Goal: Task Accomplishment & Management: Complete application form

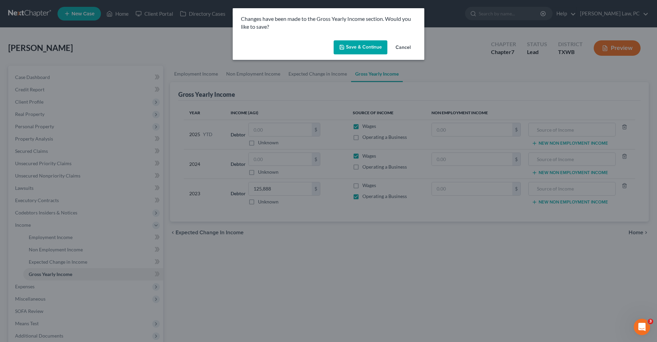
click at [348, 46] on button "Save & Continue" at bounding box center [361, 47] width 54 height 14
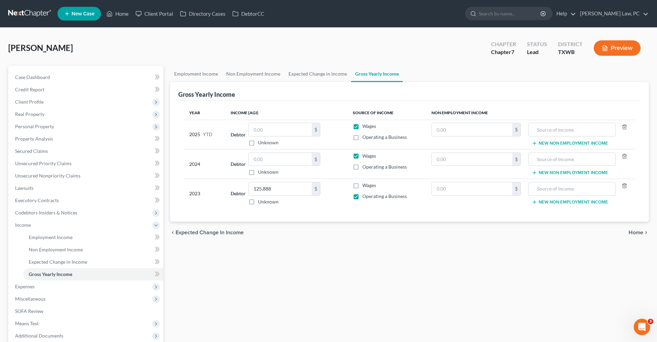
click at [20, 15] on link at bounding box center [30, 14] width 44 height 12
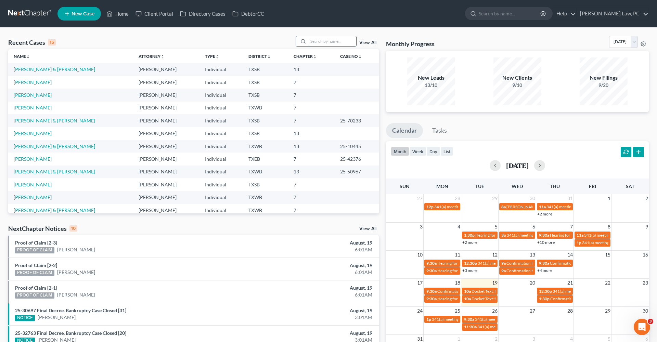
click at [325, 38] on input "search" at bounding box center [332, 41] width 48 height 10
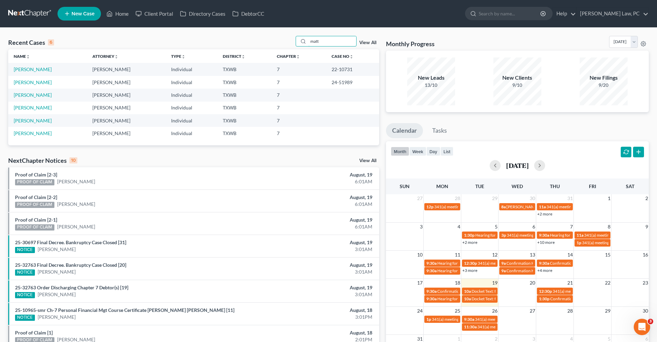
type input "matt"
click at [69, 15] on icon at bounding box center [67, 14] width 6 height 8
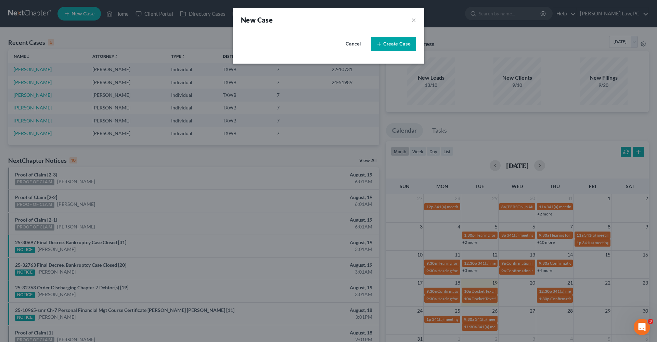
select select "79"
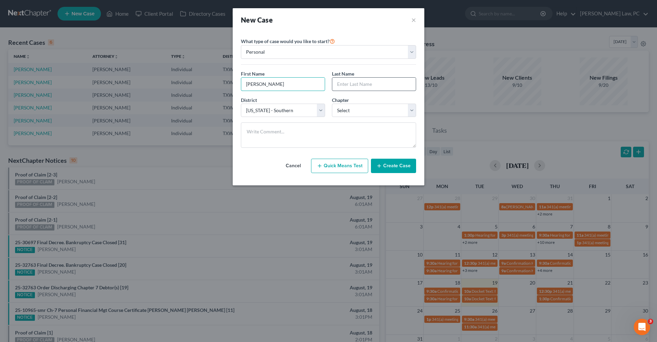
type input "[PERSON_NAME]"
type input "Looie"
select select "0"
select select "80"
click at [393, 162] on button "Create Case" at bounding box center [393, 166] width 45 height 14
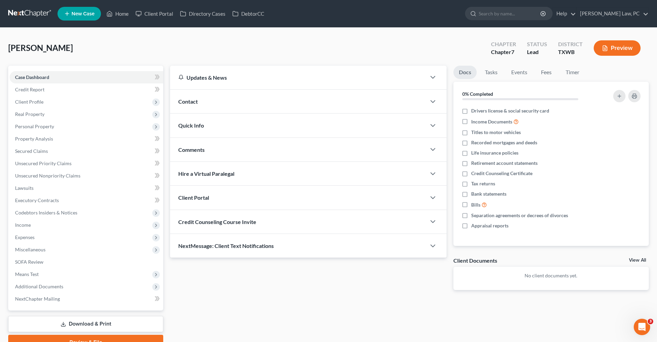
click at [213, 222] on span "Credit Counseling Course Invite" at bounding box center [217, 222] width 78 height 7
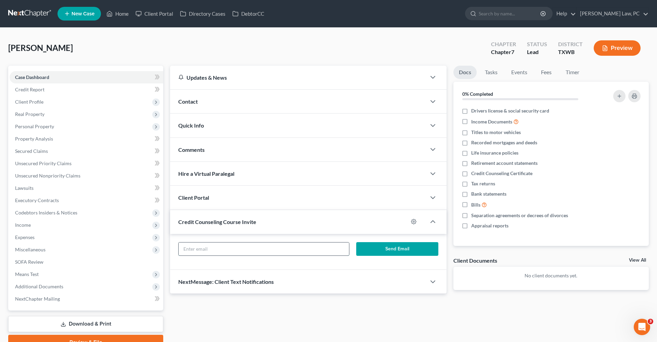
click at [197, 249] on input "text" at bounding box center [264, 249] width 170 height 13
paste input "matthewlooie@gmail.com"
type input "matthewlooie@gmail.com"
click at [397, 249] on button "Send Email" at bounding box center [397, 249] width 82 height 14
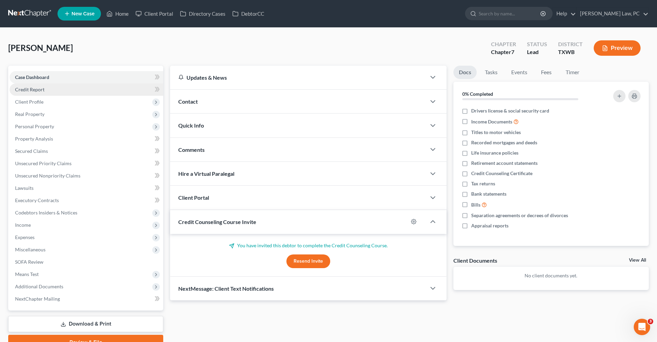
click at [22, 90] on span "Credit Report" at bounding box center [29, 90] width 29 height 6
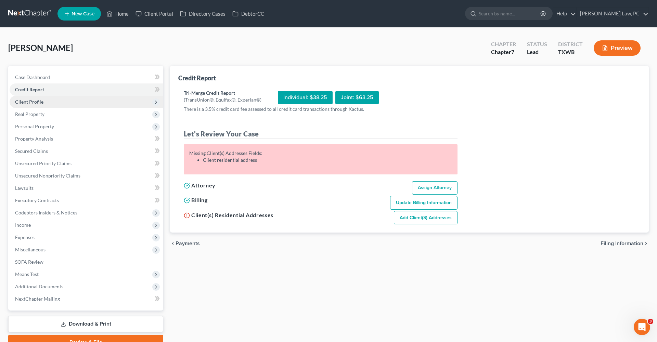
click at [37, 100] on span "Client Profile" at bounding box center [29, 102] width 28 height 6
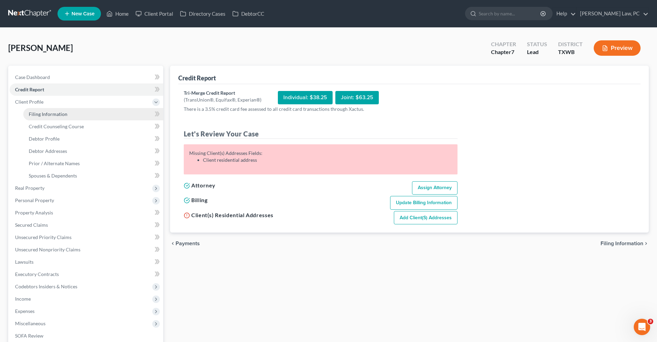
click at [45, 111] on link "Filing Information" at bounding box center [93, 114] width 140 height 12
select select "1"
select select "0"
select select "80"
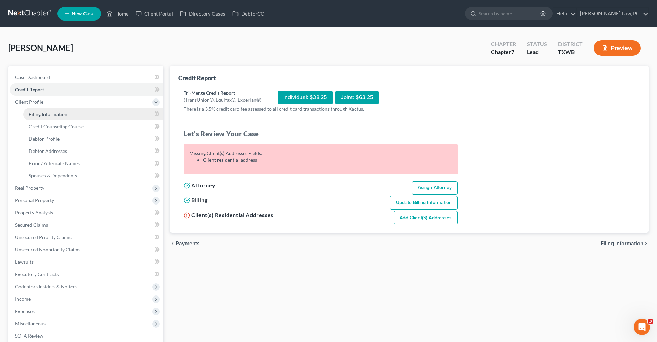
select select "45"
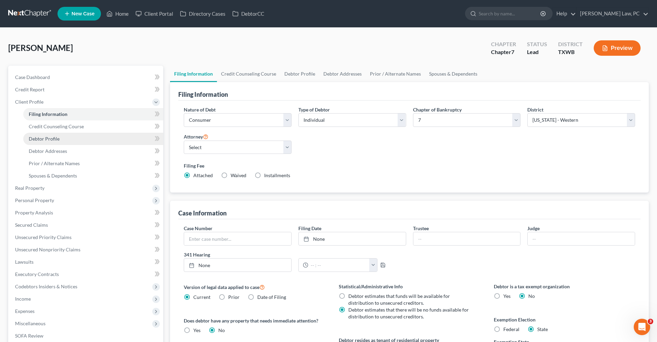
click at [49, 138] on span "Debtor Profile" at bounding box center [44, 139] width 31 height 6
select select "0"
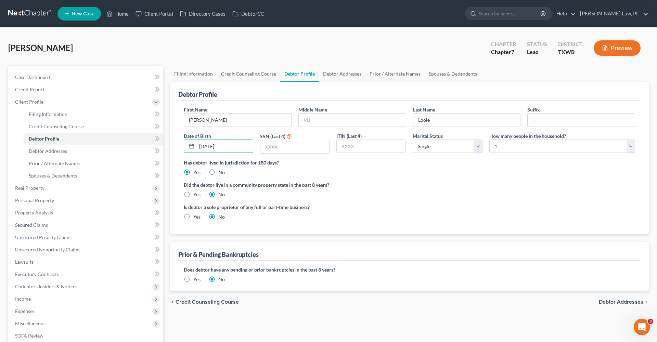
type input "11/14/1955"
click at [300, 194] on div "Did the debtor live in a community property state in the past 8 years? Yes No" at bounding box center [409, 189] width 451 height 17
click at [49, 153] on span "Debtor Addresses" at bounding box center [48, 151] width 38 height 6
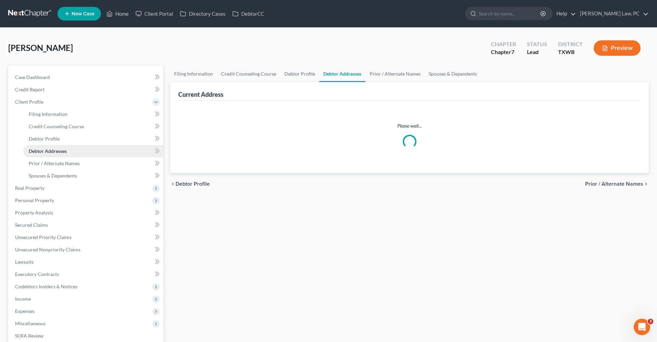
select select "0"
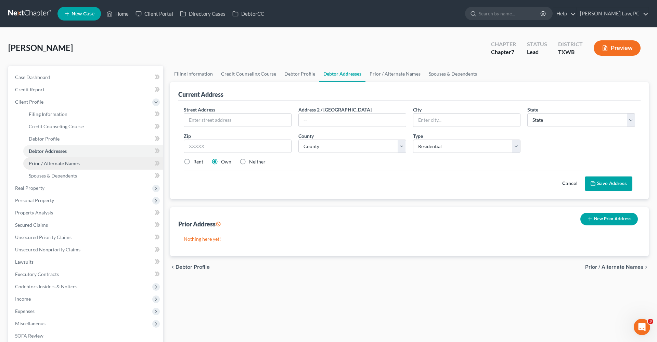
click at [60, 164] on span "Prior / Alternate Names" at bounding box center [54, 163] width 51 height 6
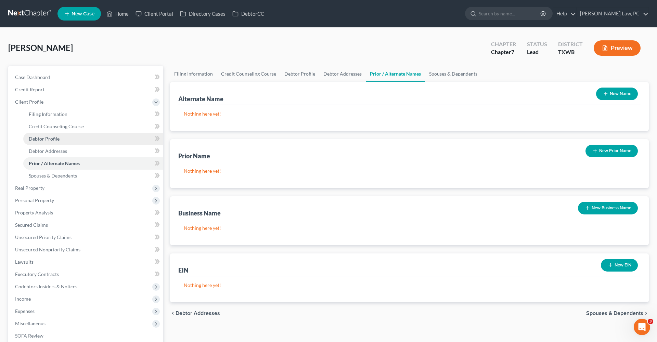
click at [49, 140] on span "Debtor Profile" at bounding box center [44, 139] width 31 height 6
select select "0"
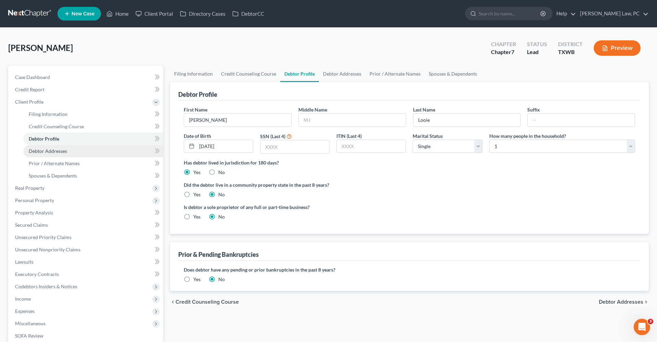
click at [51, 152] on span "Debtor Addresses" at bounding box center [48, 151] width 38 height 6
select select "0"
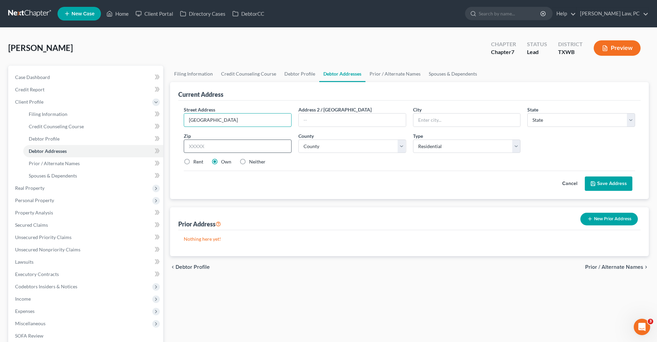
type input "19102 Nature Oaks"
type input "78258"
click at [308, 167] on div "Street Address * 19102 Nature Oaks Address 2 / PO Box City * State * State AL A…" at bounding box center [409, 138] width 458 height 65
type input "San Antonio"
select select "45"
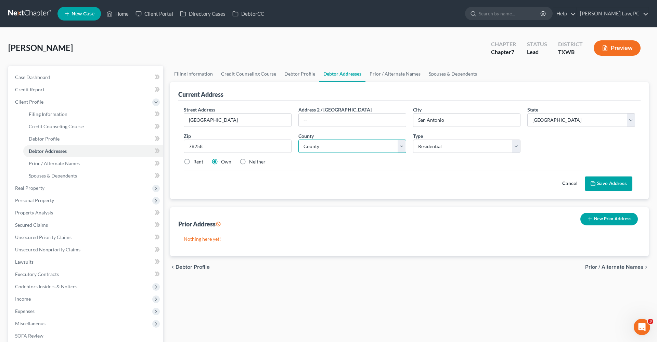
select select "14"
click at [602, 183] on button "Save Address" at bounding box center [609, 184] width 48 height 14
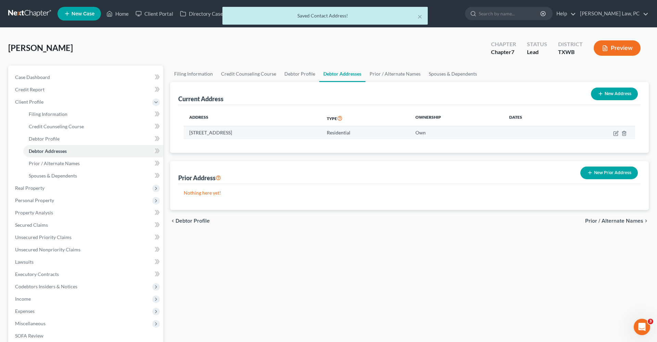
drag, startPoint x: 283, startPoint y: 134, endPoint x: 188, endPoint y: 129, distance: 95.3
click at [188, 129] on td "19102 Nature Oaks, San Antonio, TX 78258" at bounding box center [253, 132] width 138 height 13
copy td "19102 Nature Oaks, San Antonio, TX 78258"
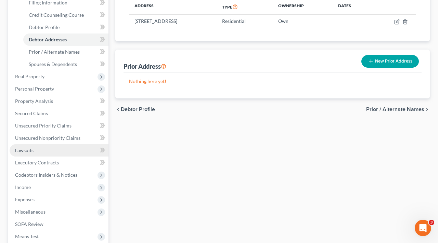
click at [26, 148] on span "Lawsuits" at bounding box center [24, 150] width 18 height 6
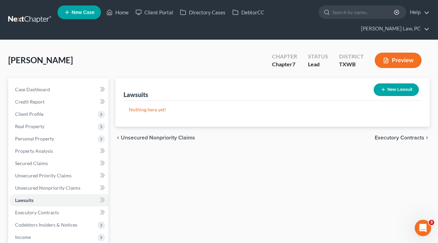
click at [384, 91] on icon "button" at bounding box center [382, 89] width 5 height 5
select select "0"
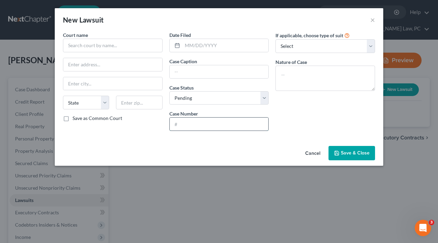
click at [192, 122] on input "text" at bounding box center [219, 124] width 99 height 13
paste input "31dc2502278"
type input "31dc2502278"
click at [190, 49] on input "text" at bounding box center [225, 45] width 86 height 13
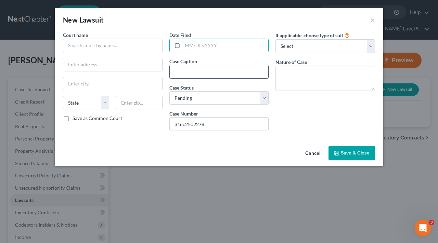
click at [194, 70] on input "text" at bounding box center [219, 71] width 99 height 13
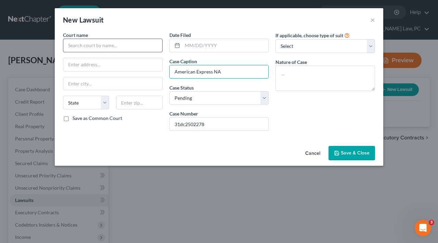
type input "American Express NA"
click at [86, 45] on input "text" at bounding box center [113, 46] width 100 height 14
type input "."
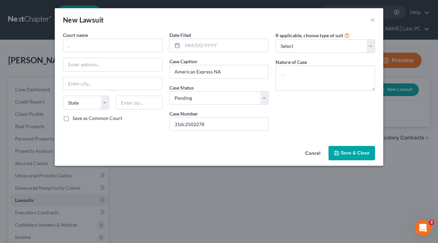
click at [346, 158] on button "Save & Close" at bounding box center [351, 153] width 47 height 14
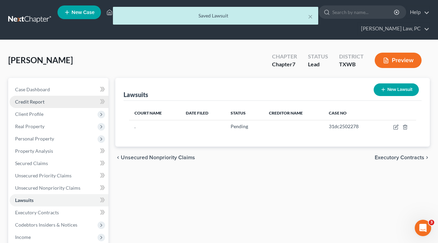
click at [33, 104] on span "Credit Report" at bounding box center [29, 102] width 29 height 6
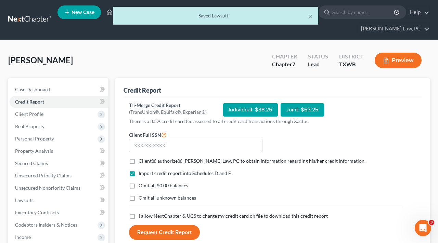
click at [139, 161] on label "Client(s) authorize(s) Hooman Khoshnood Law, PC to obtain information regarding…" at bounding box center [252, 161] width 227 height 7
click at [141, 161] on input "Client(s) authorize(s) Hooman Khoshnood Law, PC to obtain information regarding…" at bounding box center [143, 160] width 4 height 4
checkbox input "true"
click at [139, 220] on label "I allow NextChapter & UCS to charge my credit card on file to download this cre…" at bounding box center [233, 216] width 189 height 7
click at [141, 217] on input "I allow NextChapter & UCS to charge my credit card on file to download this cre…" at bounding box center [143, 215] width 4 height 4
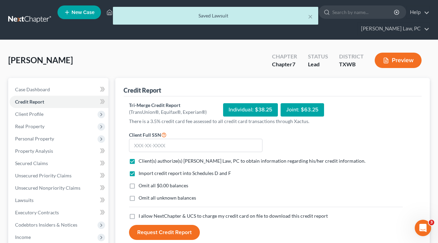
checkbox input "true"
click at [134, 150] on input "text" at bounding box center [195, 146] width 133 height 14
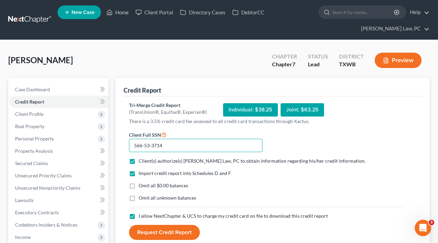
type input "566-53-3714"
click at [152, 233] on button "Request Credit Report" at bounding box center [164, 232] width 71 height 15
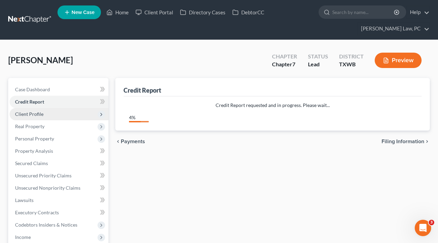
click at [28, 115] on span "Client Profile" at bounding box center [29, 114] width 28 height 6
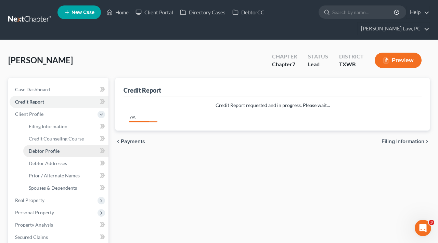
click at [49, 152] on span "Debtor Profile" at bounding box center [44, 151] width 31 height 6
select select "0"
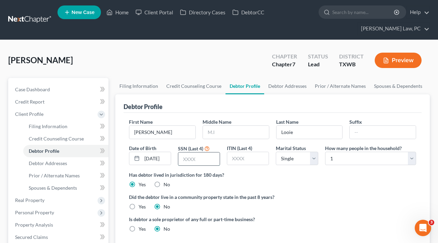
click at [194, 160] on input "text" at bounding box center [198, 159] width 41 height 13
type input "3714"
click at [266, 176] on label "Has debtor lived in jurisdiction for 180 days?" at bounding box center [272, 174] width 287 height 7
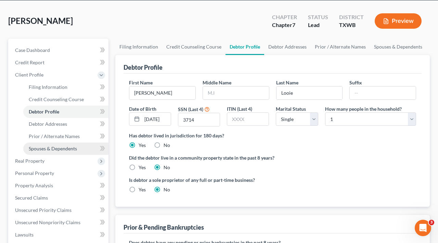
scroll to position [40, 0]
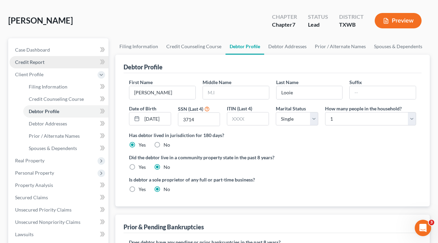
click at [27, 63] on span "Credit Report" at bounding box center [29, 62] width 29 height 6
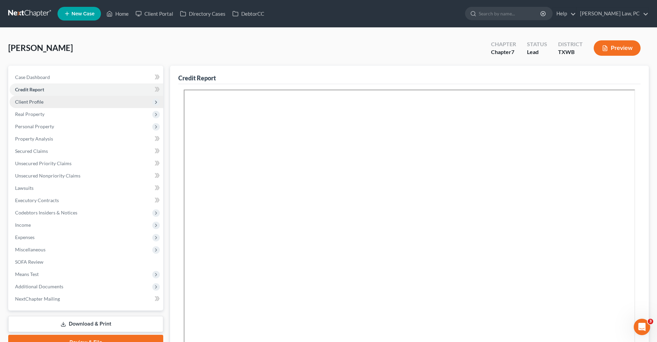
click at [35, 102] on span "Client Profile" at bounding box center [29, 102] width 28 height 6
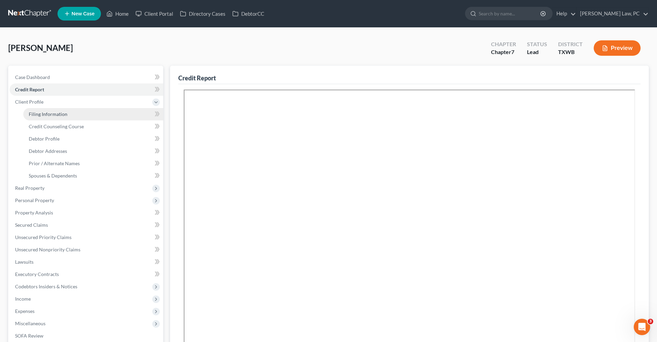
click at [44, 114] on span "Filing Information" at bounding box center [48, 114] width 39 height 6
select select "1"
select select "0"
select select "80"
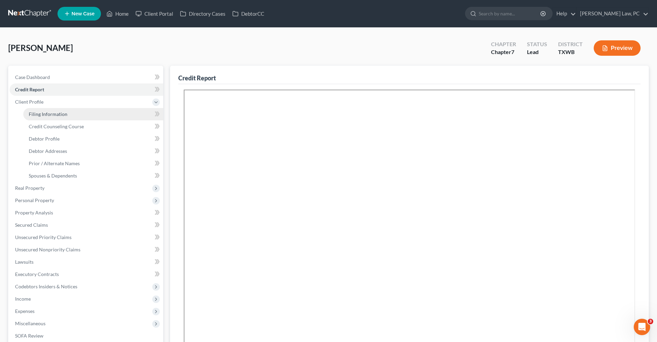
select select "0"
select select "45"
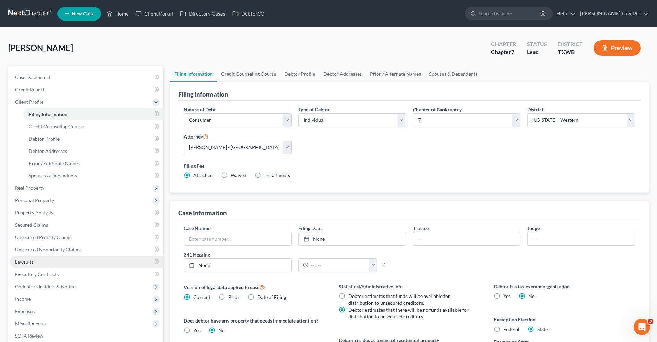
click at [28, 261] on span "Lawsuits" at bounding box center [24, 262] width 18 height 6
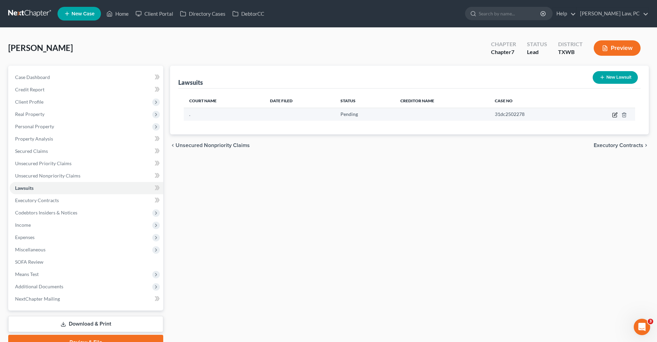
click at [616, 116] on icon "button" at bounding box center [614, 114] width 5 height 5
select select "0"
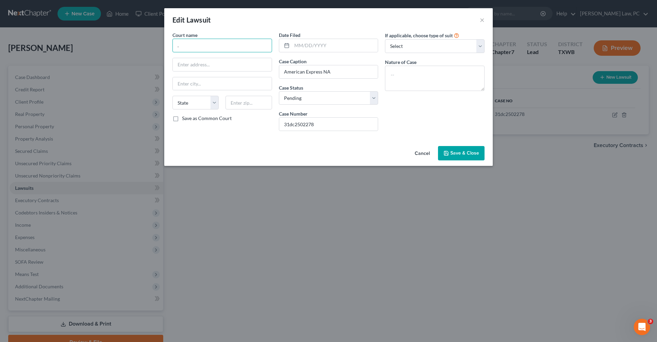
click at [194, 48] on input "." at bounding box center [222, 46] width 100 height 14
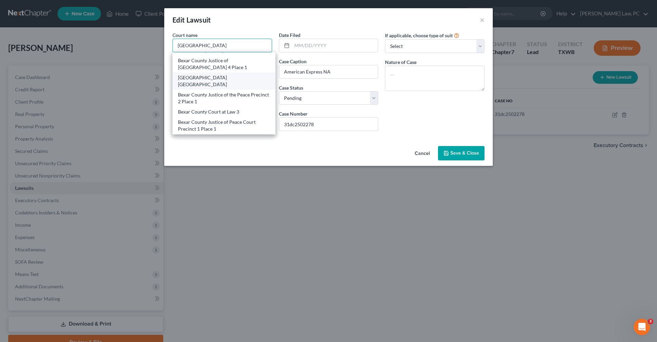
scroll to position [68, 0]
click at [232, 153] on div "Bexar County Precinct 3 Place 1" at bounding box center [224, 156] width 92 height 7
type input "Bexar County Precinct 3 Place 1"
type input "320 Interpark Blvd"
type input "San Antonio"
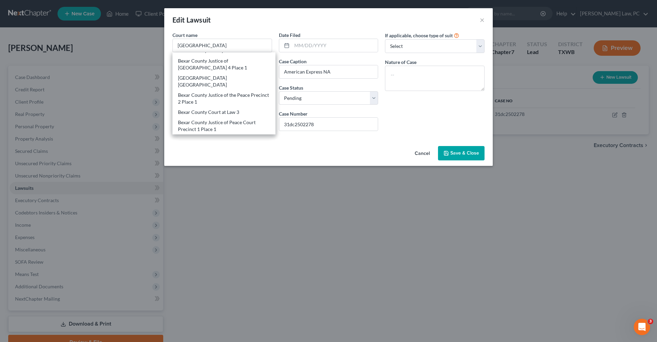
select select "45"
type input "78216"
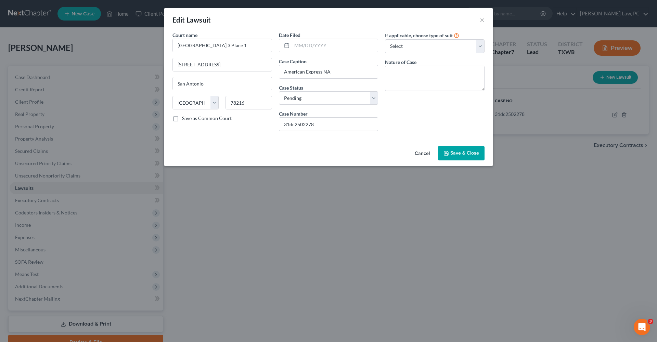
scroll to position [0, 0]
click at [207, 46] on input "Bexar County Precinct 3 Place 1" at bounding box center [222, 46] width 100 height 14
type input "Bexar County Justice of Peace Precinct 3 Place 1"
click at [322, 46] on input "text" at bounding box center [335, 45] width 86 height 13
type input "06/16/2025"
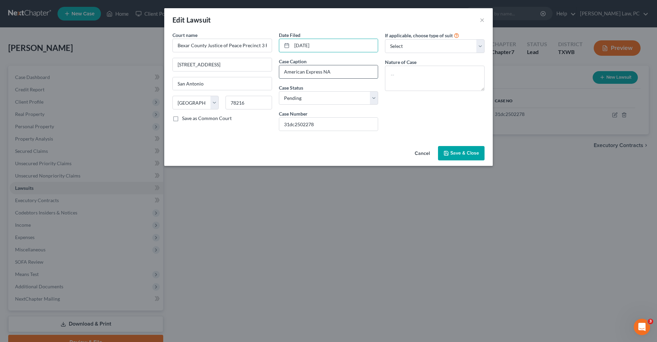
click at [364, 70] on input "American Express NA" at bounding box center [328, 71] width 99 height 13
type input "American Express National bank vs. Matthew Looie"
select select "4"
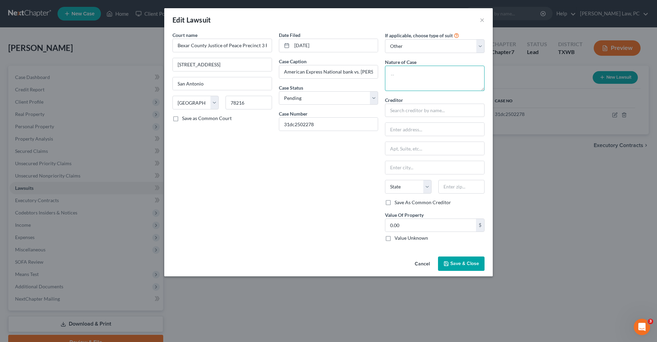
click at [412, 78] on textarea at bounding box center [435, 78] width 100 height 25
type textarea "Debt Claim"
click at [406, 114] on input "text" at bounding box center [435, 111] width 100 height 14
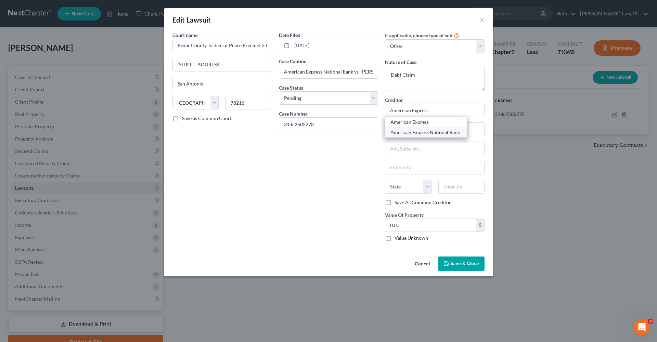
click at [447, 132] on div "American Express National Bank" at bounding box center [425, 132] width 71 height 7
type input "American Express National Bank"
type input "P.O. Box 981535"
type input "El Paso"
select select "45"
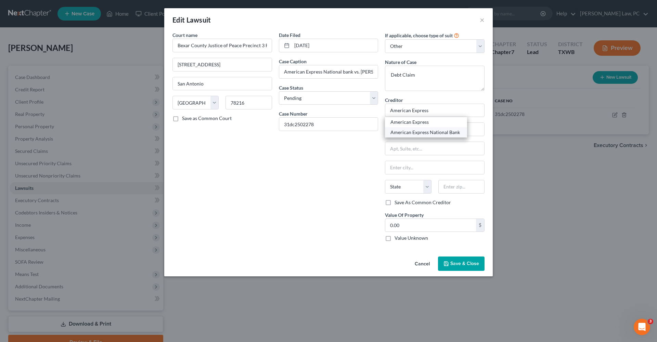
type input "79998-1535"
click at [403, 224] on input "0.00" at bounding box center [430, 225] width 91 height 13
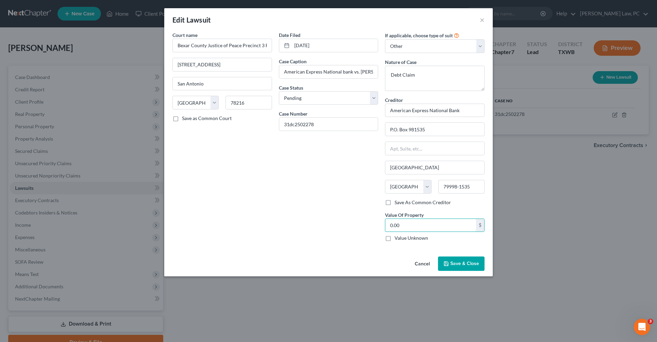
drag, startPoint x: 403, startPoint y: 224, endPoint x: 374, endPoint y: 224, distance: 29.1
click at [374, 224] on div "Court name * Bexar County Justice of Peace Precinct 3 Place 1 320 Interpark Blv…" at bounding box center [328, 139] width 319 height 216
click at [456, 268] on button "Save & Close" at bounding box center [461, 264] width 47 height 14
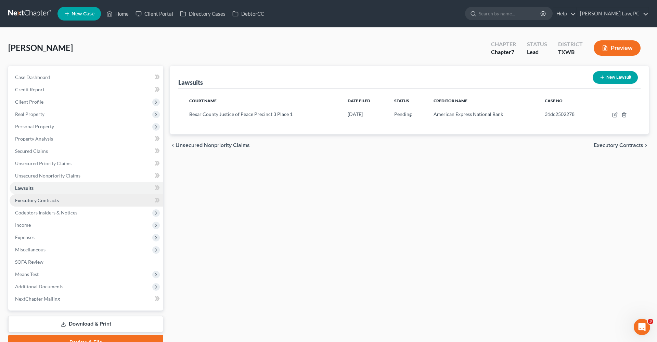
click at [30, 202] on span "Executory Contracts" at bounding box center [37, 200] width 44 height 6
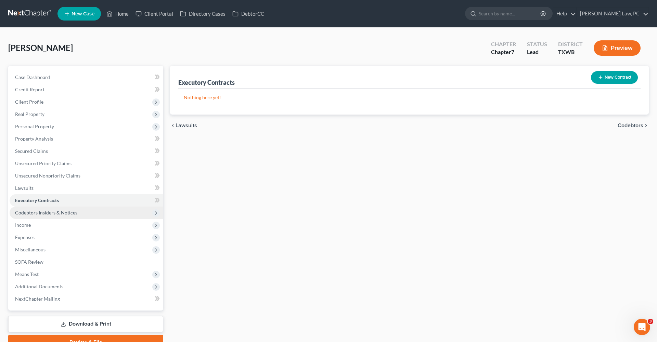
click at [44, 213] on span "Codebtors Insiders & Notices" at bounding box center [46, 213] width 62 height 6
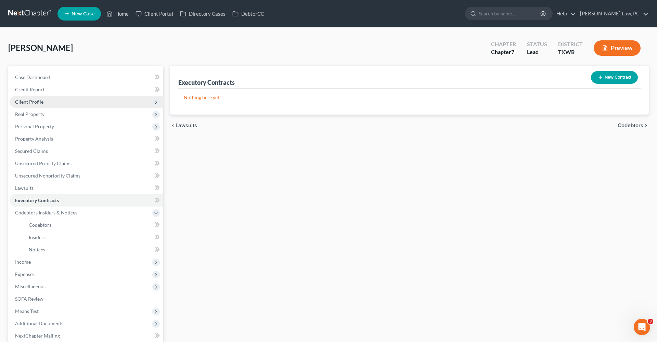
click at [33, 102] on span "Client Profile" at bounding box center [29, 102] width 28 height 6
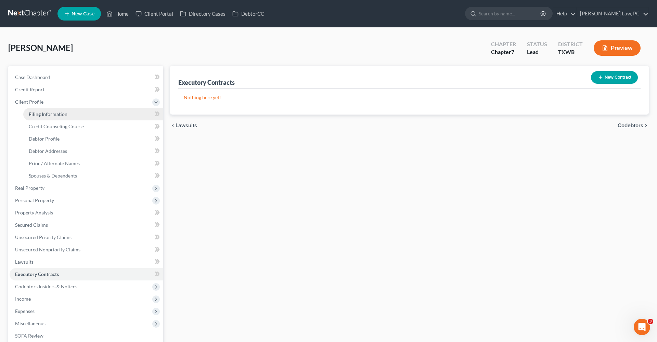
click at [46, 111] on link "Filing Information" at bounding box center [93, 114] width 140 height 12
select select "1"
select select "0"
select select "80"
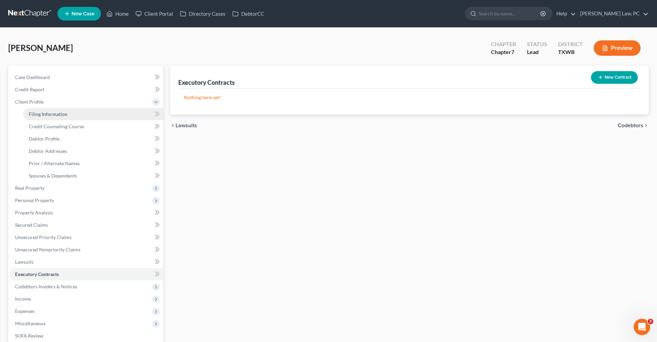
select select "0"
select select "45"
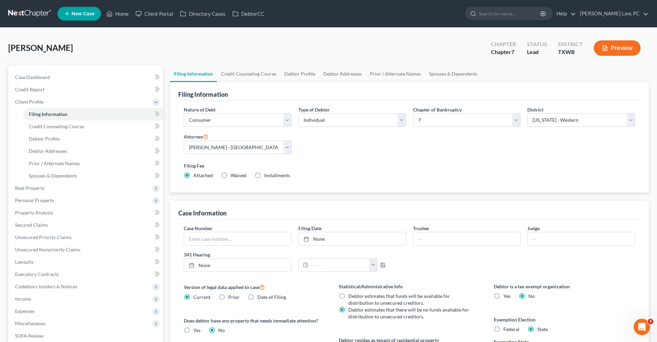
click at [514, 330] on span "Federal" at bounding box center [511, 329] width 16 height 6
click at [511, 330] on input "Federal" at bounding box center [508, 328] width 4 height 4
radio input "true"
radio input "false"
click at [61, 128] on span "Credit Counseling Course" at bounding box center [56, 127] width 55 height 6
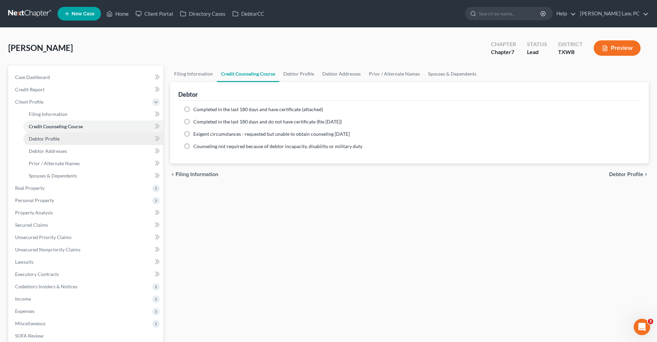
click at [53, 139] on span "Debtor Profile" at bounding box center [44, 139] width 31 height 6
select select "0"
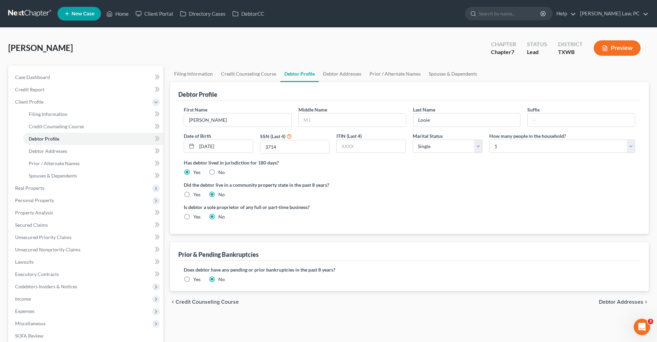
click at [193, 197] on label "Yes" at bounding box center [196, 194] width 7 height 7
click at [196, 196] on input "Yes" at bounding box center [198, 193] width 4 height 4
radio input "true"
radio input "false"
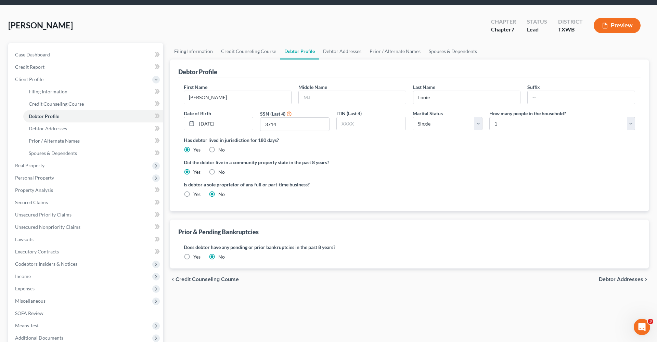
scroll to position [28, 0]
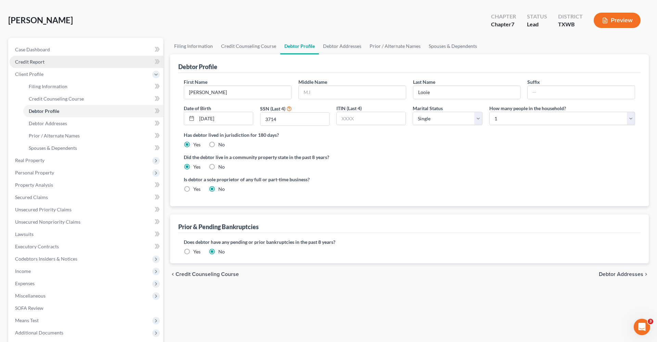
click at [31, 64] on span "Credit Report" at bounding box center [29, 62] width 29 height 6
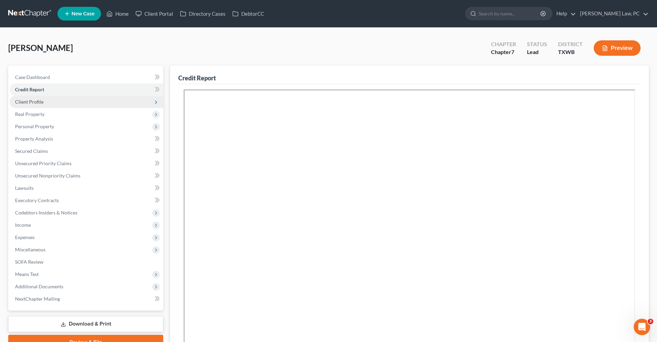
click at [26, 101] on span "Client Profile" at bounding box center [29, 102] width 28 height 6
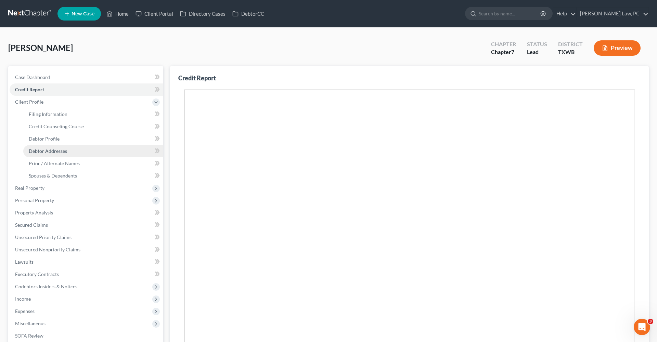
click at [52, 155] on link "Debtor Addresses" at bounding box center [93, 151] width 140 height 12
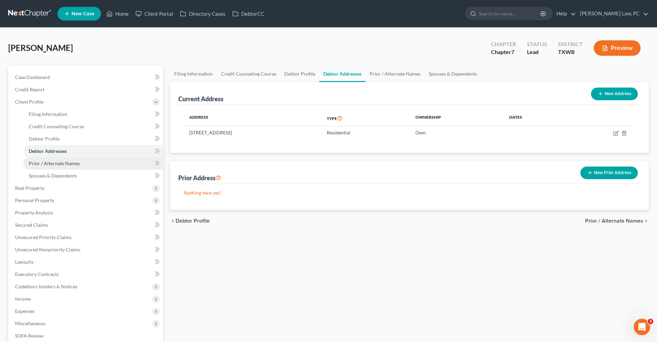
click at [64, 167] on link "Prior / Alternate Names" at bounding box center [93, 163] width 140 height 12
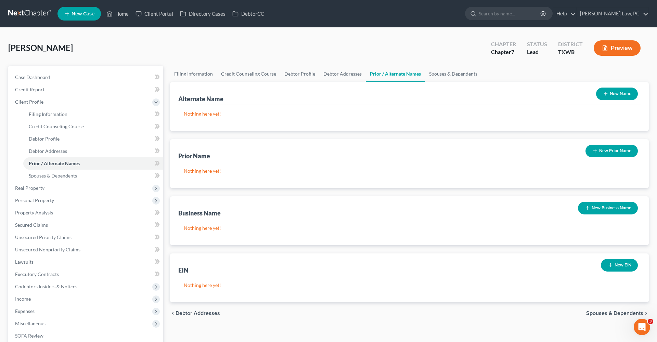
click at [597, 151] on icon "button" at bounding box center [594, 150] width 5 height 5
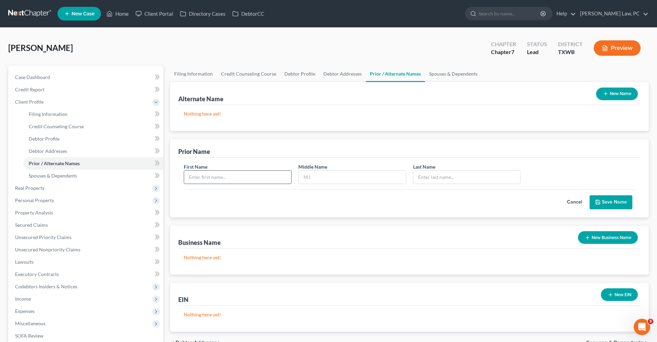
click at [234, 176] on input "text" at bounding box center [237, 177] width 107 height 13
click at [437, 177] on input "text" at bounding box center [466, 177] width 107 height 13
click at [202, 178] on input "Messod" at bounding box center [237, 177] width 107 height 13
type input "Messood"
click at [427, 179] on input "text" at bounding box center [466, 177] width 107 height 13
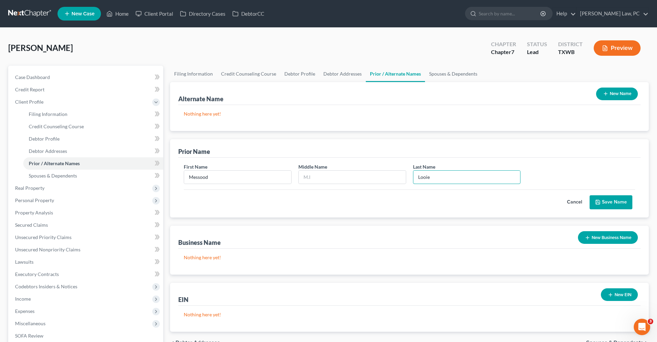
type input "Looie"
click at [602, 206] on button "Save Name" at bounding box center [611, 202] width 43 height 14
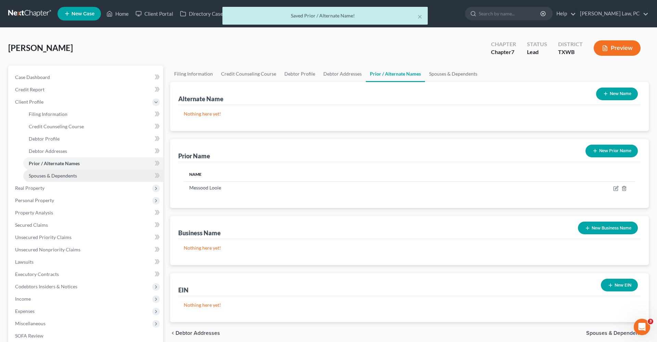
click at [64, 176] on span "Spouses & Dependents" at bounding box center [53, 176] width 48 height 6
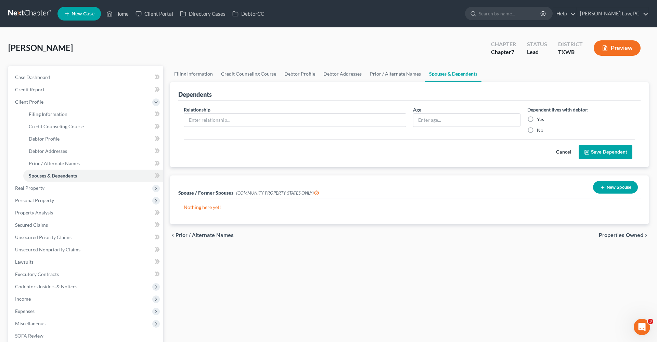
click at [614, 186] on button "New Spouse" at bounding box center [615, 187] width 45 height 13
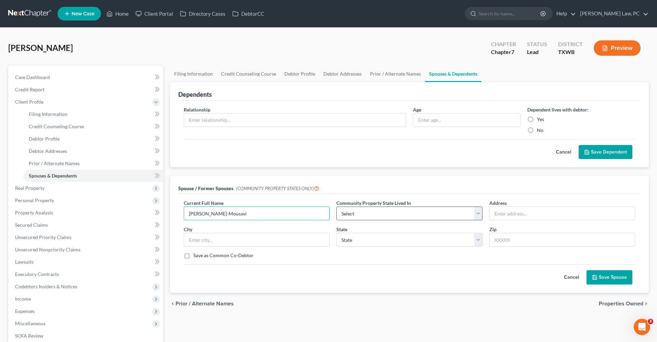
type input "Akram Napavi-Mousavi"
select select "8"
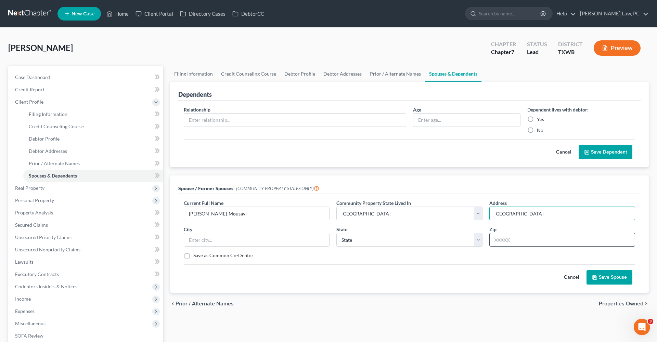
type input "19102 Nature Oaks"
type input "78258"
click at [504, 264] on div "Cancel Save Spouse" at bounding box center [409, 274] width 451 height 20
type input "San Antonio"
select select "45"
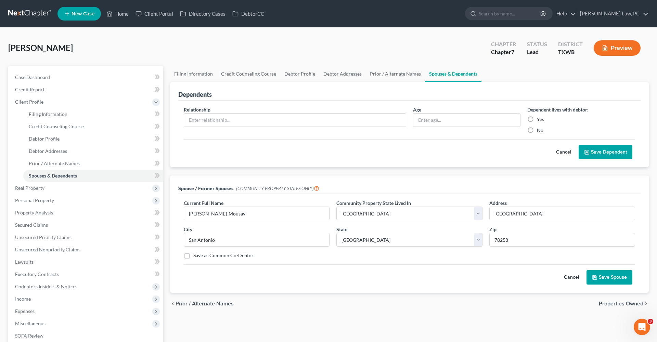
click at [601, 274] on button "Save Spouse" at bounding box center [609, 277] width 46 height 14
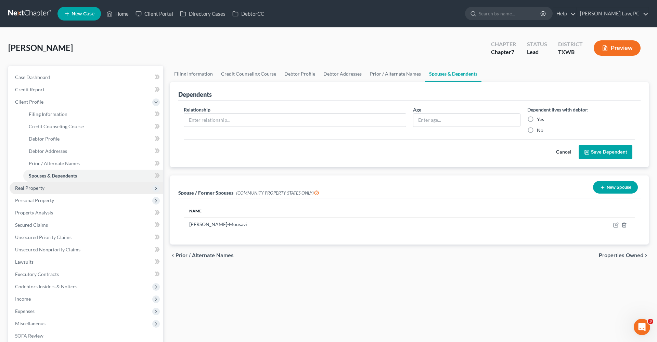
click at [28, 190] on span "Real Property" at bounding box center [29, 188] width 29 height 6
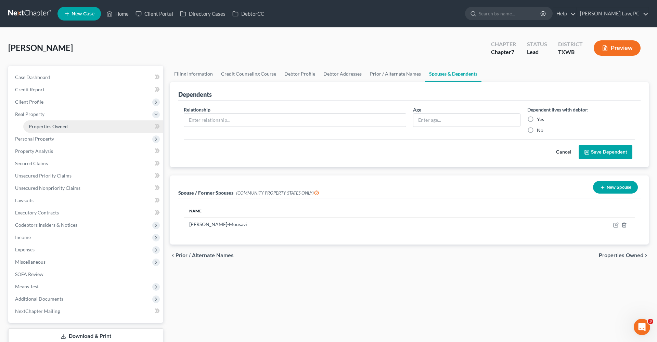
click at [48, 125] on span "Properties Owned" at bounding box center [48, 127] width 39 height 6
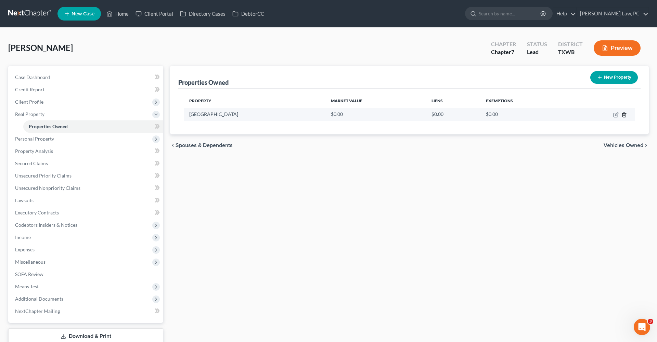
click at [625, 115] on icon "button" at bounding box center [623, 114] width 5 height 5
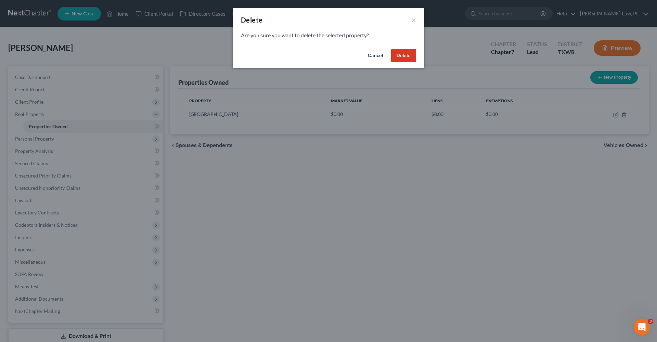
click at [402, 61] on button "Delete" at bounding box center [403, 56] width 25 height 14
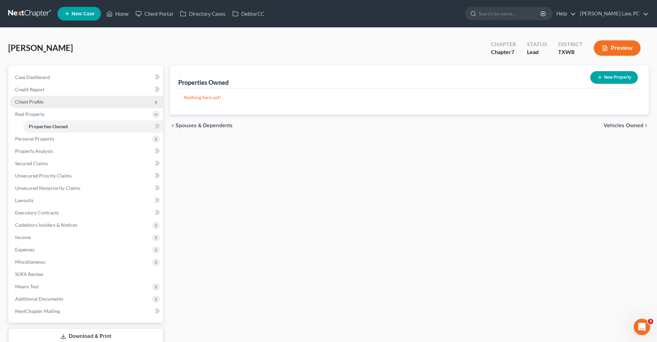
click at [26, 103] on span "Client Profile" at bounding box center [29, 102] width 28 height 6
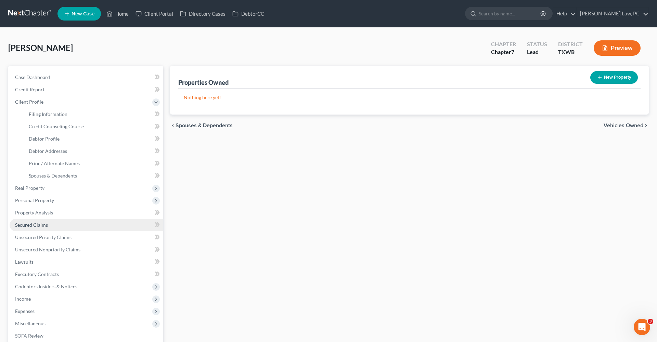
click at [41, 223] on span "Secured Claims" at bounding box center [31, 225] width 33 height 6
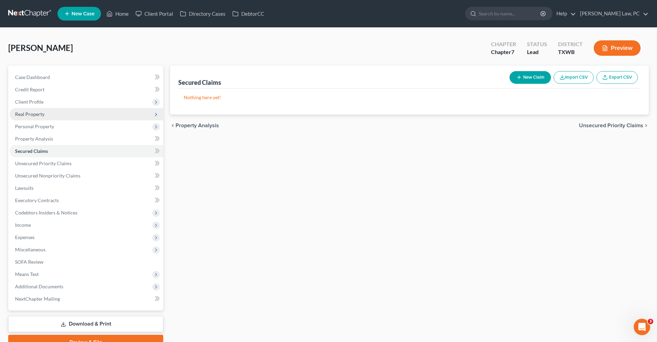
click at [36, 115] on span "Real Property" at bounding box center [29, 114] width 29 height 6
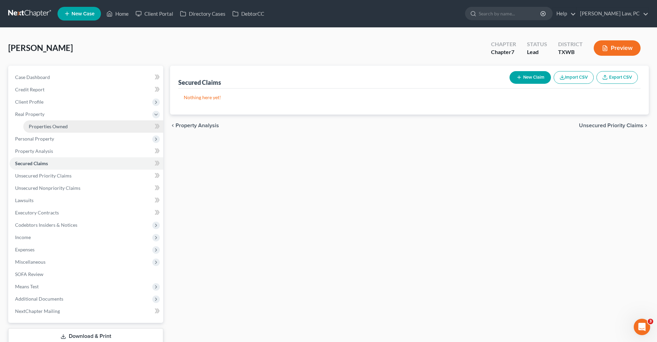
click at [44, 127] on span "Properties Owned" at bounding box center [48, 127] width 39 height 6
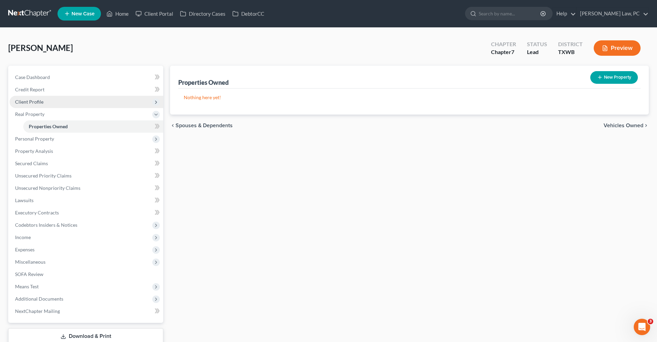
click at [31, 101] on span "Client Profile" at bounding box center [29, 102] width 28 height 6
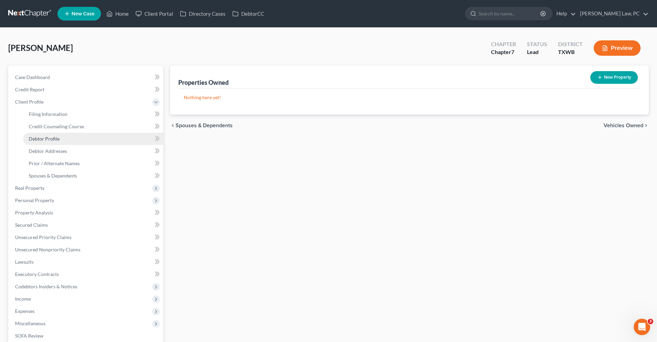
click at [42, 140] on span "Debtor Profile" at bounding box center [44, 139] width 31 height 6
select select "0"
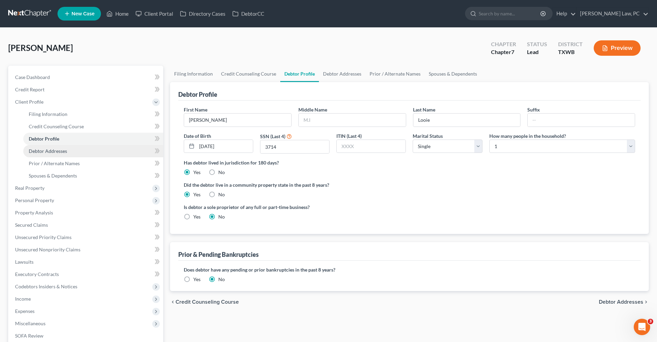
click at [49, 152] on span "Debtor Addresses" at bounding box center [48, 151] width 38 height 6
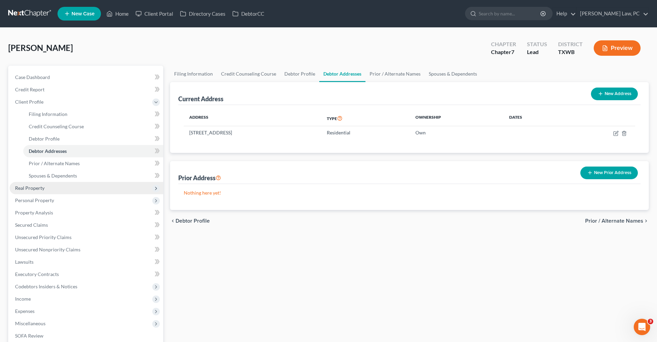
click at [41, 187] on span "Real Property" at bounding box center [29, 188] width 29 height 6
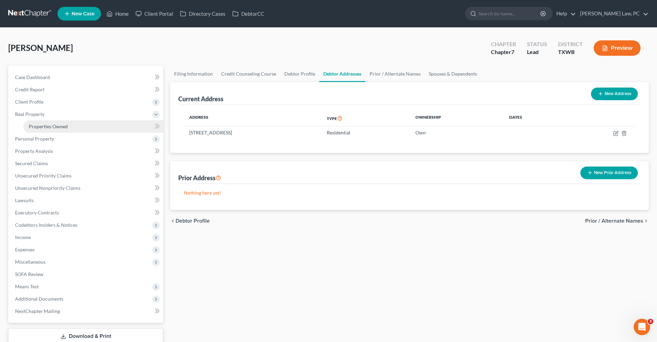
click at [60, 125] on span "Properties Owned" at bounding box center [48, 127] width 39 height 6
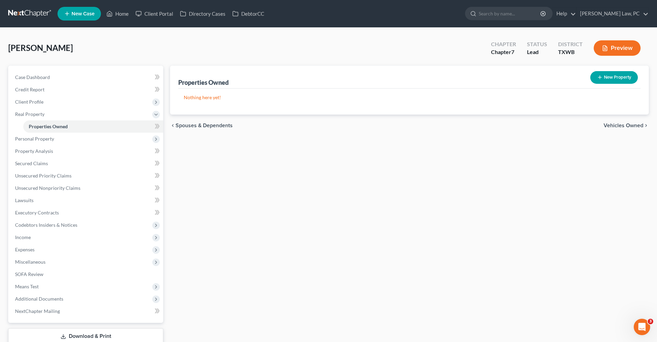
click at [608, 72] on button "New Property" at bounding box center [614, 77] width 48 height 13
select select "45"
select select "14"
select select "0"
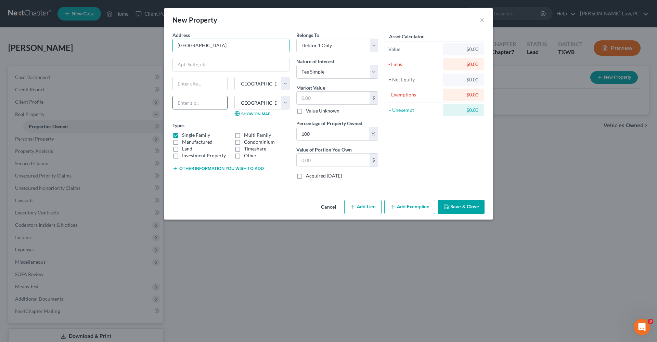
type input "19102 Nature Oaks"
type input "78258"
type input "San Antonio"
click at [402, 132] on div "Asset Calculator Value $0.00 - Liens $0.00 = Net Equity $0.00 - Exemptions $0.0…" at bounding box center [435, 107] width 106 height 153
select select "3"
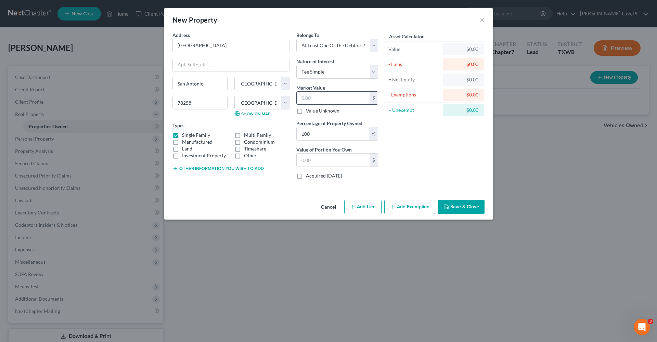
click at [318, 101] on input "text" at bounding box center [333, 98] width 73 height 13
paste input "746,770"
type input "746,770"
type input "746,770.00"
type input "746,770"
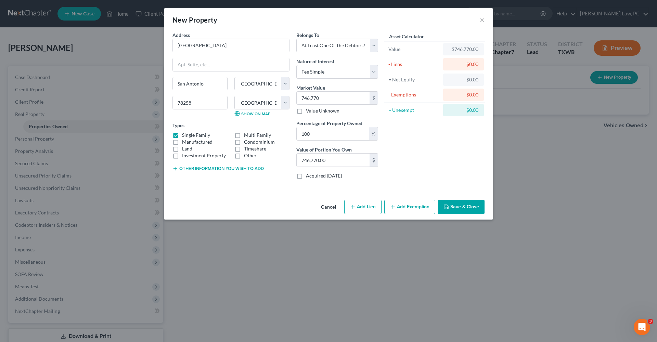
click at [434, 169] on div "Asset Calculator Value $746,770.00 - Liens $0.00 = Net Equity $0.00 - Exemption…" at bounding box center [435, 107] width 106 height 153
click at [471, 207] on button "Save & Close" at bounding box center [461, 207] width 47 height 14
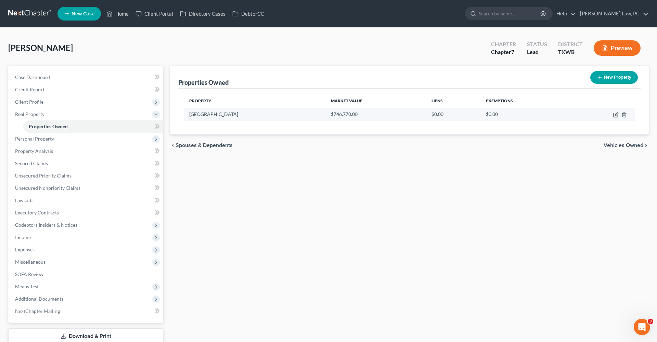
click at [615, 116] on icon "button" at bounding box center [616, 114] width 3 height 3
select select "45"
select select "14"
select select "3"
select select "0"
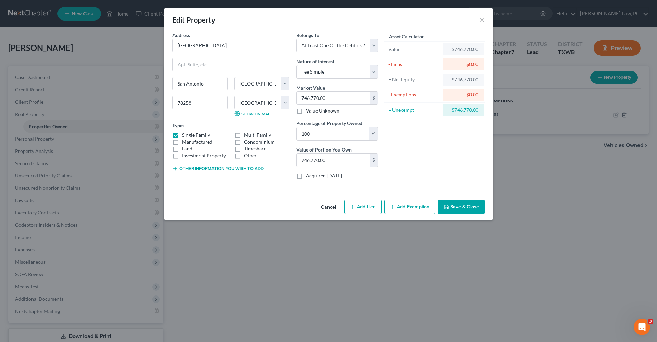
click at [359, 204] on button "Add Lien" at bounding box center [362, 207] width 37 height 14
select select "3"
select select "0"
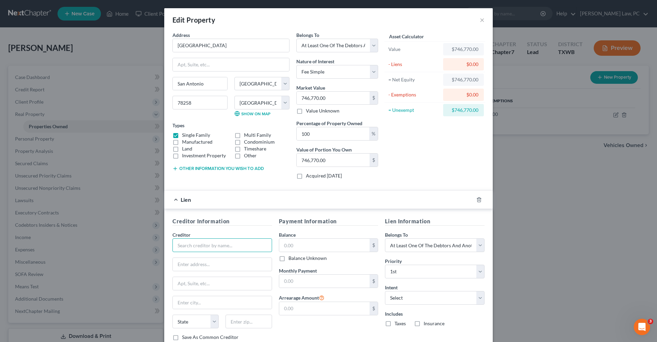
click at [228, 249] on input "text" at bounding box center [222, 245] width 100 height 14
type input "Shell Point"
click at [306, 249] on input "text" at bounding box center [324, 245] width 91 height 13
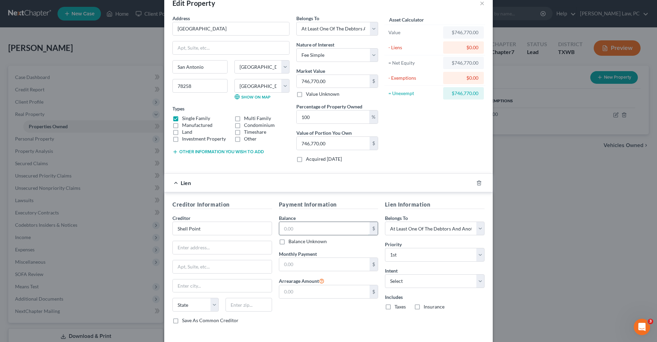
scroll to position [16, 0]
click at [300, 268] on input "text" at bounding box center [324, 264] width 91 height 13
type input "2,739"
select select "2"
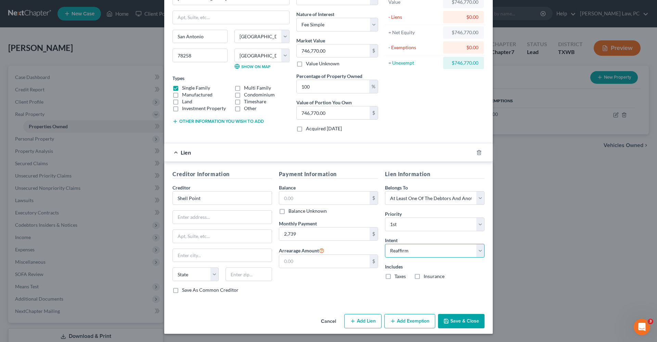
scroll to position [47, 0]
click at [302, 200] on input "text" at bounding box center [324, 198] width 91 height 13
type input "300,000"
click at [419, 321] on button "Add Exemption" at bounding box center [409, 321] width 51 height 14
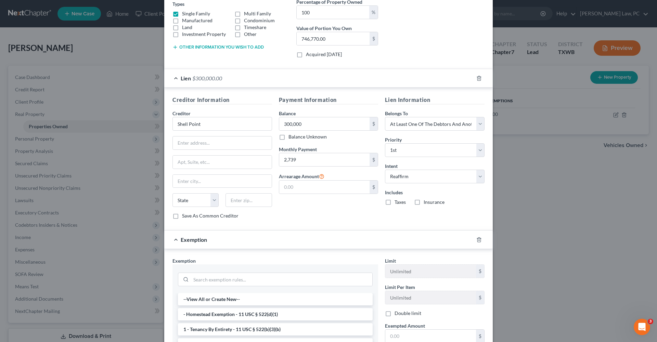
scroll to position [231, 0]
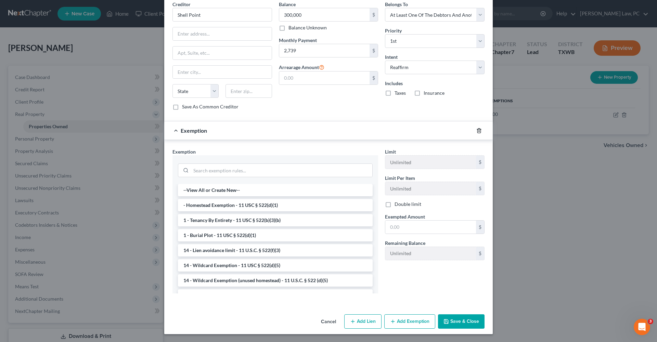
click at [477, 129] on icon "button" at bounding box center [478, 130] width 5 height 5
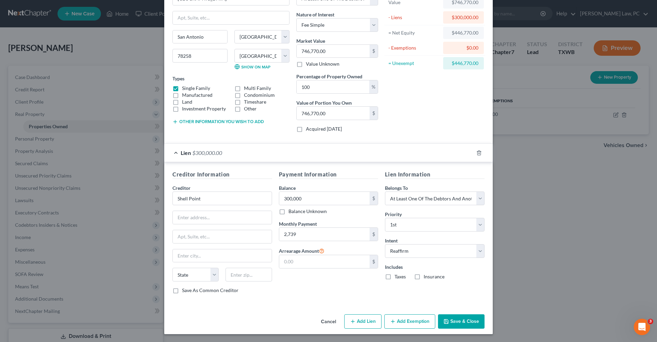
click at [457, 317] on button "Save & Close" at bounding box center [461, 321] width 47 height 14
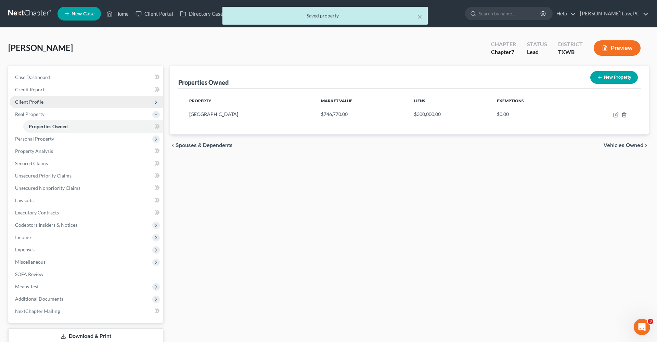
click at [38, 104] on span "Client Profile" at bounding box center [29, 102] width 28 height 6
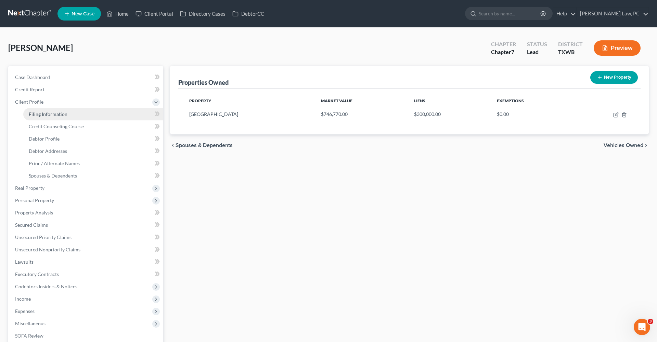
click at [48, 118] on link "Filing Information" at bounding box center [93, 114] width 140 height 12
select select "1"
select select "0"
select select "80"
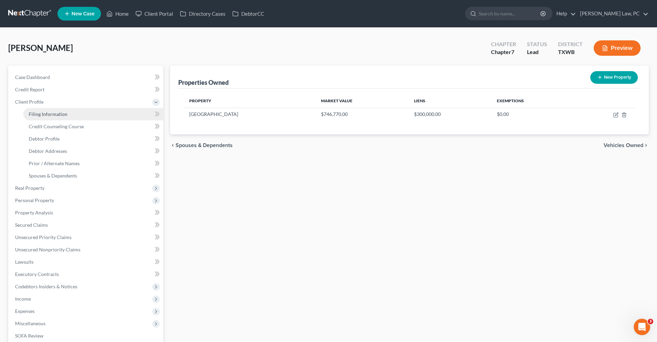
select select "0"
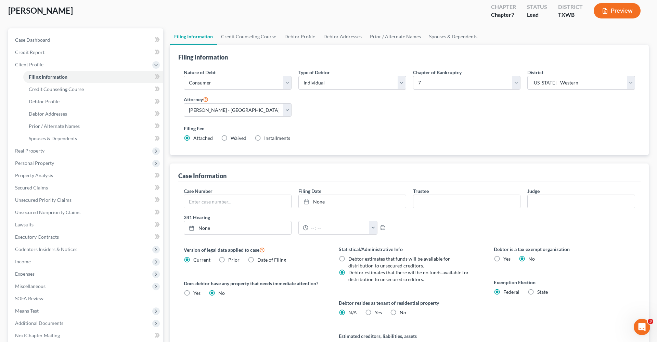
scroll to position [76, 0]
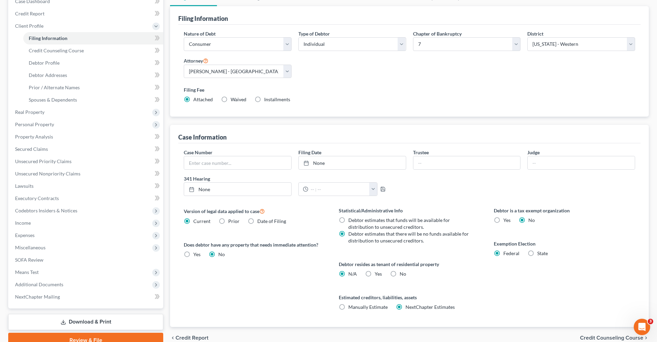
click at [537, 253] on label "State" at bounding box center [542, 253] width 11 height 7
click at [540, 253] on input "State" at bounding box center [542, 252] width 4 height 4
radio input "true"
radio input "false"
select select "45"
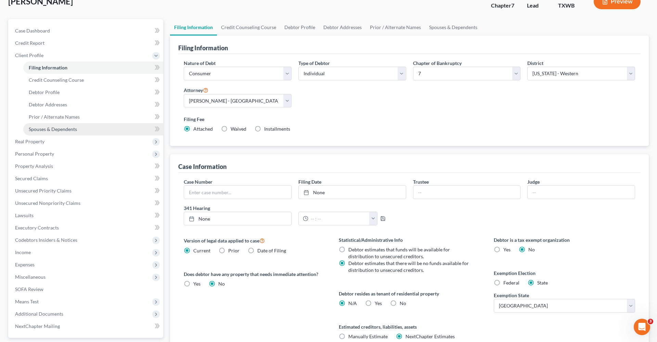
scroll to position [42, 0]
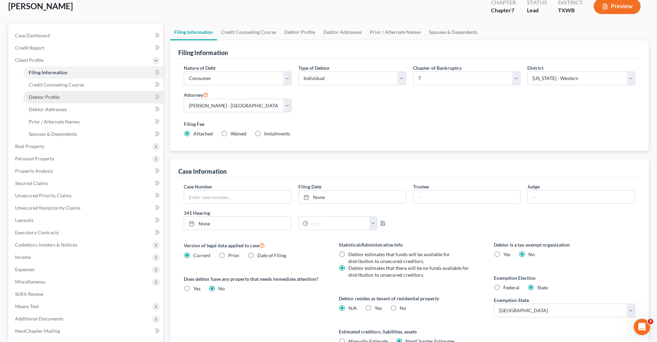
click at [50, 97] on span "Debtor Profile" at bounding box center [44, 97] width 31 height 6
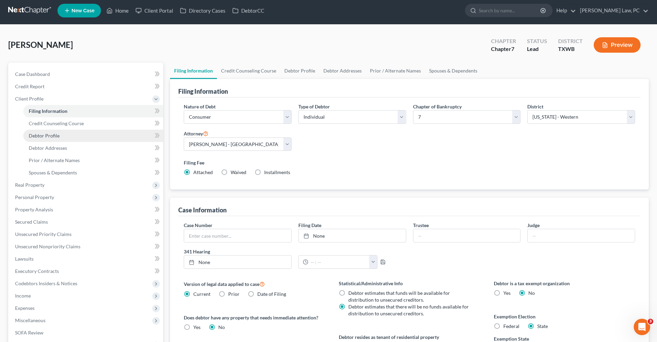
select select "0"
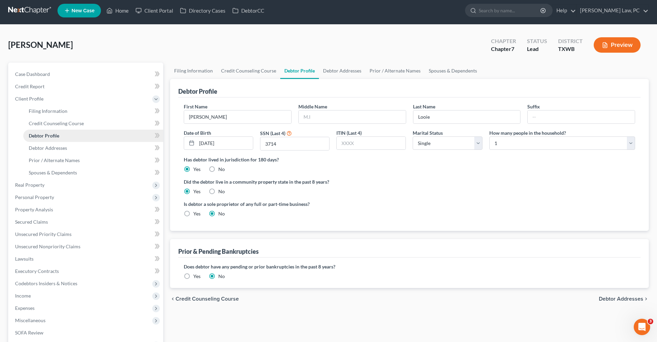
scroll to position [0, 0]
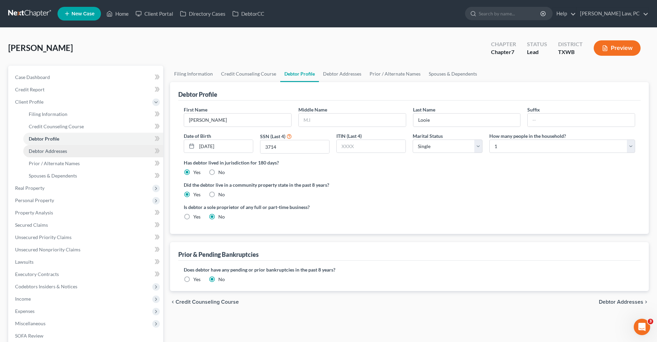
click at [51, 151] on span "Debtor Addresses" at bounding box center [48, 151] width 38 height 6
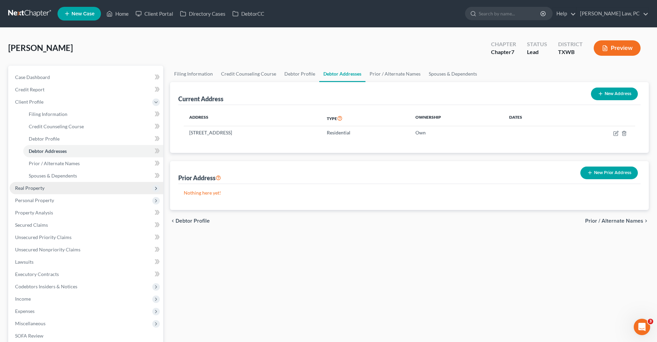
click at [36, 184] on span "Real Property" at bounding box center [87, 188] width 154 height 12
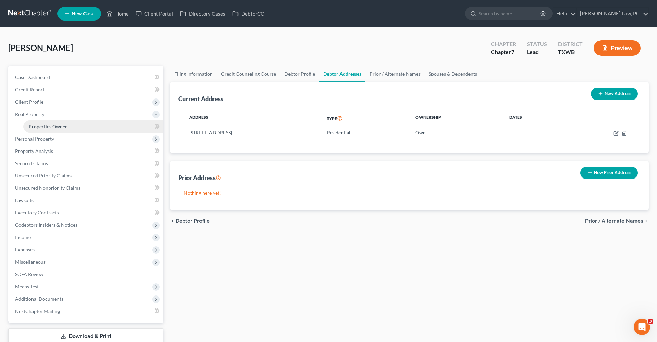
click at [54, 129] on span "Properties Owned" at bounding box center [48, 127] width 39 height 6
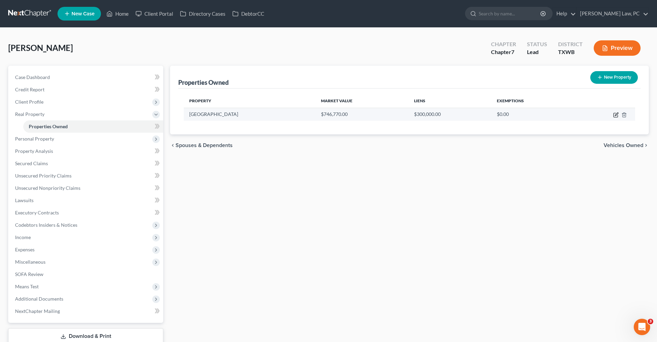
click at [617, 115] on icon "button" at bounding box center [615, 114] width 5 height 5
select select "45"
select select "14"
select select "3"
select select "0"
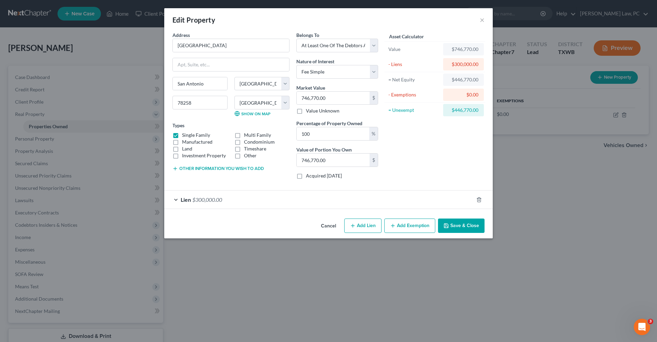
click at [405, 226] on button "Add Exemption" at bounding box center [409, 226] width 51 height 14
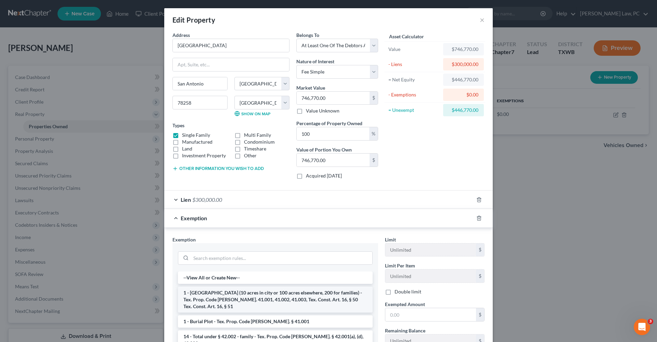
click at [233, 294] on li "1 - Homestead (10 acres in city or 100 acres elsewhere, 200 for families) - Tex…" at bounding box center [275, 300] width 195 height 26
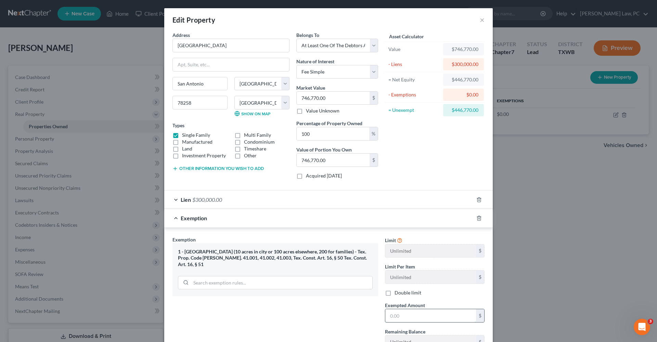
click at [416, 316] on input "text" at bounding box center [430, 315] width 91 height 13
type input "446,770"
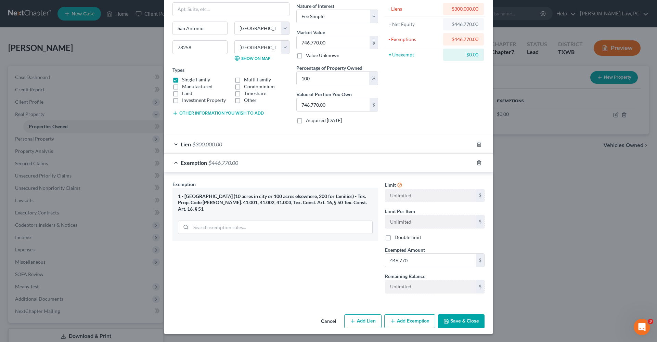
scroll to position [55, 0]
click at [460, 320] on button "Save & Close" at bounding box center [461, 321] width 47 height 14
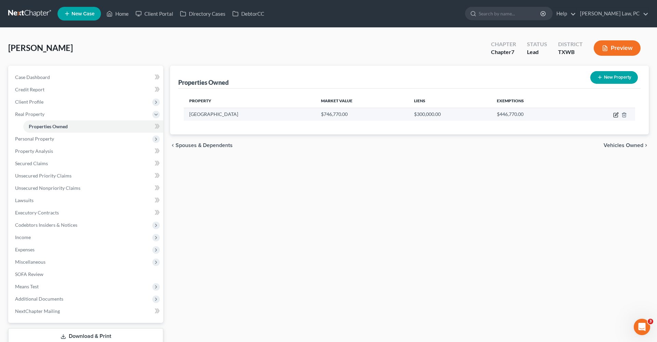
click at [617, 115] on icon "button" at bounding box center [615, 114] width 5 height 5
select select "45"
select select "14"
select select "3"
select select "0"
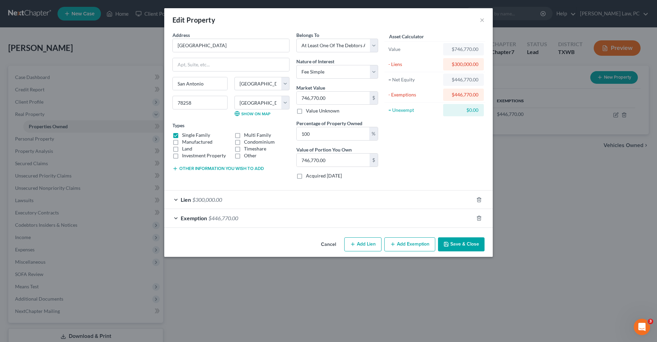
click at [221, 168] on button "Other information you wish to add" at bounding box center [217, 168] width 91 height 5
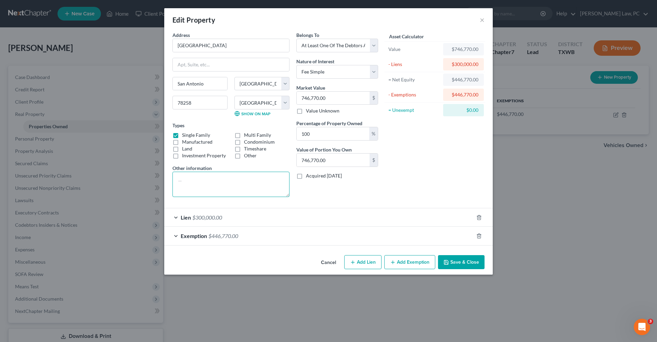
click at [213, 178] on textarea at bounding box center [230, 184] width 117 height 25
type textarea "MTG is under Wife's Name and Daughter makes the payment."
click at [458, 261] on button "Save & Close" at bounding box center [461, 262] width 47 height 14
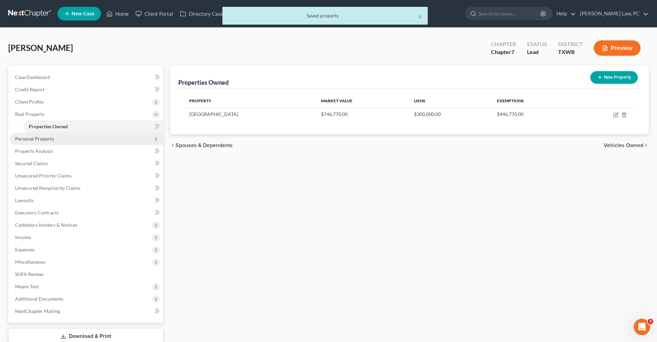
click at [56, 138] on span "Personal Property" at bounding box center [87, 139] width 154 height 12
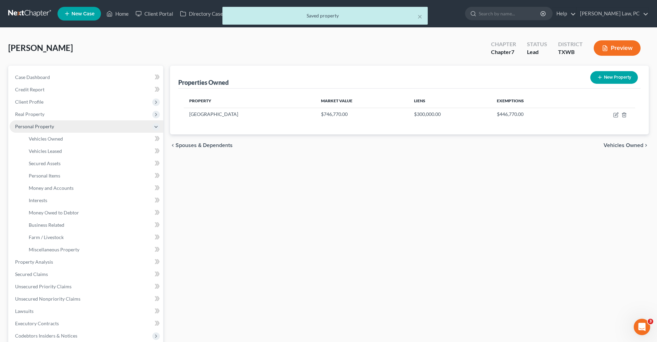
click at [56, 138] on span "Vehicles Owned" at bounding box center [46, 139] width 34 height 6
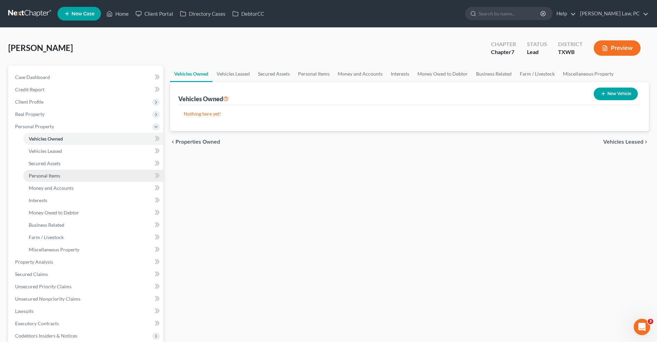
click at [42, 175] on span "Personal Items" at bounding box center [44, 176] width 31 height 6
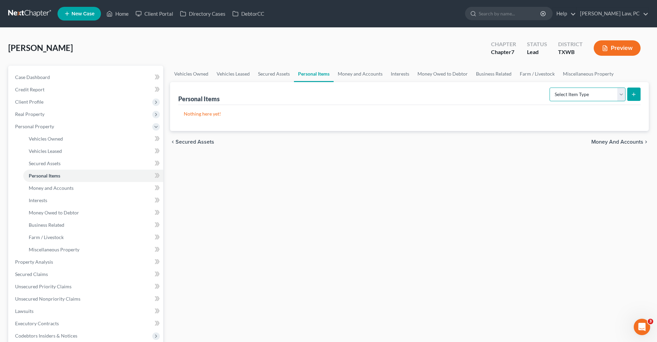
select select "clothing"
click at [633, 97] on icon "submit" at bounding box center [633, 94] width 5 height 5
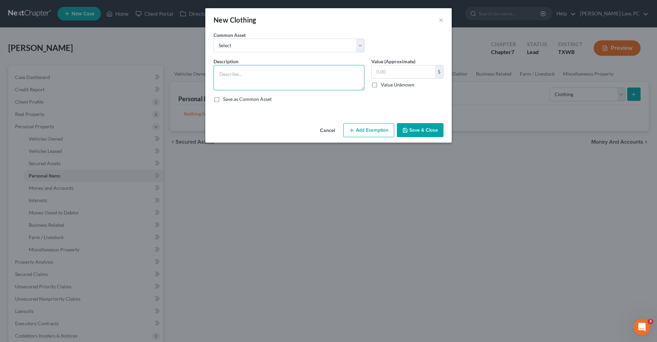
click at [237, 80] on textarea at bounding box center [289, 77] width 151 height 25
type textarea "General Clothing"
click at [413, 127] on button "Save & Close" at bounding box center [420, 130] width 47 height 14
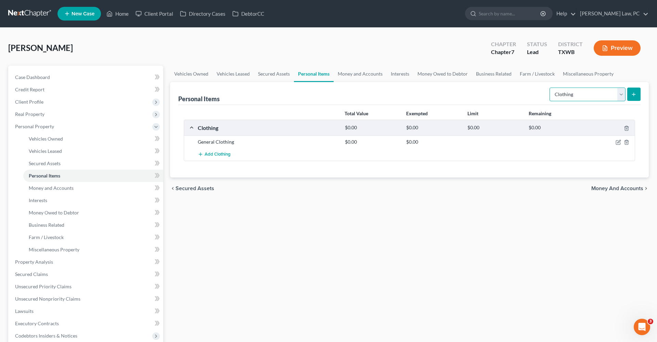
select select "household_goods"
click at [634, 93] on icon "submit" at bounding box center [633, 94] width 5 height 5
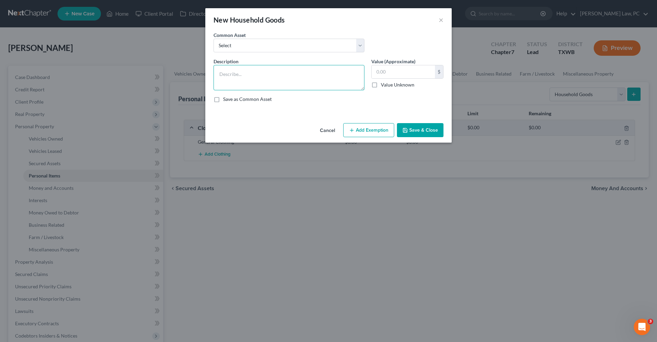
click at [229, 68] on textarea at bounding box center [289, 77] width 151 height 25
type textarea "General Household Goods"
click at [429, 126] on button "Save & Close" at bounding box center [420, 130] width 47 height 14
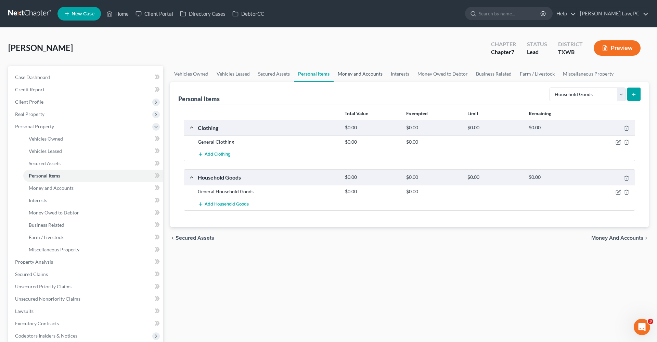
click at [366, 74] on link "Money and Accounts" at bounding box center [360, 74] width 53 height 16
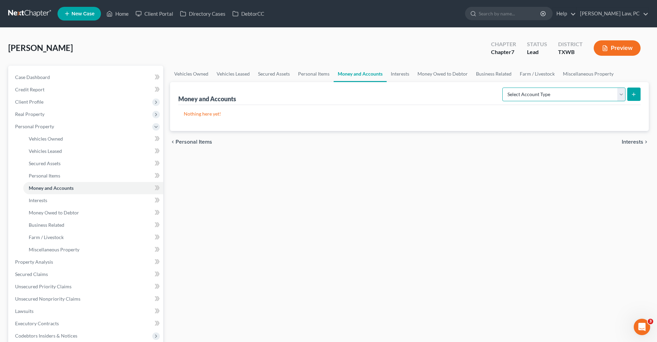
select select "checking"
click at [632, 92] on icon "submit" at bounding box center [633, 94] width 5 height 5
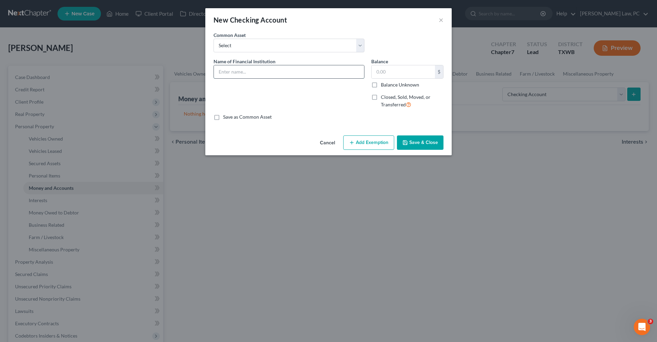
click at [230, 69] on input "text" at bounding box center [289, 71] width 150 height 13
type input "Direct Express"
click at [424, 141] on button "Save & Close" at bounding box center [420, 142] width 47 height 14
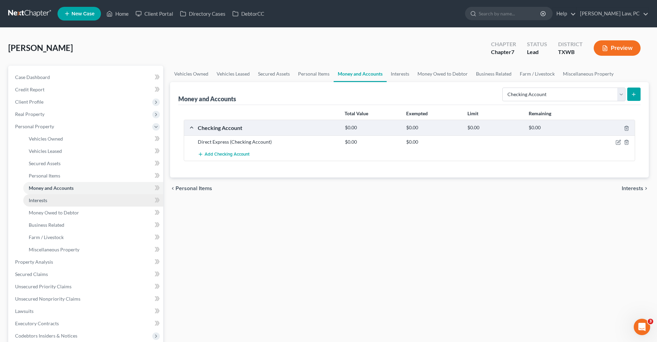
click at [37, 200] on span "Interests" at bounding box center [38, 200] width 18 height 6
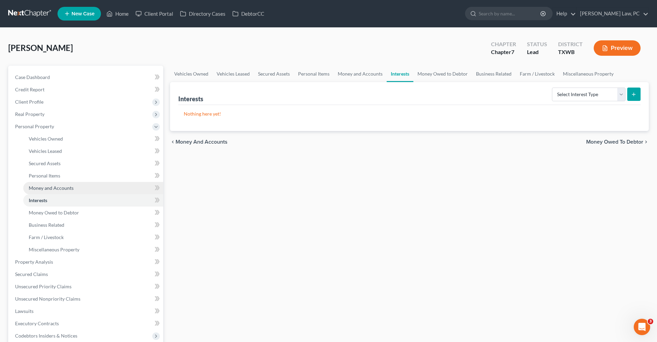
click at [52, 186] on span "Money and Accounts" at bounding box center [51, 188] width 45 height 6
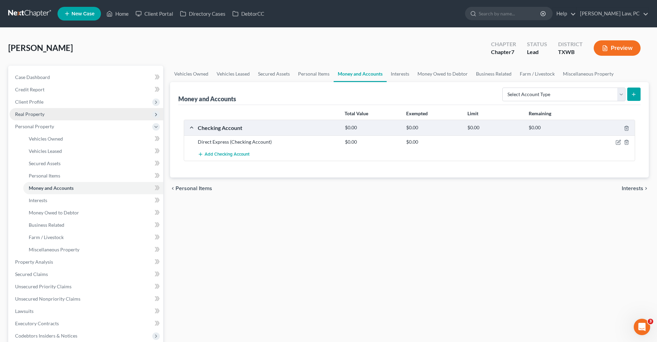
click at [28, 113] on span "Real Property" at bounding box center [29, 114] width 29 height 6
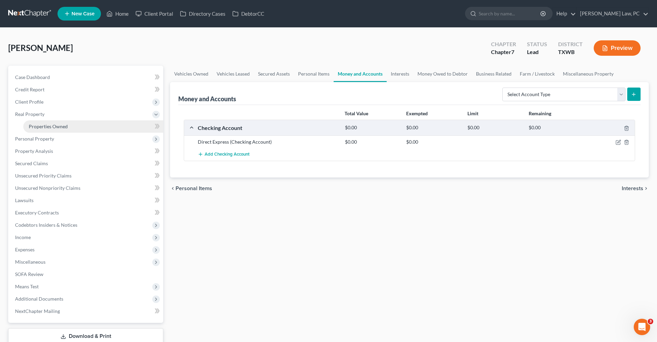
click at [51, 126] on span "Properties Owned" at bounding box center [48, 127] width 39 height 6
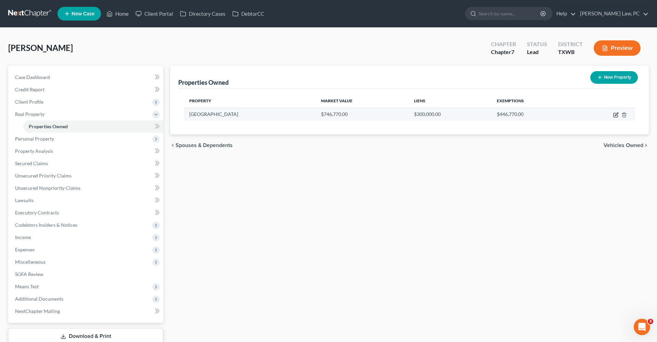
click at [617, 114] on icon "button" at bounding box center [616, 114] width 3 height 3
select select "45"
select select "14"
select select "3"
select select "0"
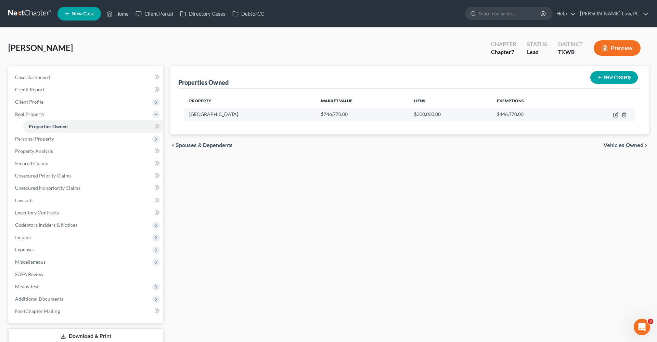
select select "3"
select select "0"
select select "2"
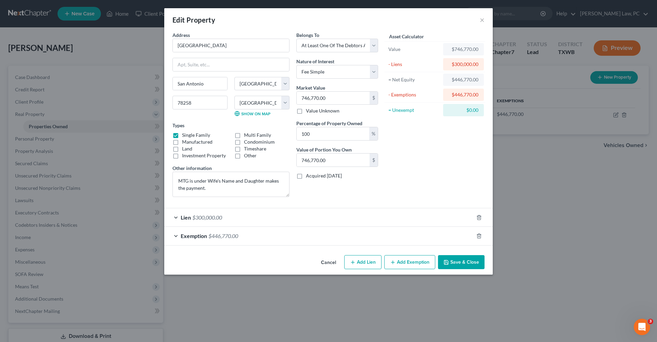
click at [229, 216] on div "Lien $300,000.00" at bounding box center [318, 217] width 309 height 18
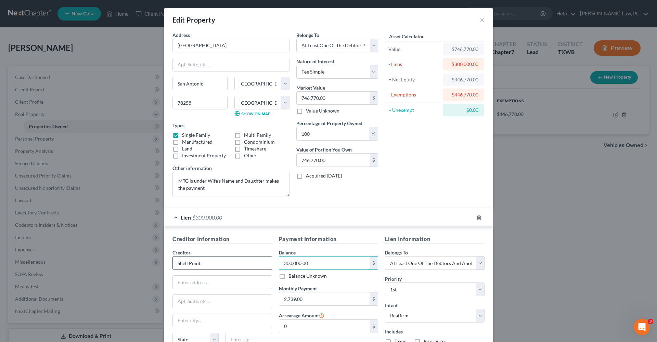
drag, startPoint x: 308, startPoint y: 262, endPoint x: 268, endPoint y: 262, distance: 40.4
click at [267, 262] on div "Creditor Information Creditor * Shell Point State AL AK AR AZ CA CO CT DE DC FL…" at bounding box center [328, 299] width 319 height 129
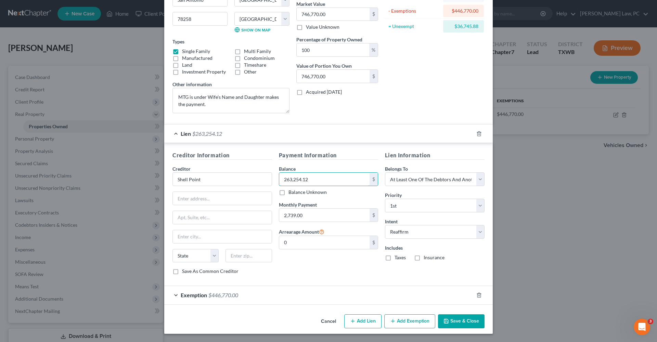
scroll to position [84, 0]
type input "263,254.12"
click at [465, 321] on button "Save & Close" at bounding box center [461, 321] width 47 height 14
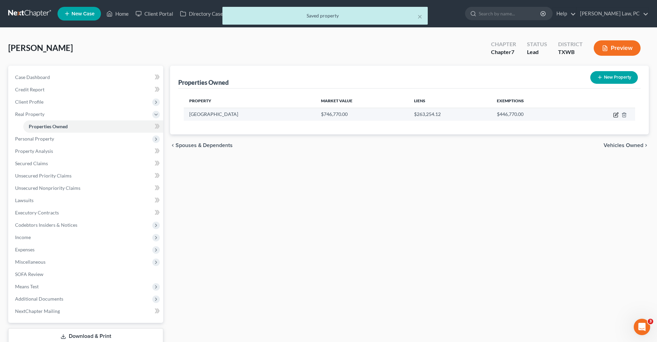
click at [615, 115] on icon "button" at bounding box center [615, 114] width 5 height 5
select select "45"
select select "14"
select select "3"
select select "0"
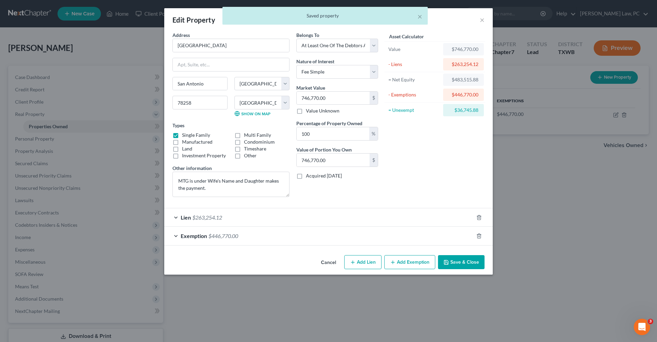
click at [271, 237] on div "Exemption $446,770.00" at bounding box center [318, 236] width 309 height 18
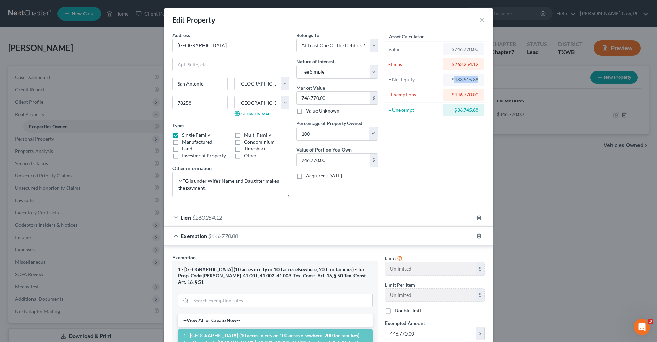
drag, startPoint x: 479, startPoint y: 79, endPoint x: 454, endPoint y: 79, distance: 24.6
click at [454, 79] on div "$483,515.88" at bounding box center [463, 80] width 41 height 12
copy div "483,515.88"
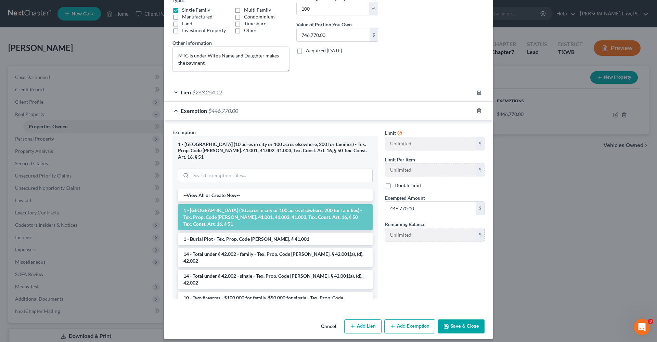
scroll to position [124, 0]
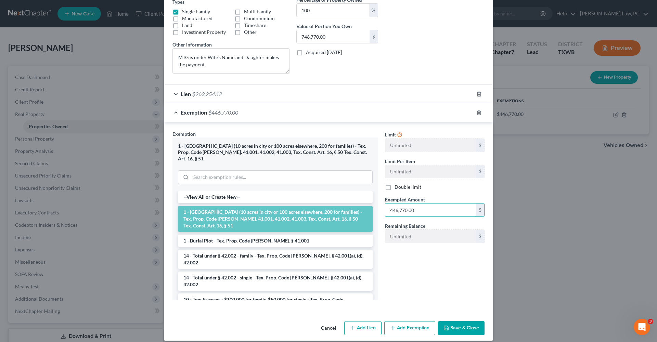
drag, startPoint x: 425, startPoint y: 211, endPoint x: 376, endPoint y: 210, distance: 48.6
click at [376, 210] on div "Exemption Set must be selected for CA. Exemption * 1 - Homestead (10 acres in c…" at bounding box center [328, 218] width 319 height 176
paste input "483,515.88"
type input "483,515.88"
click at [465, 324] on button "Save & Close" at bounding box center [461, 328] width 47 height 14
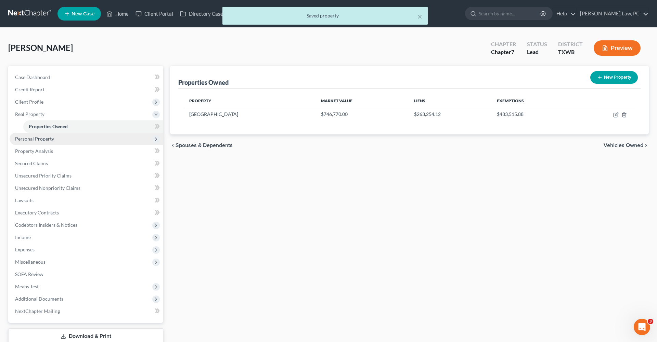
click at [36, 137] on span "Personal Property" at bounding box center [34, 139] width 39 height 6
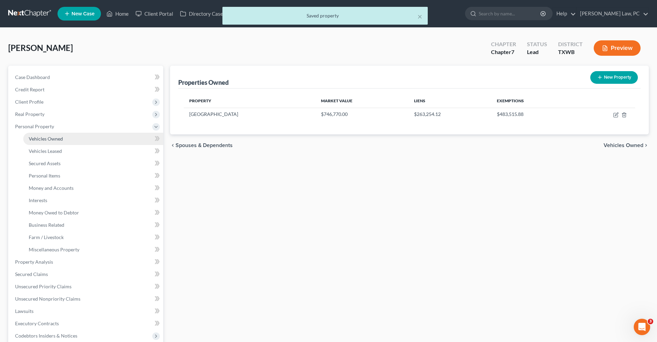
click at [49, 137] on span "Vehicles Owned" at bounding box center [46, 139] width 34 height 6
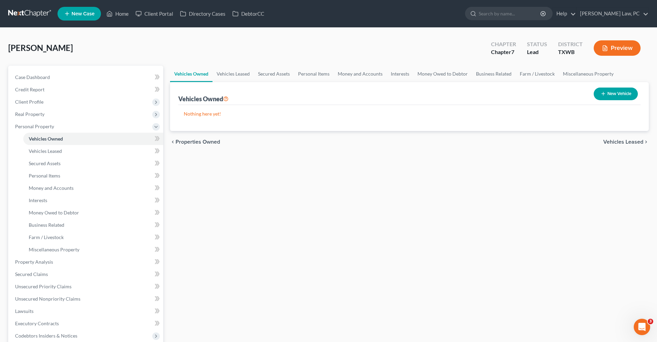
click at [602, 95] on icon "button" at bounding box center [602, 93] width 5 height 5
select select "0"
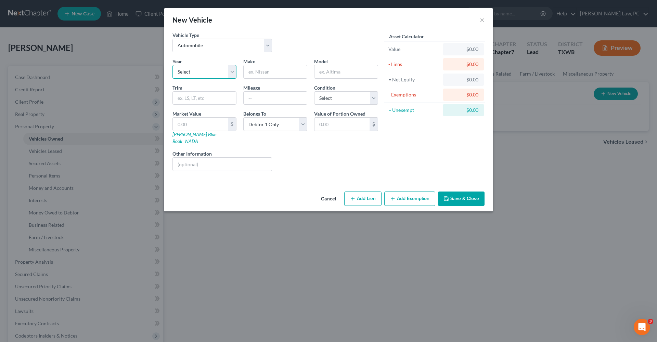
select select "9"
click at [259, 71] on input "text" at bounding box center [275, 71] width 63 height 13
type input "Porsche"
click at [327, 74] on input "text" at bounding box center [345, 71] width 63 height 13
type input "Cayenne"
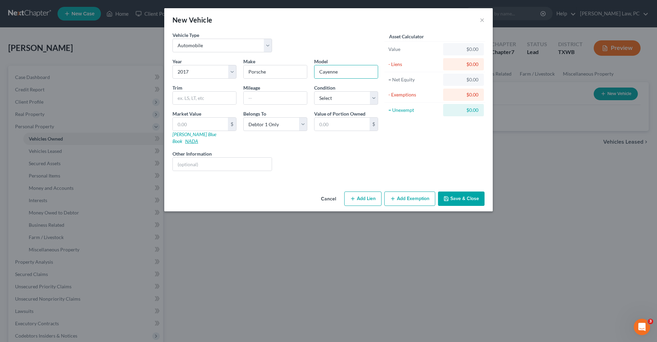
click at [198, 138] on link "NADA" at bounding box center [191, 141] width 13 height 6
click at [204, 104] on input "text" at bounding box center [204, 98] width 63 height 13
type input "Platinum V6"
click at [203, 120] on input "text" at bounding box center [200, 124] width 55 height 13
paste input "14,500"
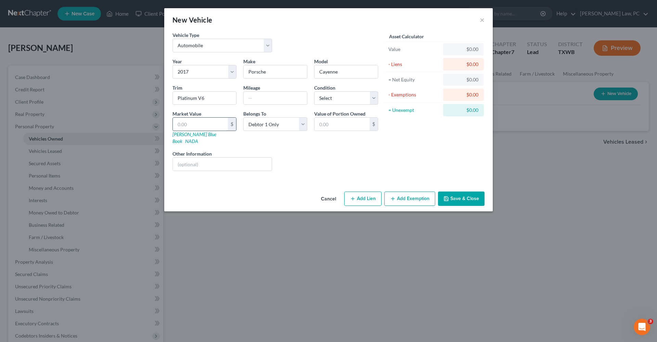
type input "14,500"
type input "14,500.00"
type input "14,500"
select select "2"
click at [370, 193] on button "Add Lien" at bounding box center [362, 199] width 37 height 14
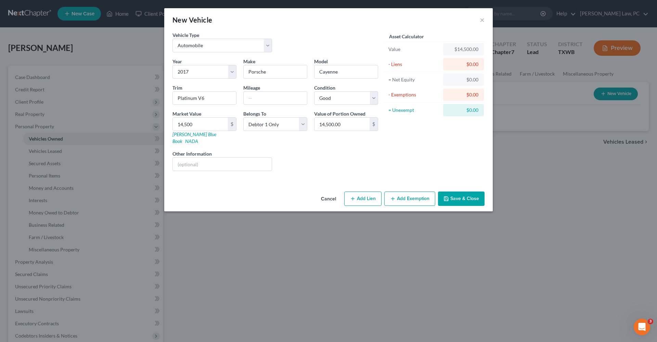
select select "0"
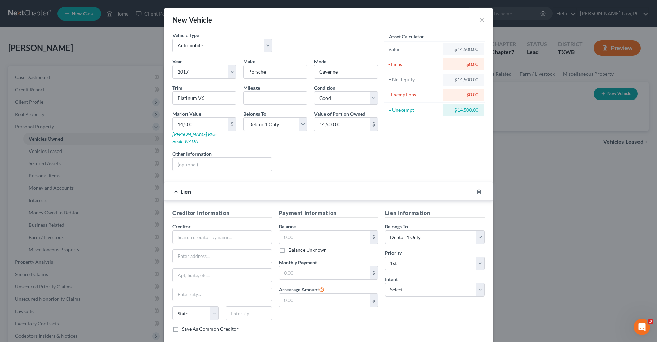
click at [177, 183] on div "Lien" at bounding box center [318, 191] width 309 height 18
click at [175, 185] on div "Lien" at bounding box center [318, 191] width 309 height 18
click at [182, 188] on span "Lien" at bounding box center [186, 191] width 10 height 7
click at [479, 189] on icon "button" at bounding box center [478, 191] width 5 height 5
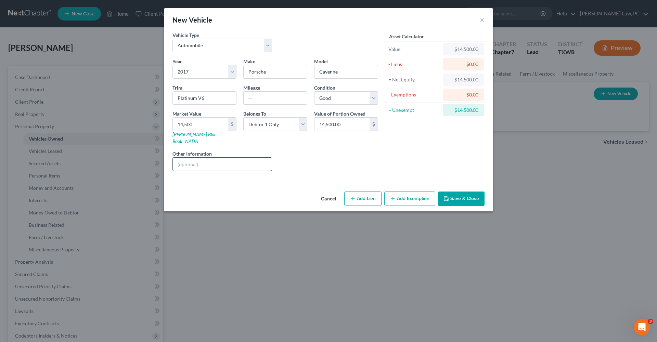
click at [190, 158] on input "text" at bounding box center [222, 164] width 99 height 13
type input "o"
type input "NFS vehicle"
click at [467, 192] on button "Save & Close" at bounding box center [461, 199] width 47 height 14
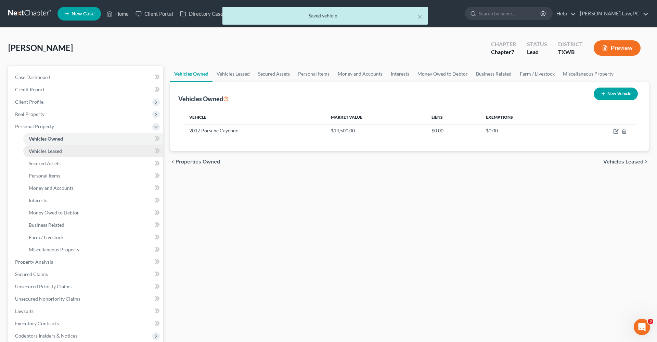
click at [47, 153] on span "Vehicles Leased" at bounding box center [45, 151] width 33 height 6
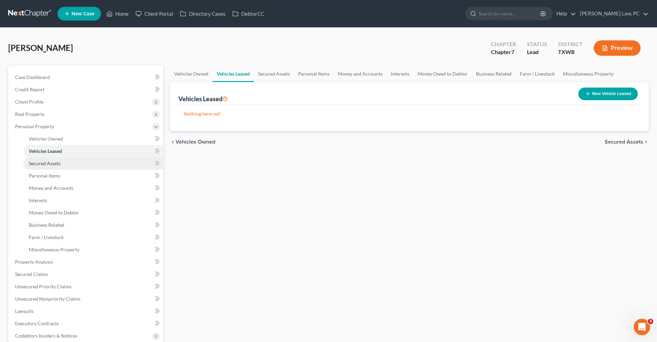
click at [39, 166] on span "Secured Assets" at bounding box center [45, 163] width 32 height 6
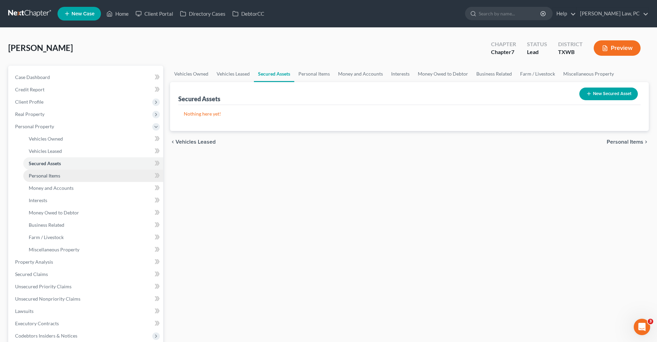
click at [44, 175] on span "Personal Items" at bounding box center [44, 176] width 31 height 6
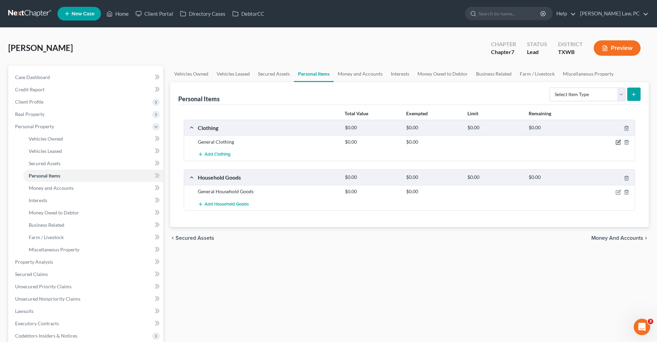
click at [618, 142] on icon "button" at bounding box center [618, 142] width 5 height 5
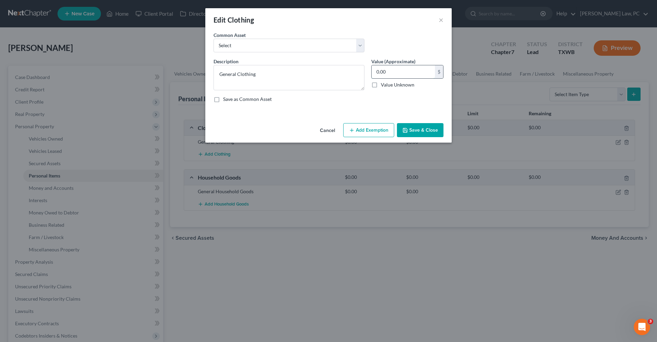
click at [390, 73] on input "0.00" at bounding box center [403, 71] width 63 height 13
click at [352, 133] on button "Add Exemption" at bounding box center [368, 130] width 51 height 14
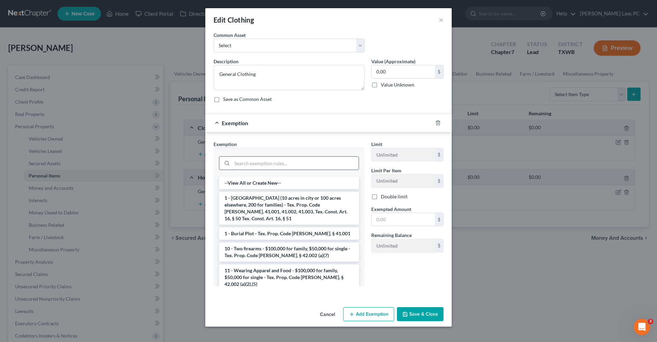
click at [263, 164] on input "search" at bounding box center [295, 163] width 127 height 13
drag, startPoint x: 391, startPoint y: 70, endPoint x: 353, endPoint y: 70, distance: 37.6
click at [353, 70] on div "Description * General Clothing Value (Approximate) 0.00 $ Value Unknown Balance…" at bounding box center [328, 83] width 237 height 50
type input "1,000"
click at [278, 160] on input "search" at bounding box center [295, 163] width 127 height 13
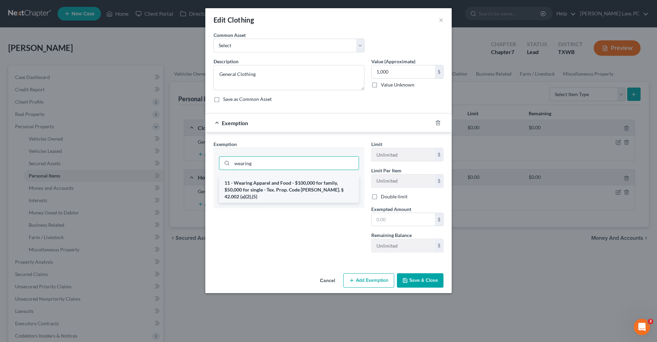
type input "wearing"
click at [321, 179] on li "11 - Wearing Apparel and Food - $100,000 for family, $50,000 for single - Tex. …" at bounding box center [289, 190] width 140 height 26
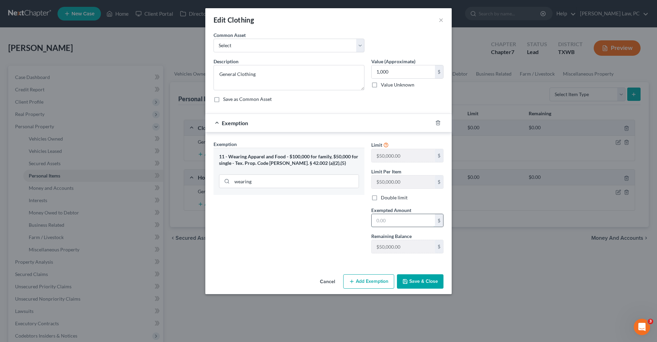
click at [409, 224] on input "text" at bounding box center [403, 220] width 63 height 13
type input "1,000"
click at [423, 286] on button "Save & Close" at bounding box center [420, 281] width 47 height 14
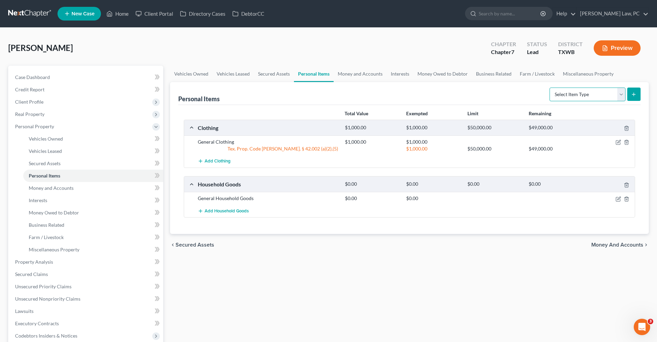
select select "electronics"
click at [633, 95] on icon "submit" at bounding box center [633, 94] width 5 height 5
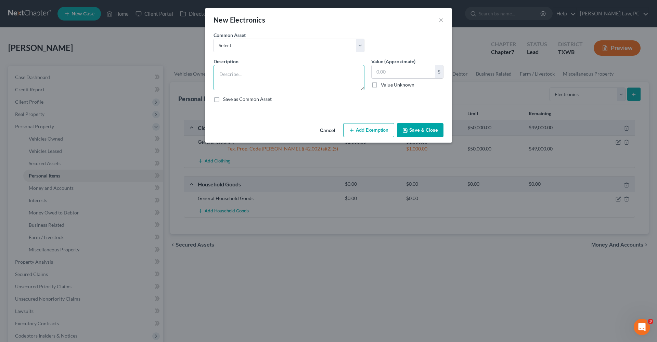
click at [228, 73] on textarea at bounding box center [289, 77] width 151 height 25
click at [308, 76] on textarea "1 cellphone $200, washer and dryer $100, TV's" at bounding box center [289, 77] width 151 height 25
click at [335, 70] on textarea "1 cellphone $200, washer and dryer $100, 2 TV's" at bounding box center [289, 77] width 151 height 25
click at [335, 75] on textarea "1 cellphone $200, washer and dryer $100, 2 TV's" at bounding box center [289, 77] width 151 height 25
type textarea "1 cellphone $200, washer and dryer $100, 2 TV's $200, printer $50, computer $50,"
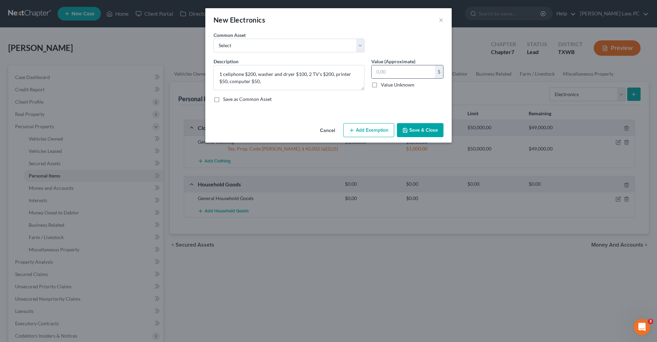
click at [401, 74] on input "text" at bounding box center [403, 71] width 63 height 13
type input "600"
click at [374, 133] on button "Add Exemption" at bounding box center [368, 130] width 51 height 14
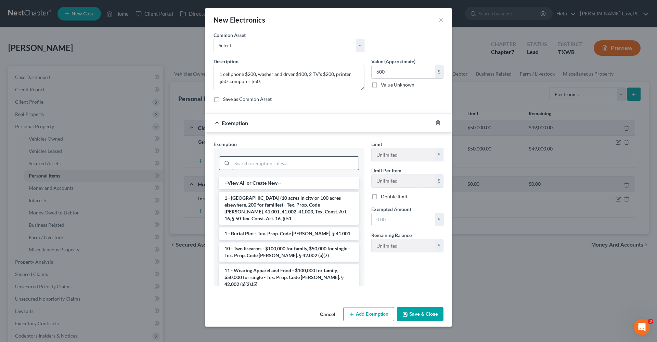
click at [258, 165] on input "search" at bounding box center [295, 163] width 127 height 13
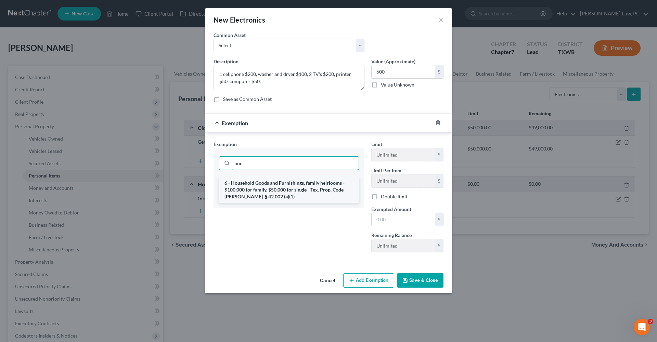
type input "hou"
click at [273, 194] on li "6 - Household Goods and Furnishings, family heirlooms - $100,000 for family, $5…" at bounding box center [289, 190] width 140 height 26
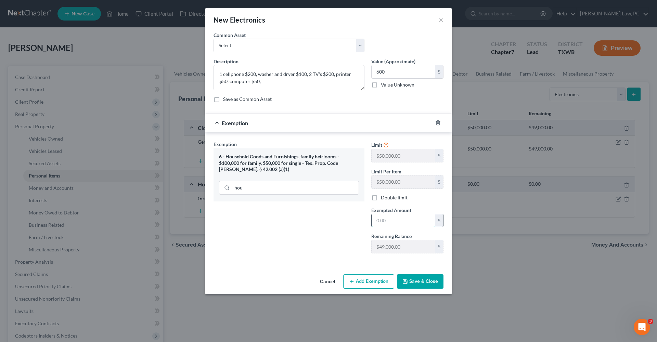
click at [398, 219] on input "text" at bounding box center [403, 220] width 63 height 13
type input "600"
click at [421, 278] on button "Save & Close" at bounding box center [420, 281] width 47 height 14
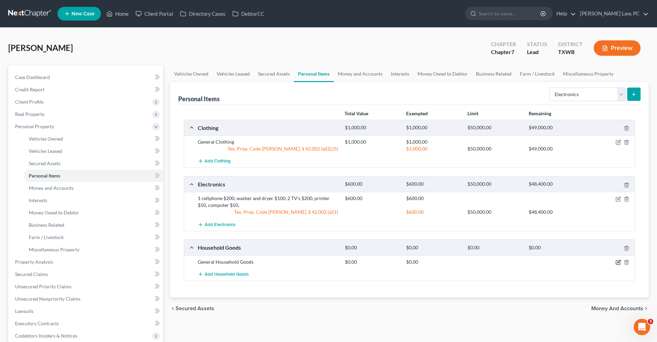
click at [618, 263] on icon "button" at bounding box center [618, 261] width 3 height 3
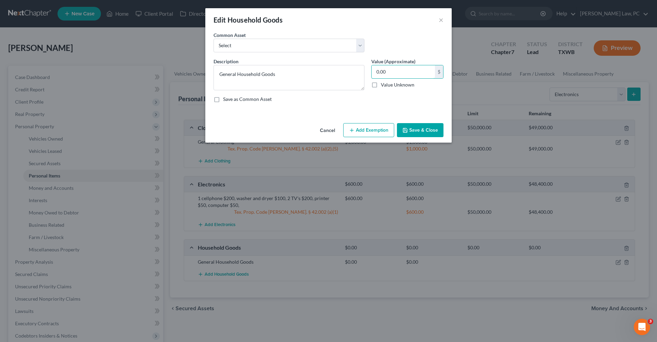
drag, startPoint x: 391, startPoint y: 72, endPoint x: 368, endPoint y: 71, distance: 22.9
click at [368, 71] on div "Value (Approximate) 0.00 $ Value Unknown Balance Undetermined 0.00 $ Value Unkn…" at bounding box center [407, 74] width 79 height 33
click at [364, 128] on button "Add Exemption" at bounding box center [368, 130] width 51 height 14
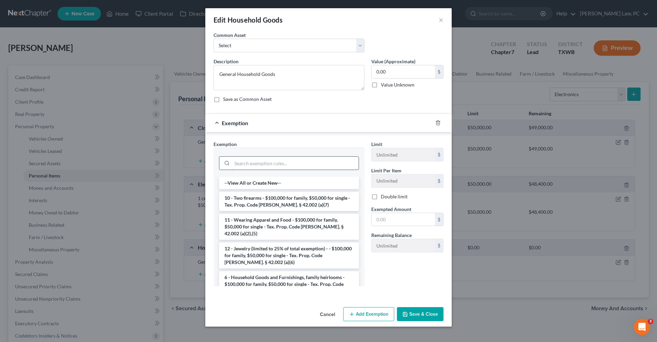
click at [273, 160] on input "search" at bounding box center [295, 163] width 127 height 13
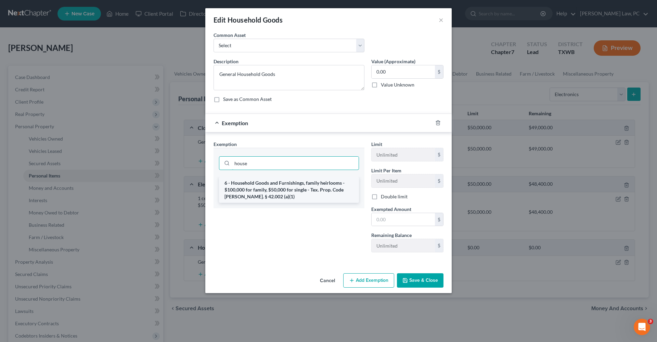
type input "house"
click at [283, 195] on li "6 - Household Goods and Furnishings, family heirlooms - $100,000 for family, $5…" at bounding box center [289, 190] width 140 height 26
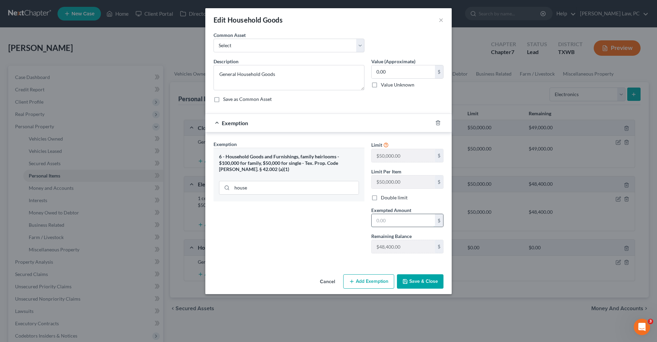
click at [398, 222] on input "text" at bounding box center [403, 220] width 63 height 13
drag, startPoint x: 391, startPoint y: 69, endPoint x: 357, endPoint y: 67, distance: 33.9
click at [357, 67] on div "Description * General Household Goods Value (Approximate) 0.00 $ Value Unknown …" at bounding box center [328, 83] width 237 height 50
type input "7,000"
click at [386, 221] on input "text" at bounding box center [403, 220] width 63 height 13
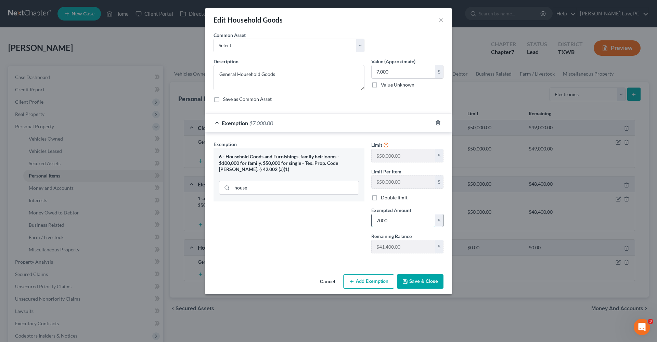
type input "7,000"
click at [417, 286] on button "Save & Close" at bounding box center [420, 281] width 47 height 14
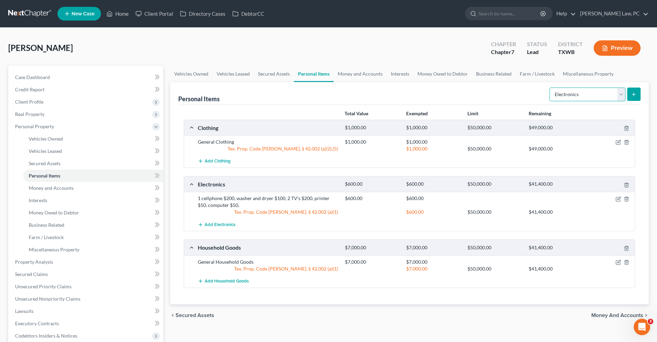
select select "jewelry"
click at [635, 99] on button "submit" at bounding box center [633, 94] width 13 height 13
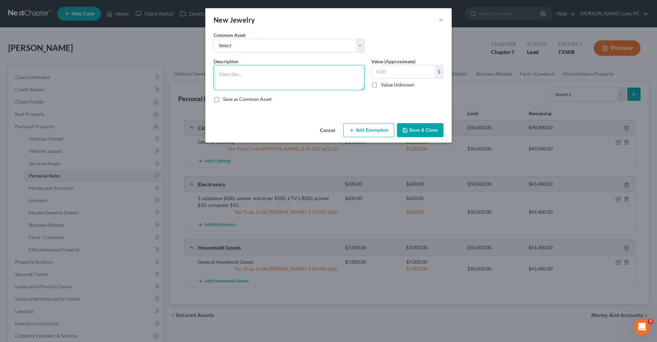
click at [244, 75] on textarea at bounding box center [289, 77] width 151 height 25
type textarea "old watch"
click at [398, 73] on input "text" at bounding box center [403, 71] width 63 height 13
type input "50"
click at [371, 132] on button "Add Exemption" at bounding box center [368, 130] width 51 height 14
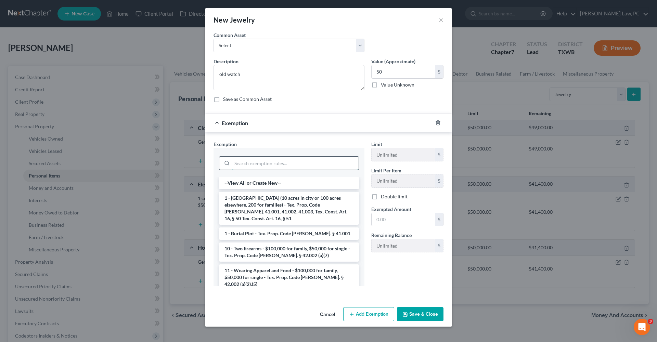
click at [277, 164] on input "search" at bounding box center [295, 163] width 127 height 13
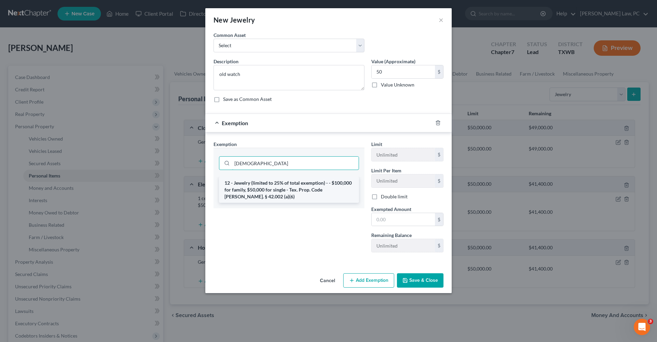
type input "jew"
click at [294, 186] on li "12 - Jewelry (limited to 25% of total exemption) - - $100,000 for family, $50,0…" at bounding box center [289, 190] width 140 height 26
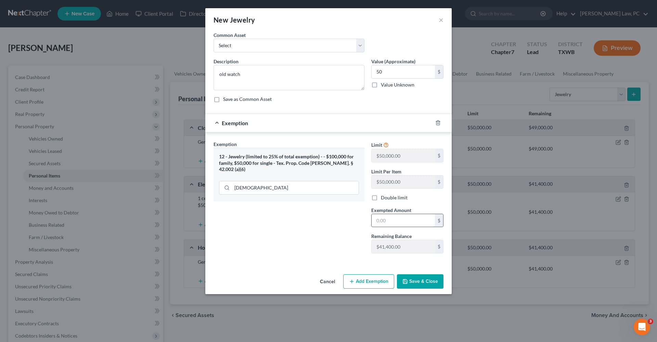
click at [414, 220] on input "text" at bounding box center [403, 220] width 63 height 13
type input "50"
click at [427, 276] on button "Save & Close" at bounding box center [420, 281] width 47 height 14
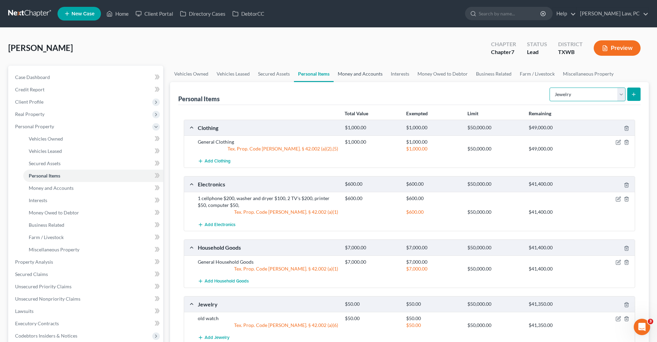
drag, startPoint x: 577, startPoint y: 92, endPoint x: 354, endPoint y: 71, distance: 224.1
click at [366, 85] on div "Personal Items Select Item Type Clothing Collectibles Of Value Electronics Fire…" at bounding box center [409, 93] width 462 height 23
click at [353, 73] on link "Money and Accounts" at bounding box center [360, 74] width 53 height 16
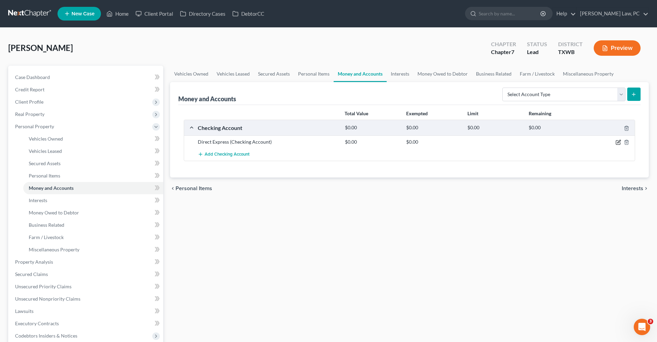
click at [618, 142] on icon "button" at bounding box center [618, 142] width 5 height 5
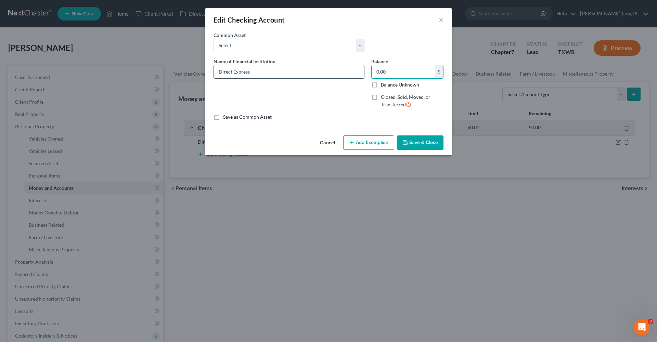
drag, startPoint x: 389, startPoint y: 72, endPoint x: 357, endPoint y: 72, distance: 31.8
click at [357, 72] on div "Name of Financial Institution * Direct Express Balance 0.00 $ Balance Unknown B…" at bounding box center [328, 86] width 237 height 56
type input "1,500"
click at [373, 142] on button "Add Exemption" at bounding box center [368, 142] width 51 height 14
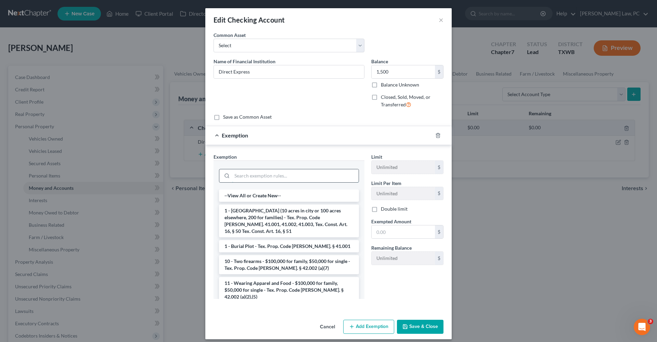
click at [267, 180] on input "search" at bounding box center [295, 175] width 127 height 13
click at [425, 323] on button "Save & Close" at bounding box center [420, 327] width 47 height 14
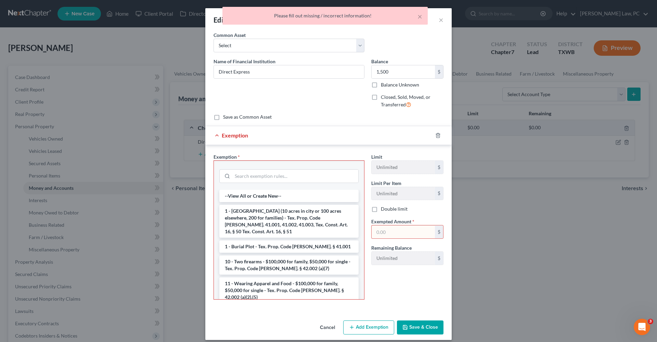
click at [438, 132] on div at bounding box center [441, 135] width 19 height 11
click at [438, 137] on icon "button" at bounding box center [437, 135] width 5 height 5
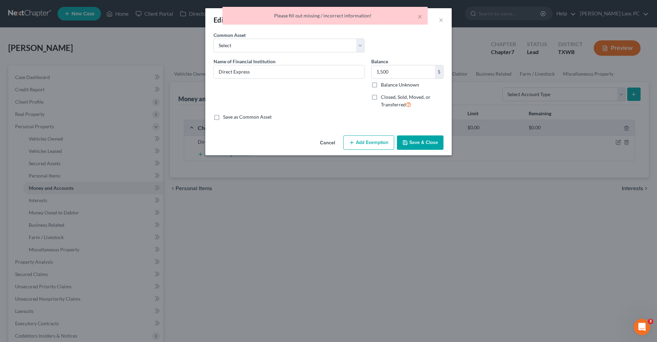
click at [416, 144] on button "Save & Close" at bounding box center [420, 142] width 47 height 14
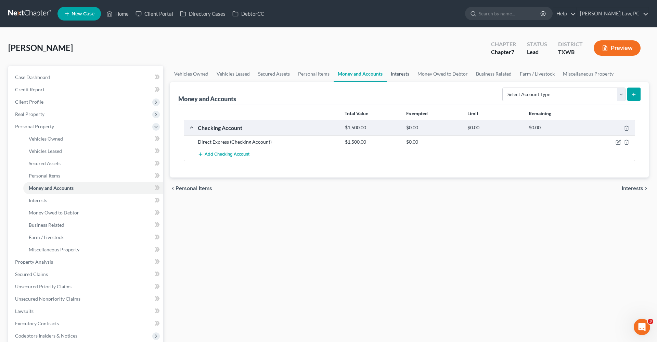
click at [401, 75] on link "Interests" at bounding box center [400, 74] width 27 height 16
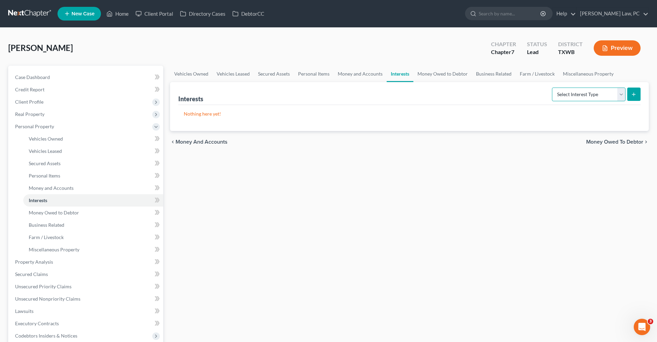
select select "term_life_insurance"
click at [636, 101] on form "Select Interest Type 401K Annuity Bond Education IRA Government Bond Government…" at bounding box center [596, 95] width 89 height 14
click at [634, 96] on icon "submit" at bounding box center [633, 94] width 5 height 5
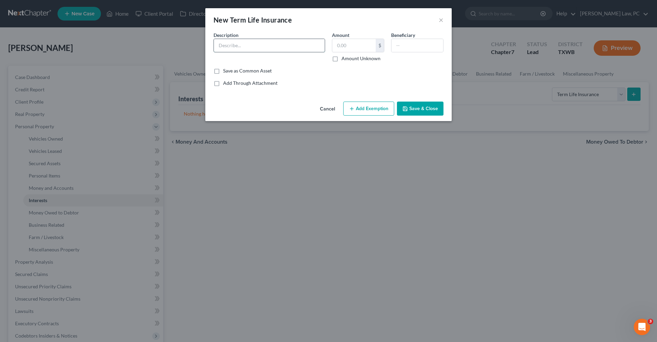
click at [242, 47] on input "text" at bounding box center [269, 45] width 111 height 13
type input "Life insurance Through Farmers Insurance"
click at [416, 47] on input "text" at bounding box center [417, 45] width 52 height 13
type input "Wife"
click at [427, 104] on button "Save & Close" at bounding box center [420, 109] width 47 height 14
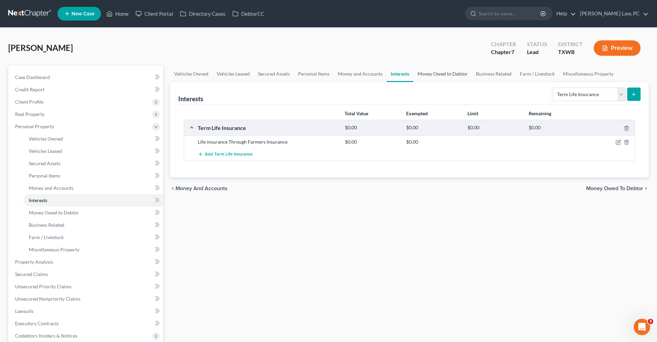
click at [421, 74] on link "Money Owed to Debtor" at bounding box center [442, 74] width 59 height 16
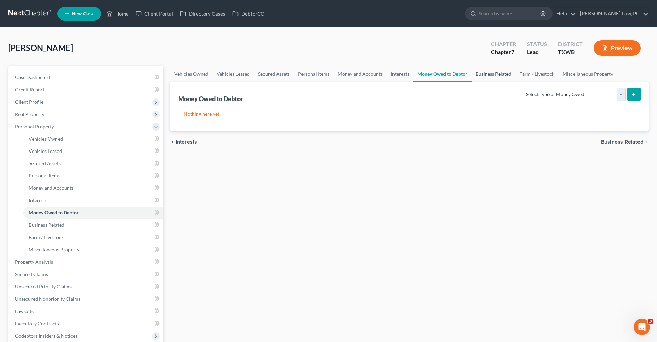
click at [483, 73] on link "Business Related" at bounding box center [493, 74] width 44 height 16
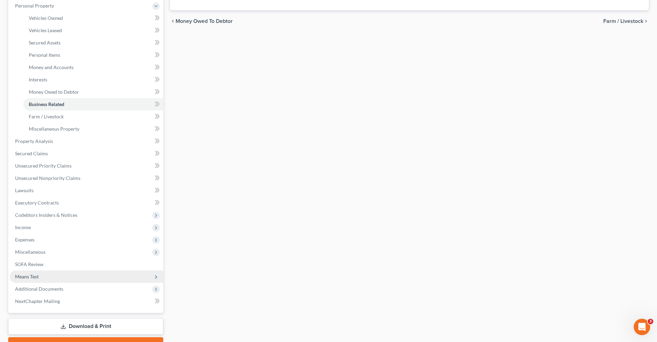
scroll to position [122, 0]
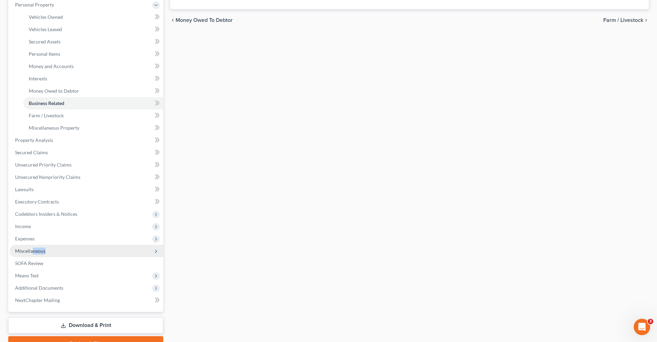
click at [33, 254] on span "Miscellaneous" at bounding box center [87, 251] width 154 height 12
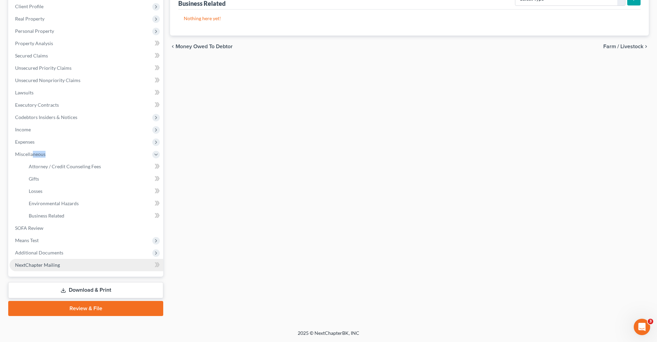
scroll to position [95, 0]
click at [50, 218] on span "Business Related" at bounding box center [47, 216] width 36 height 6
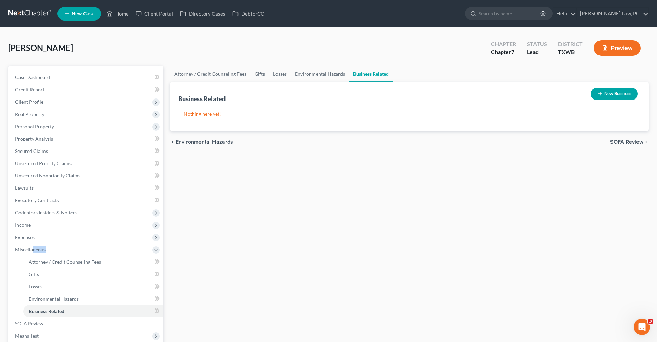
click at [612, 93] on button "New Business" at bounding box center [614, 94] width 47 height 13
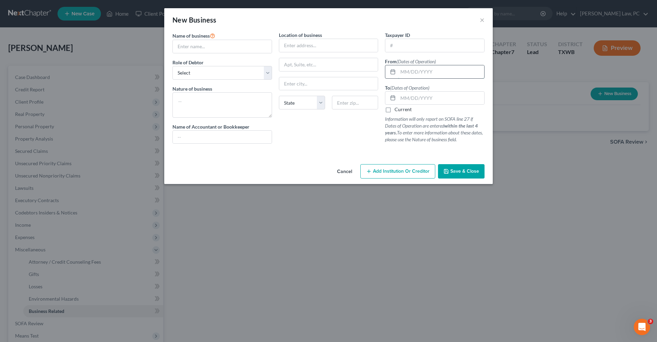
click at [416, 73] on input "text" at bounding box center [441, 71] width 86 height 13
type input "02/01/2024"
type input "Sporting Goods Consulting LLC"
select select "member"
click at [180, 47] on input "Sporting Goods Consulting LLC" at bounding box center [222, 46] width 99 height 13
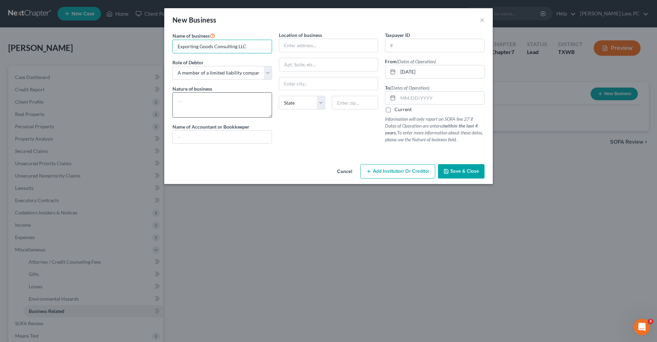
type input "Exporting Goods Consulting LLC"
click at [226, 102] on textarea at bounding box center [222, 104] width 100 height 25
click at [196, 104] on textarea at bounding box center [222, 104] width 100 height 25
type textarea "Exporting goods equipment"
click at [395, 111] on label "Current" at bounding box center [403, 109] width 17 height 7
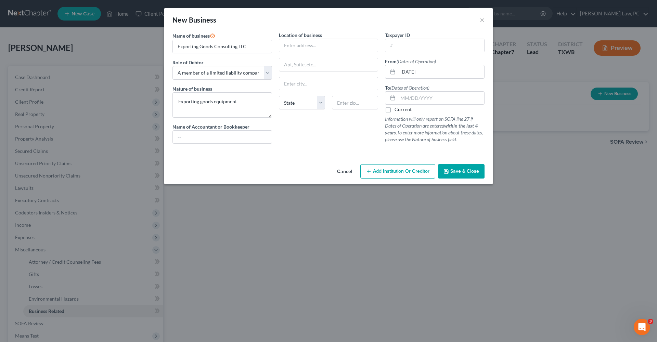
click at [397, 111] on input "Current" at bounding box center [399, 108] width 4 height 4
click at [395, 112] on label "Current" at bounding box center [403, 109] width 17 height 7
click at [397, 111] on input "Current" at bounding box center [399, 108] width 4 height 4
checkbox input "false"
click at [413, 96] on input "text" at bounding box center [441, 98] width 86 height 13
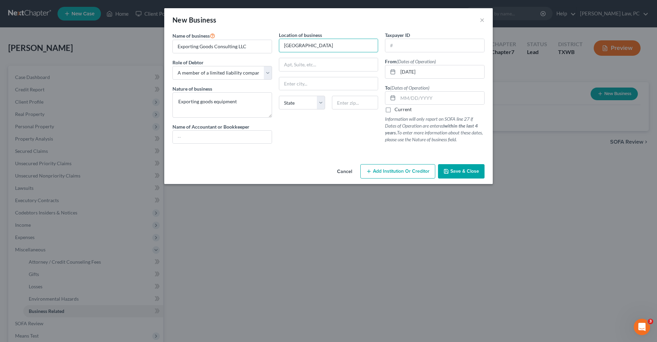
type input "19102 Nature Oaks"
click at [342, 119] on div "Location of business 19102 Nature Oaks State AL AK AR AZ CA CO CT DE DC FL GA G…" at bounding box center [328, 90] width 106 height 118
click at [442, 99] on input "text" at bounding box center [441, 98] width 86 height 13
click at [459, 171] on span "Save & Close" at bounding box center [464, 171] width 29 height 6
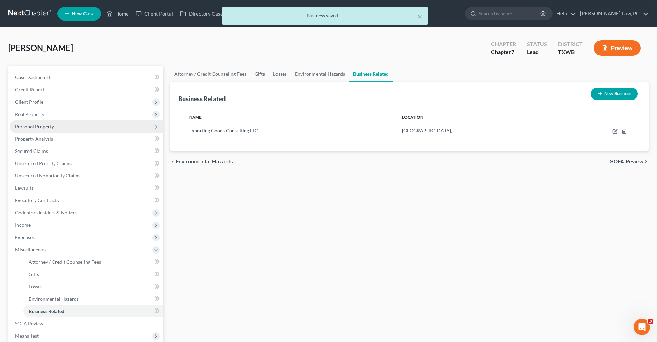
click at [30, 127] on span "Personal Property" at bounding box center [34, 127] width 39 height 6
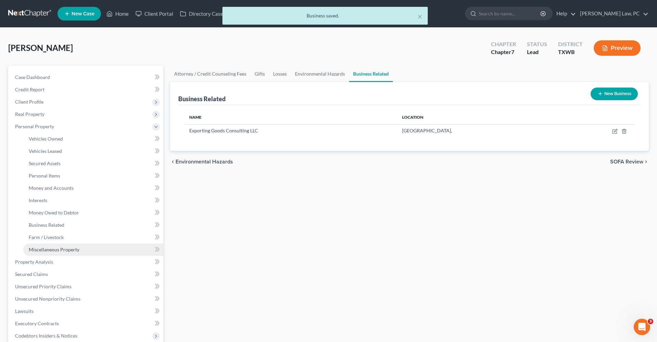
click at [39, 252] on span "Miscellaneous Property" at bounding box center [54, 250] width 51 height 6
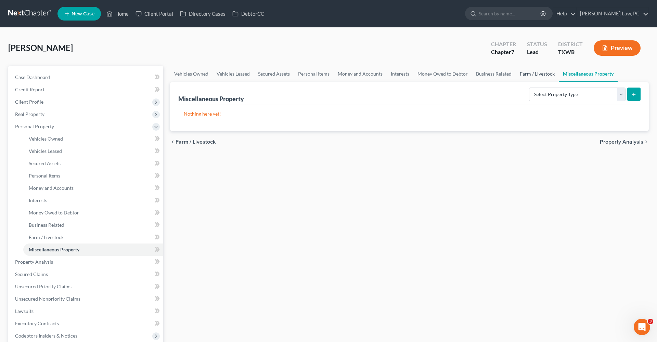
click at [531, 76] on link "Farm / Livestock" at bounding box center [537, 74] width 43 height 16
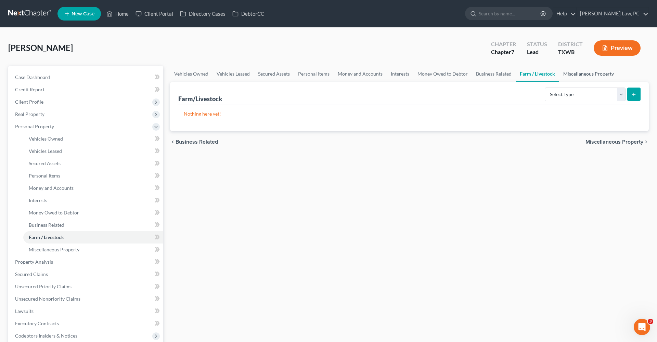
click at [593, 75] on link "Miscellaneous Property" at bounding box center [588, 74] width 59 height 16
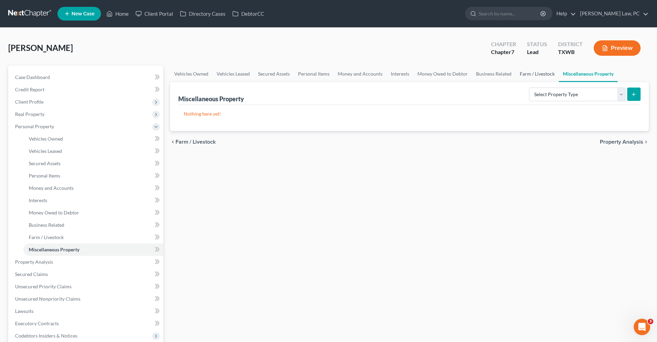
click at [540, 77] on link "Farm / Livestock" at bounding box center [537, 74] width 43 height 16
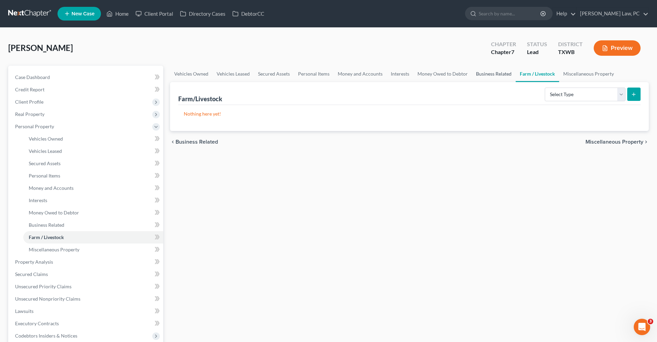
click at [494, 75] on link "Business Related" at bounding box center [494, 74] width 44 height 16
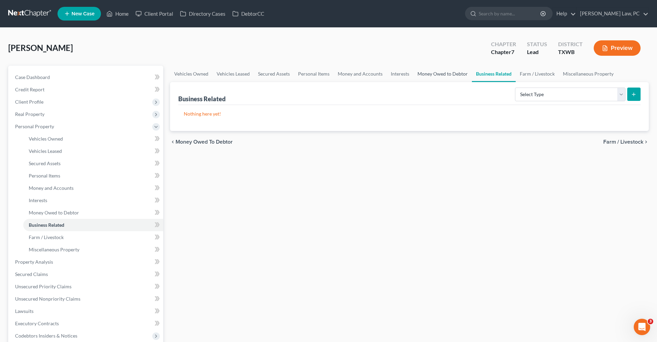
click at [443, 75] on link "Money Owed to Debtor" at bounding box center [442, 74] width 59 height 16
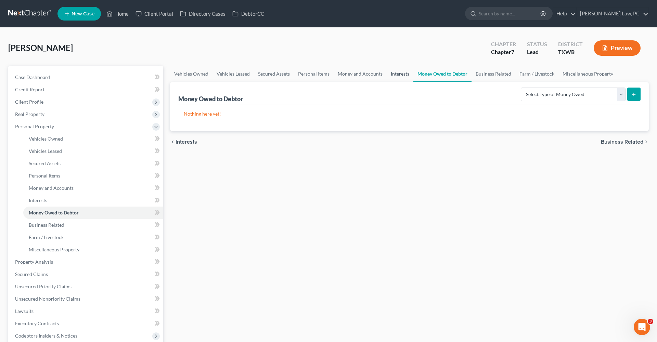
click at [389, 71] on link "Interests" at bounding box center [400, 74] width 27 height 16
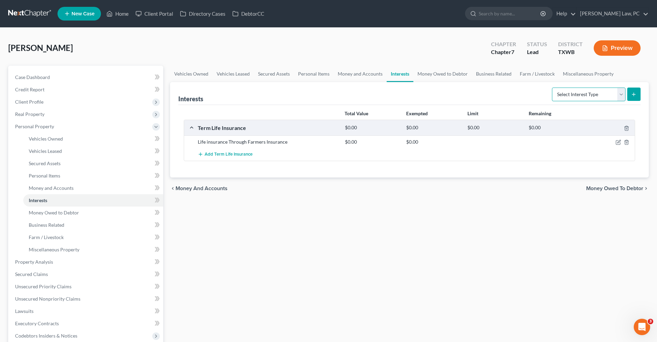
select select "incorporated_business"
click at [635, 96] on icon "submit" at bounding box center [633, 94] width 5 height 5
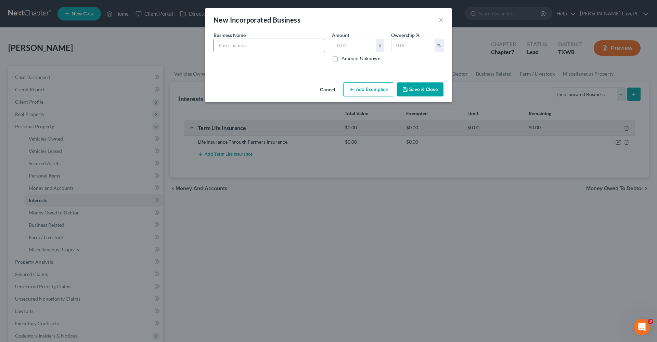
click at [253, 43] on input "text" at bounding box center [269, 45] width 111 height 13
type input "Exporting Goods LLC"
click at [406, 47] on input "text" at bounding box center [412, 45] width 43 height 13
type input "100"
click at [424, 89] on button "Save & Close" at bounding box center [420, 89] width 47 height 14
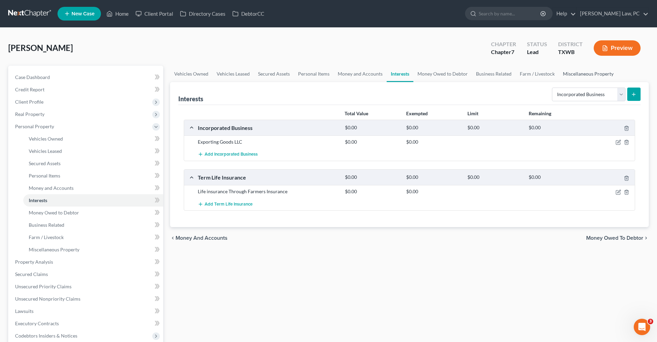
click at [577, 74] on link "Miscellaneous Property" at bounding box center [588, 74] width 59 height 16
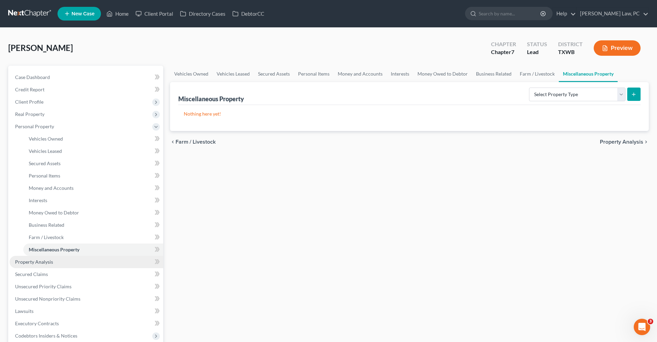
click at [44, 263] on span "Property Analysis" at bounding box center [34, 262] width 38 height 6
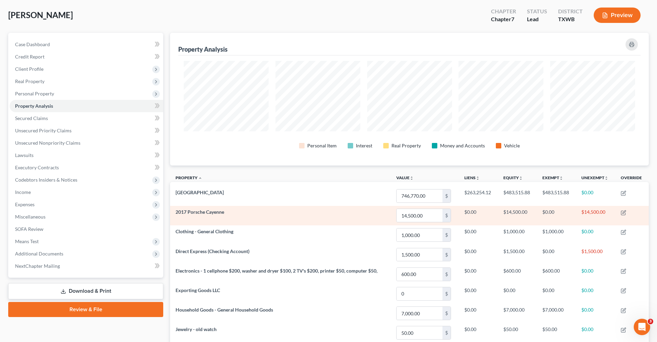
scroll to position [31, 0]
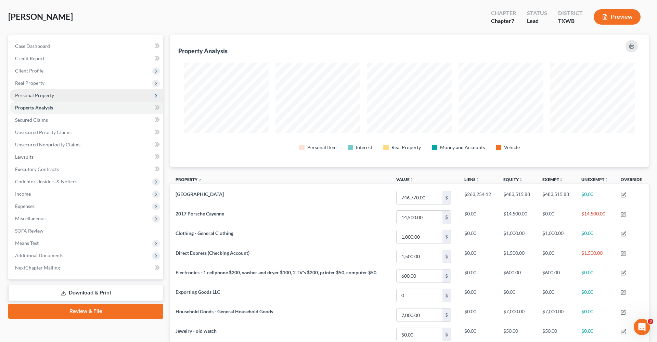
click at [32, 95] on span "Personal Property" at bounding box center [34, 95] width 39 height 6
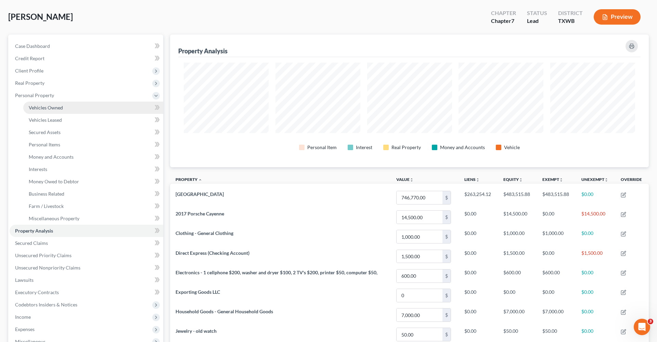
click at [49, 107] on span "Vehicles Owned" at bounding box center [46, 108] width 34 height 6
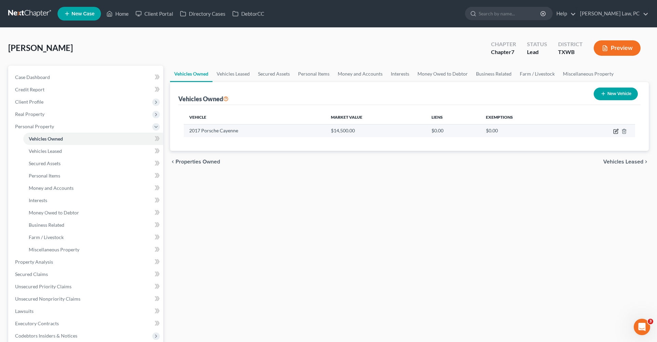
click at [615, 132] on icon "button" at bounding box center [615, 131] width 5 height 5
select select "0"
select select "9"
select select "2"
select select "0"
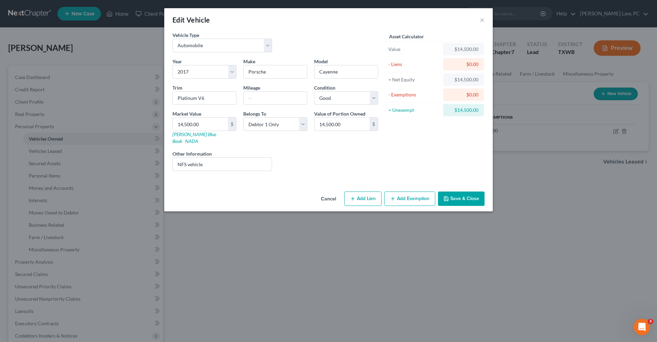
click at [396, 196] on icon "button" at bounding box center [392, 198] width 5 height 5
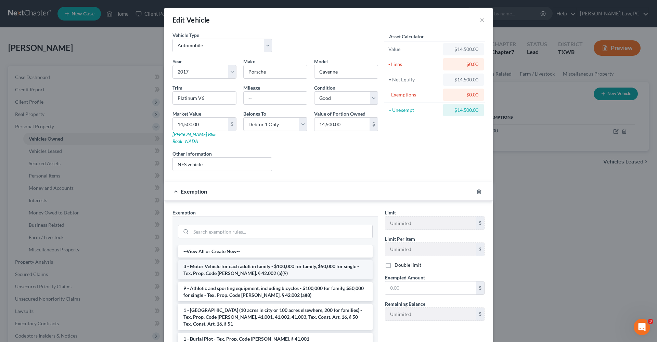
click at [233, 263] on li "3 - Motor Vehicle for each adult in family - $100,000 for family, $50,000 for s…" at bounding box center [275, 269] width 195 height 19
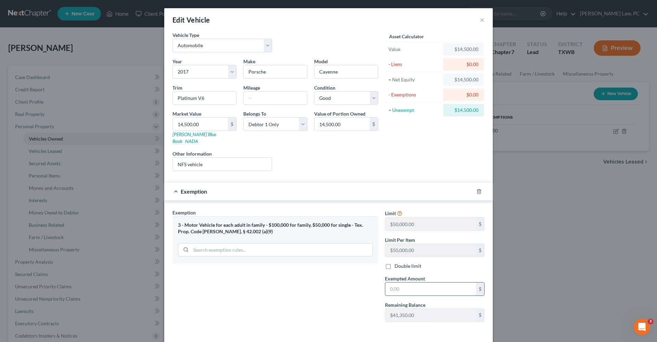
click at [399, 287] on input "text" at bounding box center [430, 289] width 91 height 13
type input "14,500"
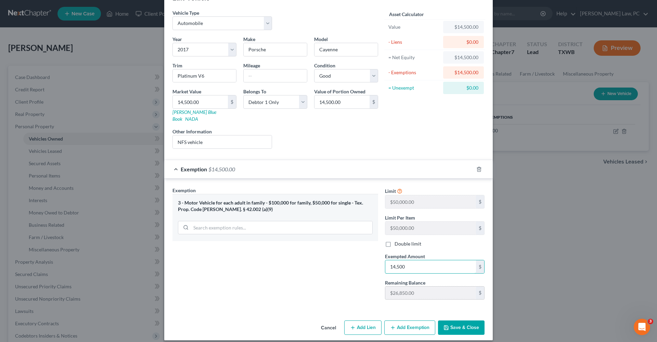
scroll to position [22, 0]
click at [461, 322] on button "Save & Close" at bounding box center [461, 328] width 47 height 14
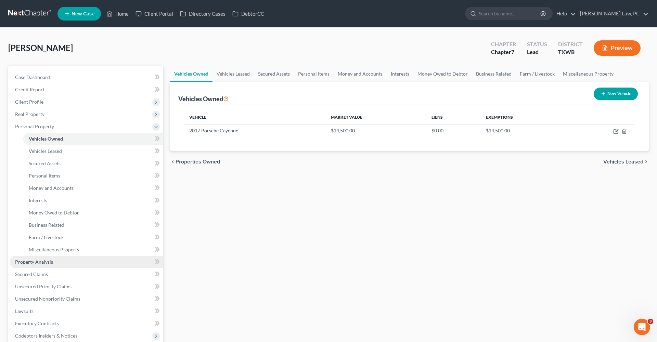
click at [26, 259] on span "Property Analysis" at bounding box center [34, 262] width 38 height 6
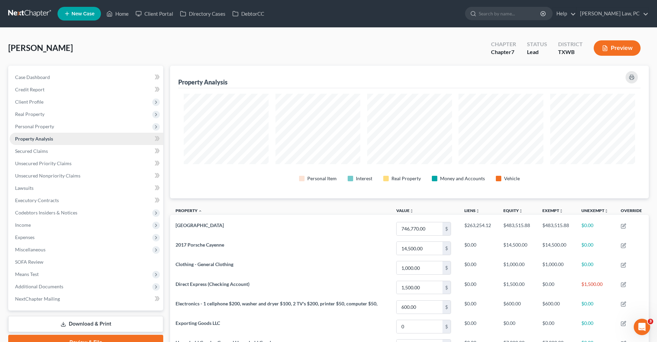
scroll to position [133, 479]
click at [39, 150] on span "Secured Claims" at bounding box center [31, 151] width 33 height 6
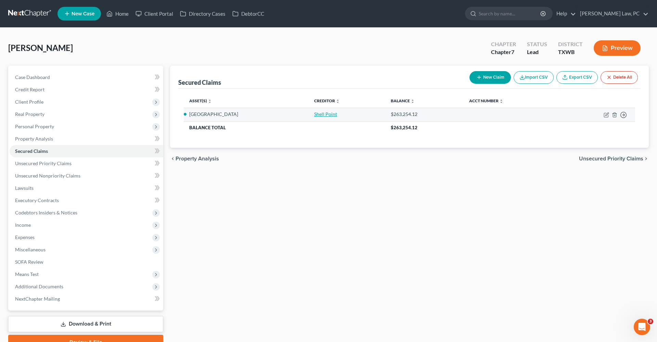
click at [314, 115] on link "Shell Point" at bounding box center [325, 114] width 23 height 6
select select "2"
select select "3"
select select "0"
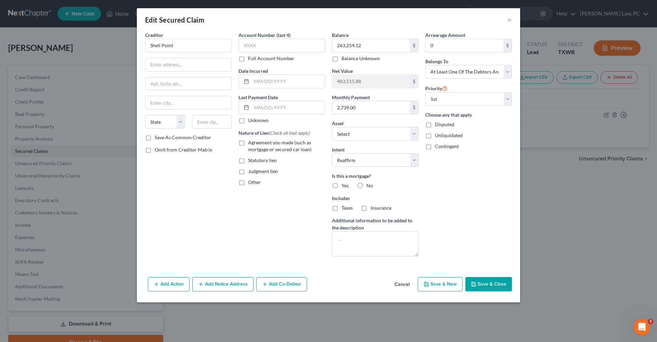
click at [248, 143] on label "Agreement you made (such as mortgage or secured car loan)" at bounding box center [286, 146] width 77 height 14
click at [251, 143] on input "Agreement you made (such as mortgage or secured car loan)" at bounding box center [253, 141] width 4 height 4
checkbox input "true"
click at [345, 185] on span "Yes" at bounding box center [344, 186] width 7 height 6
click at [345, 185] on input "Yes" at bounding box center [346, 184] width 4 height 4
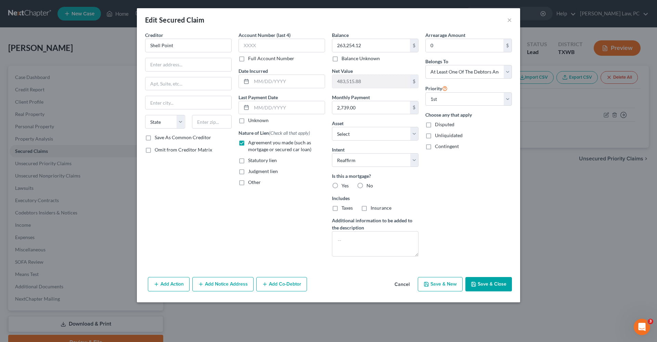
radio input "true"
click at [366, 240] on textarea at bounding box center [375, 243] width 87 height 25
type textarea "Daughter pays the mtg directly."
click at [488, 283] on button "Save & Close" at bounding box center [488, 284] width 47 height 14
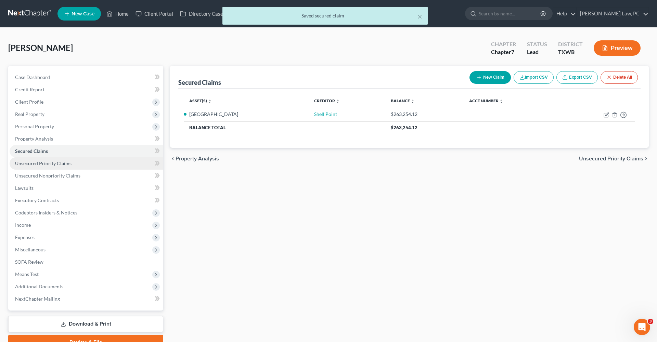
click at [27, 166] on link "Unsecured Priority Claims" at bounding box center [87, 163] width 154 height 12
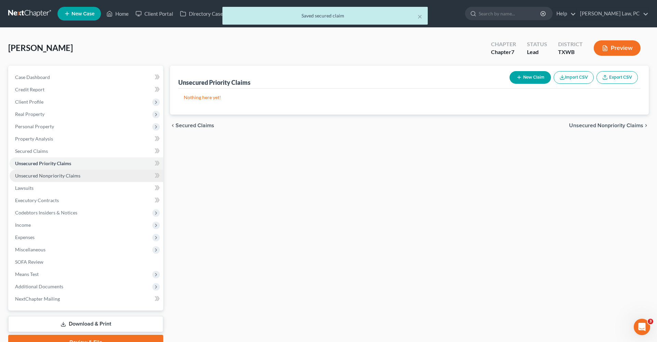
click at [38, 178] on span "Unsecured Nonpriority Claims" at bounding box center [47, 176] width 65 height 6
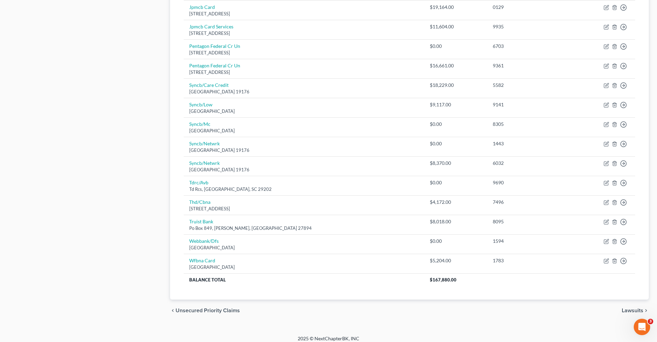
scroll to position [419, 0]
click at [201, 258] on link "Wfbna Card" at bounding box center [202, 261] width 26 height 6
select select "24"
select select "2"
select select "0"
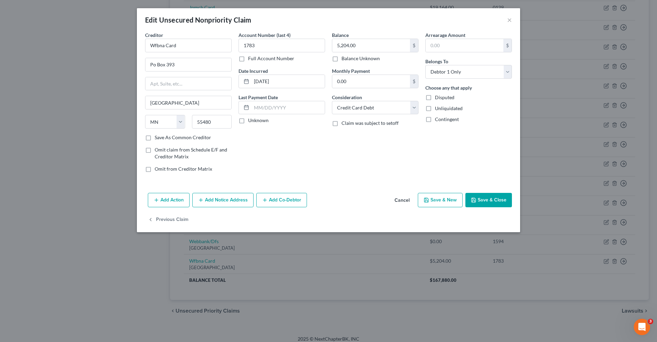
click at [484, 202] on button "Save & Close" at bounding box center [488, 200] width 47 height 14
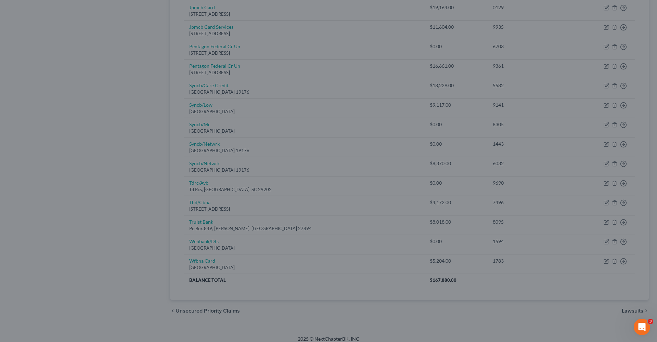
type input "0"
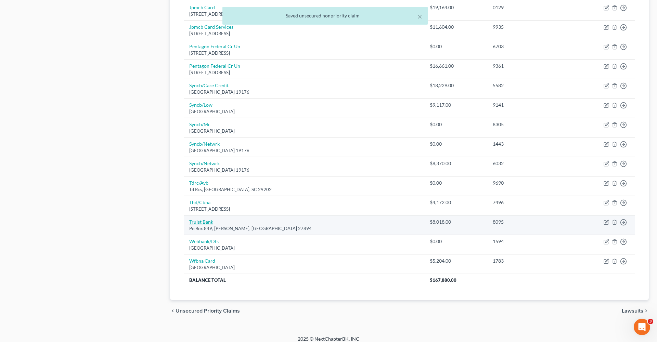
click at [202, 219] on link "Truist Bank" at bounding box center [201, 222] width 24 height 6
select select "28"
select select "2"
select select "0"
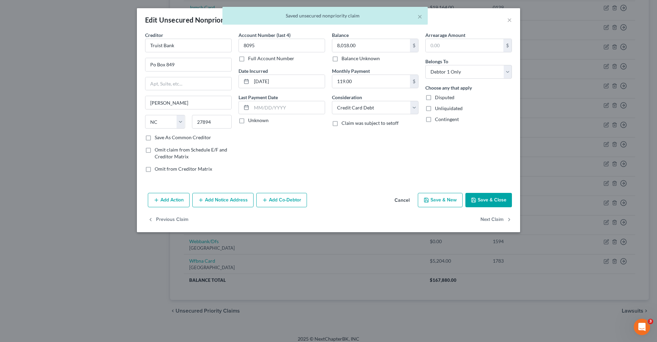
click at [488, 202] on button "Save & Close" at bounding box center [488, 200] width 47 height 14
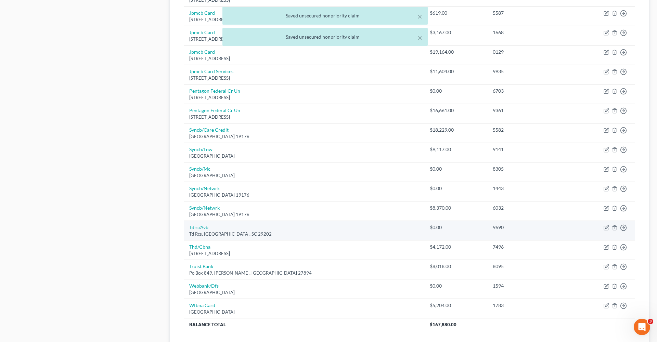
scroll to position [374, 0]
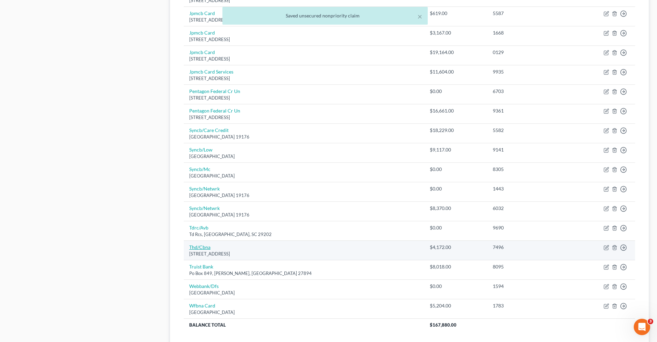
click at [199, 244] on link "Thd/Cbna" at bounding box center [199, 247] width 21 height 6
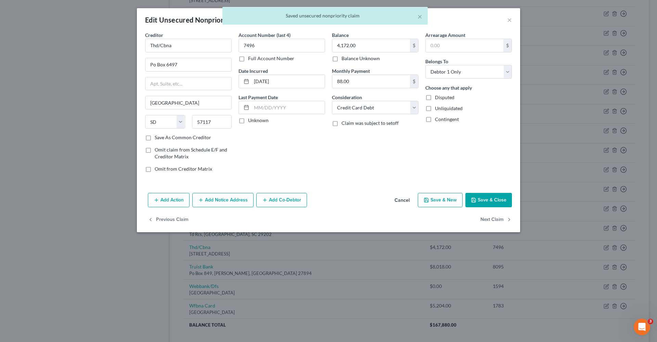
click at [483, 205] on button "Save & Close" at bounding box center [488, 200] width 47 height 14
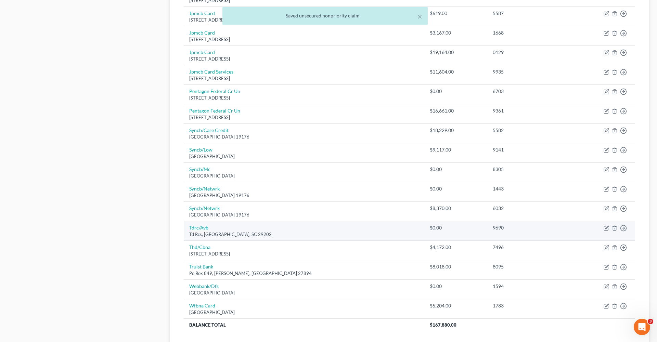
click at [190, 225] on link "Tdrc/Avb" at bounding box center [198, 228] width 19 height 6
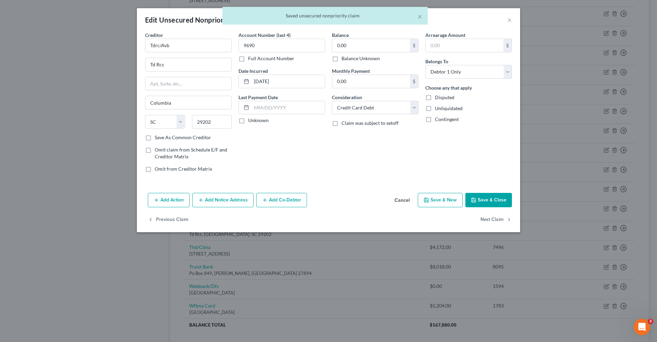
click at [494, 200] on button "Save & Close" at bounding box center [488, 200] width 47 height 14
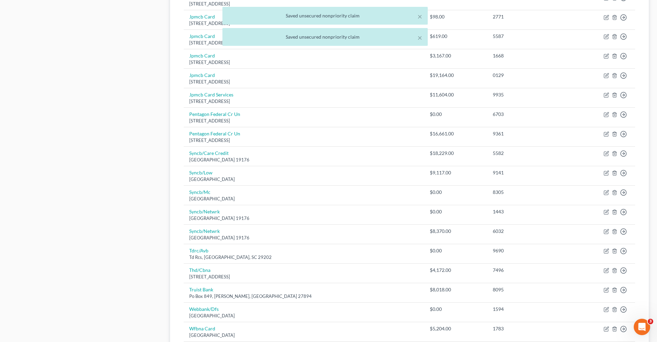
scroll to position [345, 0]
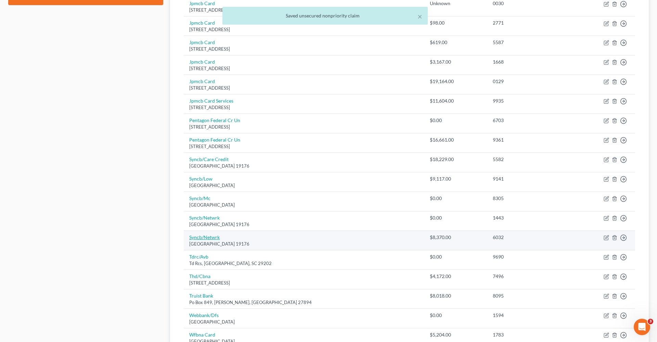
click at [203, 234] on link "Syncb/Netwrk" at bounding box center [204, 237] width 30 height 6
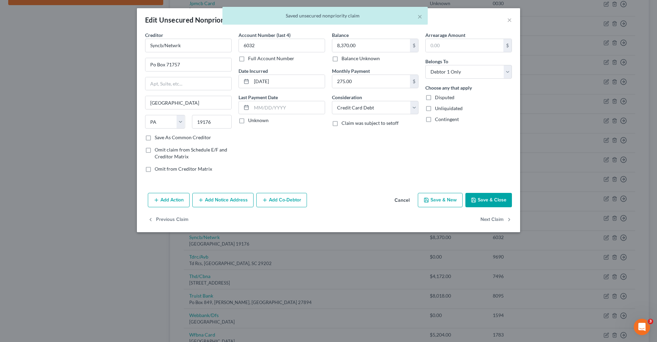
click at [487, 197] on button "Save & Close" at bounding box center [488, 200] width 47 height 14
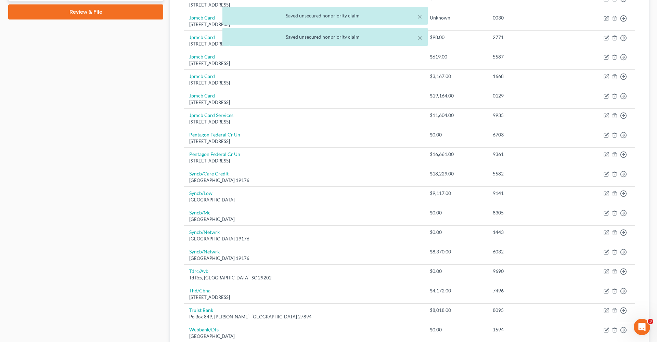
scroll to position [316, 0]
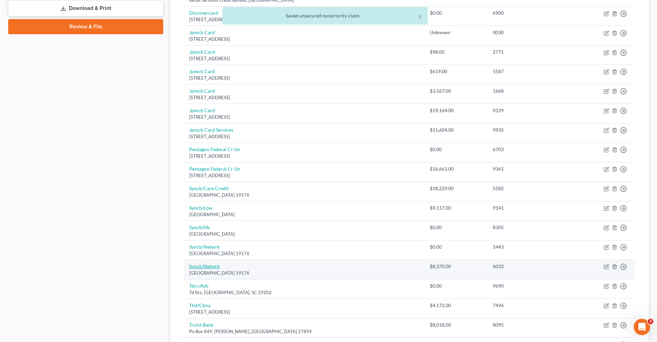
click at [199, 263] on link "Syncb/Netwrk" at bounding box center [204, 266] width 30 height 6
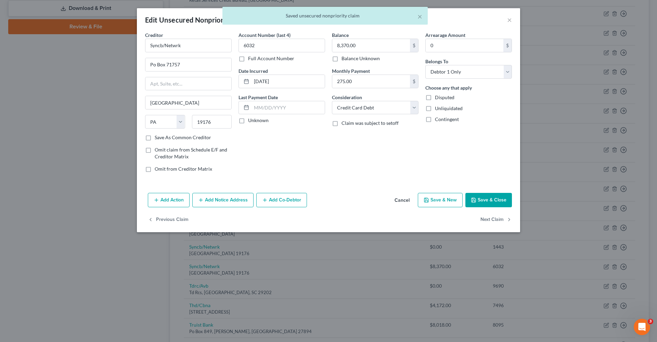
click at [489, 200] on button "Save & Close" at bounding box center [488, 200] width 47 height 14
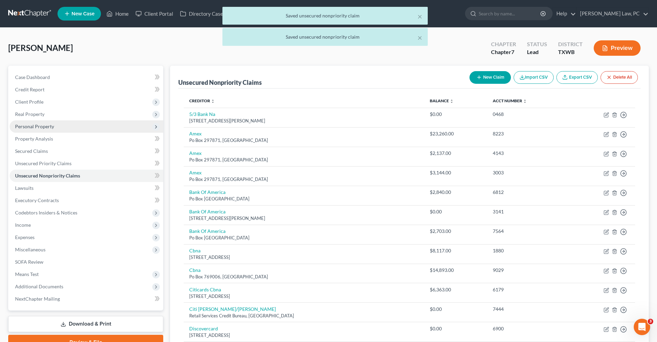
scroll to position [0, 0]
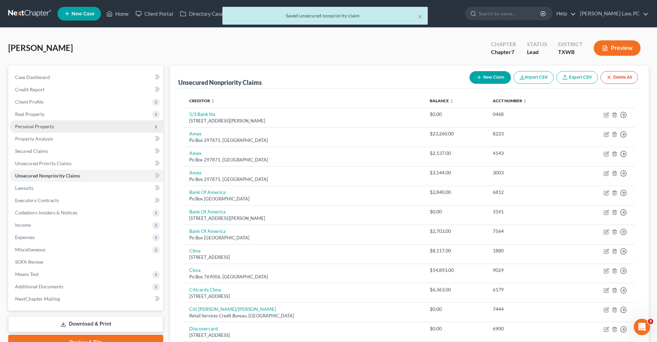
click at [33, 129] on span "Personal Property" at bounding box center [34, 127] width 39 height 6
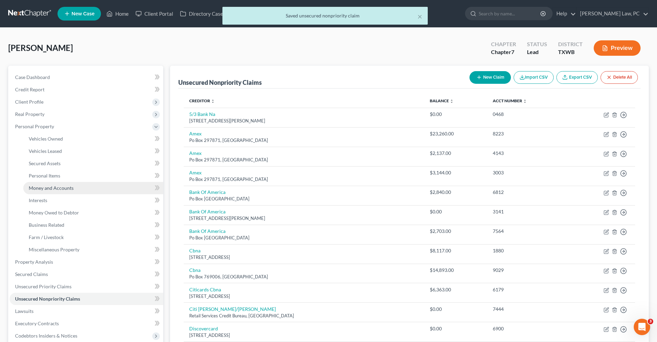
click at [53, 186] on span "Money and Accounts" at bounding box center [51, 188] width 45 height 6
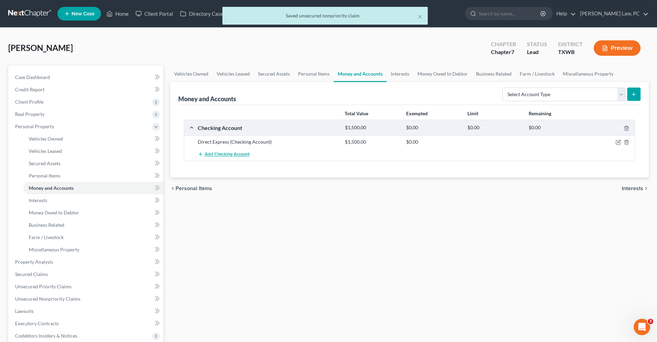
click at [236, 155] on span "Add Checking Account" at bounding box center [227, 154] width 45 height 5
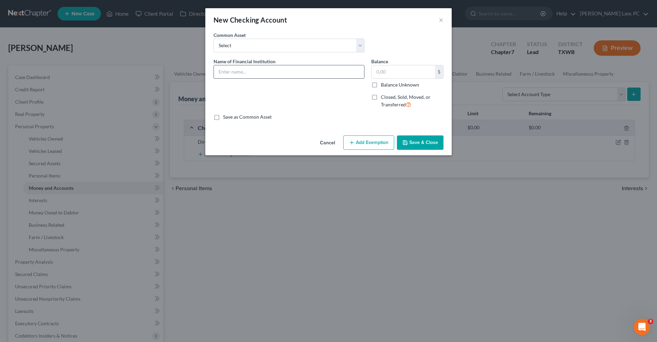
click at [238, 74] on input "text" at bounding box center [289, 71] width 150 height 13
click at [429, 145] on button "Save & Close" at bounding box center [420, 142] width 47 height 14
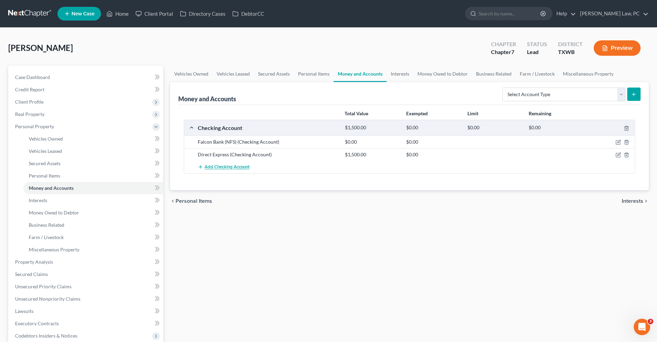
click at [211, 167] on span "Add Checking Account" at bounding box center [227, 167] width 45 height 5
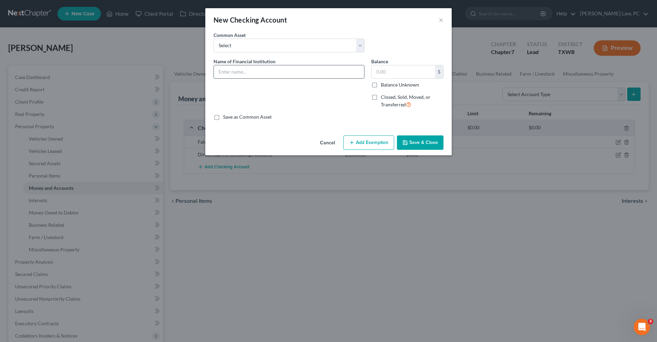
click at [238, 74] on input "text" at bounding box center [289, 71] width 150 height 13
click at [442, 19] on button "×" at bounding box center [441, 20] width 5 height 8
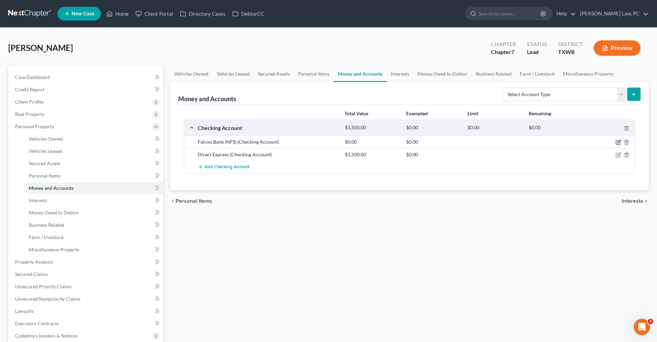
click at [618, 143] on icon "button" at bounding box center [618, 142] width 5 height 5
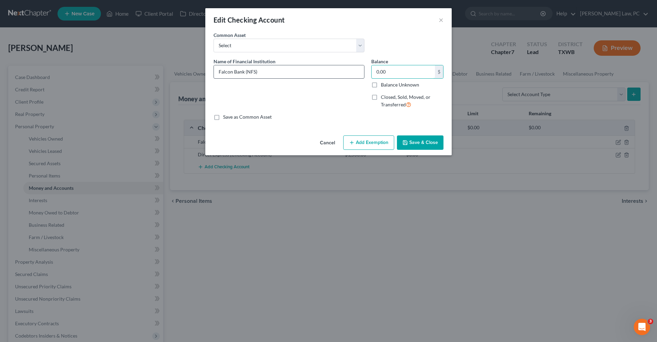
drag, startPoint x: 389, startPoint y: 74, endPoint x: 361, endPoint y: 73, distance: 27.7
click at [361, 73] on div "Name of Financial Institution * Falcon Bank (NFS) Balance 0.00 $ Balance Unknow…" at bounding box center [328, 86] width 237 height 56
click at [419, 146] on button "Save & Close" at bounding box center [420, 142] width 47 height 14
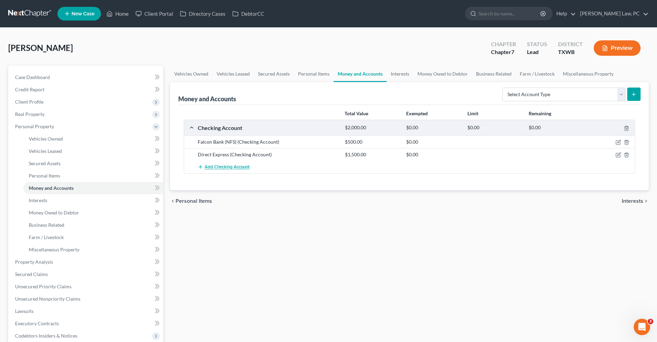
click at [215, 168] on span "Add Checking Account" at bounding box center [227, 167] width 45 height 5
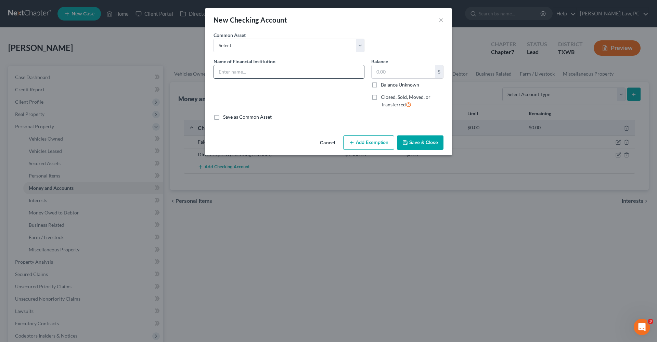
click at [227, 67] on input "text" at bounding box center [289, 71] width 150 height 13
click at [414, 146] on button "Save & Close" at bounding box center [420, 142] width 47 height 14
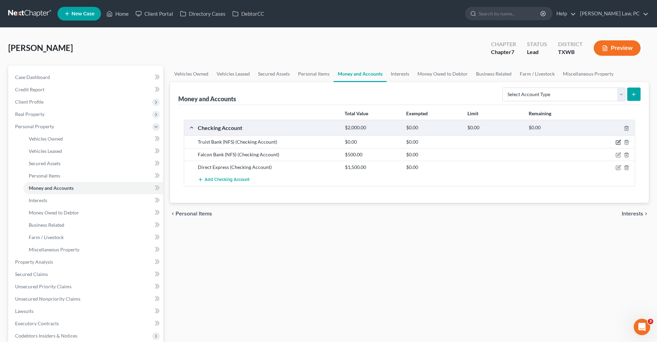
click at [618, 142] on icon "button" at bounding box center [618, 141] width 3 height 3
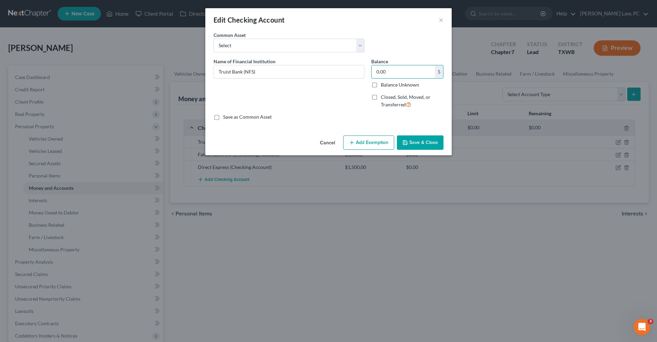
drag, startPoint x: 399, startPoint y: 70, endPoint x: 368, endPoint y: 67, distance: 31.3
click at [368, 67] on div "Balance 0.00 $ Balance Unknown Balance Undetermined 0.00 $ Balance Unknown Clos…" at bounding box center [407, 86] width 79 height 56
click at [417, 144] on button "Save & Close" at bounding box center [420, 142] width 47 height 14
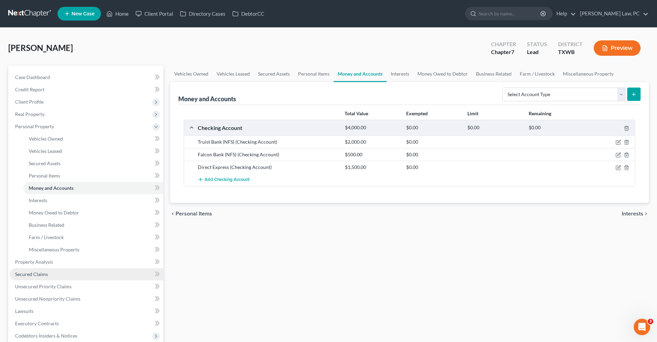
click at [36, 275] on span "Secured Claims" at bounding box center [31, 274] width 33 height 6
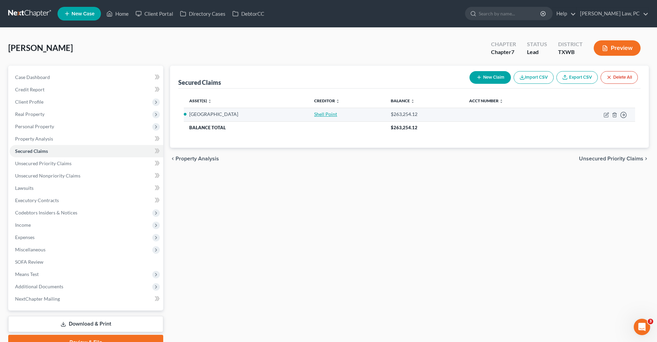
click at [317, 115] on link "Shell Point" at bounding box center [325, 114] width 23 height 6
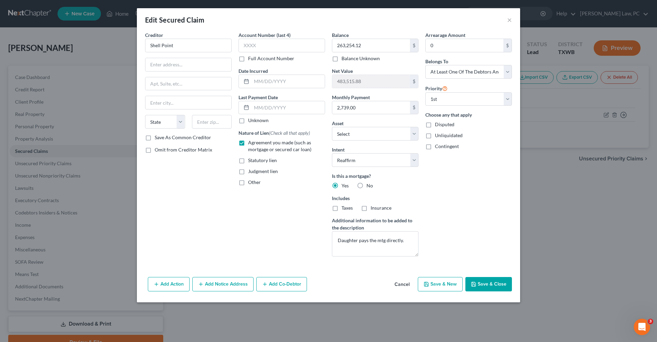
click at [494, 289] on button "Save & Close" at bounding box center [488, 284] width 47 height 14
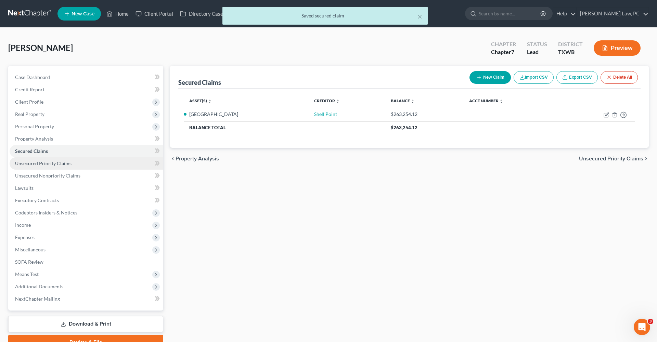
click at [46, 167] on link "Unsecured Priority Claims" at bounding box center [87, 163] width 154 height 12
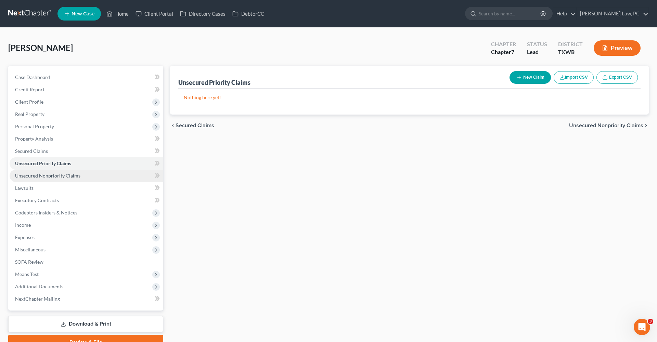
click at [48, 175] on span "Unsecured Nonpriority Claims" at bounding box center [47, 176] width 65 height 6
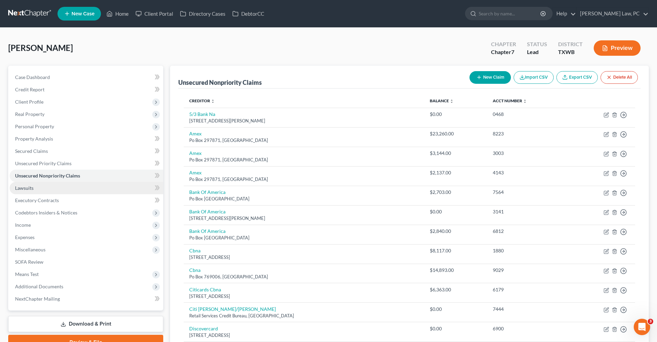
click at [25, 191] on link "Lawsuits" at bounding box center [87, 188] width 154 height 12
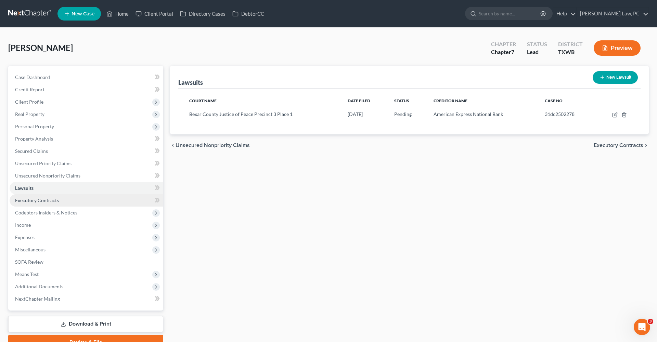
click at [37, 199] on span "Executory Contracts" at bounding box center [37, 200] width 44 height 6
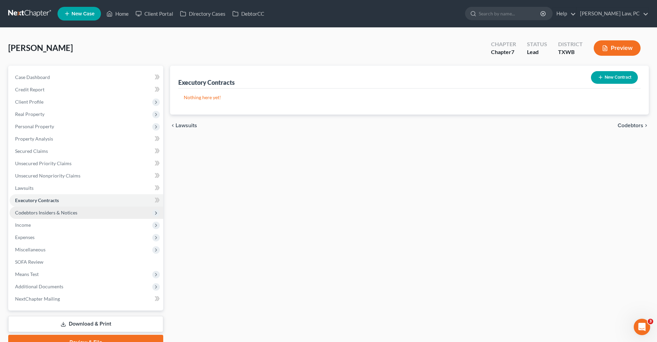
click at [49, 214] on span "Codebtors Insiders & Notices" at bounding box center [46, 213] width 62 height 6
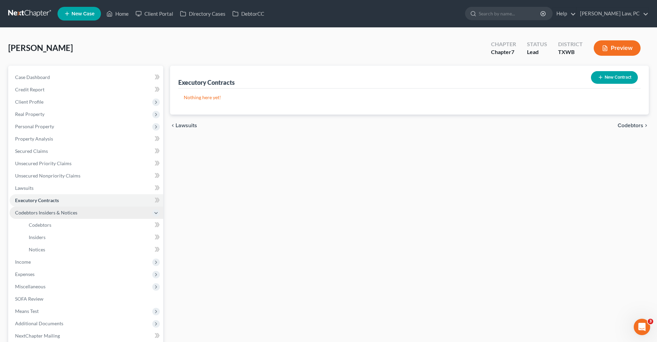
click at [21, 215] on span "Codebtors Insiders & Notices" at bounding box center [46, 213] width 62 height 6
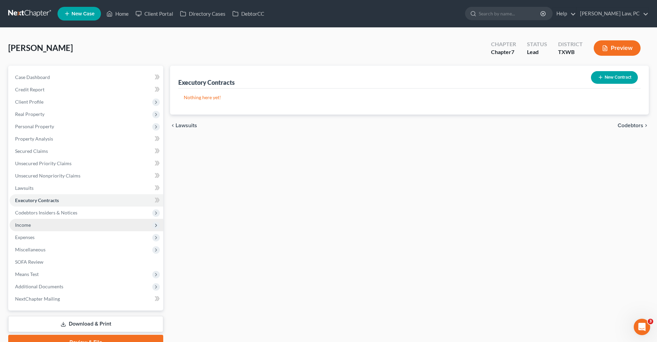
click at [26, 226] on span "Income" at bounding box center [23, 225] width 16 height 6
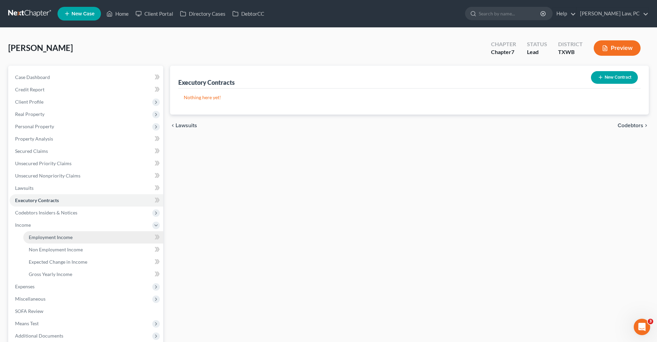
click at [61, 236] on span "Employment Income" at bounding box center [51, 237] width 44 height 6
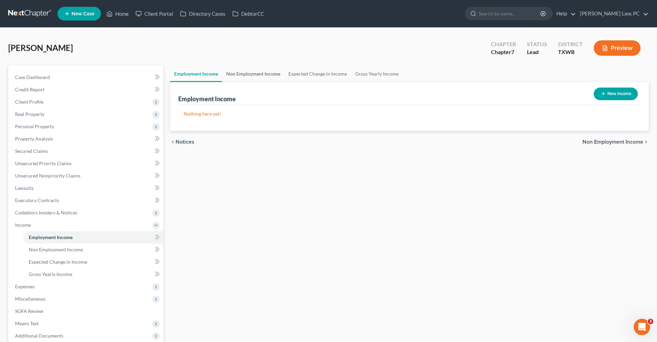
click at [239, 77] on link "Non Employment Income" at bounding box center [253, 74] width 62 height 16
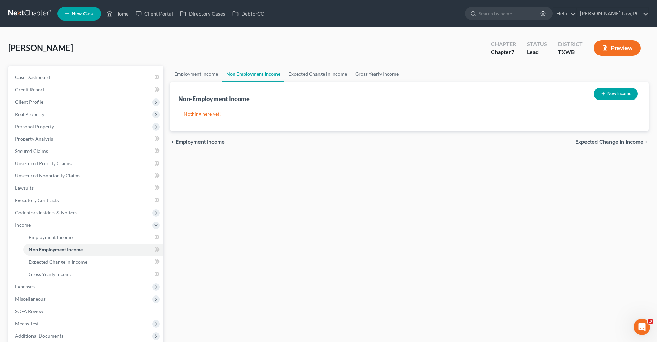
click at [619, 93] on button "New Income" at bounding box center [616, 94] width 44 height 13
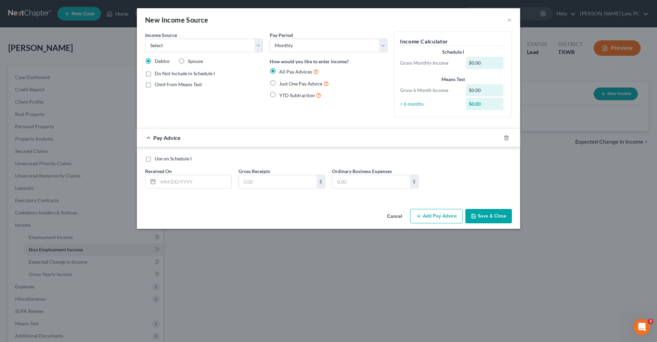
click at [290, 84] on span "Just One Pay Advice" at bounding box center [300, 84] width 43 height 6
click at [286, 84] on input "Just One Pay Advice" at bounding box center [284, 82] width 4 height 4
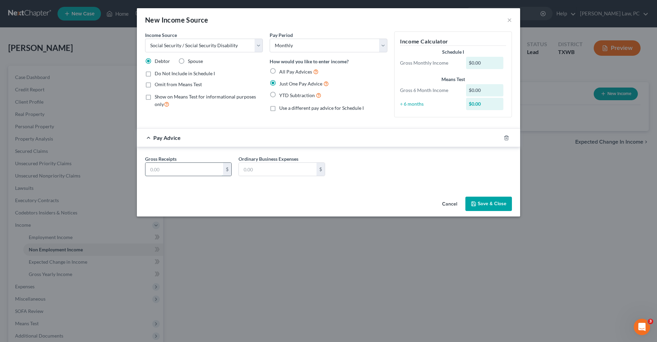
click at [175, 169] on input "text" at bounding box center [184, 169] width 78 height 13
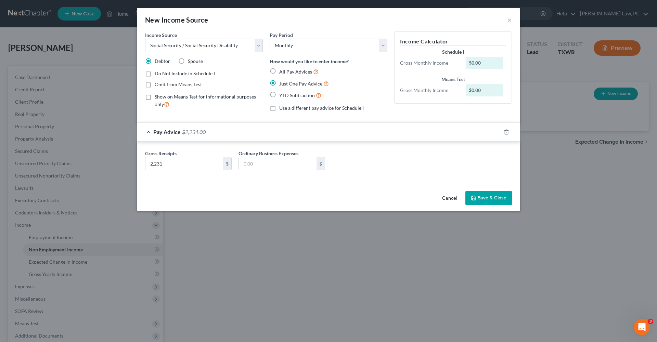
click at [483, 197] on button "Save & Close" at bounding box center [488, 198] width 47 height 14
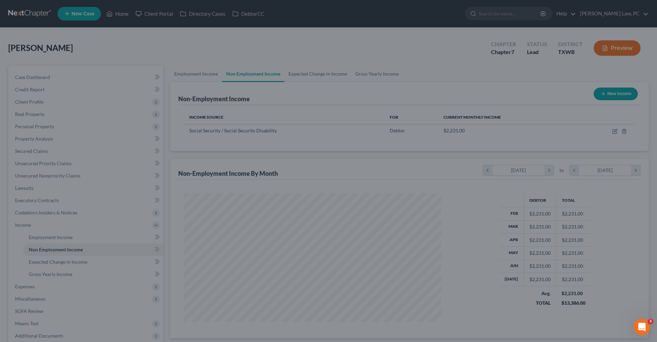
scroll to position [129, 271]
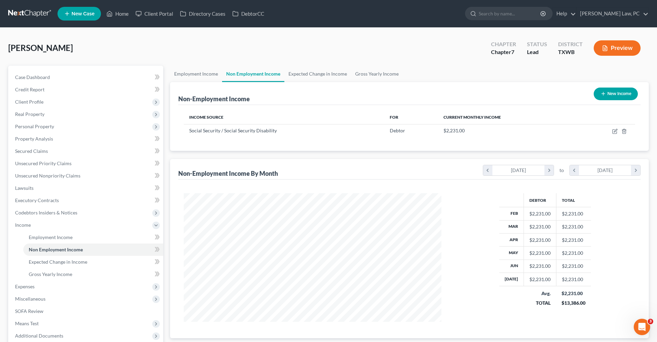
click at [606, 96] on button "New Income" at bounding box center [616, 94] width 44 height 13
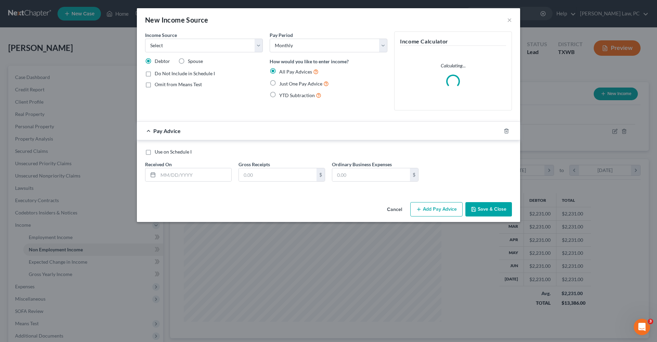
click at [194, 63] on span "Spouse" at bounding box center [195, 61] width 15 height 6
click at [194, 62] on input "Spouse" at bounding box center [193, 60] width 4 height 4
click at [284, 81] on span "Just One Pay Advice" at bounding box center [300, 84] width 43 height 6
click at [284, 81] on input "Just One Pay Advice" at bounding box center [284, 82] width 4 height 4
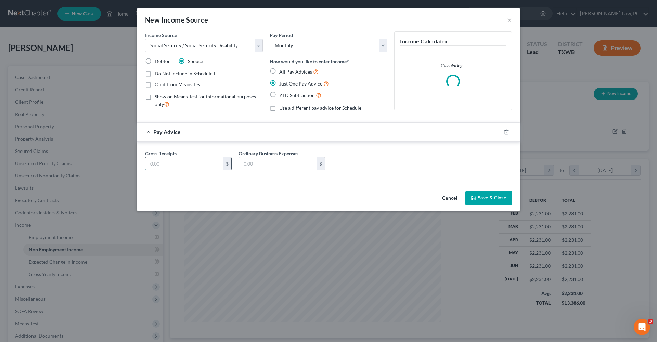
click at [179, 165] on input "text" at bounding box center [184, 163] width 78 height 13
click at [474, 200] on icon "button" at bounding box center [473, 197] width 5 height 5
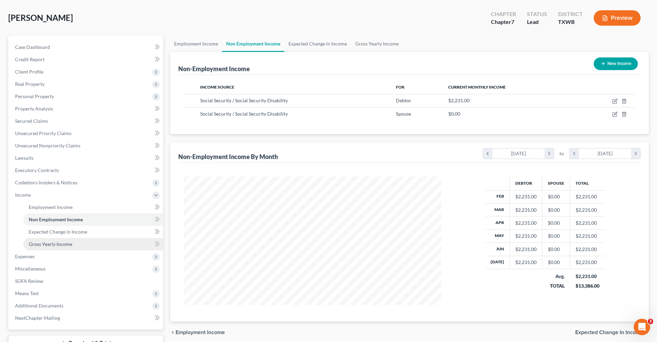
scroll to position [35, 0]
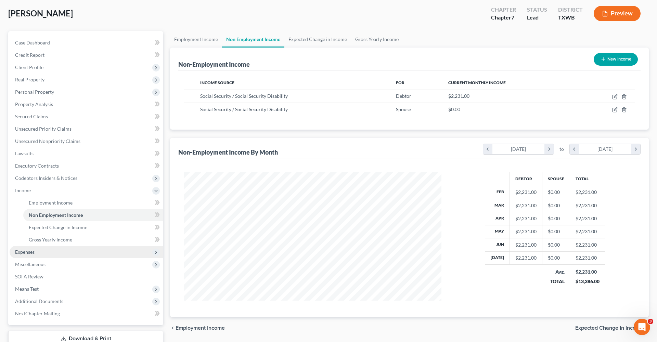
click at [35, 250] on span "Expenses" at bounding box center [25, 252] width 20 height 6
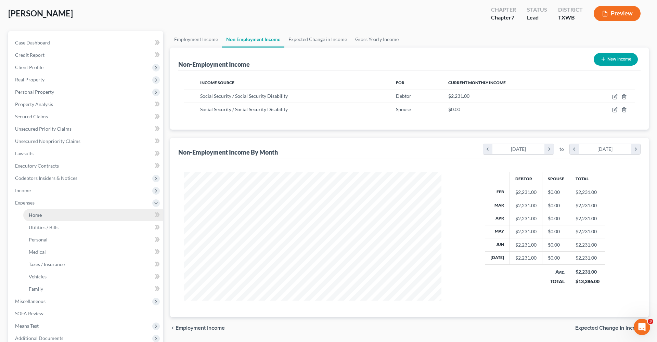
click at [35, 211] on link "Home" at bounding box center [93, 215] width 140 height 12
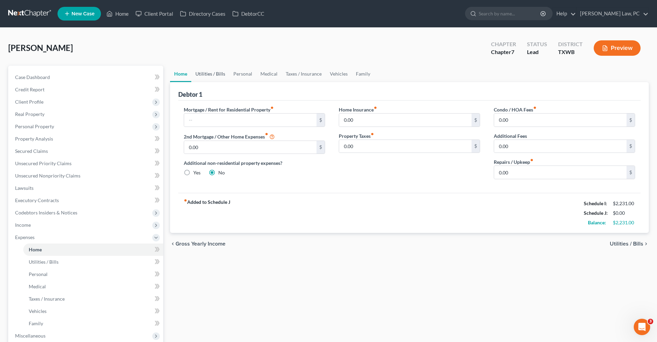
click at [210, 73] on link "Utilities / Bills" at bounding box center [210, 74] width 38 height 16
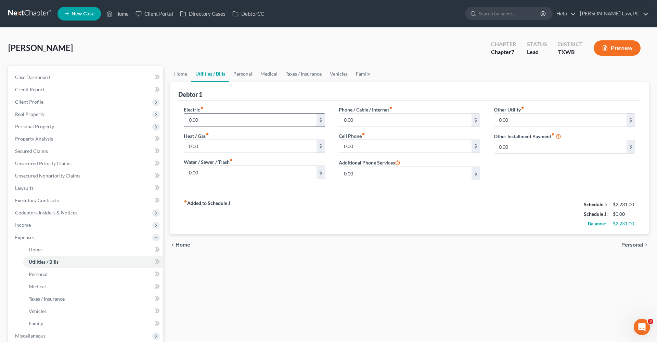
drag, startPoint x: 20, startPoint y: 211, endPoint x: 212, endPoint y: 124, distance: 211.2
click at [212, 124] on input "0.00" at bounding box center [250, 120] width 132 height 13
click at [201, 121] on input "0.00" at bounding box center [250, 120] width 132 height 13
drag, startPoint x: 201, startPoint y: 121, endPoint x: 182, endPoint y: 121, distance: 18.8
click at [182, 121] on div "Electric fiber_manual_record 0.00 $ Heat / Gas fiber_manual_record 0.00 $ Water…" at bounding box center [254, 146] width 155 height 80
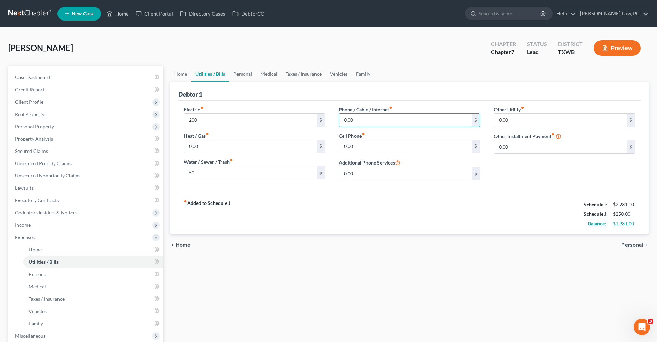
drag, startPoint x: 362, startPoint y: 120, endPoint x: 326, endPoint y: 118, distance: 36.0
drag, startPoint x: 367, startPoint y: 147, endPoint x: 334, endPoint y: 147, distance: 33.9
click at [517, 149] on input "0.00" at bounding box center [560, 146] width 132 height 13
click at [242, 78] on link "Personal" at bounding box center [242, 74] width 27 height 16
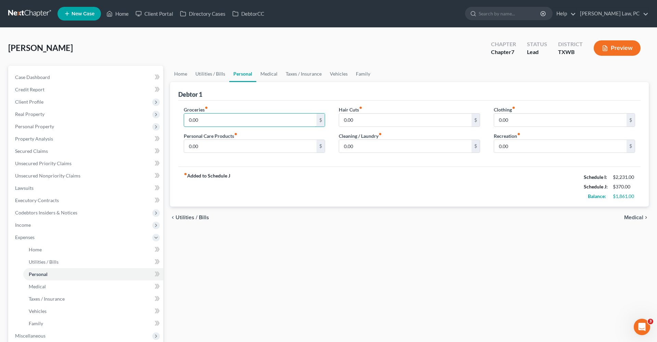
drag, startPoint x: 210, startPoint y: 119, endPoint x: 164, endPoint y: 119, distance: 45.5
click at [164, 119] on div "Petition Navigation Case Dashboard Payments Invoices Payments Payments Credit R…" at bounding box center [328, 251] width 647 height 371
drag, startPoint x: 362, startPoint y: 121, endPoint x: 323, endPoint y: 120, distance: 38.7
click at [323, 120] on div "Groceries fiber_manual_record 863 $ Personal Care Products fiber_manual_record …" at bounding box center [409, 132] width 465 height 53
drag, startPoint x: 365, startPoint y: 147, endPoint x: 328, endPoint y: 146, distance: 37.3
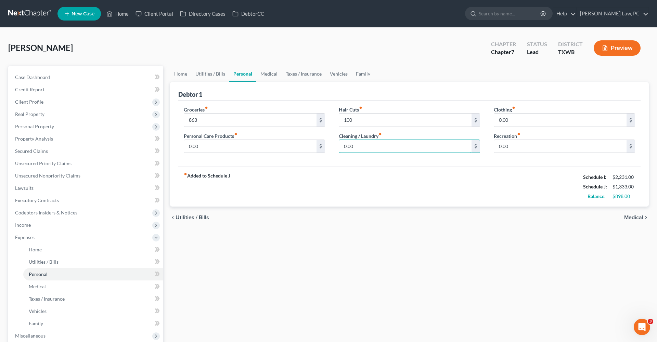
click at [328, 146] on div "Groceries fiber_manual_record 863 $ Personal Care Products fiber_manual_record …" at bounding box center [409, 132] width 465 height 53
drag, startPoint x: 199, startPoint y: 146, endPoint x: 174, endPoint y: 146, distance: 25.3
click at [174, 146] on div "Debtor 1 Groceries fiber_manual_record 863 $ Personal Care Products fiber_manua…" at bounding box center [409, 144] width 479 height 125
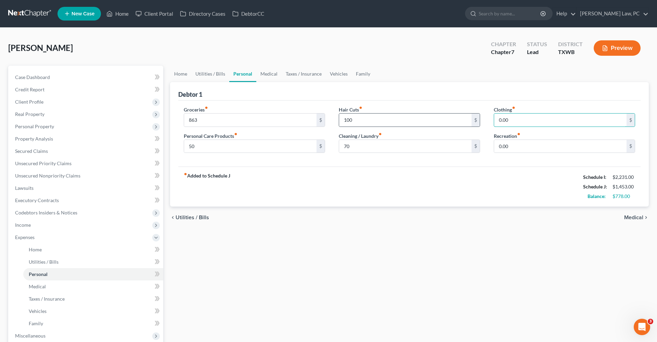
drag, startPoint x: 515, startPoint y: 122, endPoint x: 477, endPoint y: 121, distance: 38.0
click at [477, 121] on div "Groceries fiber_manual_record 863 $ Personal Care Products fiber_manual_record …" at bounding box center [409, 132] width 465 height 53
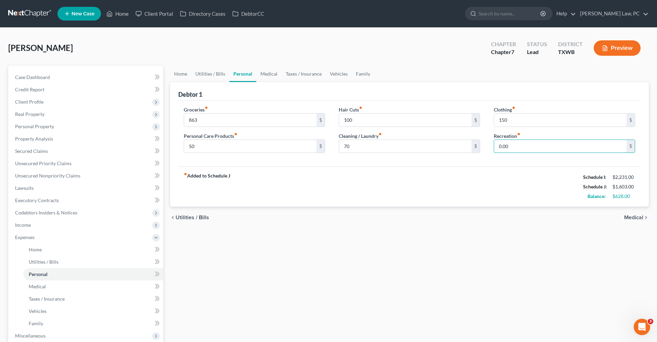
drag, startPoint x: 516, startPoint y: 147, endPoint x: 489, endPoint y: 146, distance: 27.4
click at [489, 146] on div "Clothing fiber_manual_record 150 $ Recreation fiber_manual_record 0.00 $" at bounding box center [564, 132] width 155 height 53
click at [267, 74] on link "Medical" at bounding box center [268, 74] width 25 height 16
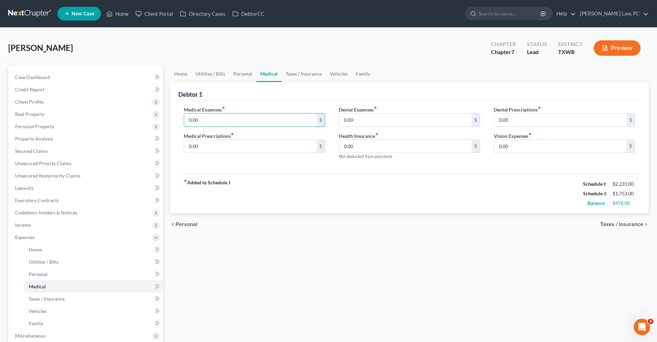
drag, startPoint x: 209, startPoint y: 121, endPoint x: 178, endPoint y: 121, distance: 31.5
click at [178, 121] on div "Medical Expenses fiber_manual_record 0.00 $ Medical Prescriptions fiber_manual_…" at bounding box center [254, 136] width 155 height 60
click at [259, 182] on div "fiber_manual_record Added to Schedule J Schedule I: $2,231.00 Schedule J: $1,85…" at bounding box center [409, 193] width 462 height 40
click at [310, 74] on link "Taxes / Insurance" at bounding box center [304, 74] width 44 height 16
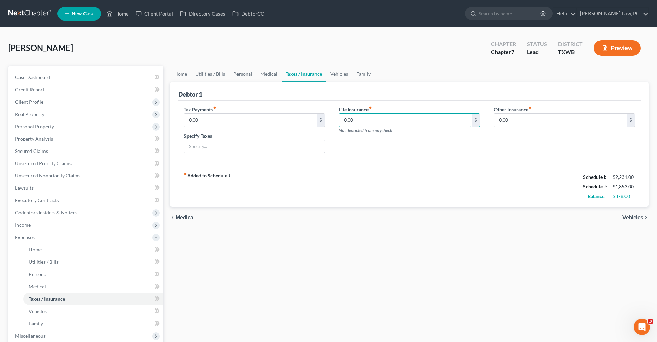
drag, startPoint x: 358, startPoint y: 121, endPoint x: 329, endPoint y: 121, distance: 28.7
click at [329, 121] on div "Tax Payments fiber_manual_record 0.00 $ Specify Taxes Life Insurance fiber_manu…" at bounding box center [409, 132] width 465 height 53
click at [339, 77] on link "Vehicles" at bounding box center [339, 74] width 26 height 16
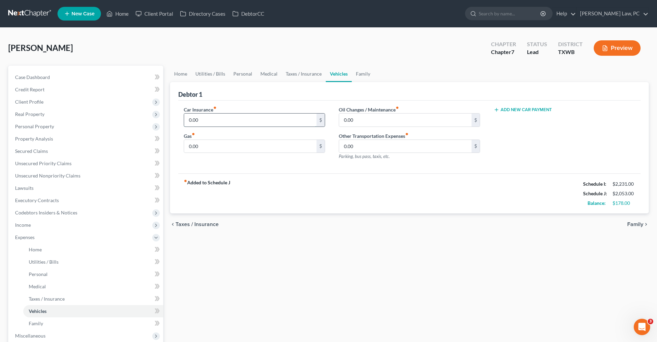
drag, startPoint x: 201, startPoint y: 120, endPoint x: 185, endPoint y: 119, distance: 16.5
click at [185, 119] on input "0.00" at bounding box center [250, 120] width 132 height 13
click at [207, 149] on input "0.00" at bounding box center [250, 146] width 132 height 13
drag, startPoint x: 207, startPoint y: 145, endPoint x: 184, endPoint y: 144, distance: 23.3
click at [184, 144] on div "0.00 $" at bounding box center [254, 147] width 141 height 14
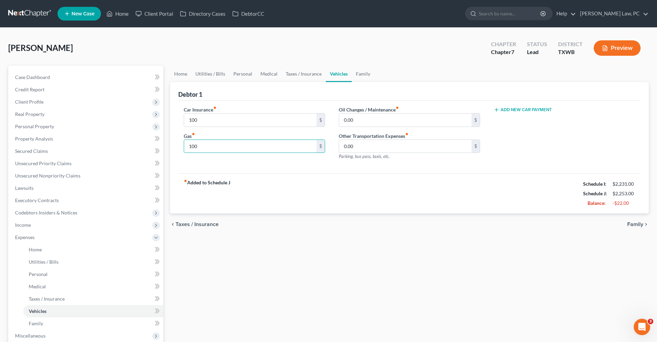
click at [317, 185] on div "fiber_manual_record Added to Schedule J Schedule I: $2,231.00 Schedule J: $2,25…" at bounding box center [409, 193] width 462 height 40
click at [32, 127] on span "Personal Property" at bounding box center [34, 127] width 39 height 6
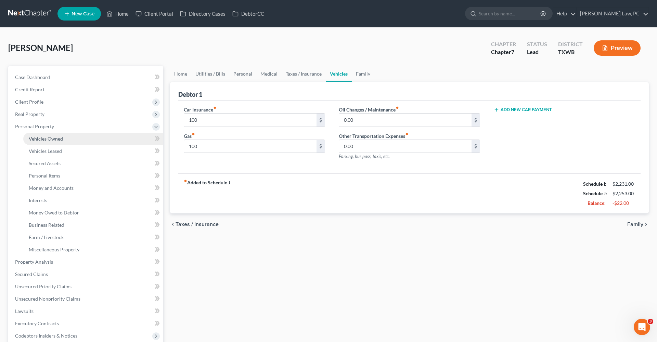
click at [41, 137] on span "Vehicles Owned" at bounding box center [46, 139] width 34 height 6
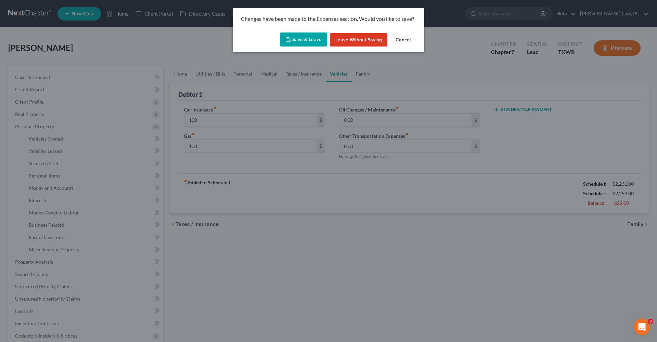
click at [293, 42] on button "Save & Leave" at bounding box center [303, 40] width 47 height 14
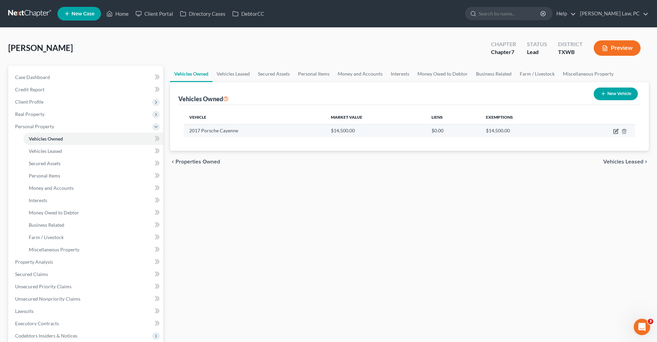
click at [616, 131] on icon "button" at bounding box center [616, 130] width 3 height 3
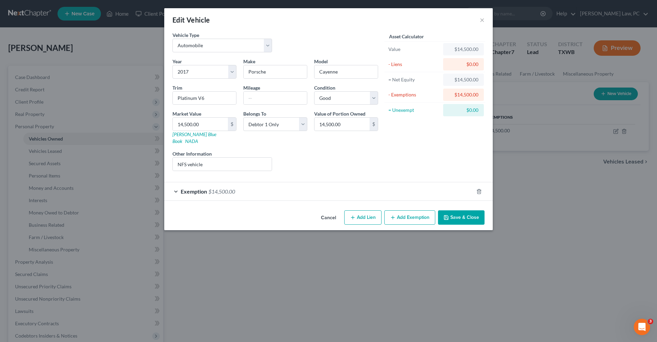
click at [370, 210] on button "Add Lien" at bounding box center [362, 217] width 37 height 14
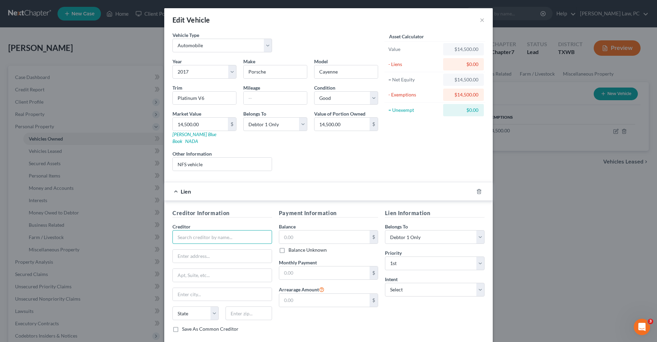
click at [194, 230] on input "text" at bounding box center [222, 237] width 100 height 14
click at [305, 268] on input "text" at bounding box center [324, 273] width 91 height 13
click at [302, 235] on input "text" at bounding box center [324, 237] width 91 height 13
click at [301, 234] on input "text" at bounding box center [324, 237] width 91 height 13
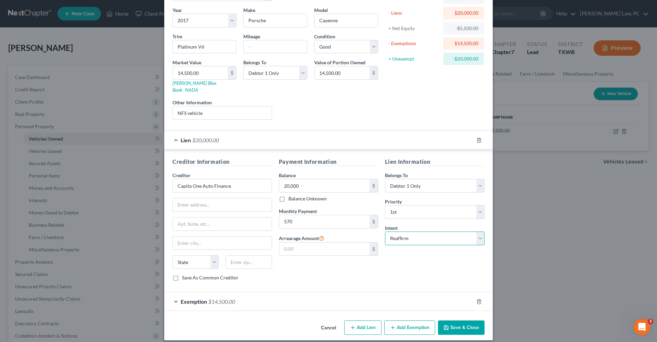
scroll to position [51, 0]
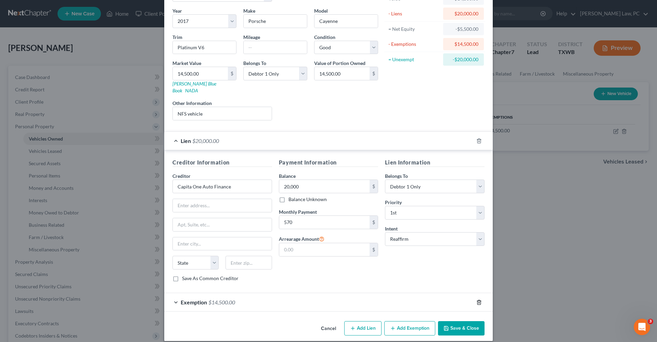
click at [479, 300] on icon "button" at bounding box center [478, 302] width 5 height 5
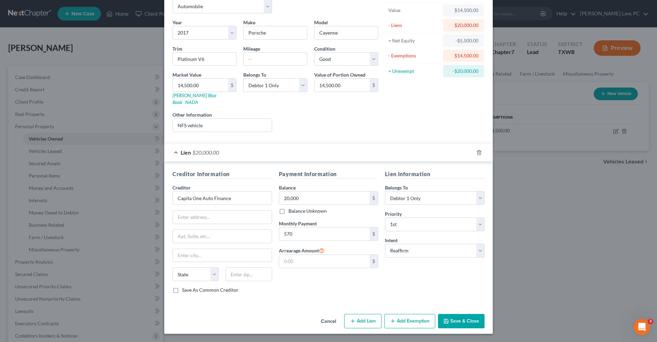
scroll to position [32, 0]
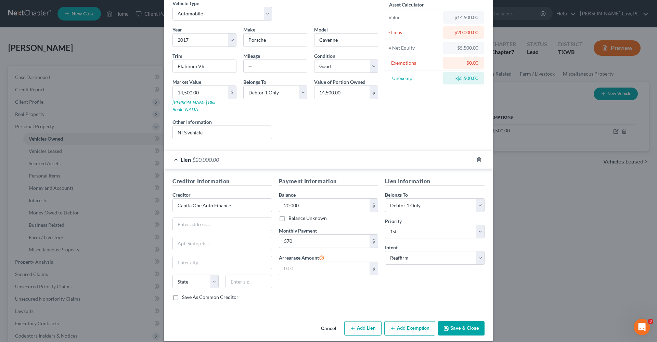
click at [438, 294] on div "Lien Information Belongs To * Select Debtor 1 Only Debtor 2 Only Debtor 1 And D…" at bounding box center [435, 241] width 106 height 129
click at [444, 326] on icon "button" at bounding box center [445, 328] width 5 height 5
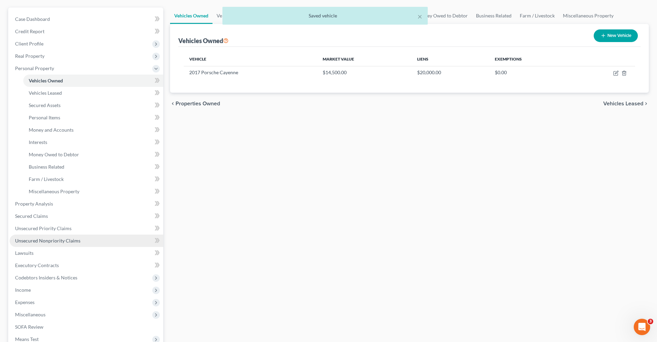
scroll to position [59, 0]
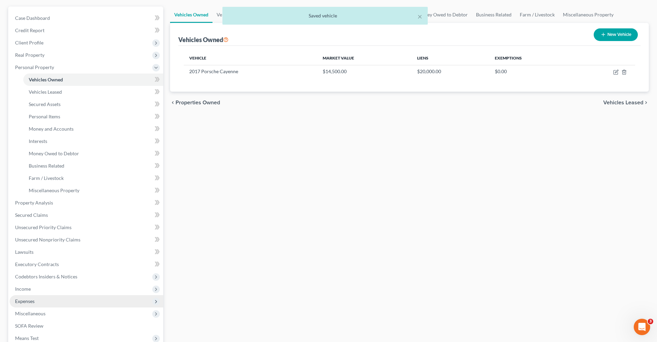
click at [27, 302] on span "Expenses" at bounding box center [25, 301] width 20 height 6
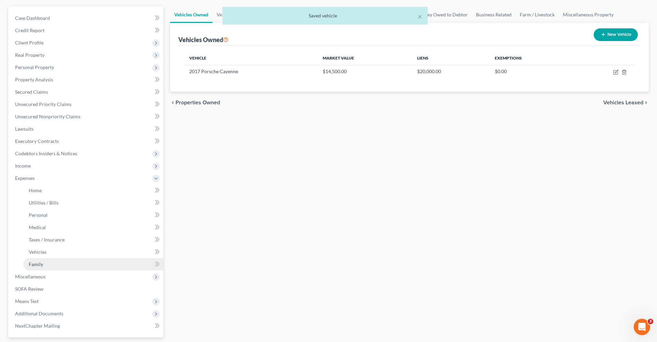
click at [38, 261] on link "Family" at bounding box center [93, 264] width 140 height 12
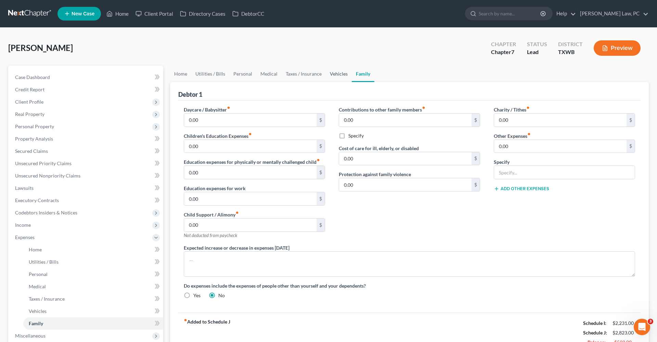
click at [338, 74] on link "Vehicles" at bounding box center [339, 74] width 26 height 16
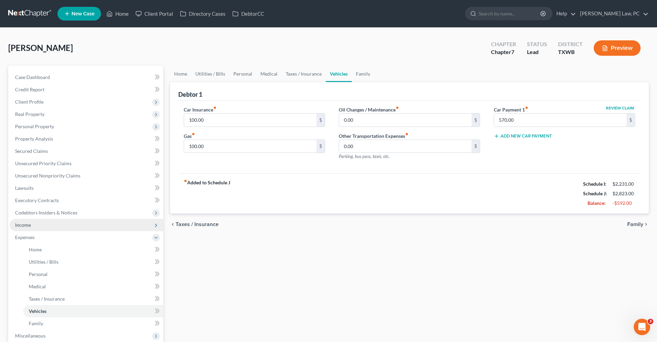
click at [28, 224] on span "Income" at bounding box center [23, 225] width 16 height 6
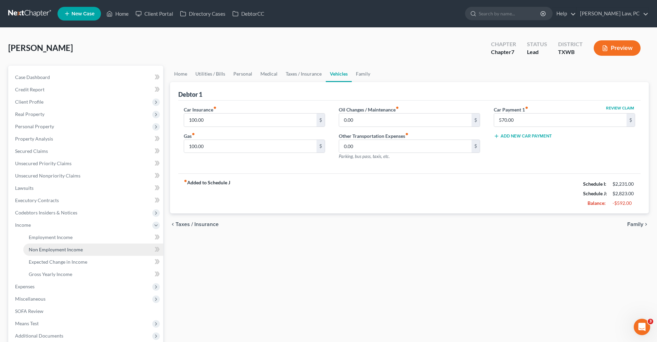
click at [60, 250] on span "Non Employment Income" at bounding box center [56, 250] width 54 height 6
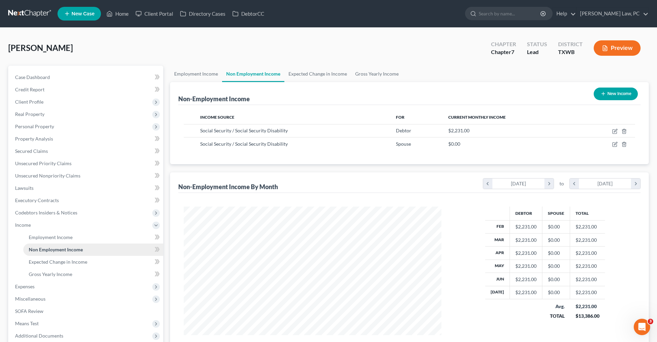
scroll to position [129, 271]
click at [615, 144] on icon "button" at bounding box center [614, 144] width 5 height 5
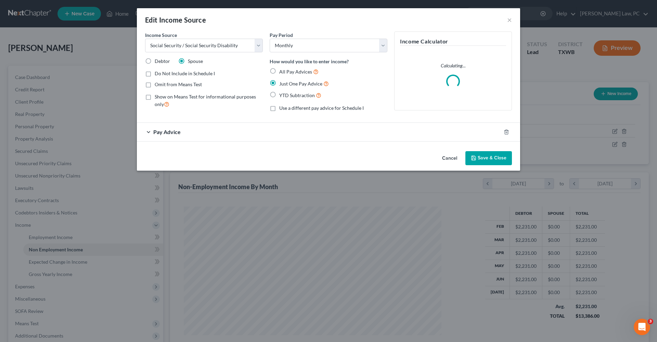
click at [170, 133] on span "Pay Advice" at bounding box center [166, 132] width 27 height 7
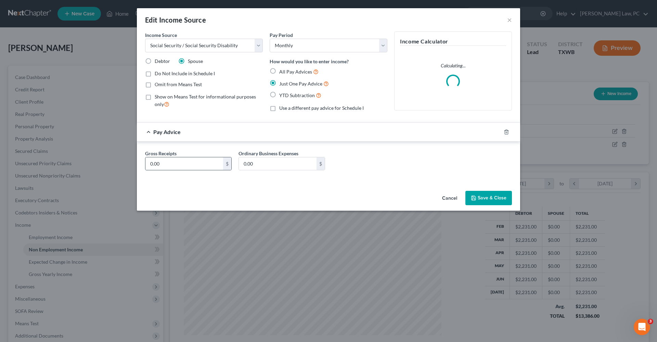
click at [168, 169] on div "0.00 $" at bounding box center [188, 164] width 87 height 14
click at [167, 168] on input "0.00" at bounding box center [184, 163] width 78 height 13
click at [181, 87] on span "Omit from Means Test" at bounding box center [178, 84] width 47 height 6
click at [162, 86] on input "Omit from Means Test" at bounding box center [159, 83] width 4 height 4
click at [491, 195] on button "Save & Close" at bounding box center [488, 198] width 47 height 14
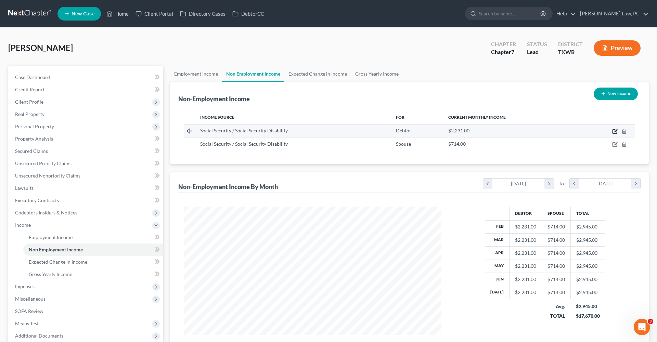
click at [614, 133] on icon "button" at bounding box center [614, 131] width 5 height 5
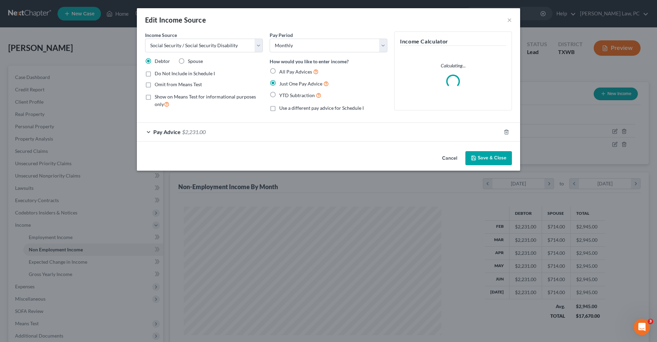
click at [188, 84] on span "Omit from Means Test" at bounding box center [178, 84] width 47 height 6
click at [162, 84] on input "Omit from Means Test" at bounding box center [159, 83] width 4 height 4
click at [503, 161] on button "Save & Close" at bounding box center [488, 158] width 47 height 14
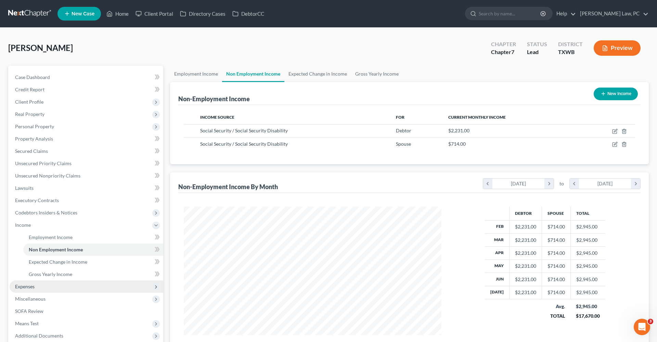
click at [44, 287] on span "Expenses" at bounding box center [87, 287] width 154 height 12
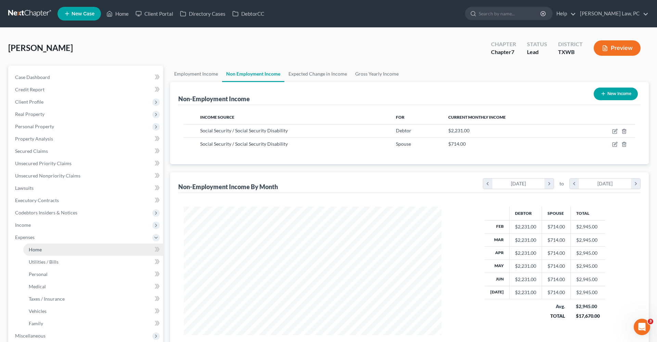
click at [37, 252] on span "Home" at bounding box center [35, 250] width 13 height 6
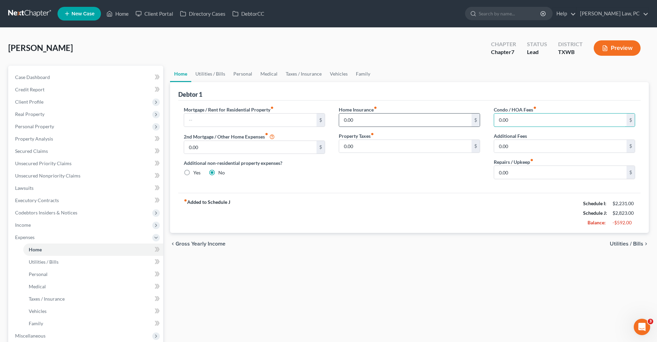
drag, startPoint x: 515, startPoint y: 122, endPoint x: 478, endPoint y: 116, distance: 37.4
click at [478, 116] on div "Mortgage / Rent for Residential Property fiber_manual_record $ 2nd Mortgage / O…" at bounding box center [409, 145] width 465 height 79
click at [270, 88] on div "Debtor 1" at bounding box center [409, 91] width 462 height 18
click at [209, 77] on link "Utilities / Bills" at bounding box center [210, 74] width 38 height 16
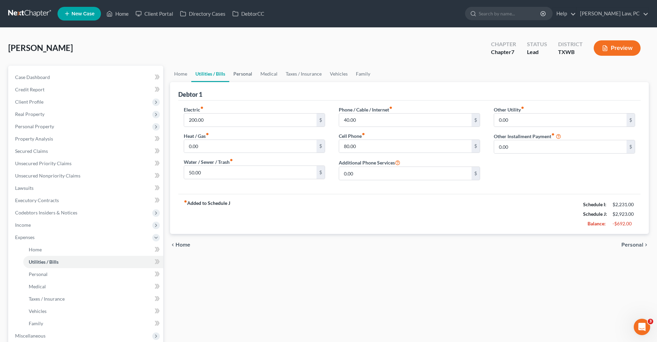
click at [239, 78] on link "Personal" at bounding box center [242, 74] width 27 height 16
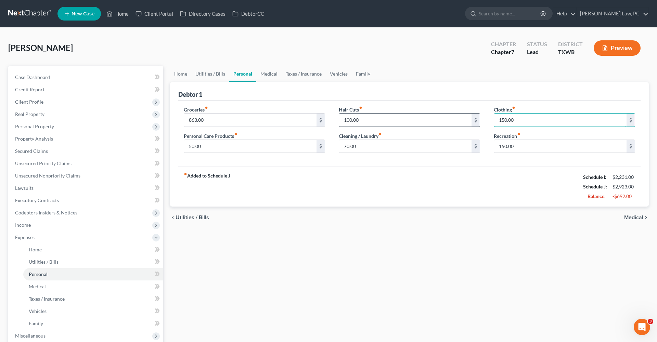
drag, startPoint x: 522, startPoint y: 121, endPoint x: 475, endPoint y: 121, distance: 47.2
click at [475, 121] on div "Groceries fiber_manual_record 863.00 $ Personal Care Products fiber_manual_reco…" at bounding box center [409, 132] width 465 height 53
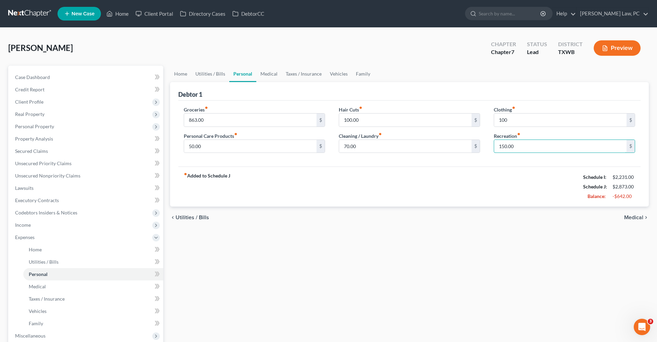
drag, startPoint x: 525, startPoint y: 146, endPoint x: 486, endPoint y: 143, distance: 39.4
click at [486, 143] on div "Groceries fiber_manual_record 863.00 $ Personal Care Products fiber_manual_reco…" at bounding box center [409, 132] width 465 height 53
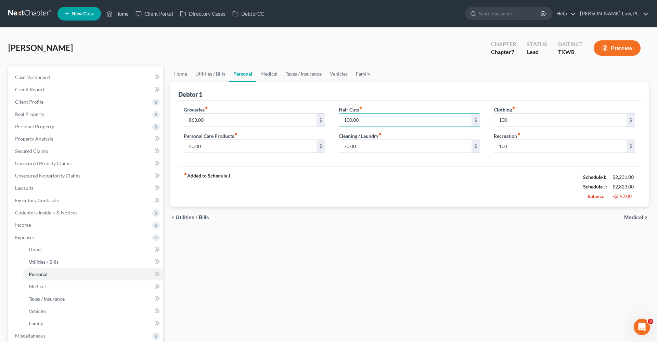
drag, startPoint x: 366, startPoint y: 120, endPoint x: 336, endPoint y: 119, distance: 29.4
click at [336, 119] on div "Hair Cuts fiber_manual_record 100.00 $ Cleaning / Laundry fiber_manual_record 7…" at bounding box center [409, 132] width 155 height 53
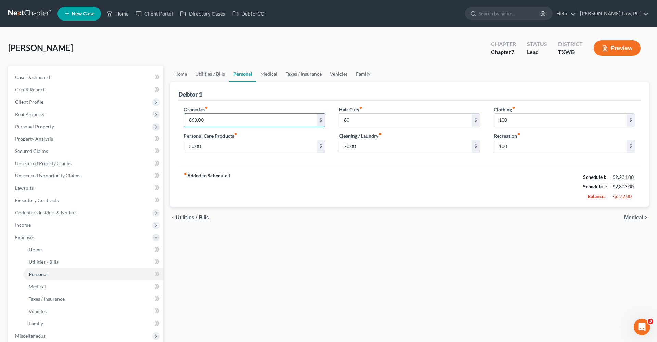
drag, startPoint x: 216, startPoint y: 119, endPoint x: 178, endPoint y: 118, distance: 37.3
click at [178, 118] on div "Groceries fiber_manual_record 863.00 $ Personal Care Products fiber_manual_reco…" at bounding box center [254, 132] width 155 height 53
drag, startPoint x: 202, startPoint y: 118, endPoint x: 180, endPoint y: 118, distance: 22.6
click at [179, 118] on div "Groceries fiber_manual_record 600 $ Personal Care Products fiber_manual_record …" at bounding box center [254, 132] width 155 height 53
drag, startPoint x: 205, startPoint y: 148, endPoint x: 176, endPoint y: 148, distance: 29.1
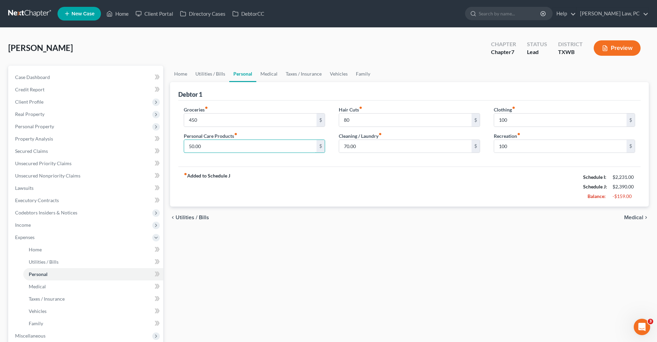
click at [176, 148] on div "Debtor 1 Groceries fiber_manual_record 450 $ Personal Care Products fiber_manua…" at bounding box center [409, 144] width 479 height 125
drag, startPoint x: 369, startPoint y: 146, endPoint x: 337, endPoint y: 146, distance: 32.5
click at [336, 146] on div "Hair Cuts fiber_manual_record 80 $ Cleaning / Laundry fiber_manual_record 70.00…" at bounding box center [409, 132] width 155 height 53
click at [424, 164] on div "Groceries fiber_manual_record 450 $ Personal Care Products fiber_manual_record …" at bounding box center [409, 134] width 462 height 66
click at [515, 145] on input "100" at bounding box center [560, 146] width 132 height 13
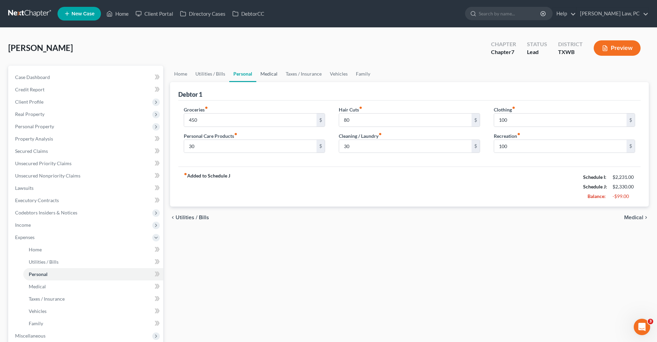
click at [265, 75] on link "Medical" at bounding box center [268, 74] width 25 height 16
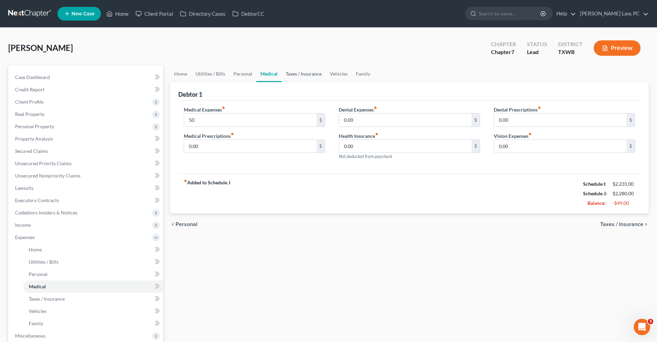
click at [313, 76] on link "Taxes / Insurance" at bounding box center [304, 74] width 44 height 16
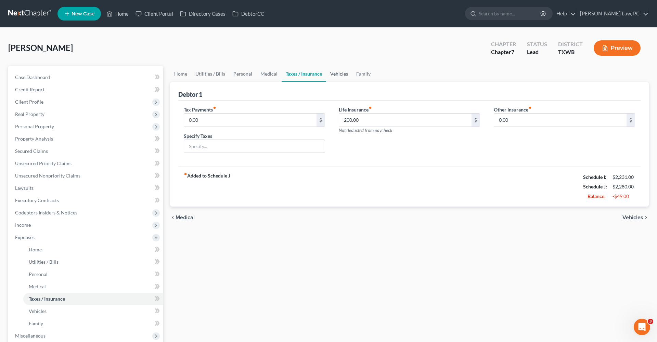
click at [341, 76] on link "Vehicles" at bounding box center [339, 74] width 26 height 16
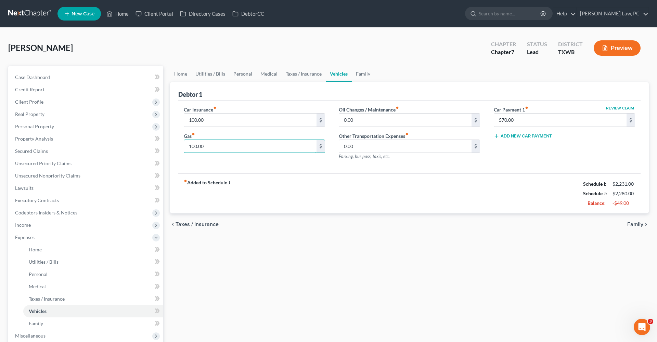
drag, startPoint x: 212, startPoint y: 146, endPoint x: 179, endPoint y: 145, distance: 32.9
click at [179, 145] on div "Car Insurance fiber_manual_record 100.00 $ Gas fiber_manual_record 100.00 $" at bounding box center [254, 136] width 155 height 60
click at [360, 76] on link "Family" at bounding box center [363, 74] width 23 height 16
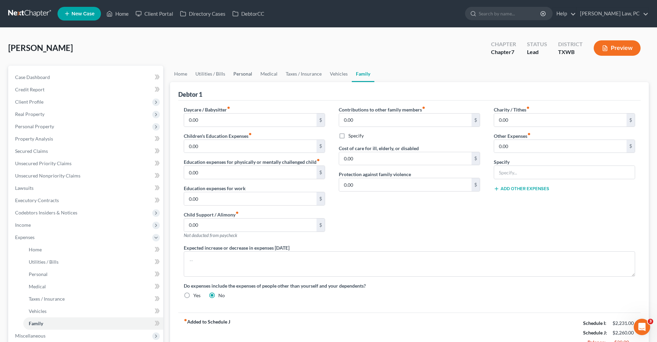
click at [243, 74] on link "Personal" at bounding box center [242, 74] width 27 height 16
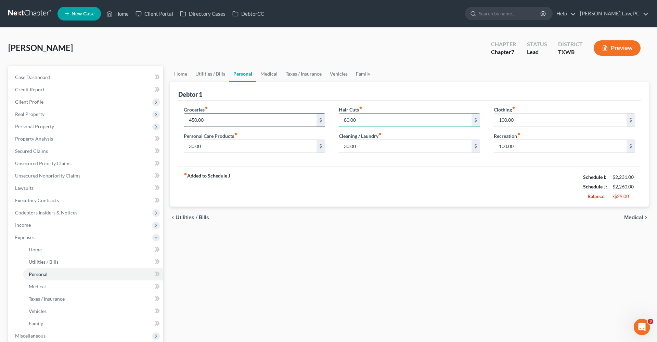
drag, startPoint x: 372, startPoint y: 119, endPoint x: 322, endPoint y: 119, distance: 49.3
click at [322, 119] on div "Groceries fiber_manual_record 450.00 $ Personal Care Products fiber_manual_reco…" at bounding box center [409, 132] width 465 height 53
click at [415, 177] on div "fiber_manual_record Added to Schedule J Schedule I: $2,231.00 Schedule J: $2,23…" at bounding box center [409, 187] width 462 height 40
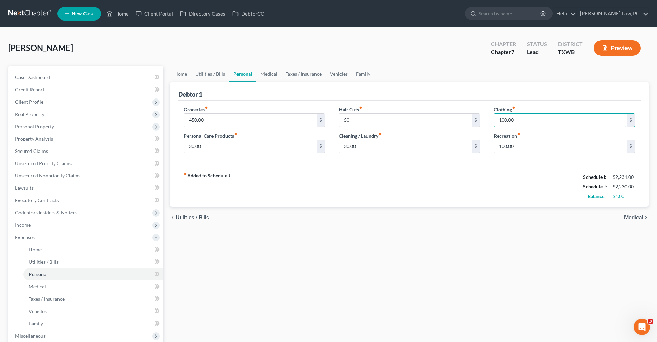
drag, startPoint x: 519, startPoint y: 123, endPoint x: 488, endPoint y: 123, distance: 30.8
click at [488, 123] on div "Clothing fiber_manual_record 100.00 $ Recreation fiber_manual_record 100.00 $" at bounding box center [564, 132] width 155 height 53
click at [497, 175] on div "fiber_manual_record Added to Schedule J Schedule I: $2,231.00 Schedule J: $2,22…" at bounding box center [409, 187] width 462 height 40
click at [268, 77] on link "Medical" at bounding box center [268, 74] width 25 height 16
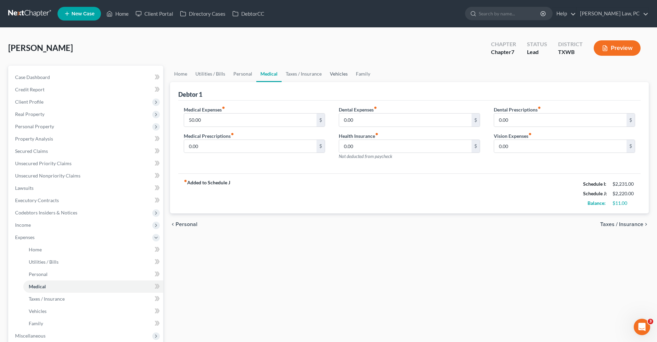
click at [326, 70] on link "Vehicles" at bounding box center [339, 74] width 26 height 16
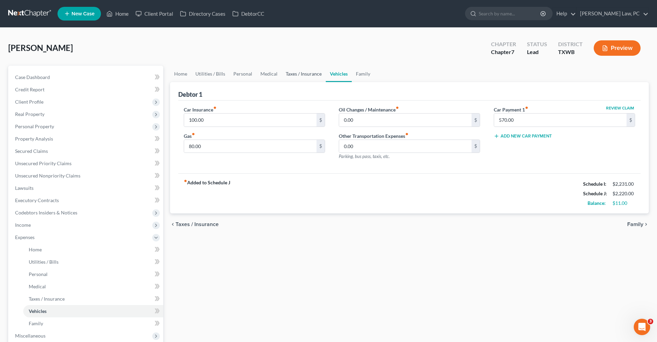
click at [307, 71] on link "Taxes / Insurance" at bounding box center [304, 74] width 44 height 16
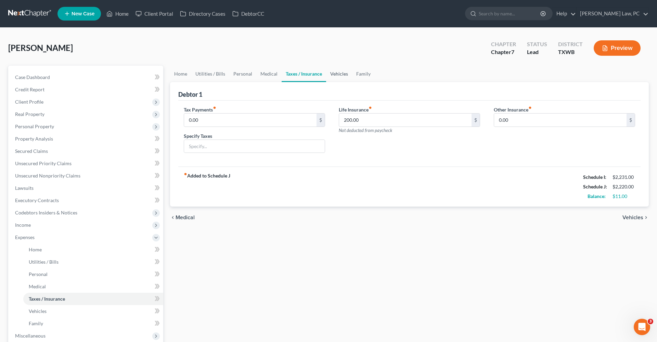
click at [342, 74] on link "Vehicles" at bounding box center [339, 74] width 26 height 16
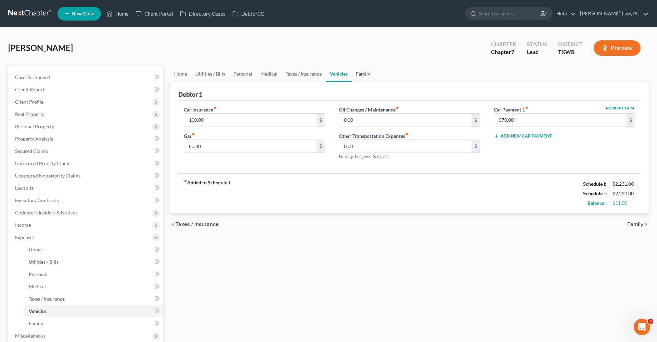
click at [369, 73] on link "Family" at bounding box center [363, 74] width 23 height 16
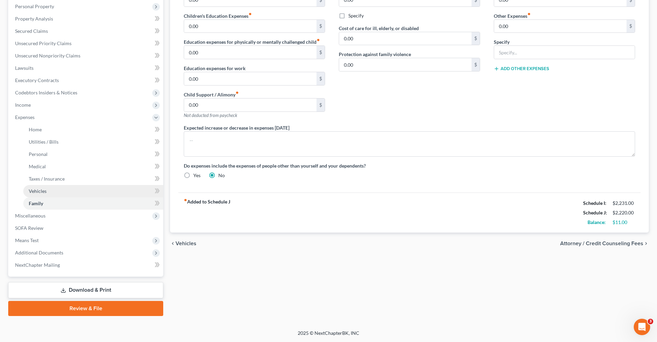
scroll to position [120, 0]
click at [44, 216] on span "Miscellaneous" at bounding box center [30, 216] width 30 height 6
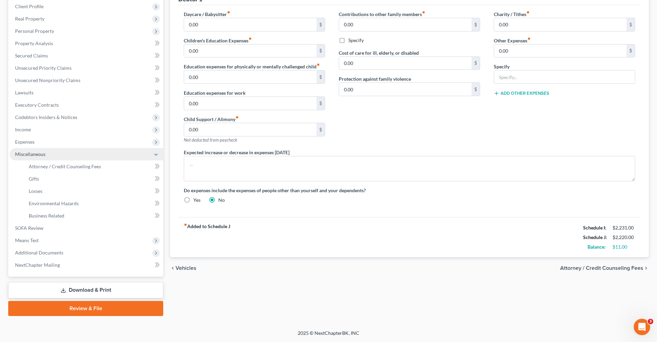
scroll to position [95, 0]
click at [40, 164] on span "Attorney / Credit Counseling Fees" at bounding box center [65, 167] width 72 height 6
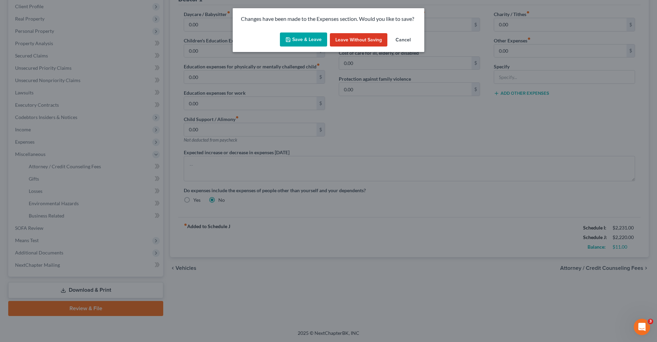
click at [313, 39] on button "Save & Leave" at bounding box center [303, 40] width 47 height 14
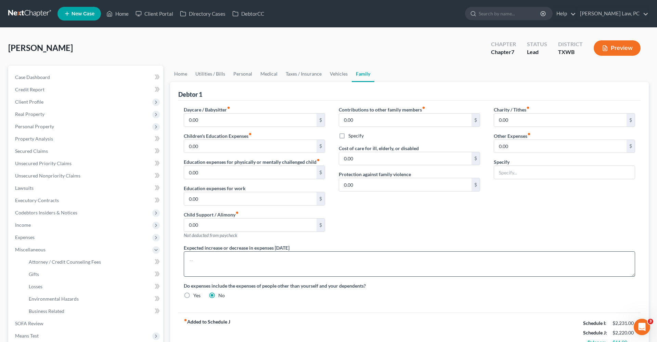
scroll to position [0, 0]
click at [46, 263] on span "Attorney / Credit Counseling Fees" at bounding box center [65, 262] width 72 height 6
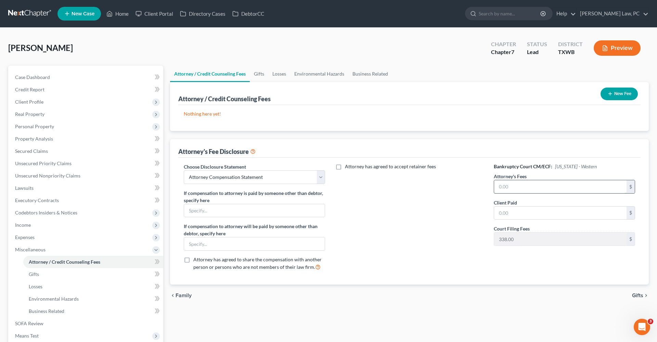
click at [515, 188] on input "text" at bounding box center [560, 186] width 132 height 13
click at [518, 220] on div "Bankruptcy Court CM/ECF: Texas - Western Attorney's Fees 2,300 $ Client Paid $ …" at bounding box center [564, 219] width 155 height 113
click at [513, 216] on input "text" at bounding box center [560, 213] width 132 height 13
click at [615, 94] on button "New Fee" at bounding box center [618, 94] width 37 height 13
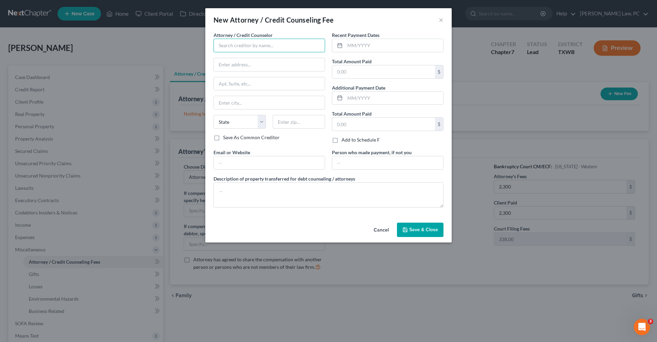
click at [234, 51] on input "text" at bounding box center [270, 46] width 112 height 14
click at [238, 60] on div "Debtorcc" at bounding box center [254, 57] width 71 height 7
click at [393, 41] on input "text" at bounding box center [394, 45] width 98 height 13
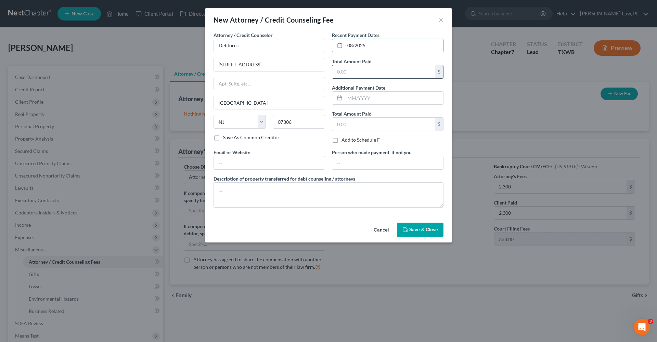
click at [392, 70] on input "text" at bounding box center [383, 71] width 103 height 13
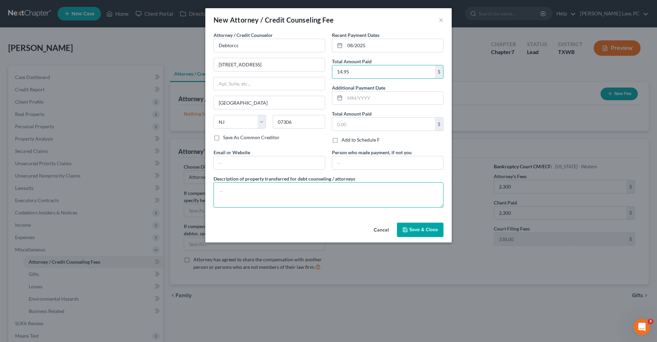
click at [270, 201] on textarea at bounding box center [329, 194] width 230 height 25
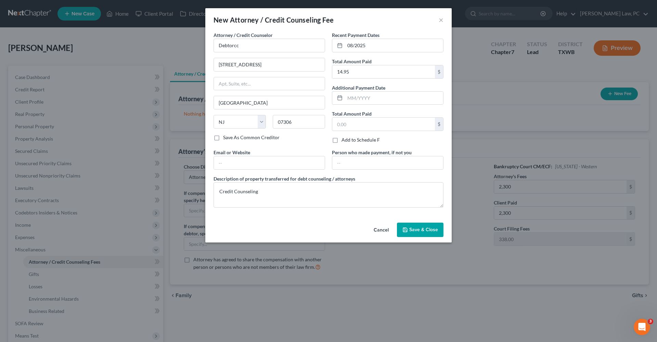
click at [416, 231] on span "Save & Close" at bounding box center [423, 230] width 29 height 6
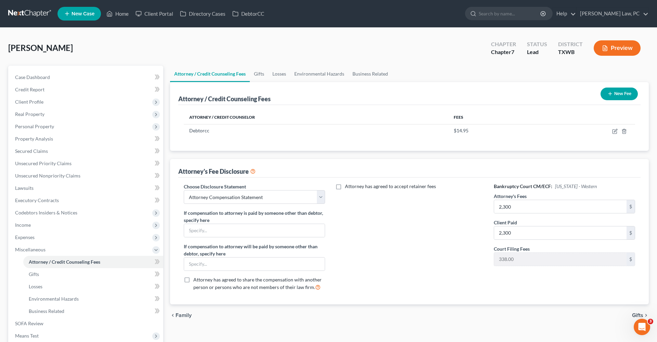
click at [613, 93] on button "New Fee" at bounding box center [618, 94] width 37 height 13
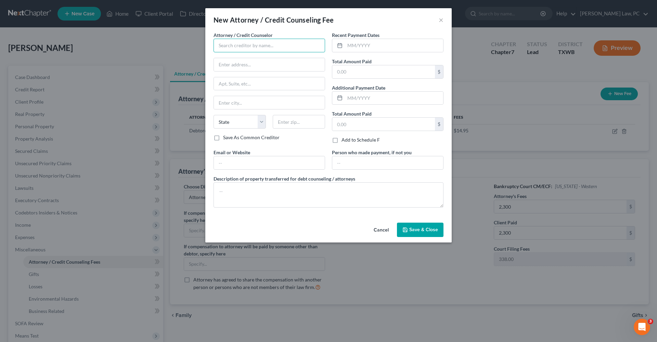
click at [231, 44] on input "text" at bounding box center [270, 46] width 112 height 14
click at [237, 59] on div "Xactus" at bounding box center [254, 57] width 71 height 7
click at [380, 46] on input "text" at bounding box center [394, 45] width 98 height 13
click at [382, 70] on input "text" at bounding box center [383, 71] width 103 height 13
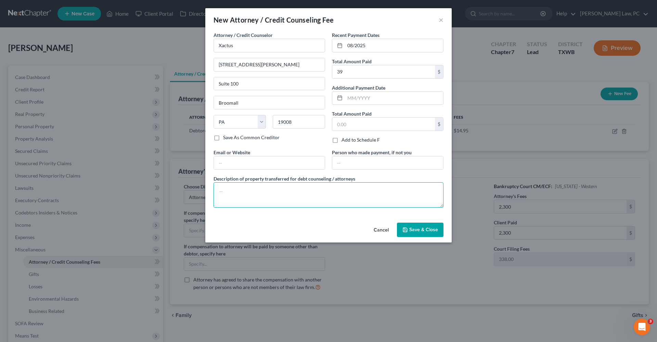
click at [247, 196] on textarea at bounding box center [329, 194] width 230 height 25
click at [236, 192] on textarea "Credit report" at bounding box center [329, 194] width 230 height 25
click at [428, 232] on span "Save & Close" at bounding box center [423, 230] width 29 height 6
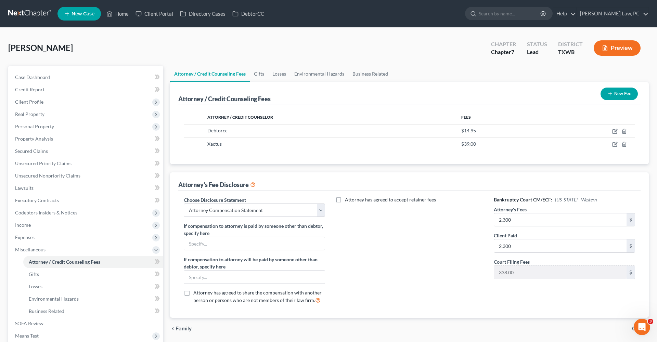
click at [610, 92] on icon "button" at bounding box center [609, 93] width 5 height 5
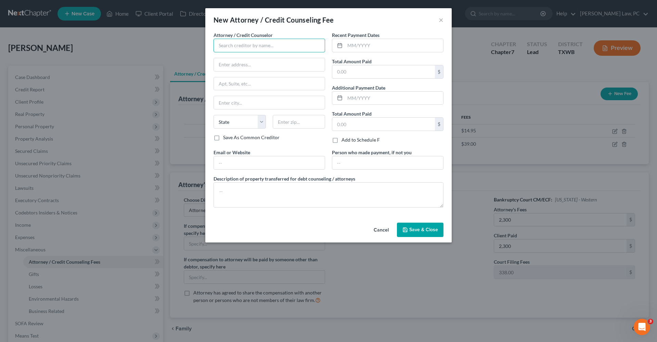
click at [241, 43] on input "text" at bounding box center [270, 46] width 112 height 14
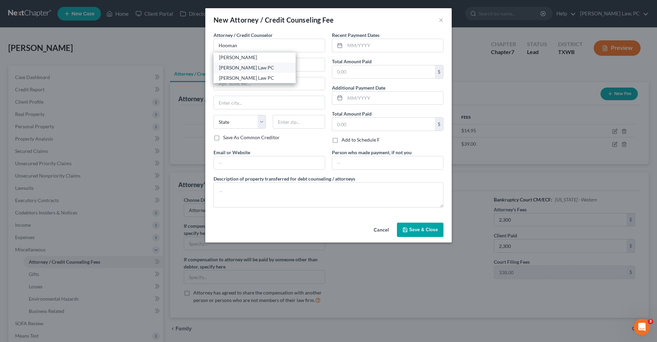
click at [251, 68] on div "Hooman Khoshnood Law PC" at bounding box center [254, 67] width 71 height 7
click at [380, 47] on input "text" at bounding box center [394, 45] width 98 height 13
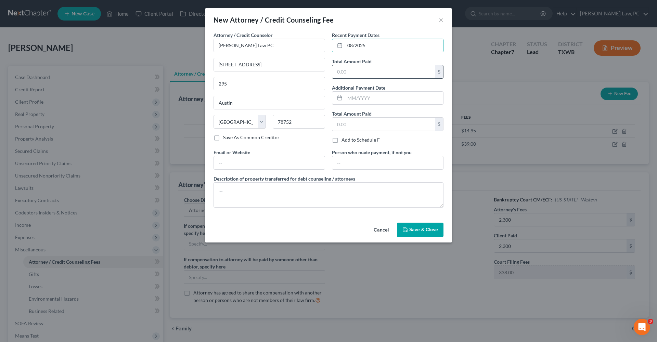
click at [373, 74] on input "text" at bounding box center [383, 71] width 103 height 13
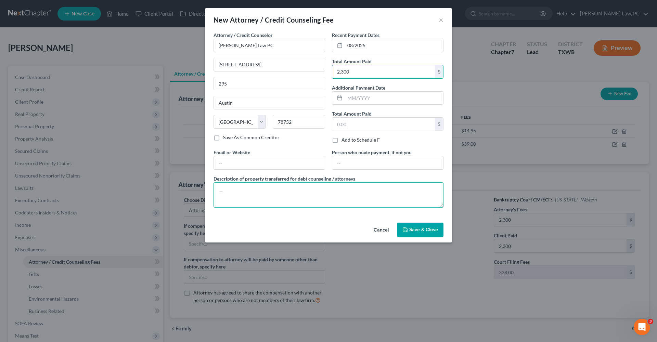
click at [268, 188] on textarea at bounding box center [329, 194] width 230 height 25
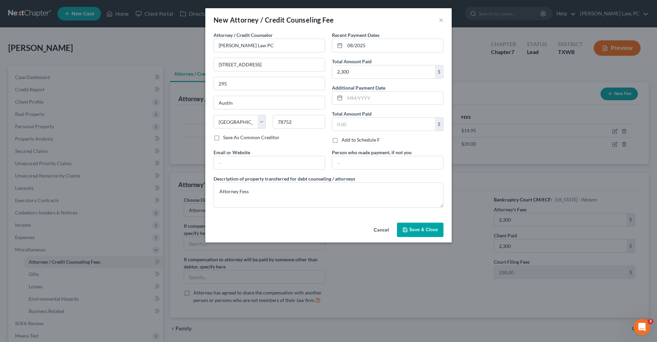
click at [425, 230] on span "Save & Close" at bounding box center [423, 230] width 29 height 6
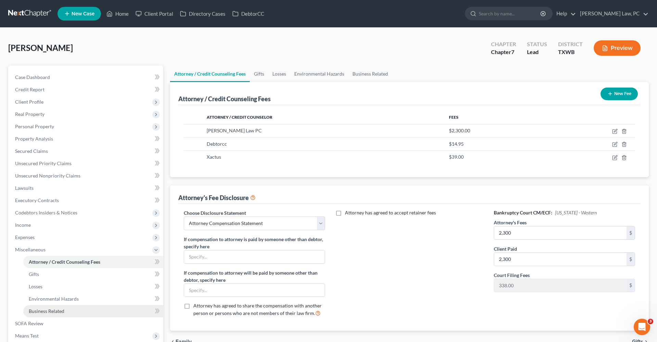
click at [45, 312] on span "Business Related" at bounding box center [47, 311] width 36 height 6
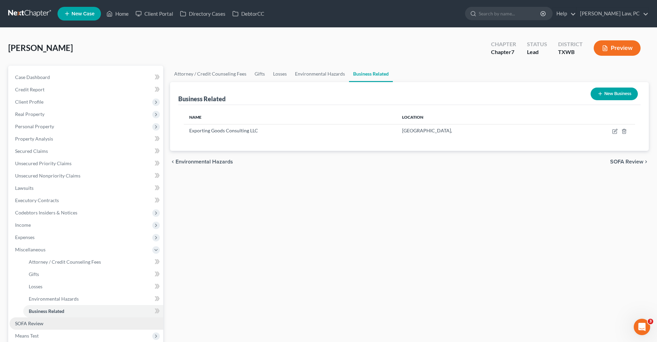
click at [37, 324] on span "SOFA Review" at bounding box center [29, 324] width 28 height 6
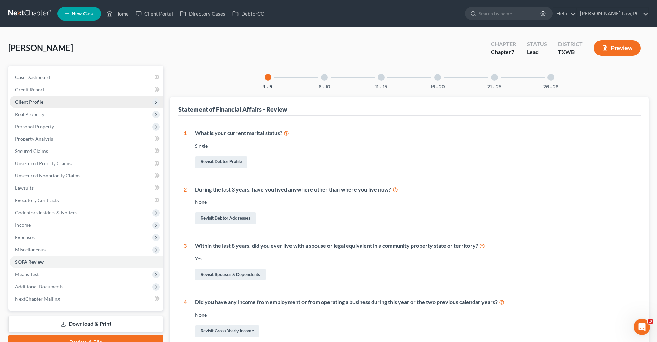
click at [26, 101] on span "Client Profile" at bounding box center [29, 102] width 28 height 6
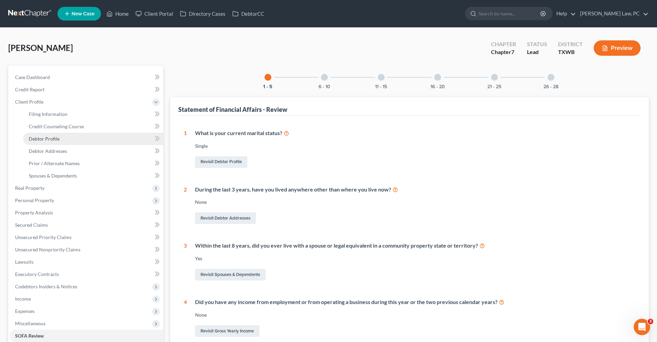
click at [44, 138] on span "Debtor Profile" at bounding box center [44, 139] width 31 height 6
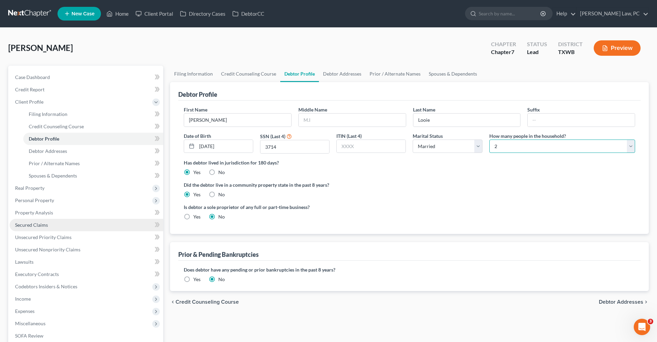
scroll to position [38, 0]
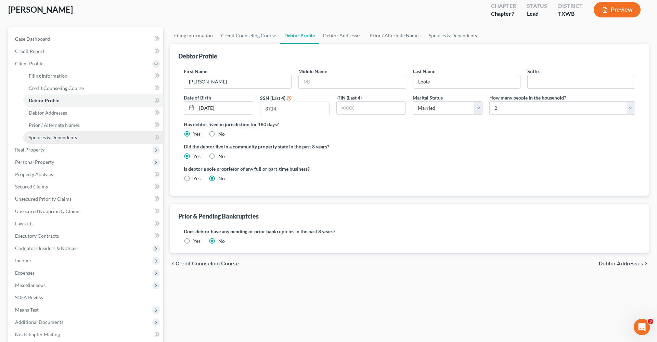
click at [62, 138] on span "Spouses & Dependents" at bounding box center [53, 137] width 48 height 6
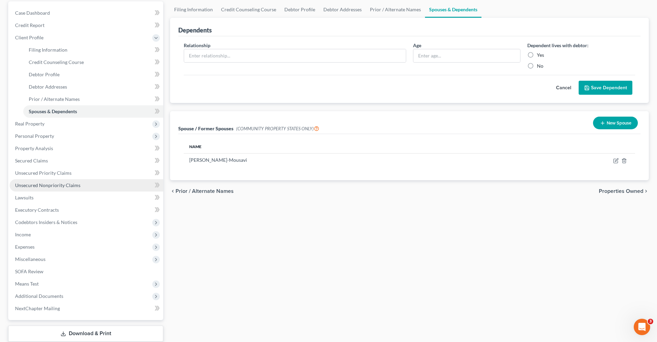
scroll to position [89, 0]
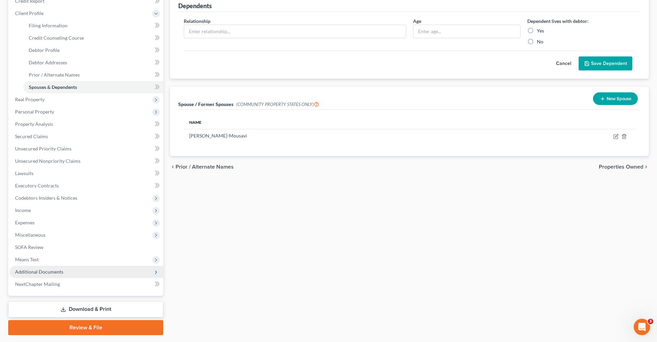
click at [44, 274] on span "Additional Documents" at bounding box center [39, 272] width 48 height 6
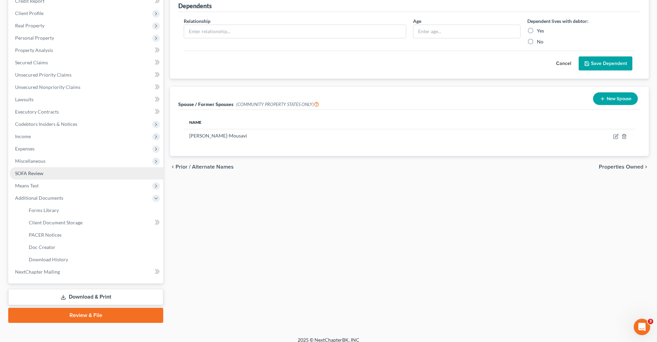
click at [20, 177] on link "SOFA Review" at bounding box center [87, 173] width 154 height 12
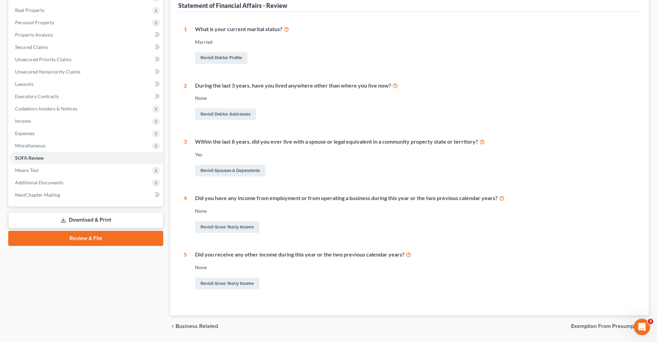
scroll to position [104, 0]
click at [217, 226] on link "Revisit Gross Yearly Income" at bounding box center [227, 227] width 64 height 12
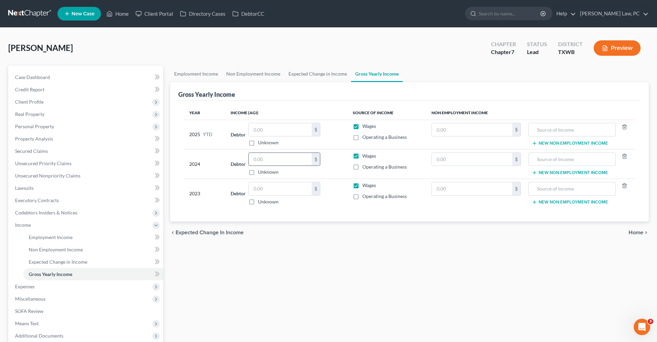
click at [268, 159] on input "text" at bounding box center [280, 159] width 63 height 13
click at [276, 187] on input "text" at bounding box center [280, 188] width 63 height 13
click at [279, 129] on input "text" at bounding box center [280, 129] width 63 height 13
click at [280, 129] on input "text" at bounding box center [280, 129] width 63 height 13
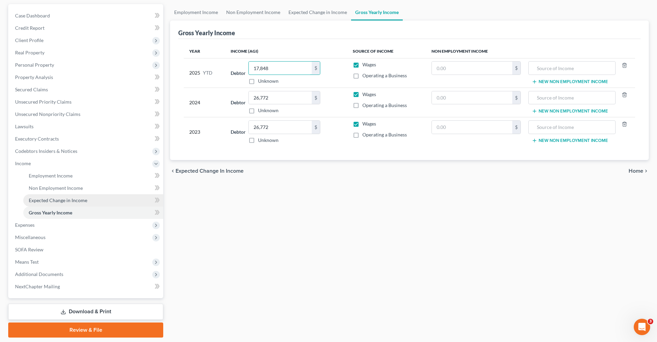
scroll to position [74, 0]
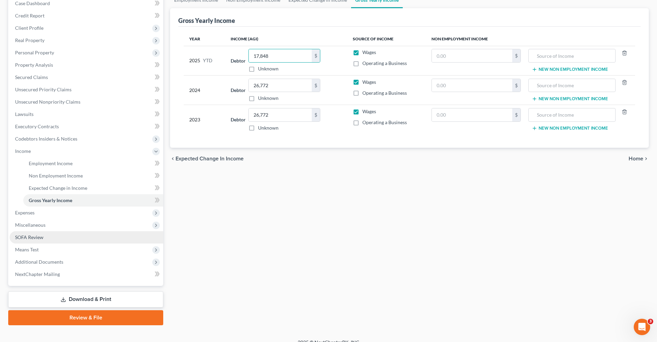
click at [15, 236] on span "SOFA Review" at bounding box center [29, 237] width 28 height 6
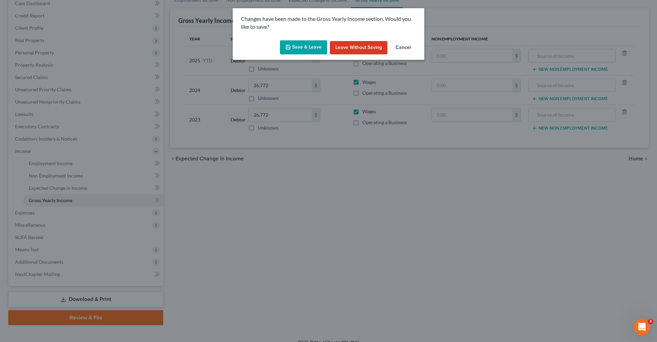
click at [290, 53] on button "Save & Leave" at bounding box center [303, 47] width 47 height 14
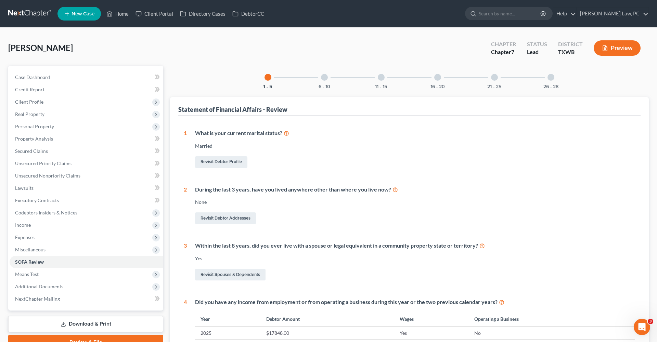
click at [325, 79] on div at bounding box center [324, 77] width 7 height 7
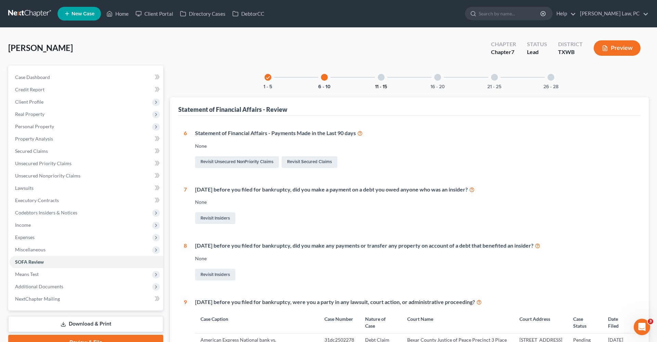
click at [379, 85] on button "11 - 15" at bounding box center [381, 87] width 12 height 5
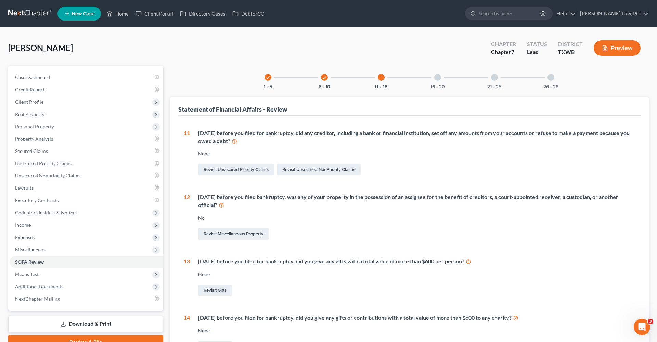
click at [436, 77] on div at bounding box center [437, 77] width 7 height 7
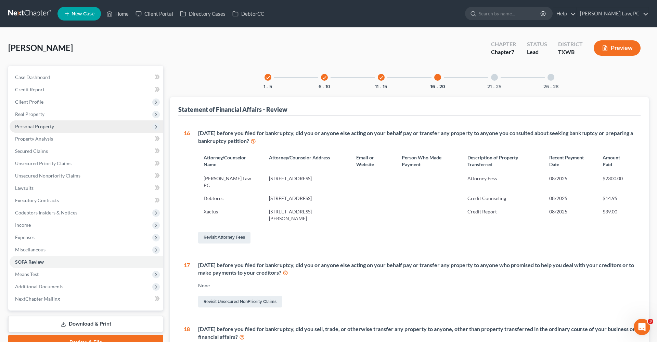
click at [34, 128] on span "Personal Property" at bounding box center [34, 127] width 39 height 6
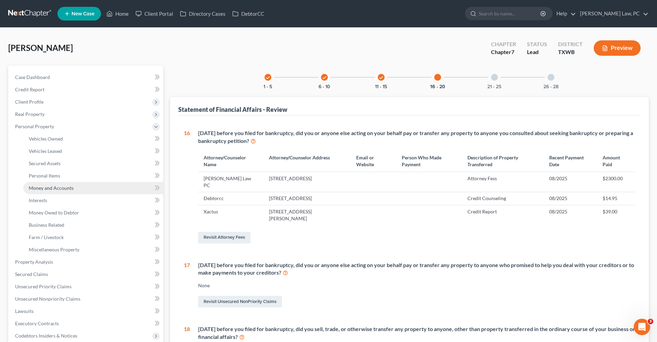
click at [58, 189] on span "Money and Accounts" at bounding box center [51, 188] width 45 height 6
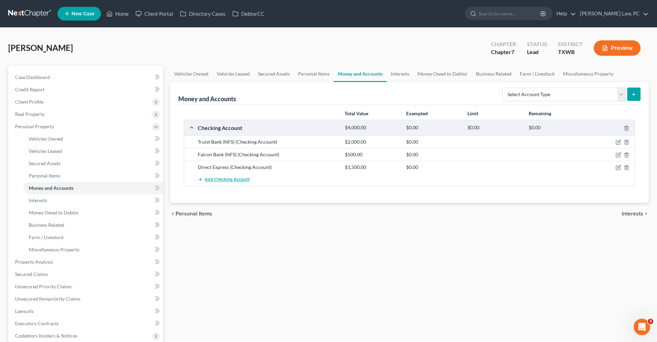
click at [232, 179] on span "Add Checking Account" at bounding box center [227, 179] width 45 height 5
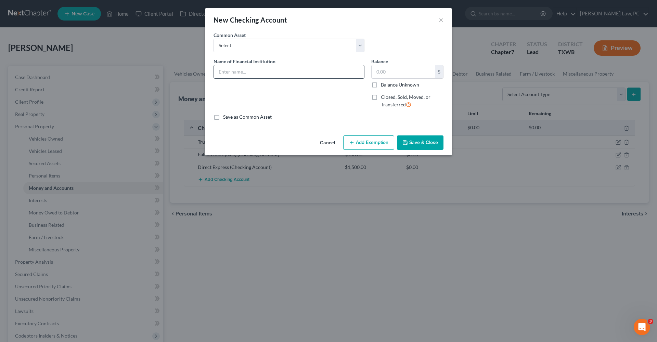
click at [236, 73] on input "text" at bounding box center [289, 71] width 150 height 13
click at [391, 97] on span "Closed, Sold, Moved, or Transferred" at bounding box center [406, 100] width 50 height 13
click at [388, 97] on input "Closed, Sold, Moved, or Transferred" at bounding box center [386, 96] width 4 height 4
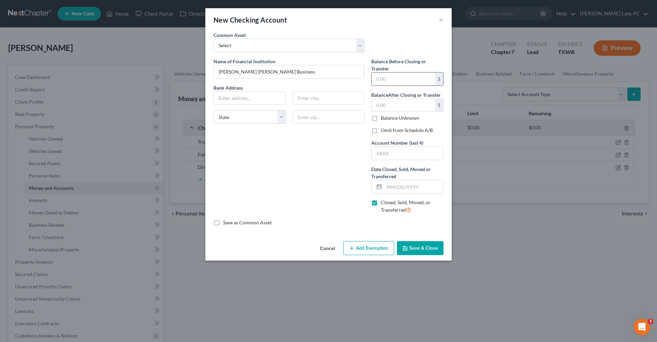
click at [391, 79] on input "text" at bounding box center [403, 79] width 63 height 13
click at [392, 107] on input "text" at bounding box center [403, 105] width 63 height 13
click at [422, 251] on button "Save & Close" at bounding box center [420, 248] width 47 height 14
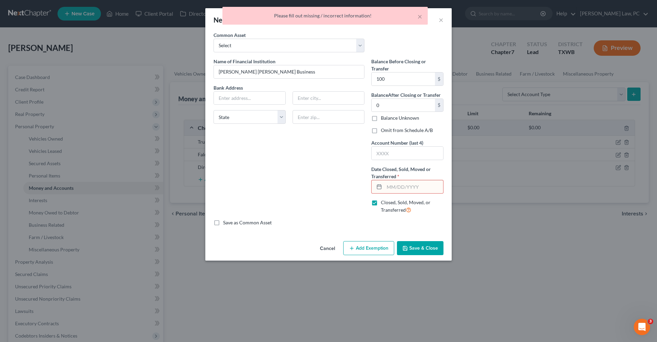
click at [404, 190] on input "text" at bounding box center [413, 186] width 59 height 13
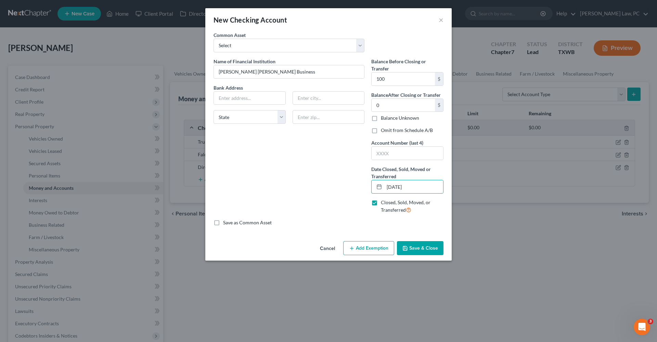
click at [415, 243] on button "Save & Close" at bounding box center [420, 248] width 47 height 14
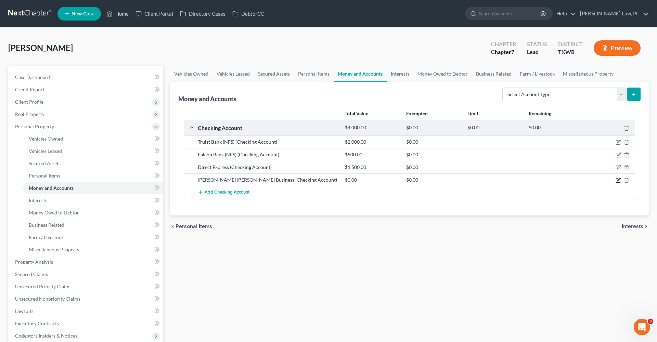
click at [620, 181] on icon "button" at bounding box center [618, 181] width 4 height 4
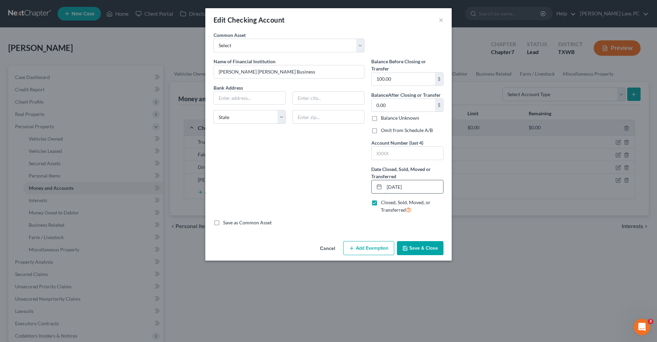
click at [418, 187] on input "01/01/2024" at bounding box center [413, 186] width 59 height 13
click at [427, 252] on button "Save & Close" at bounding box center [420, 248] width 47 height 14
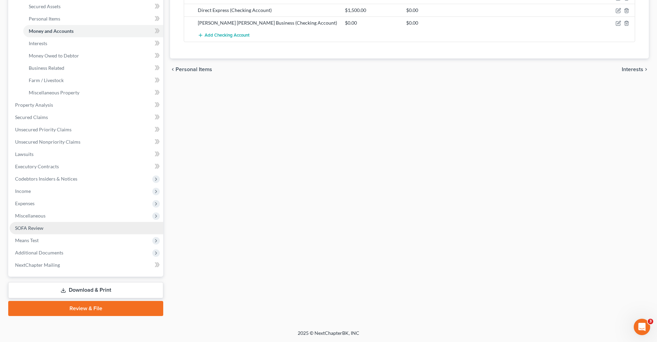
click at [28, 228] on span "SOFA Review" at bounding box center [29, 228] width 28 height 6
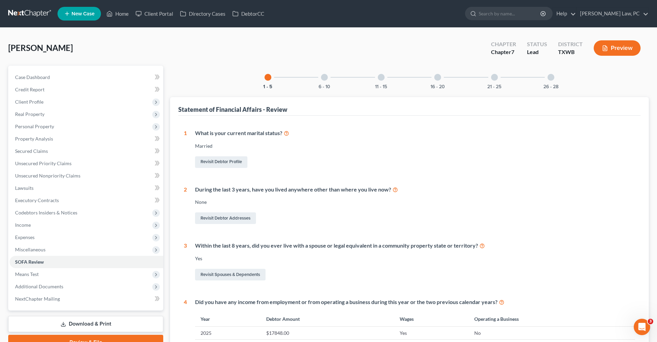
click at [431, 76] on div "16 - 20" at bounding box center [437, 77] width 23 height 23
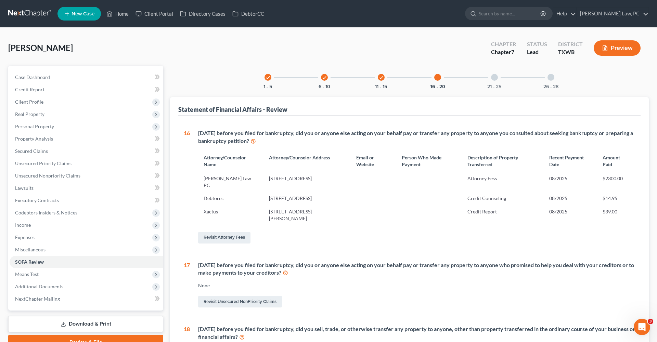
click at [499, 78] on div "21 - 25" at bounding box center [494, 77] width 23 height 23
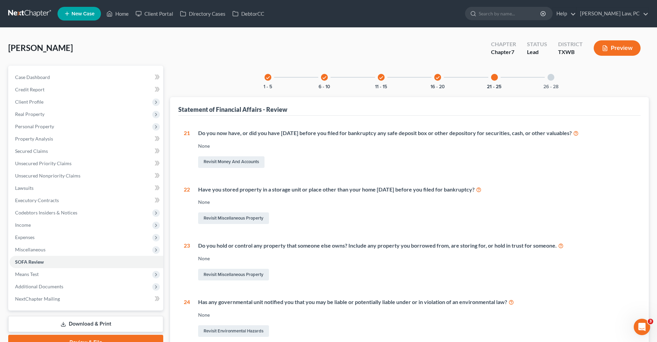
click at [553, 76] on div at bounding box center [550, 77] width 7 height 7
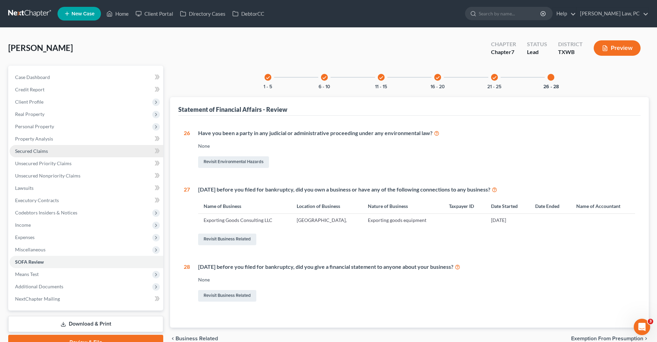
click at [39, 151] on span "Secured Claims" at bounding box center [31, 151] width 33 height 6
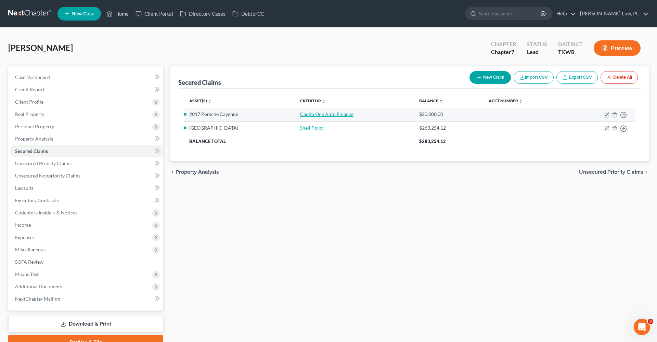
click at [321, 114] on link "Capita One Auto Finance" at bounding box center [326, 114] width 53 height 6
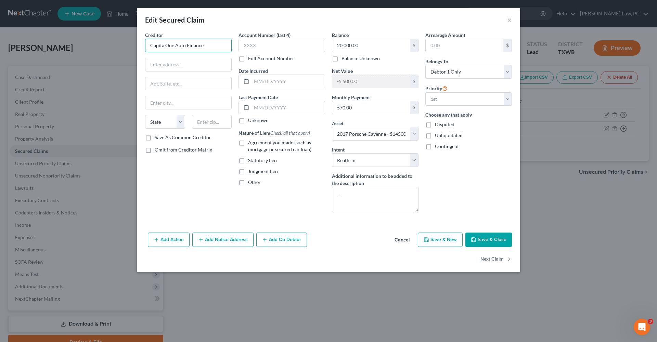
click at [164, 47] on input "Capita One Auto Finance" at bounding box center [188, 46] width 87 height 14
click at [207, 61] on div "8050 Dominion Pkwy, Plano, TX 75024" at bounding box center [186, 64] width 71 height 6
click at [248, 143] on label "Agreement you made (such as mortgage or secured car loan)" at bounding box center [286, 146] width 77 height 14
click at [251, 143] on input "Agreement you made (such as mortgage or secured car loan)" at bounding box center [253, 141] width 4 height 4
click at [368, 198] on textarea at bounding box center [375, 199] width 87 height 25
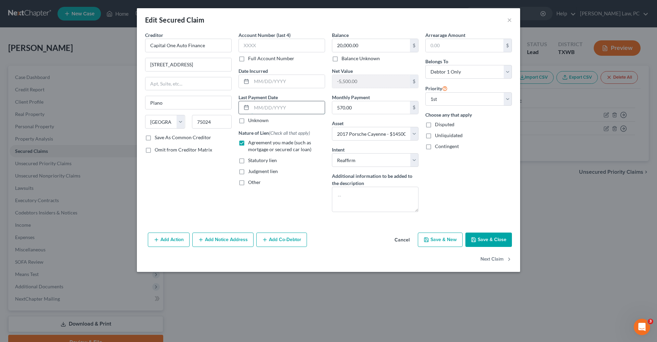
click at [277, 109] on input "text" at bounding box center [287, 107] width 73 height 13
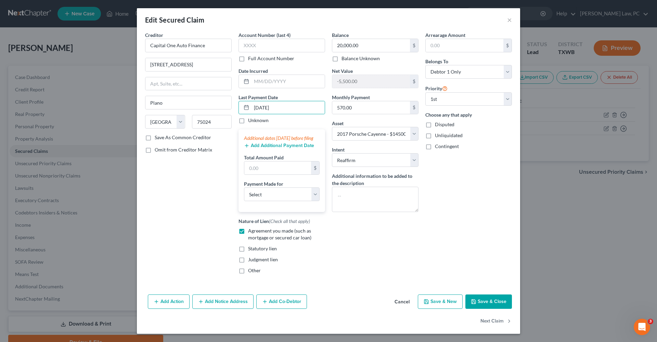
click at [277, 148] on button "Add Additional Payment Date" at bounding box center [279, 145] width 70 height 5
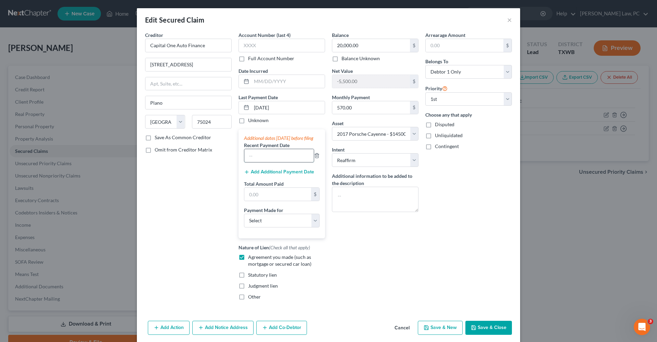
click at [267, 161] on input "text" at bounding box center [278, 155] width 69 height 13
click at [264, 175] on button "Add Additional Payment Date" at bounding box center [279, 171] width 70 height 5
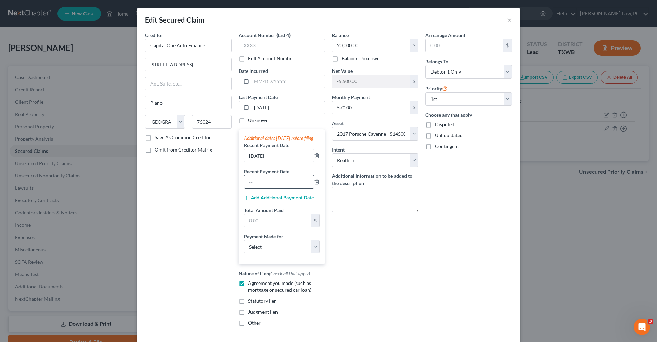
click at [263, 188] on input "text" at bounding box center [278, 182] width 69 height 13
click at [261, 227] on input "text" at bounding box center [277, 220] width 67 height 13
click at [381, 245] on div "Balance 20,000.00 $ Balance Unknown Balance Undetermined 20,000.00 $ Balance Un…" at bounding box center [374, 181] width 93 height 300
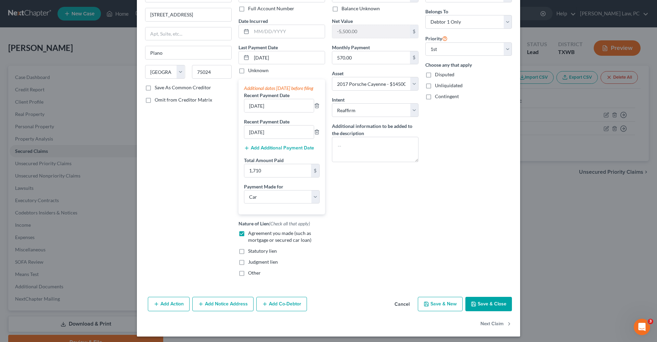
scroll to position [53, 0]
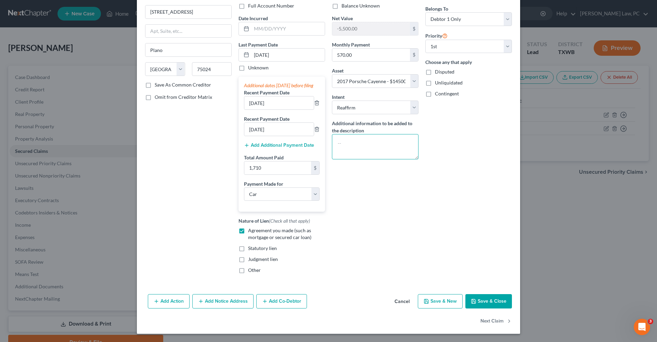
click at [356, 153] on textarea at bounding box center [375, 146] width 87 height 25
drag, startPoint x: 389, startPoint y: 143, endPoint x: 376, endPoint y: 142, distance: 13.0
click at [376, 142] on textarea "Vehicle owned by nFS" at bounding box center [375, 146] width 87 height 25
click at [490, 305] on button "Save & Close" at bounding box center [488, 301] width 47 height 14
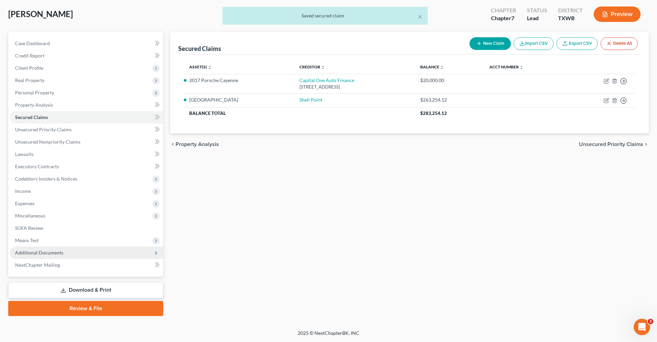
scroll to position [34, 0]
click at [51, 255] on span "Additional Documents" at bounding box center [39, 253] width 48 height 6
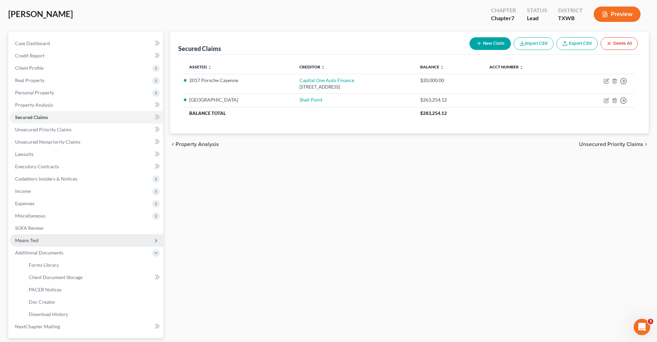
click at [33, 241] on span "Means Test" at bounding box center [27, 240] width 24 height 6
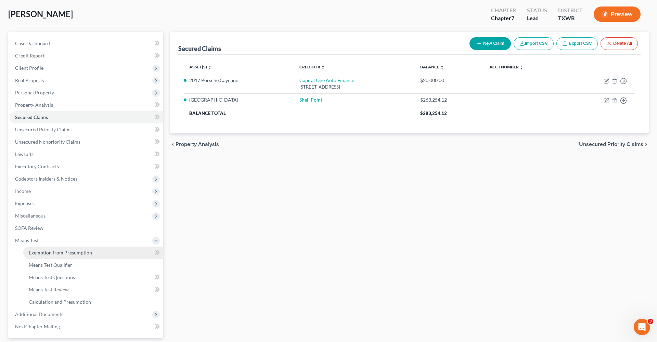
click at [64, 251] on span "Exemption from Presumption" at bounding box center [60, 253] width 63 height 6
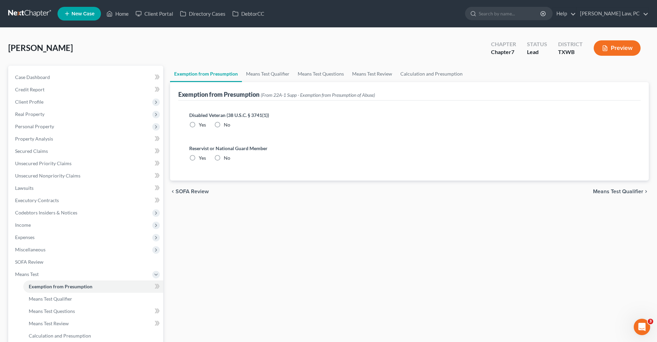
click at [224, 126] on label "No" at bounding box center [227, 124] width 7 height 7
click at [227, 126] on input "No" at bounding box center [229, 123] width 4 height 4
click at [224, 158] on label "No" at bounding box center [227, 158] width 7 height 7
click at [227, 158] on input "No" at bounding box center [229, 157] width 4 height 4
click at [269, 77] on link "Means Test Qualifier" at bounding box center [268, 74] width 52 height 16
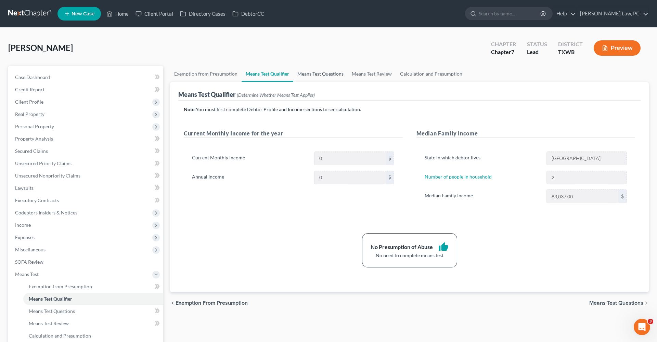
click at [321, 77] on link "Means Test Questions" at bounding box center [320, 74] width 54 height 16
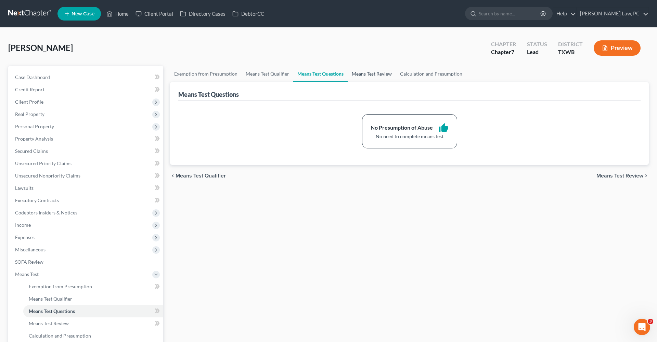
click at [360, 78] on link "Means Test Review" at bounding box center [372, 74] width 48 height 16
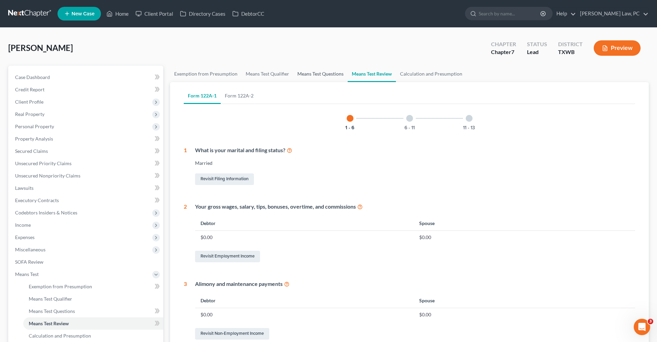
click at [325, 77] on link "Means Test Questions" at bounding box center [320, 74] width 54 height 16
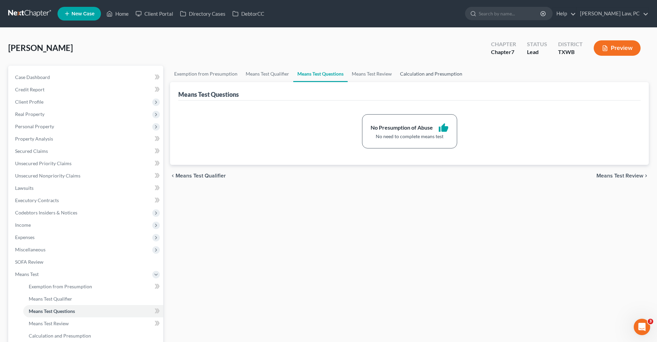
click at [423, 72] on link "Calculation and Presumption" at bounding box center [431, 74] width 70 height 16
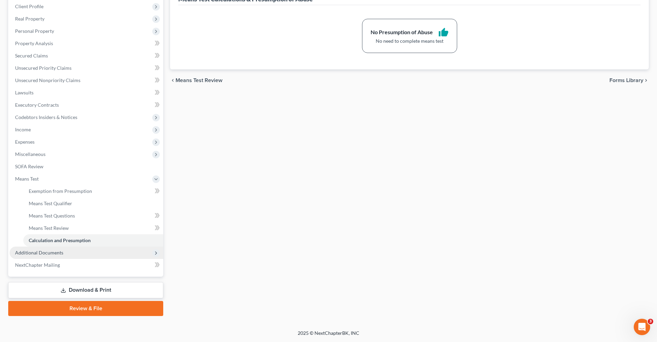
scroll to position [95, 0]
click at [42, 253] on span "Additional Documents" at bounding box center [39, 253] width 48 height 6
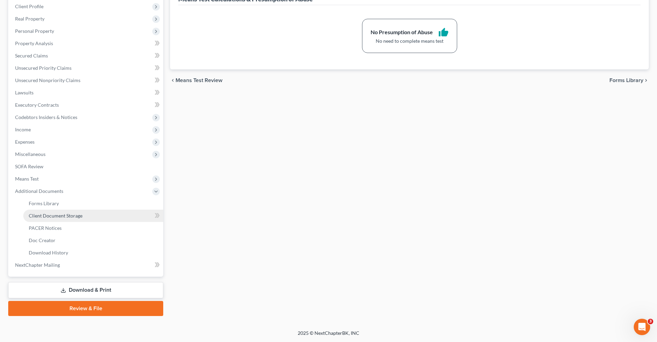
click at [62, 215] on span "Client Document Storage" at bounding box center [56, 216] width 54 height 6
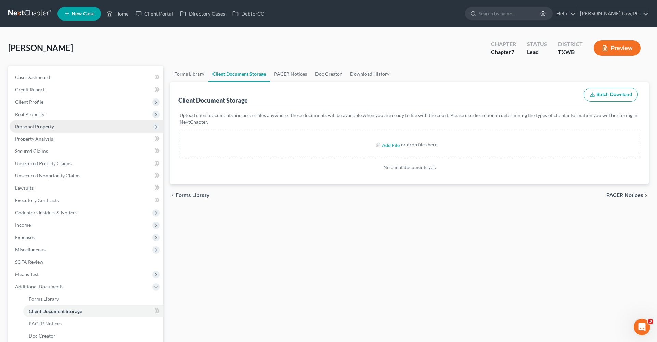
click at [46, 126] on span "Personal Property" at bounding box center [34, 127] width 39 height 6
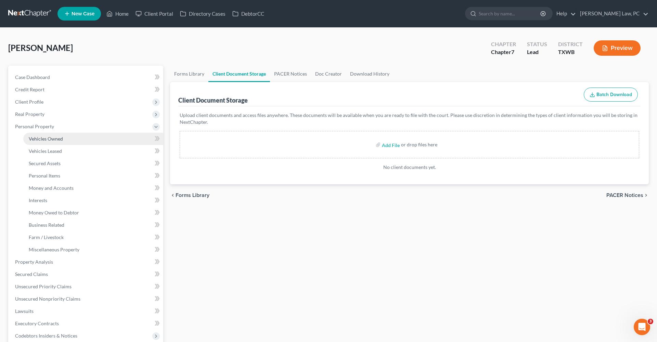
click at [50, 139] on span "Vehicles Owned" at bounding box center [46, 139] width 34 height 6
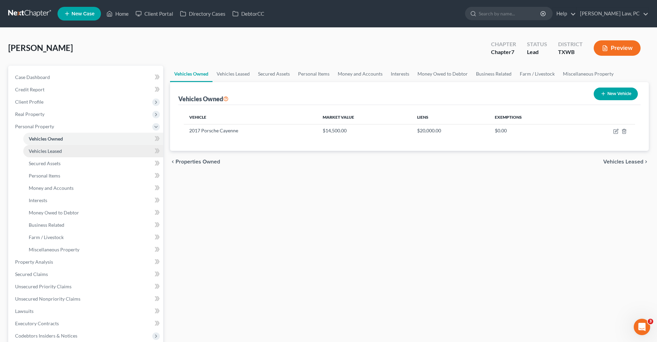
click at [53, 150] on span "Vehicles Leased" at bounding box center [45, 151] width 33 height 6
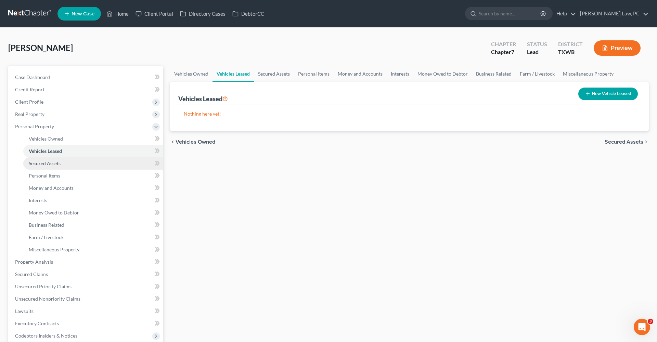
click at [56, 161] on span "Secured Assets" at bounding box center [45, 163] width 32 height 6
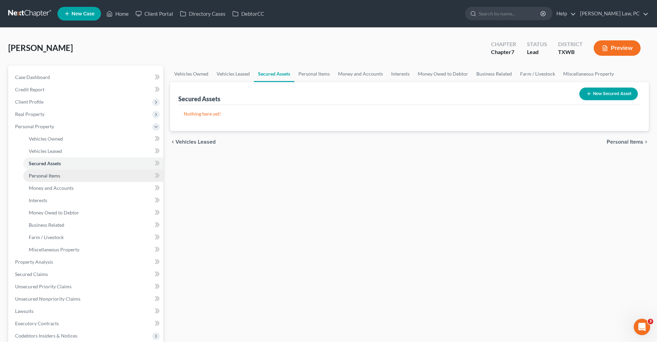
click at [56, 176] on span "Personal Items" at bounding box center [44, 176] width 31 height 6
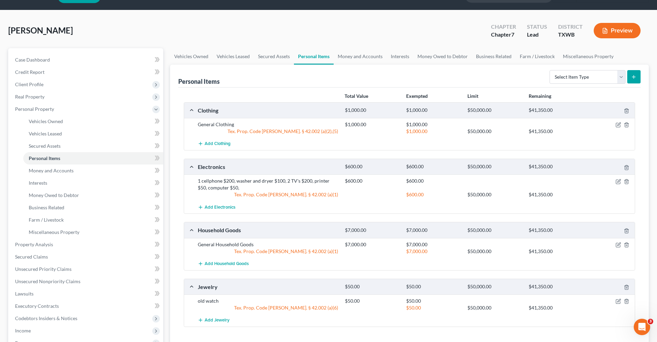
scroll to position [7, 0]
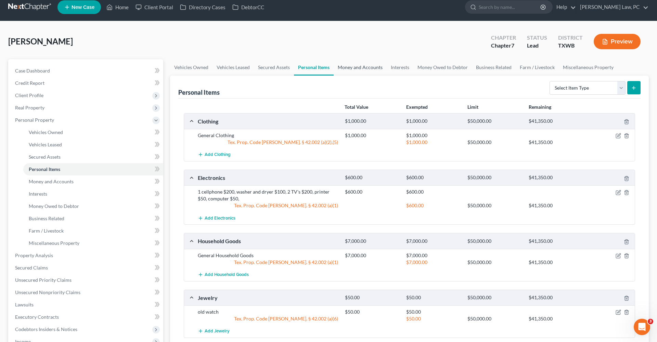
click at [344, 69] on link "Money and Accounts" at bounding box center [360, 67] width 53 height 16
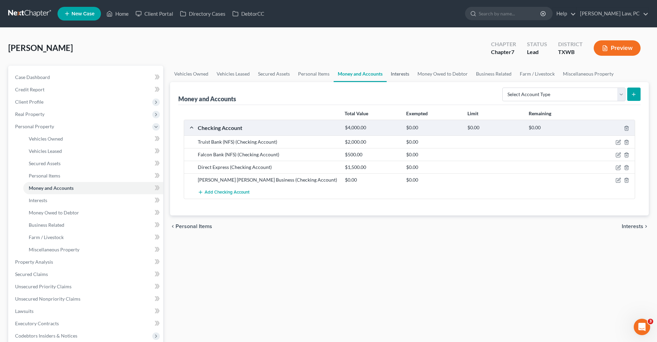
click at [403, 74] on link "Interests" at bounding box center [400, 74] width 27 height 16
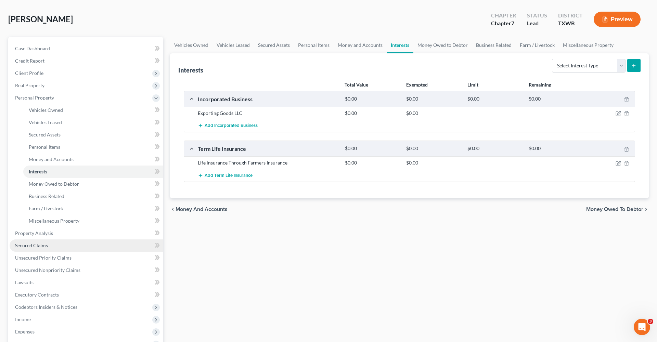
scroll to position [30, 0]
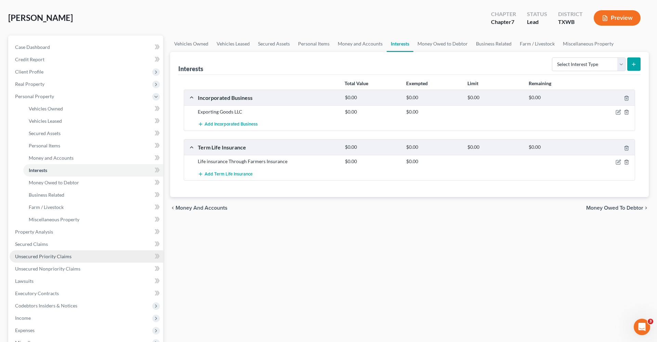
click at [40, 258] on span "Unsecured Priority Claims" at bounding box center [43, 257] width 56 height 6
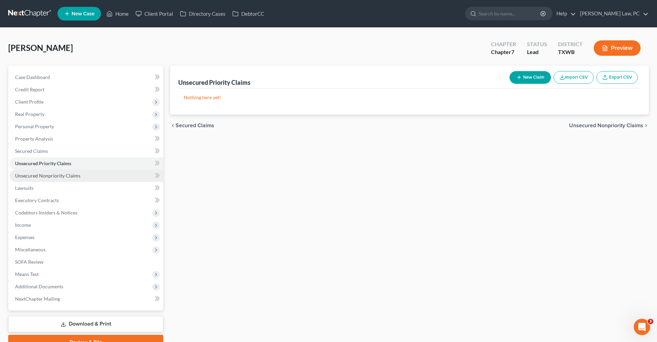
click at [51, 176] on span "Unsecured Nonpriority Claims" at bounding box center [47, 176] width 65 height 6
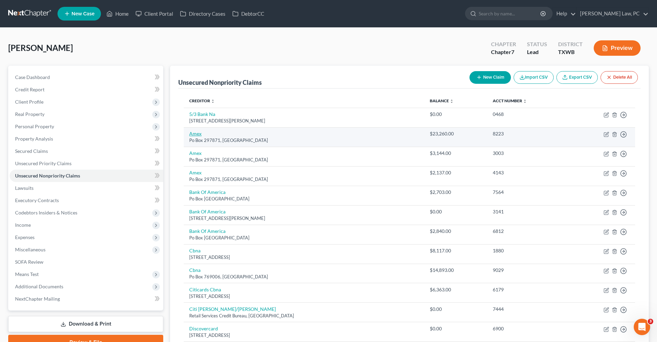
click at [197, 133] on link "Amex" at bounding box center [195, 134] width 12 height 6
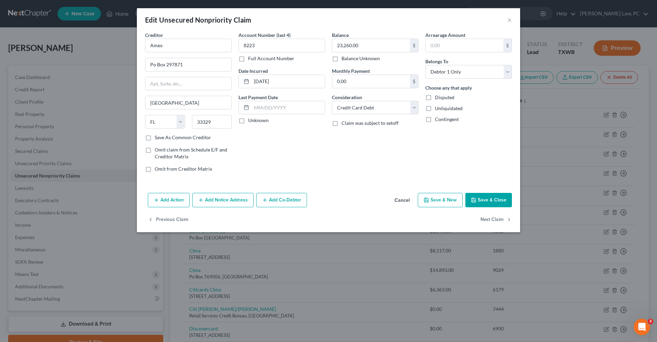
click at [487, 202] on button "Save & Close" at bounding box center [488, 200] width 47 height 14
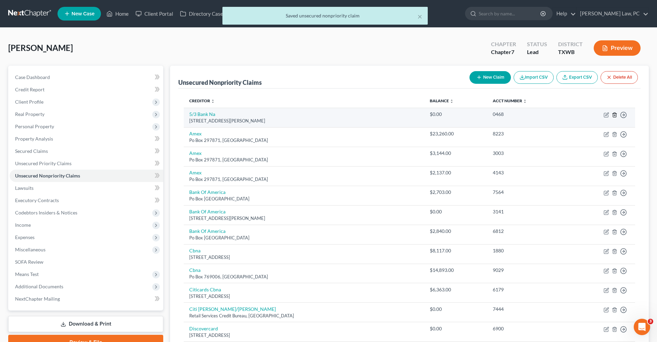
click at [615, 116] on icon "button" at bounding box center [614, 114] width 5 height 5
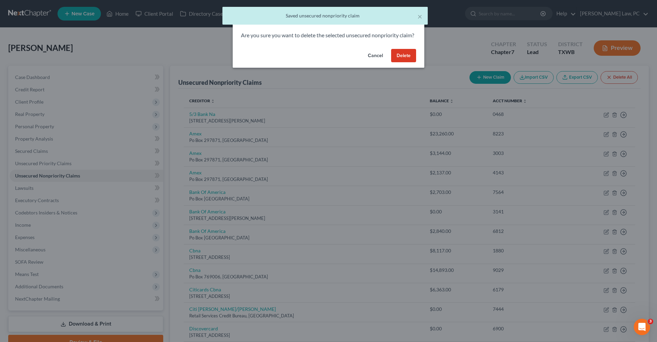
click at [405, 58] on button "Delete" at bounding box center [403, 56] width 25 height 14
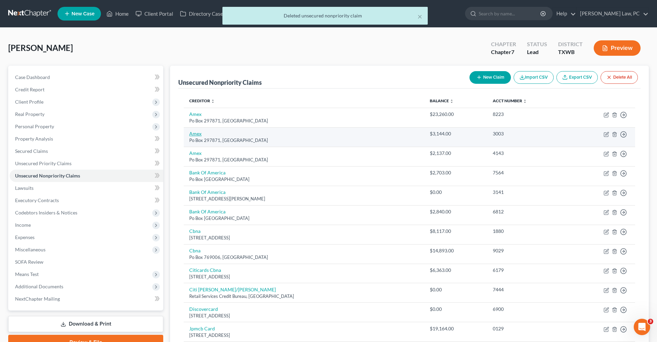
click at [195, 136] on link "Amex" at bounding box center [195, 134] width 12 height 6
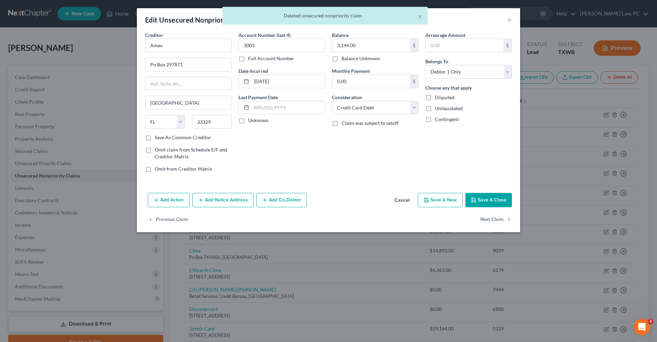
click at [483, 201] on button "Save & Close" at bounding box center [488, 200] width 47 height 14
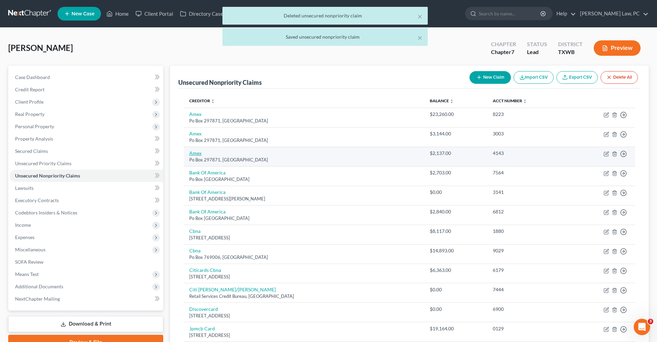
click at [194, 151] on link "Amex" at bounding box center [195, 153] width 12 height 6
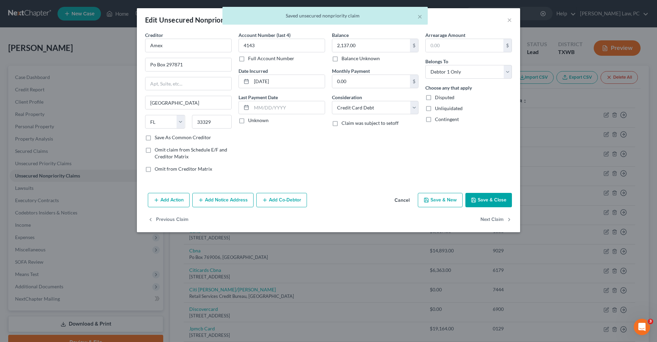
click at [183, 137] on label "Save As Common Creditor" at bounding box center [183, 137] width 56 height 7
click at [162, 137] on input "Save As Common Creditor" at bounding box center [159, 136] width 4 height 4
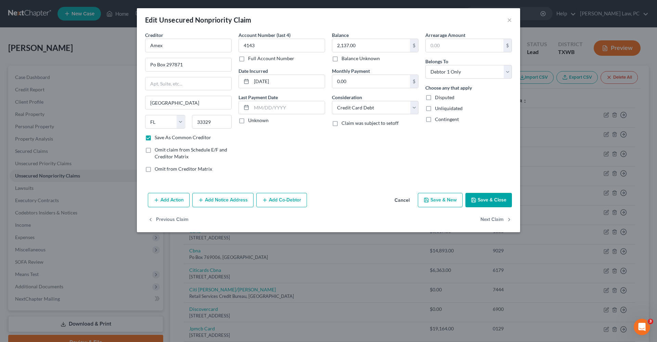
click at [486, 196] on button "Save & Close" at bounding box center [488, 200] width 47 height 14
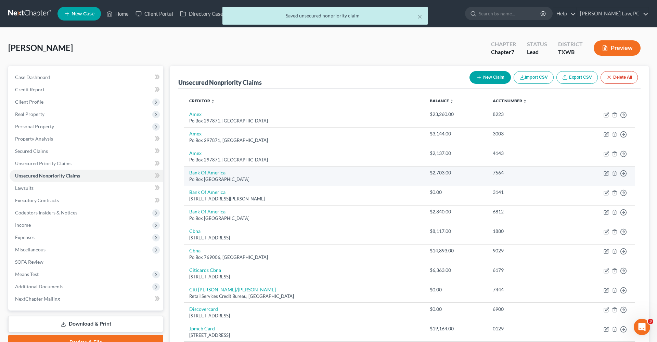
click at [212, 175] on link "Bank Of America" at bounding box center [207, 173] width 36 height 6
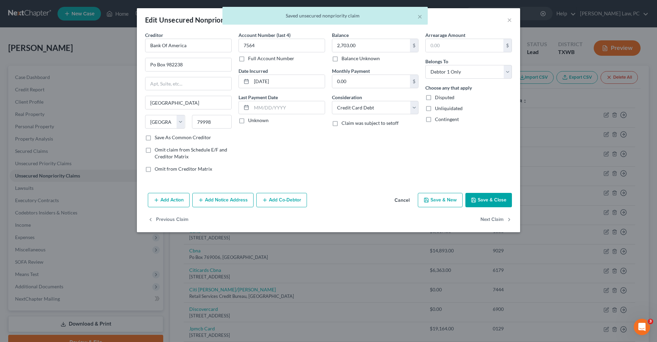
click at [492, 201] on button "Save & Close" at bounding box center [488, 200] width 47 height 14
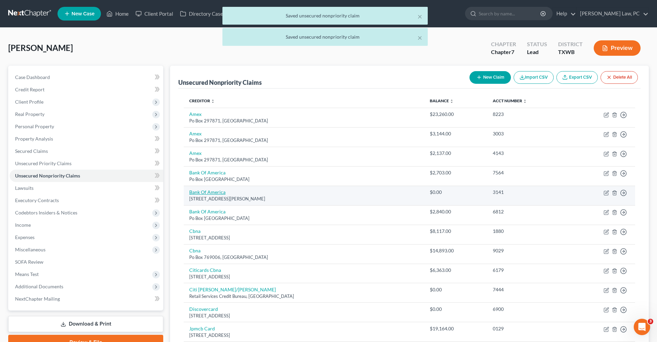
click at [213, 192] on link "Bank Of America" at bounding box center [207, 192] width 36 height 6
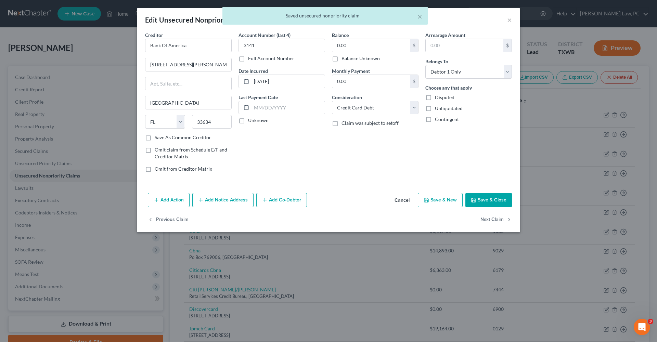
click at [482, 195] on button "Save & Close" at bounding box center [488, 200] width 47 height 14
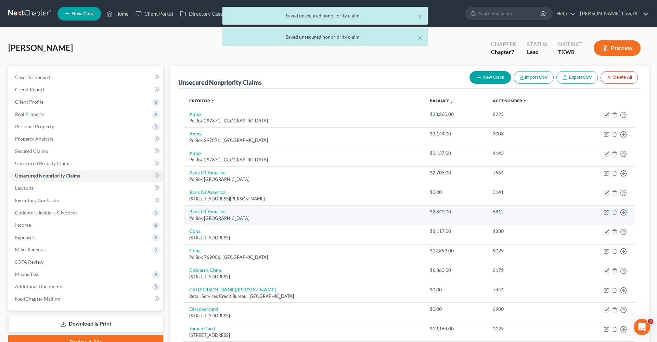
click at [206, 209] on link "Bank Of America" at bounding box center [207, 212] width 36 height 6
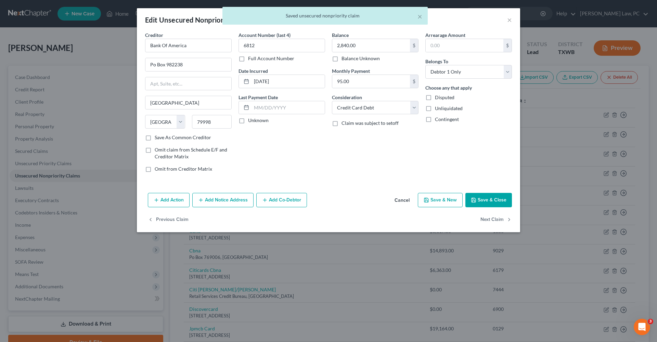
click at [480, 202] on button "Save & Close" at bounding box center [488, 200] width 47 height 14
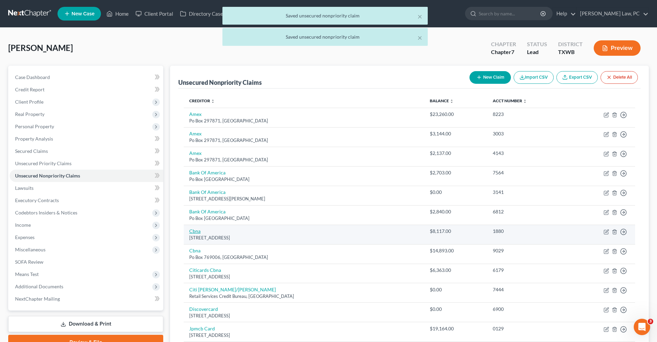
click at [193, 230] on link "Cbna" at bounding box center [194, 231] width 11 height 6
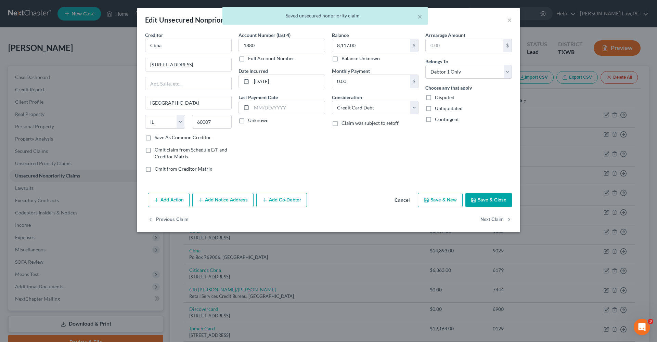
click at [480, 199] on button "Save & Close" at bounding box center [488, 200] width 47 height 14
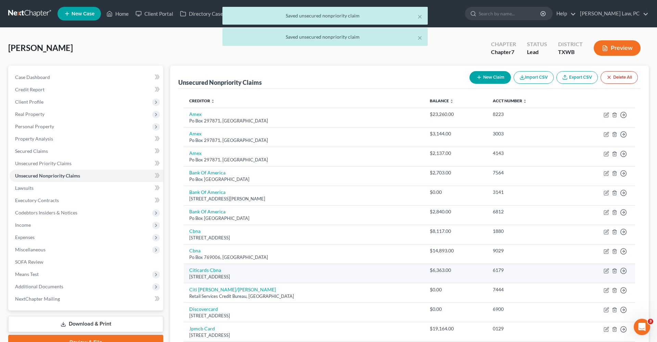
scroll to position [11, 0]
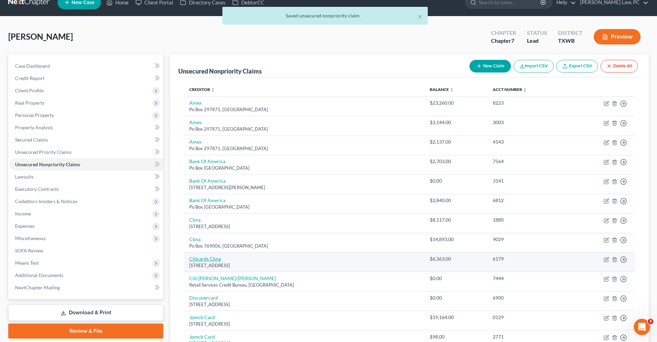
click at [201, 257] on link "Citicards Cbna" at bounding box center [205, 259] width 32 height 6
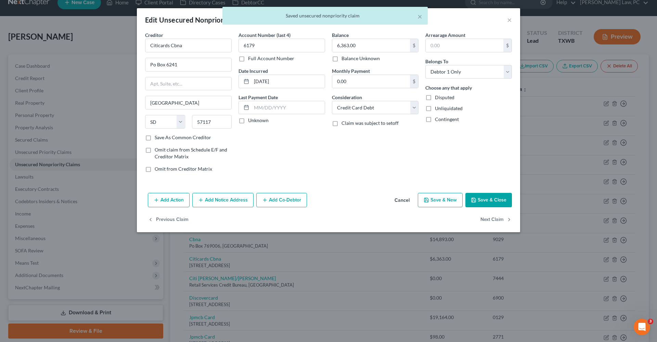
click at [484, 202] on button "Save & Close" at bounding box center [488, 200] width 47 height 14
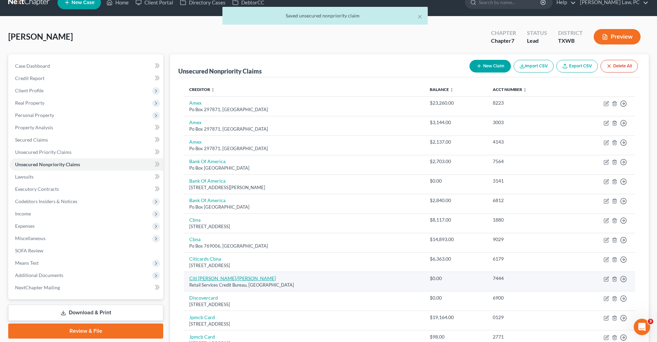
click at [208, 277] on link "Citi Ty Mc/Cbna" at bounding box center [232, 278] width 87 height 6
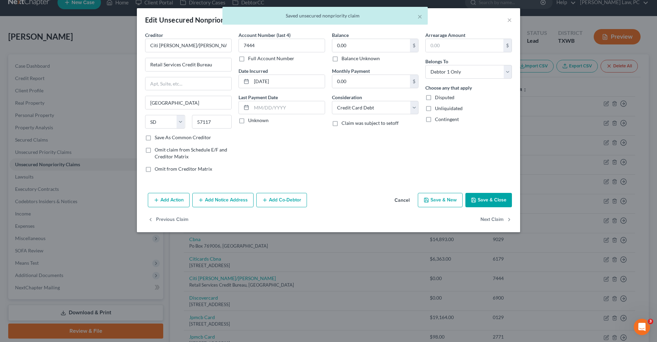
click at [484, 197] on button "Save & Close" at bounding box center [488, 200] width 47 height 14
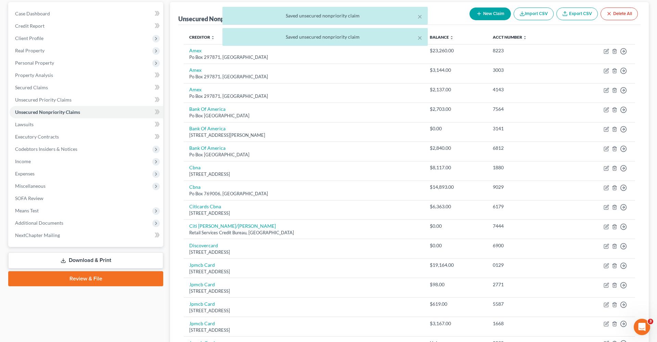
scroll to position [78, 0]
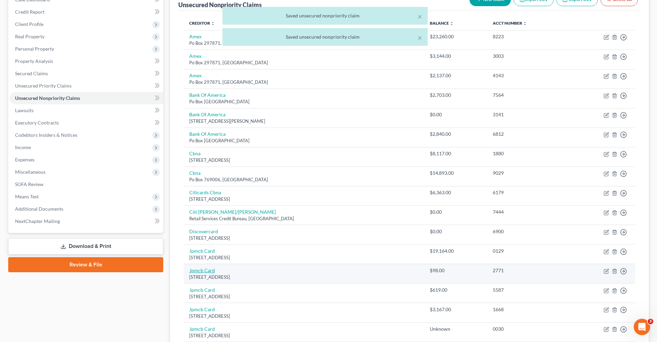
click at [207, 269] on link "Jpmcb Card" at bounding box center [202, 271] width 26 height 6
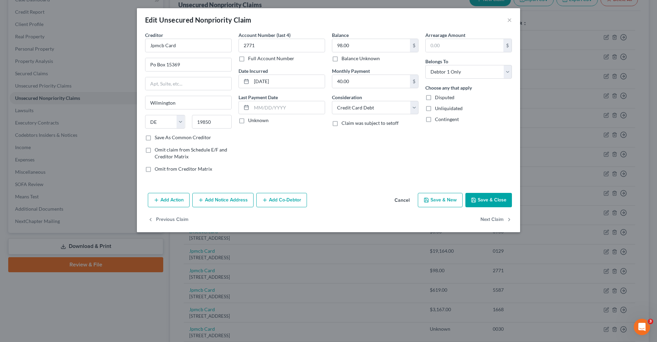
click at [484, 203] on button "Save & Close" at bounding box center [488, 200] width 47 height 14
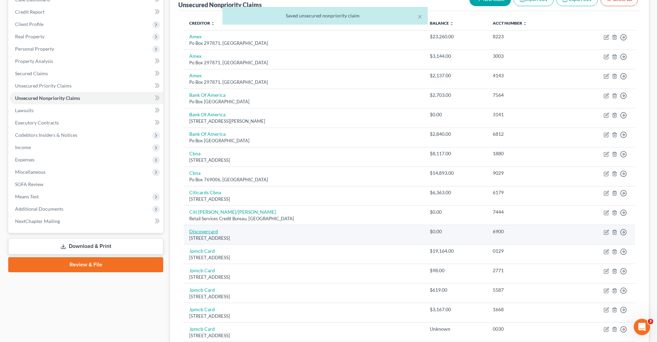
click at [205, 230] on link "Discovercard" at bounding box center [203, 232] width 29 height 6
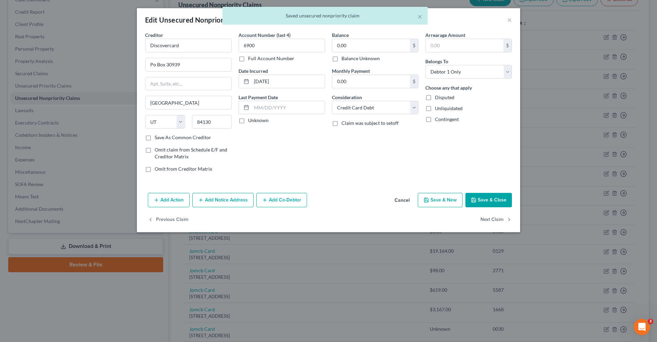
click at [486, 200] on button "Save & Close" at bounding box center [488, 200] width 47 height 14
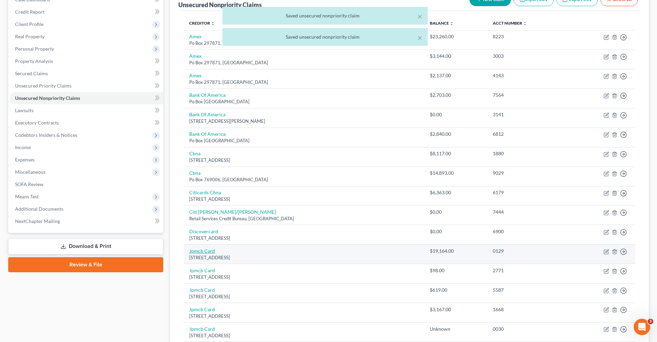
click at [205, 251] on link "Jpmcb Card" at bounding box center [202, 251] width 26 height 6
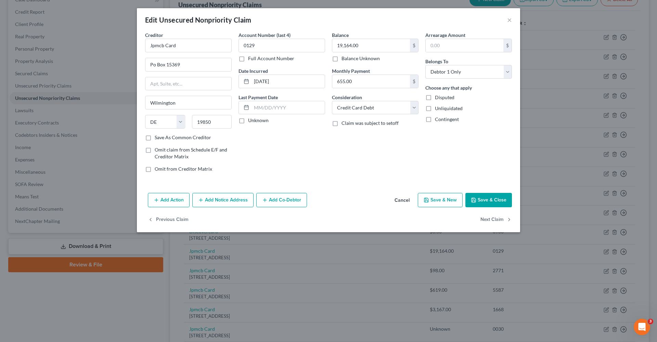
click at [498, 200] on button "Save & Close" at bounding box center [488, 200] width 47 height 14
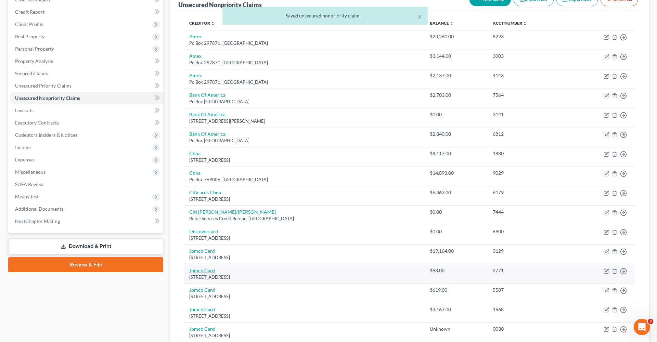
click at [203, 268] on link "Jpmcb Card" at bounding box center [202, 271] width 26 height 6
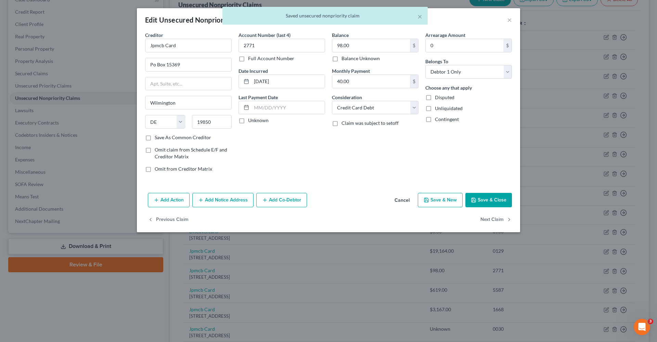
click at [486, 195] on button "Save & Close" at bounding box center [488, 200] width 47 height 14
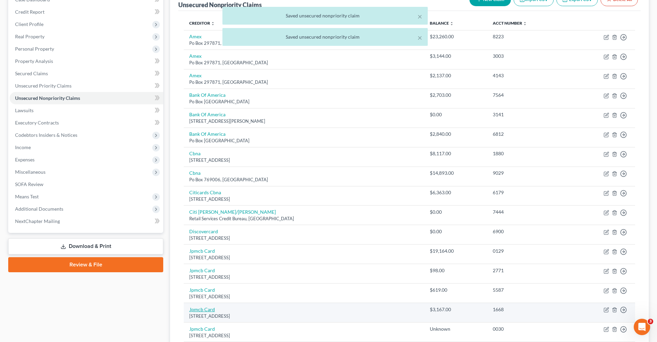
click at [201, 309] on link "Jpmcb Card" at bounding box center [202, 310] width 26 height 6
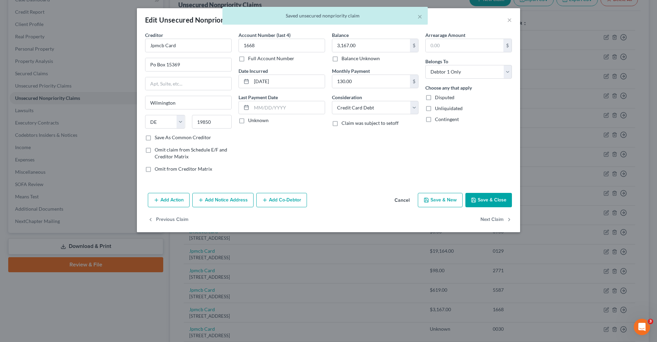
click at [490, 201] on button "Save & Close" at bounding box center [488, 200] width 47 height 14
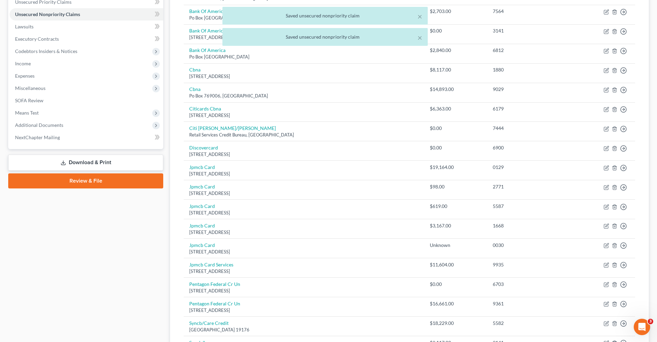
scroll to position [163, 0]
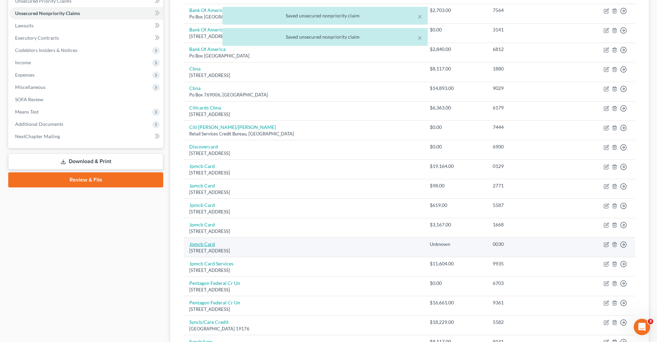
click at [195, 241] on link "Jpmcb Card" at bounding box center [202, 244] width 26 height 6
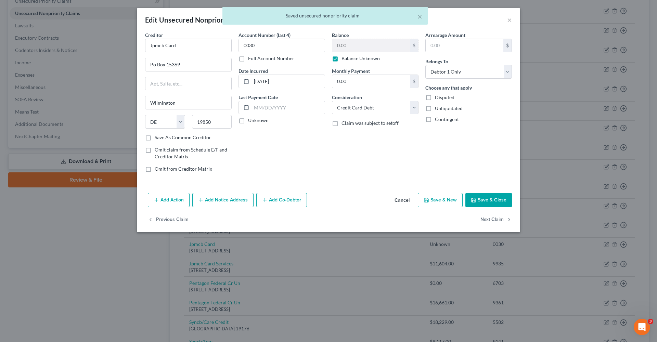
click at [491, 197] on button "Save & Close" at bounding box center [488, 200] width 47 height 14
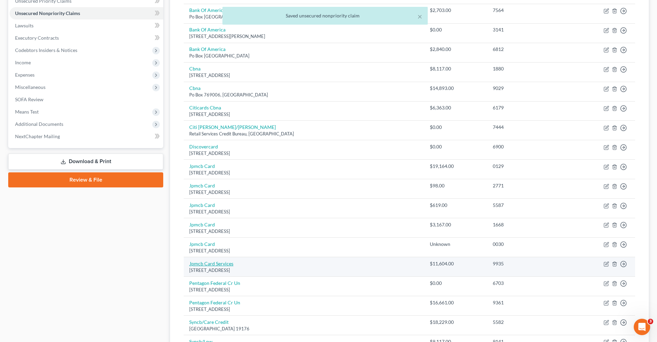
click at [218, 261] on link "Jpmcb Card Services" at bounding box center [211, 264] width 44 height 6
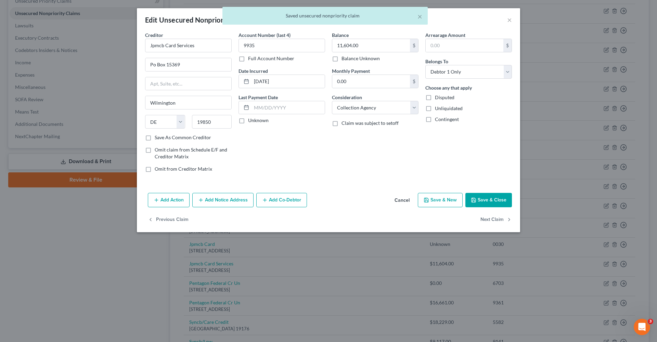
click at [488, 205] on button "Save & Close" at bounding box center [488, 200] width 47 height 14
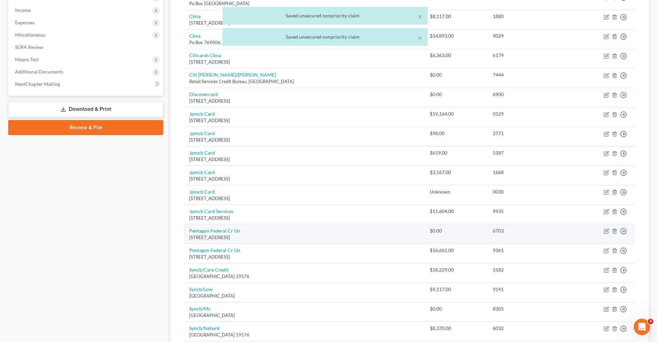
scroll to position [222, 0]
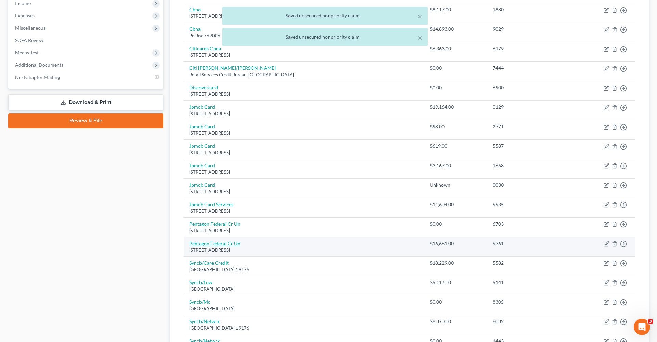
click at [222, 242] on link "Pentagon Federal Cr Un" at bounding box center [214, 244] width 51 height 6
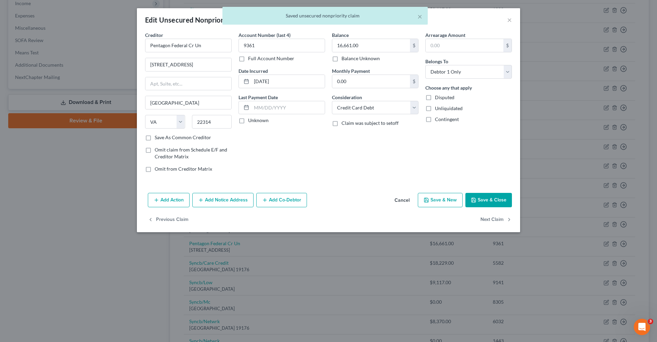
click at [482, 199] on button "Save & Close" at bounding box center [488, 200] width 47 height 14
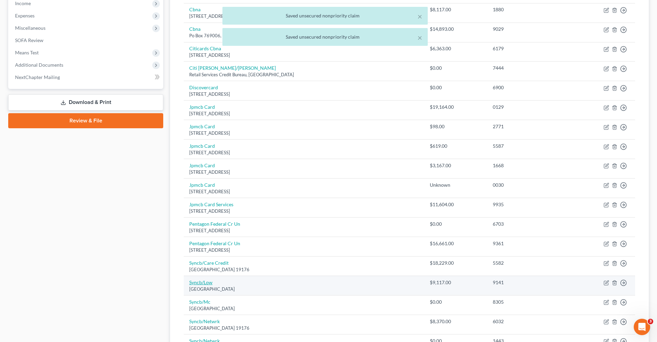
click at [202, 280] on link "Syncb/Low" at bounding box center [200, 283] width 23 height 6
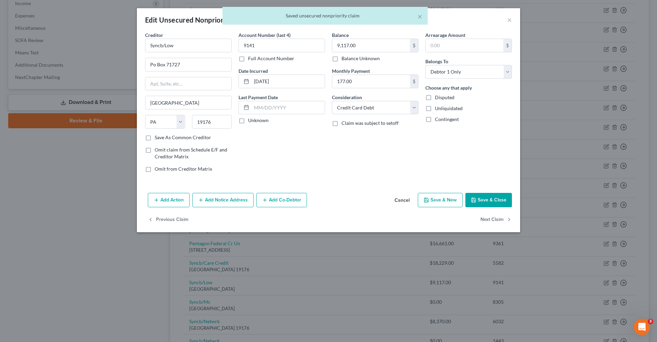
click at [492, 202] on button "Save & Close" at bounding box center [488, 200] width 47 height 14
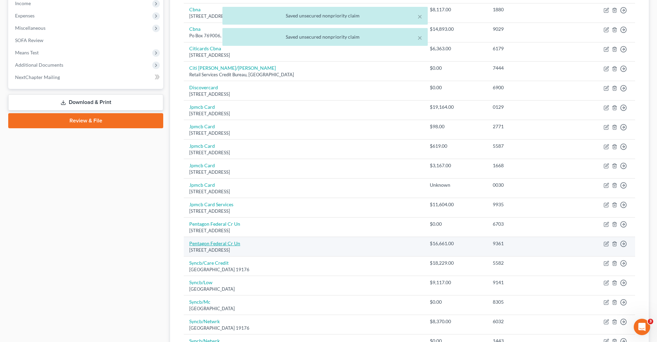
click at [221, 242] on link "Pentagon Federal Cr Un" at bounding box center [214, 244] width 51 height 6
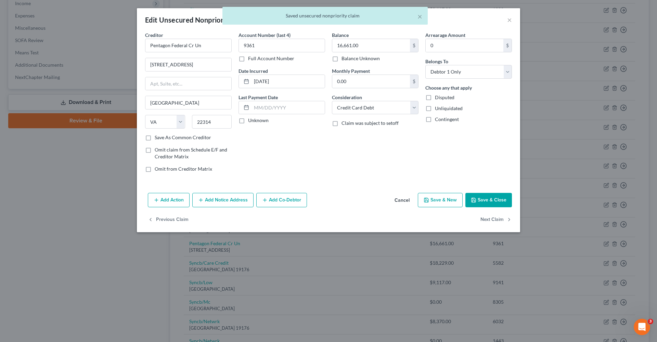
click at [488, 198] on button "Save & Close" at bounding box center [488, 200] width 47 height 14
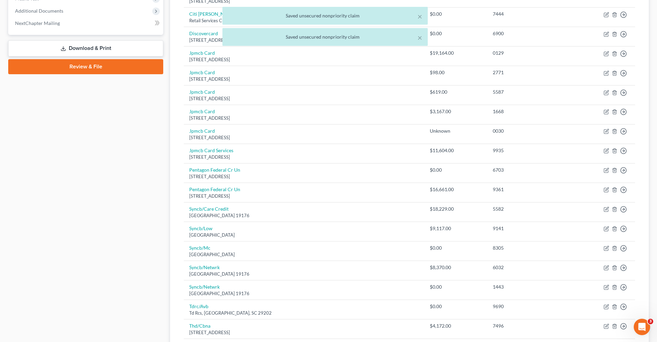
scroll to position [299, 0]
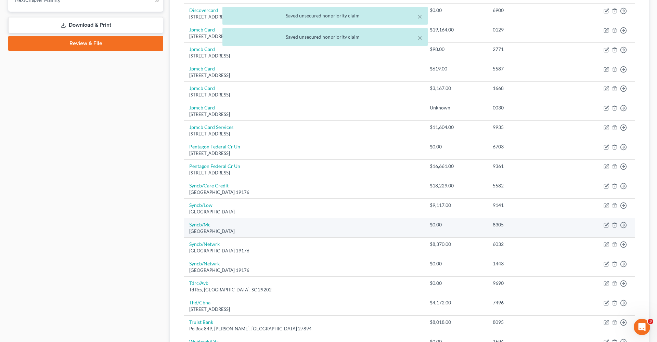
click at [196, 222] on link "Syncb/Mc" at bounding box center [199, 225] width 21 height 6
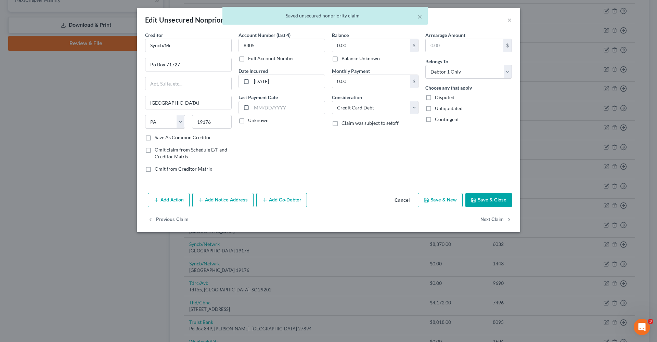
click at [499, 201] on button "Save & Close" at bounding box center [488, 200] width 47 height 14
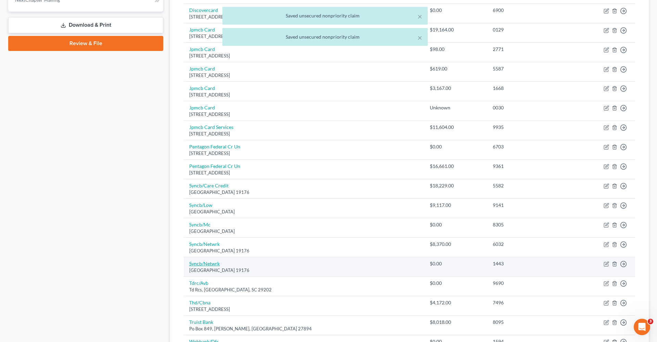
click at [202, 261] on link "Syncb/Netwrk" at bounding box center [204, 264] width 30 height 6
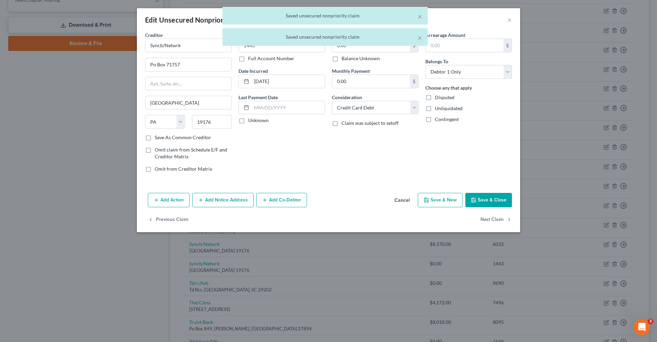
click at [486, 196] on button "Save & Close" at bounding box center [488, 200] width 47 height 14
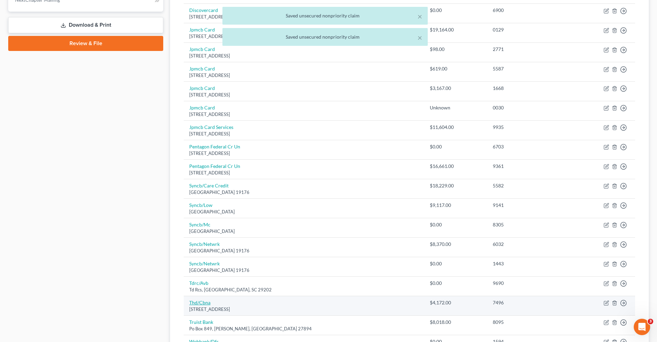
click at [194, 300] on link "Thd/Cbna" at bounding box center [199, 303] width 21 height 6
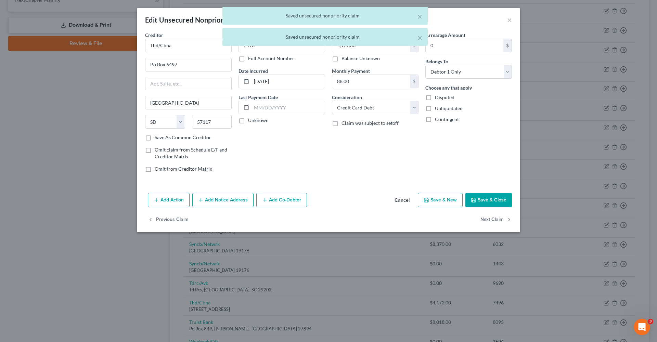
click at [485, 200] on button "Save & Close" at bounding box center [488, 200] width 47 height 14
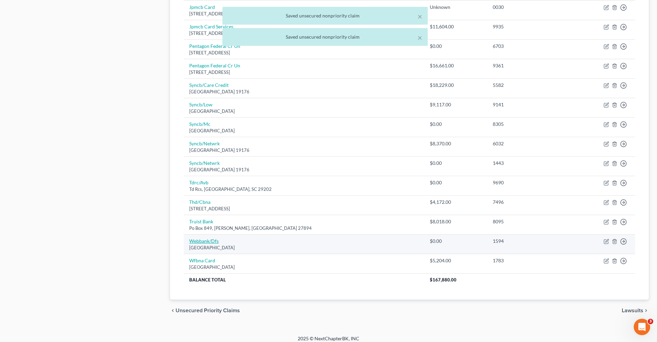
scroll to position [399, 0]
click at [198, 238] on link "Webbank/Dfs" at bounding box center [203, 241] width 29 height 6
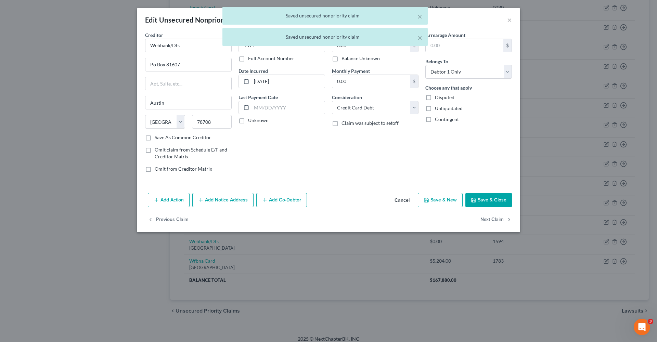
click at [487, 201] on button "Save & Close" at bounding box center [488, 200] width 47 height 14
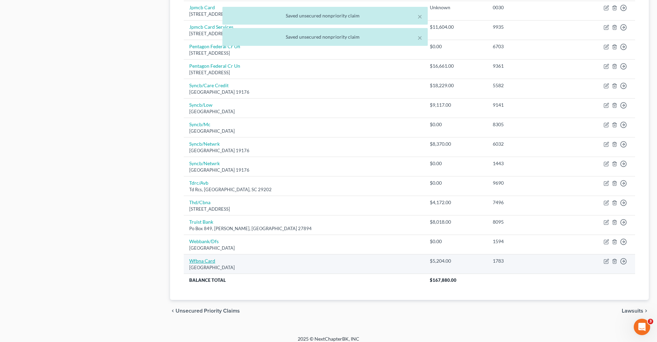
click at [195, 258] on link "Wfbna Card" at bounding box center [202, 261] width 26 height 6
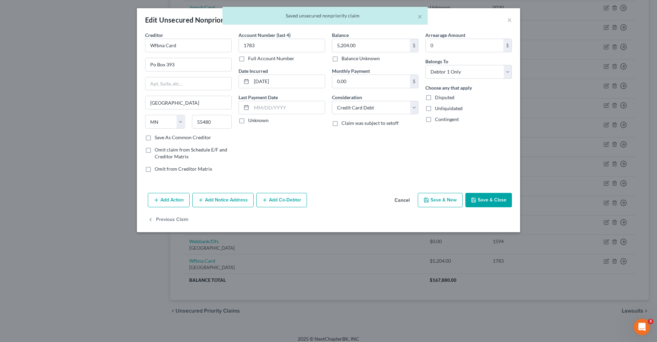
click at [491, 203] on button "Save & Close" at bounding box center [488, 200] width 47 height 14
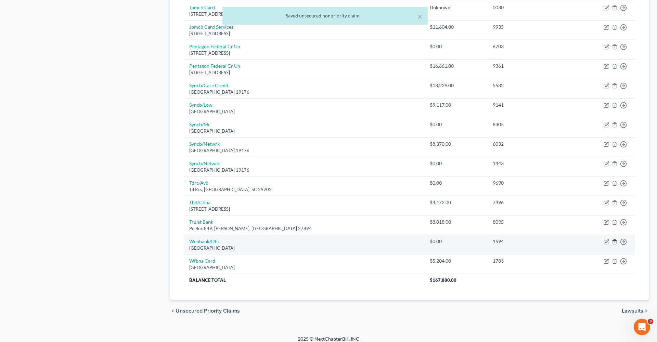
click at [614, 239] on icon "button" at bounding box center [614, 241] width 5 height 5
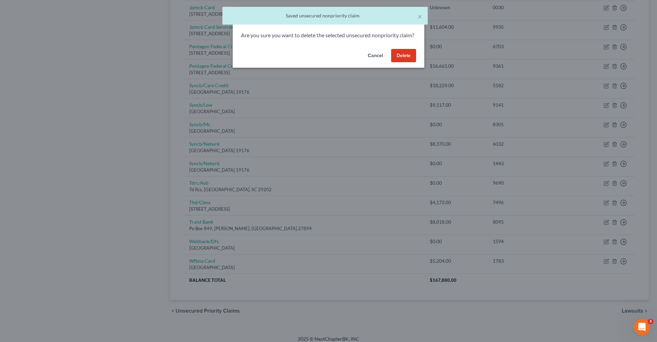
click at [422, 67] on div "Cancel Delete" at bounding box center [329, 57] width 192 height 22
click at [402, 63] on button "Delete" at bounding box center [403, 56] width 25 height 14
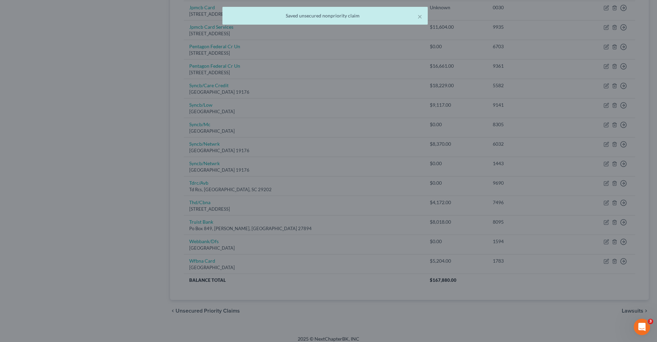
scroll to position [380, 0]
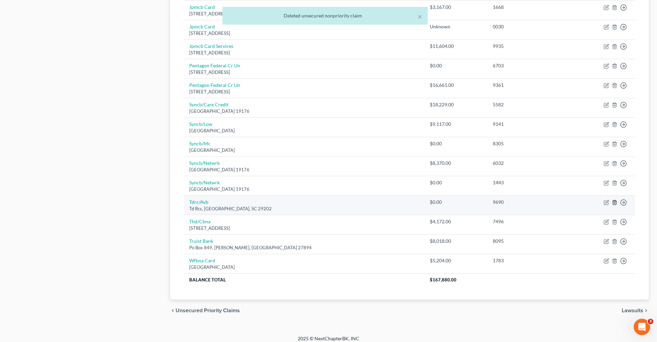
click at [615, 201] on icon "button" at bounding box center [614, 203] width 3 height 4
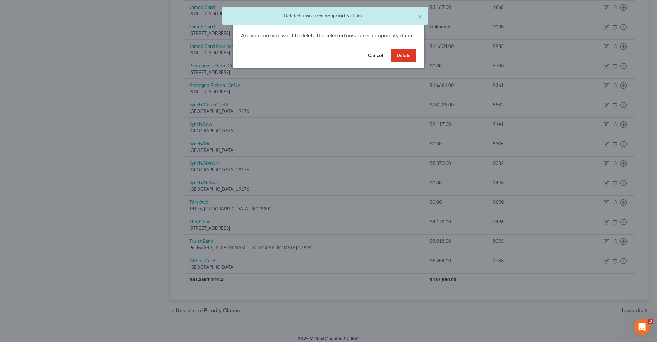
click at [404, 63] on button "Delete" at bounding box center [403, 56] width 25 height 14
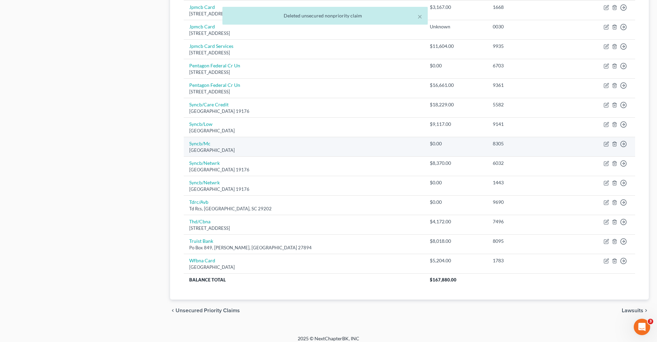
scroll to position [361, 0]
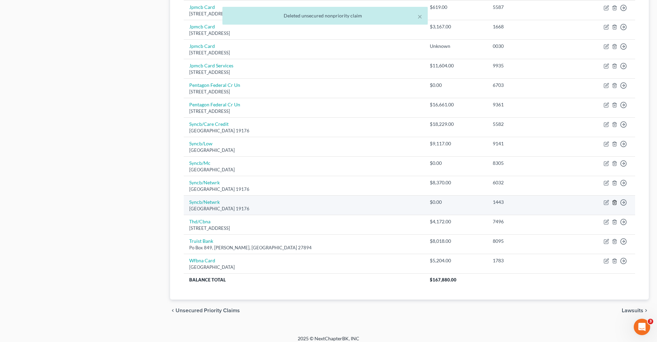
click at [613, 201] on icon "button" at bounding box center [614, 203] width 3 height 4
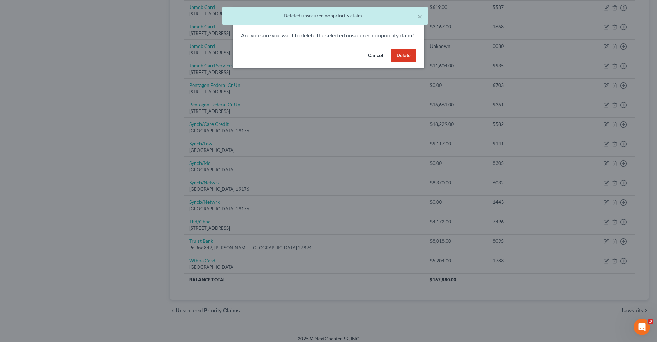
click at [407, 63] on button "Delete" at bounding box center [403, 56] width 25 height 14
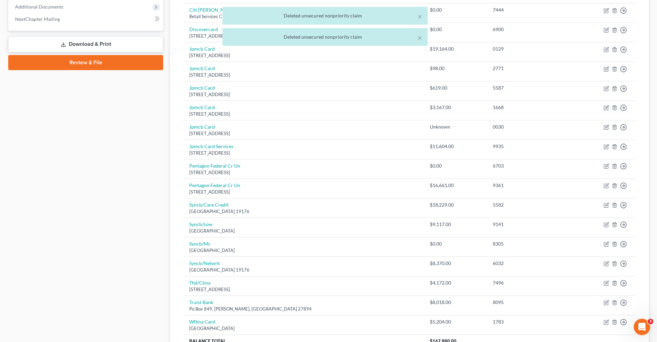
scroll to position [279, 0]
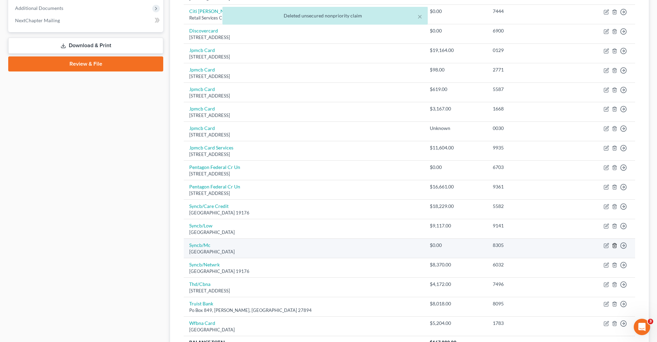
click at [616, 243] on icon "button" at bounding box center [614, 245] width 5 height 5
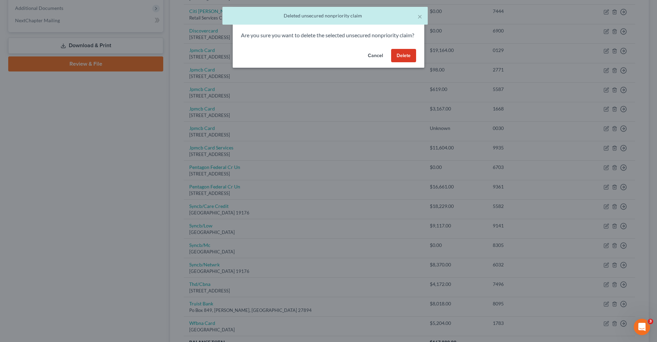
click at [400, 63] on button "Delete" at bounding box center [403, 56] width 25 height 14
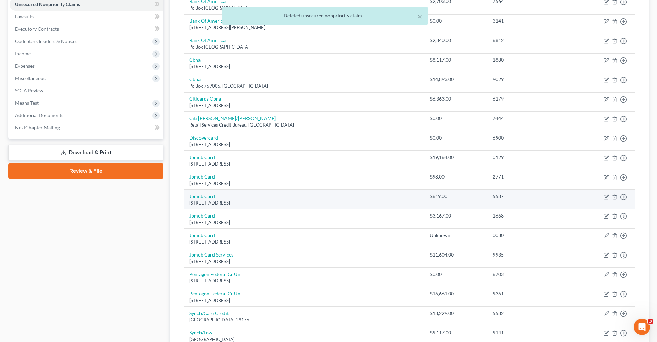
scroll to position [171, 0]
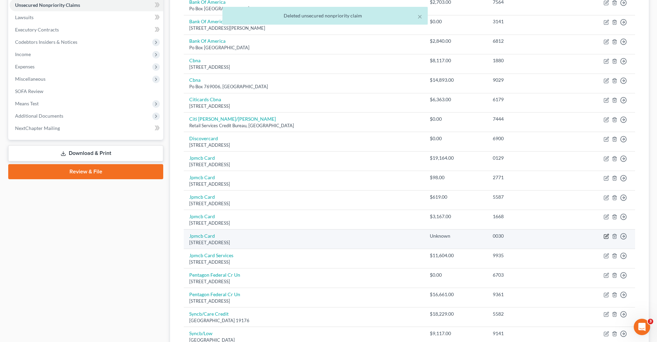
click at [607, 235] on icon "button" at bounding box center [606, 236] width 5 height 5
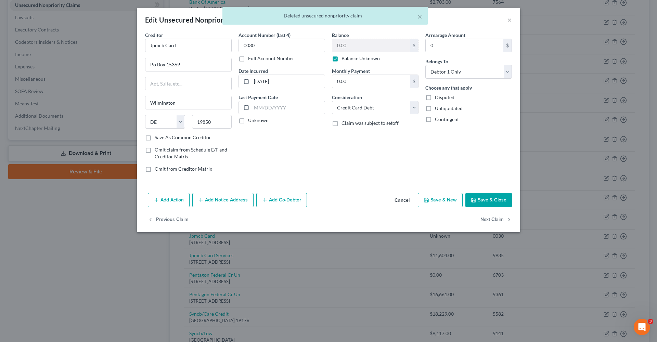
click at [341, 59] on label "Balance Unknown" at bounding box center [360, 58] width 38 height 7
click at [344, 59] on input "Balance Unknown" at bounding box center [346, 57] width 4 height 4
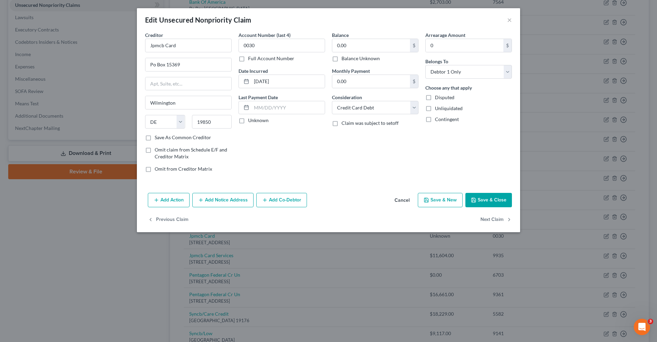
click at [498, 204] on button "Save & Close" at bounding box center [488, 200] width 47 height 14
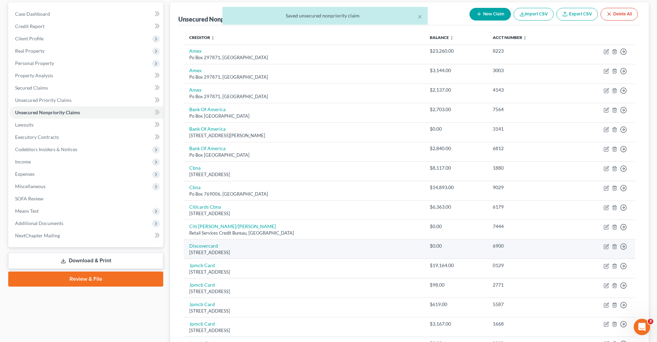
scroll to position [64, 0]
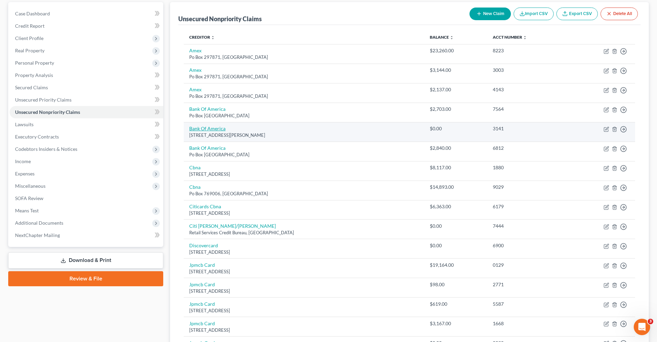
click at [207, 128] on link "Bank Of America" at bounding box center [207, 129] width 36 height 6
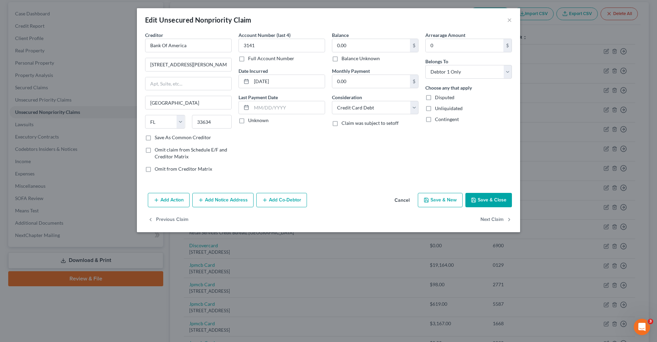
click at [482, 202] on button "Save & Close" at bounding box center [488, 200] width 47 height 14
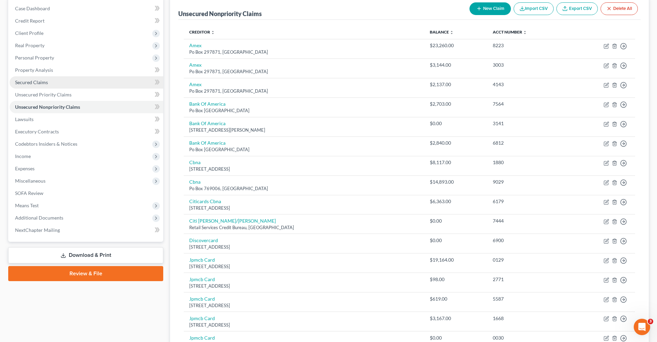
scroll to position [86, 0]
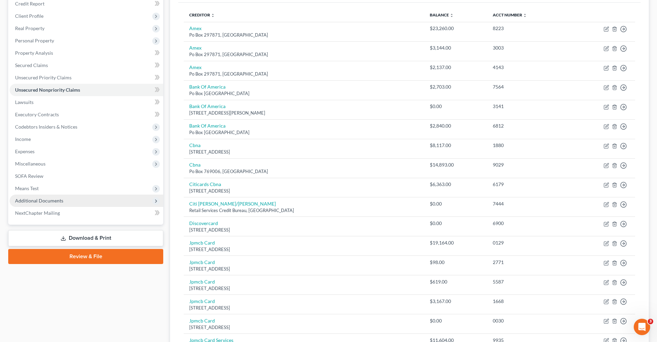
click at [38, 198] on span "Additional Documents" at bounding box center [39, 201] width 48 height 6
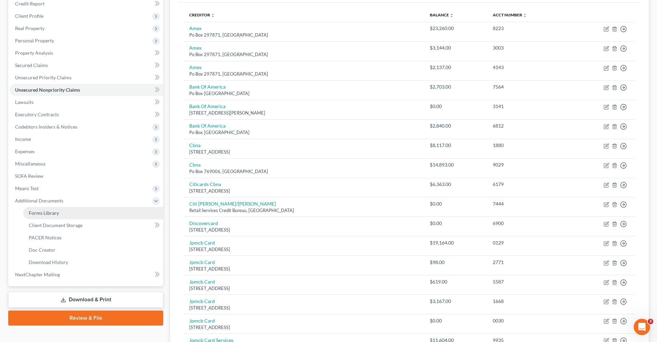
click at [49, 213] on span "Forms Library" at bounding box center [44, 213] width 30 height 6
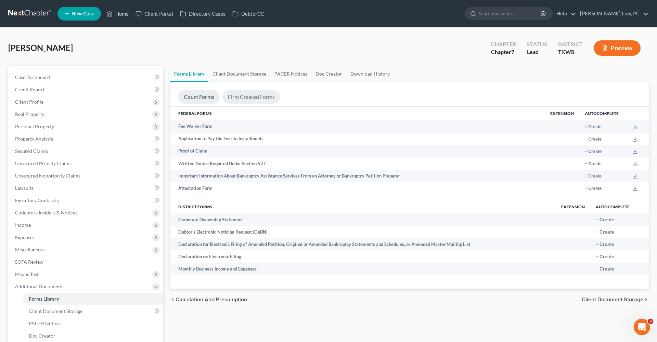
click at [249, 100] on link "Firm Created Forms" at bounding box center [251, 96] width 58 height 13
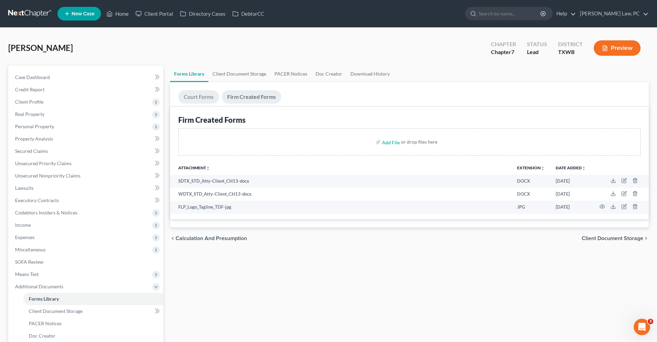
click at [198, 98] on link "Court Forms" at bounding box center [198, 96] width 41 height 13
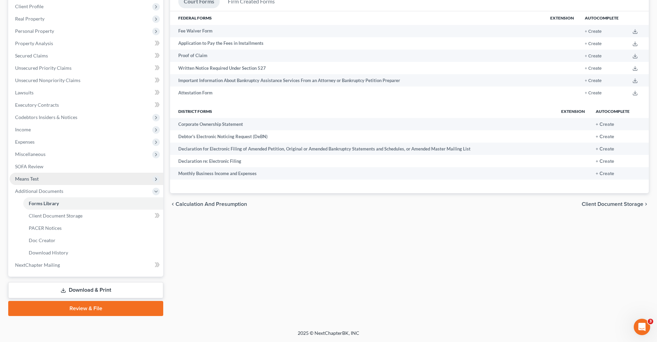
scroll to position [95, 0]
click at [62, 219] on link "Client Document Storage" at bounding box center [93, 216] width 140 height 12
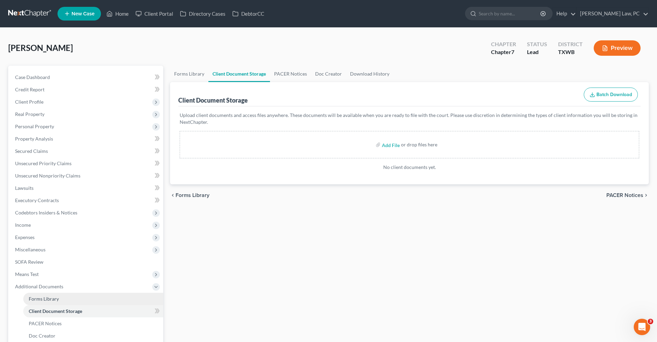
click at [38, 298] on span "Forms Library" at bounding box center [44, 299] width 30 height 6
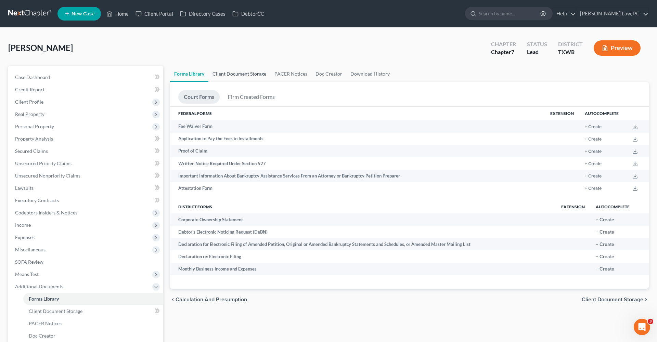
click at [231, 72] on link "Client Document Storage" at bounding box center [239, 74] width 62 height 16
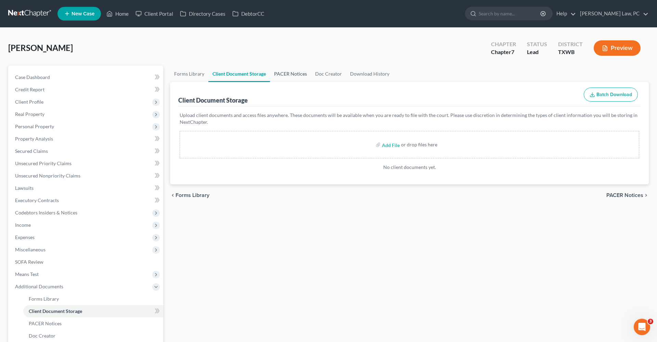
click at [276, 74] on link "PACER Notices" at bounding box center [290, 74] width 41 height 16
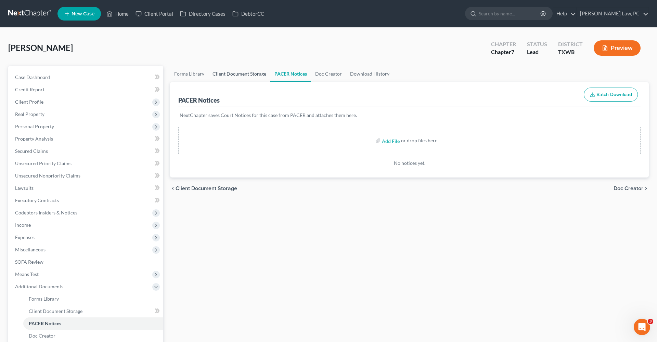
click at [244, 75] on link "Client Document Storage" at bounding box center [239, 74] width 62 height 16
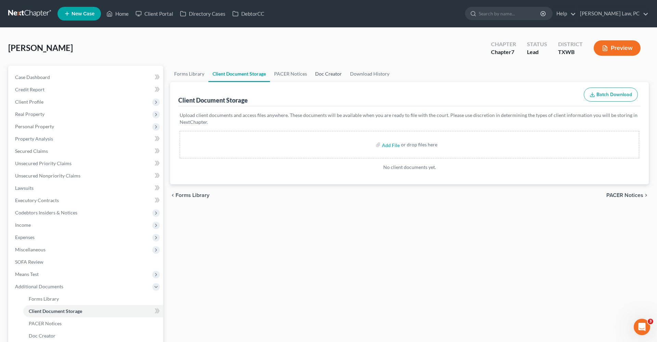
click at [330, 75] on link "Doc Creator" at bounding box center [328, 74] width 35 height 16
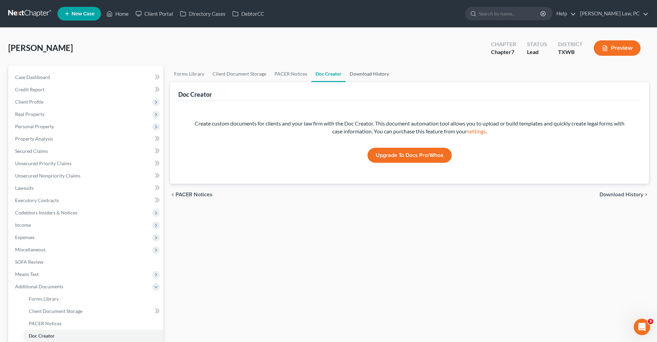
click at [361, 79] on link "Download History" at bounding box center [370, 74] width 48 height 16
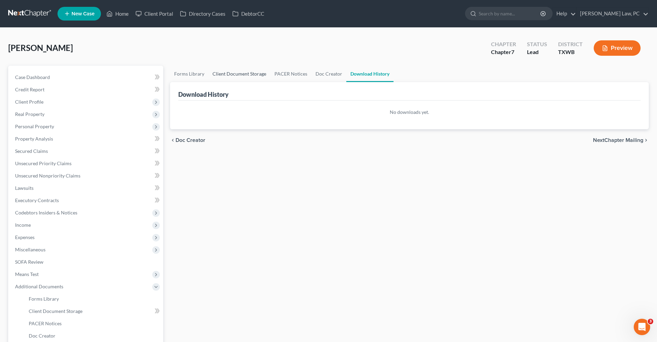
click at [230, 74] on link "Client Document Storage" at bounding box center [239, 74] width 62 height 16
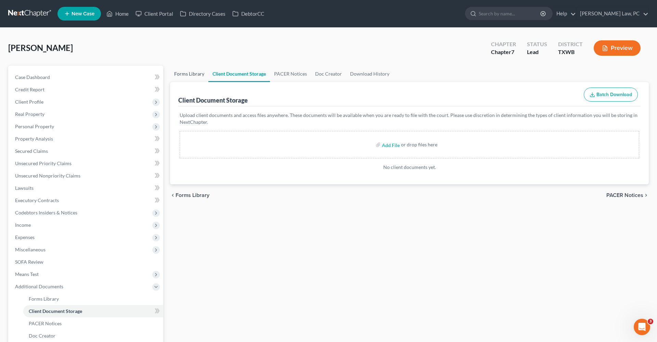
click at [197, 75] on link "Forms Library" at bounding box center [189, 74] width 38 height 16
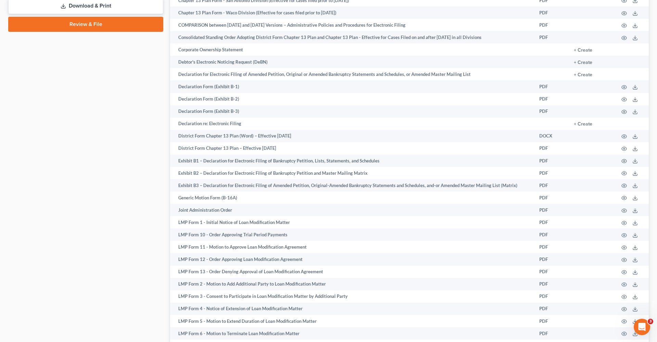
scroll to position [332, 0]
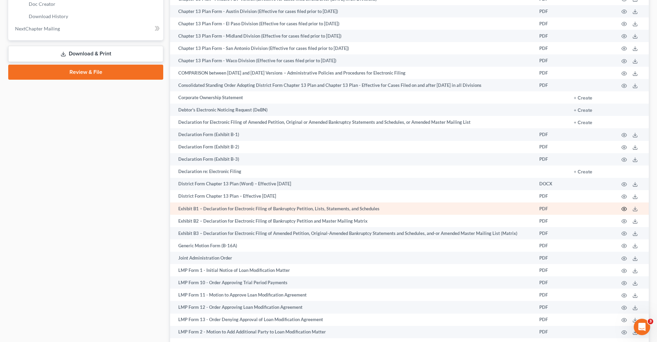
click at [625, 208] on icon "button" at bounding box center [623, 208] width 5 height 5
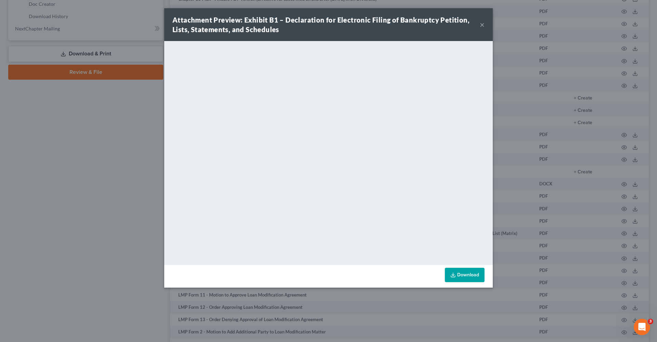
click at [463, 273] on link "Download" at bounding box center [465, 275] width 40 height 14
click at [481, 25] on button "×" at bounding box center [482, 25] width 5 height 8
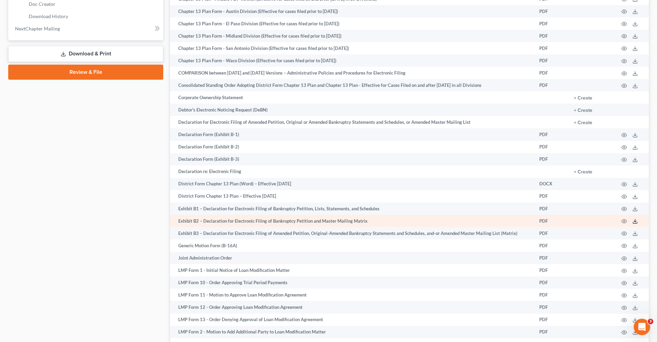
click at [636, 222] on icon at bounding box center [634, 221] width 5 height 5
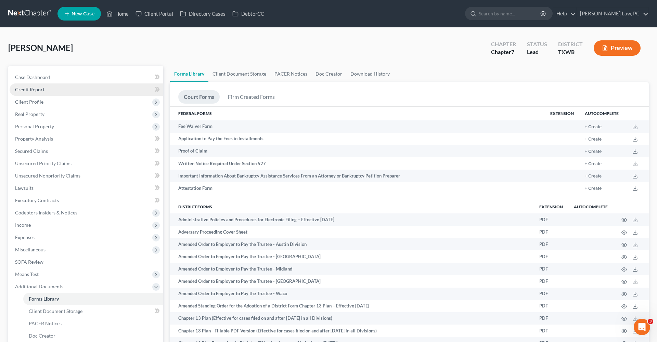
scroll to position [0, 0]
click at [42, 90] on span "Credit Report" at bounding box center [29, 90] width 29 height 6
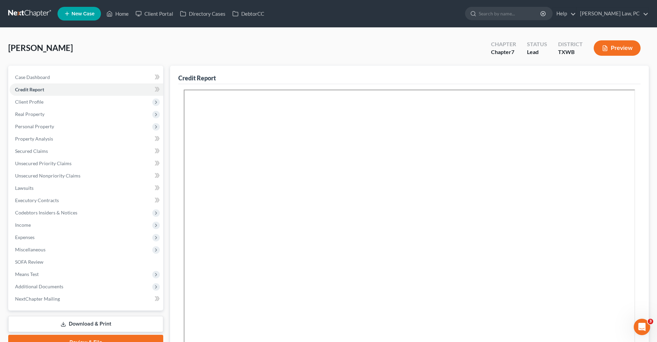
click at [30, 14] on link at bounding box center [30, 14] width 44 height 12
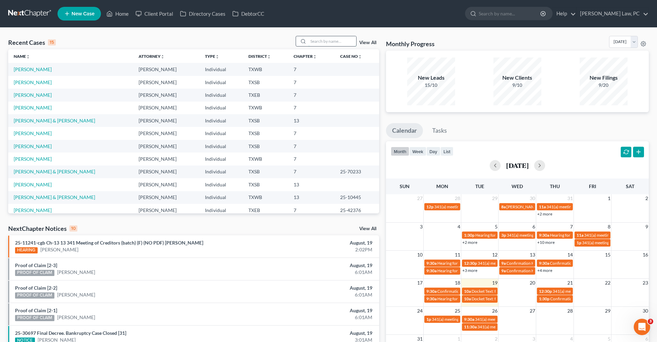
click at [319, 42] on input "search" at bounding box center [332, 41] width 48 height 10
click at [37, 70] on link "[PERSON_NAME]" at bounding box center [33, 69] width 38 height 6
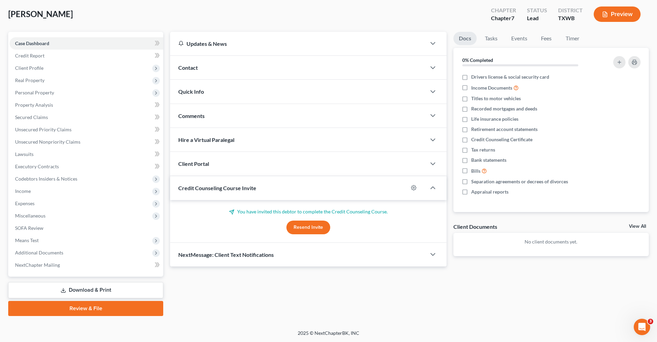
scroll to position [34, 0]
click at [74, 289] on link "Download & Print" at bounding box center [85, 290] width 155 height 16
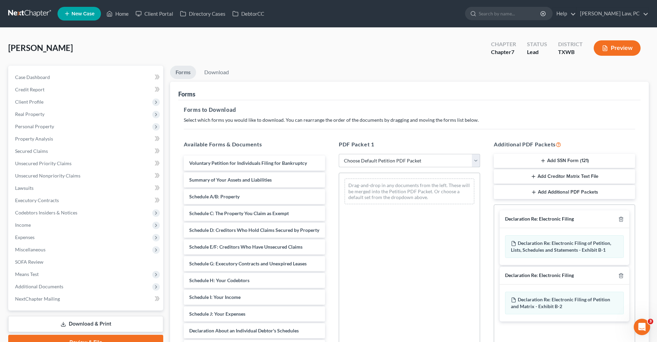
select select "0"
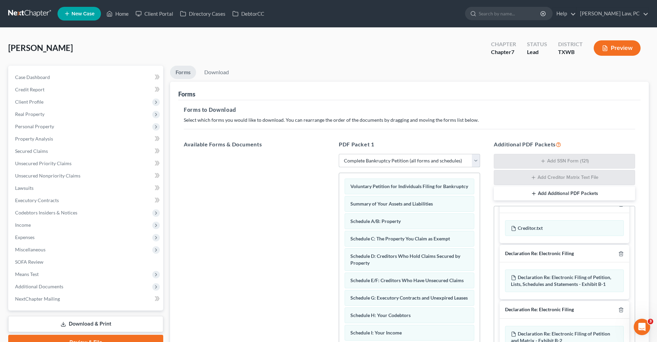
scroll to position [65, 0]
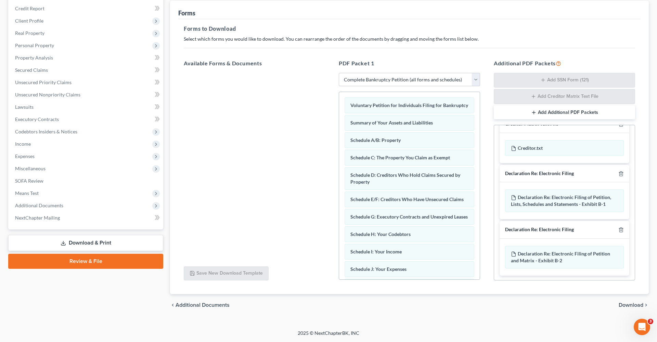
click at [625, 307] on span "Download" at bounding box center [631, 304] width 25 height 5
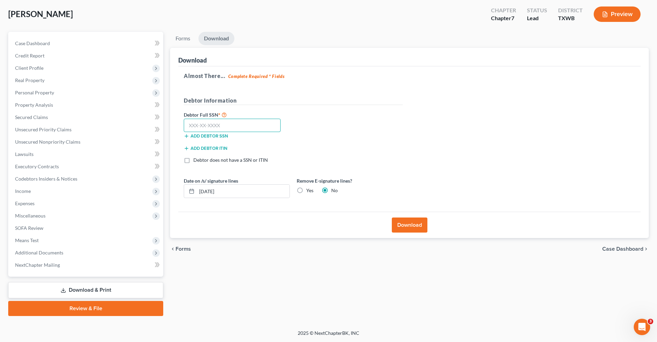
click at [221, 125] on input "text" at bounding box center [232, 126] width 97 height 14
drag, startPoint x: 224, startPoint y: 128, endPoint x: 184, endPoint y: 117, distance: 41.1
click at [184, 117] on div "Debtor Full SSN * 566-53-3714 Add debtor SSN" at bounding box center [236, 125] width 113 height 29
type input "566-53-3714"
click at [28, 65] on span "Client Profile" at bounding box center [29, 68] width 28 height 6
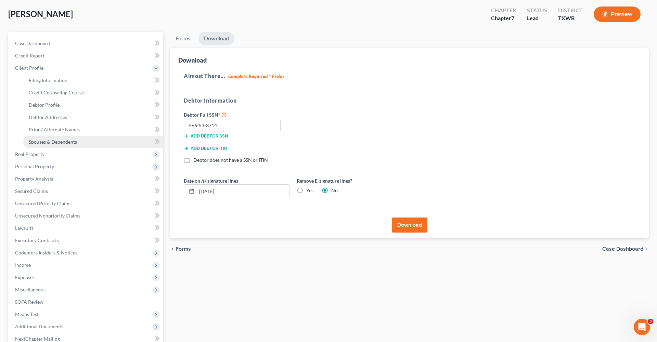
click at [49, 147] on link "Spouses & Dependents" at bounding box center [93, 142] width 140 height 12
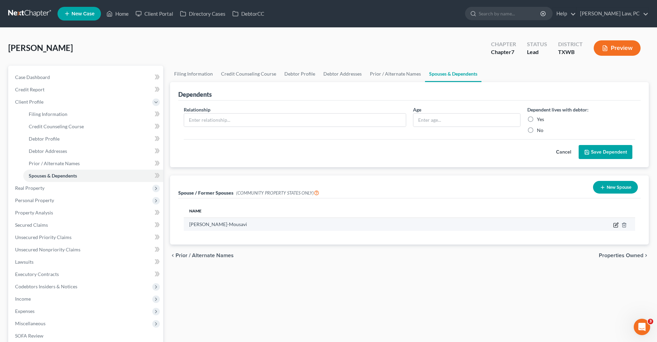
click at [617, 224] on icon "button" at bounding box center [615, 224] width 5 height 5
select select "8"
select select "45"
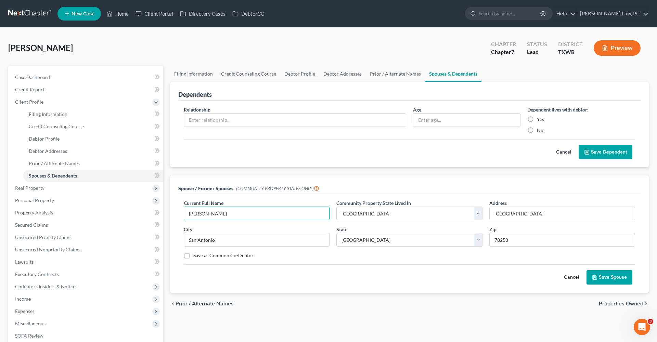
type input "Akram Nabavi-Mousavi"
click at [615, 276] on button "Save Spouse" at bounding box center [609, 277] width 46 height 14
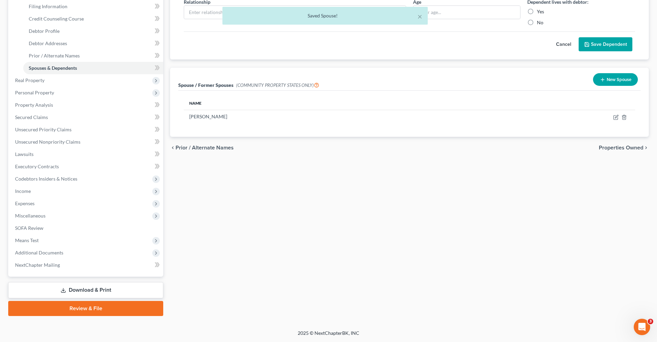
scroll to position [108, 0]
click at [73, 289] on link "Download & Print" at bounding box center [85, 290] width 155 height 16
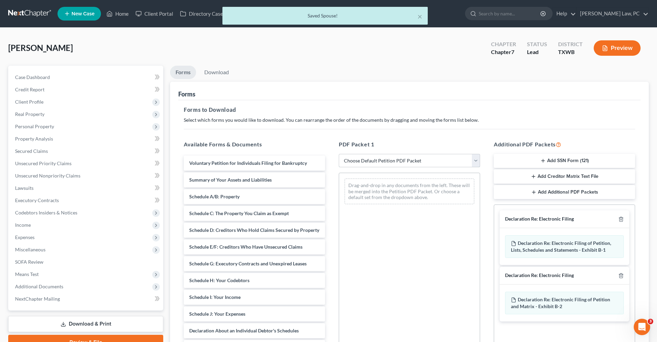
select select "0"
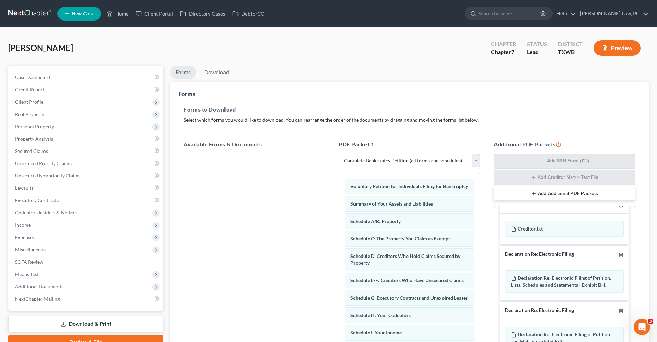
scroll to position [65, 0]
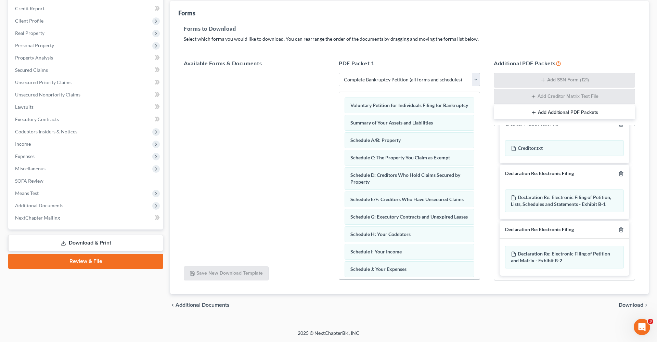
click at [624, 306] on span "Download" at bounding box center [631, 304] width 25 height 5
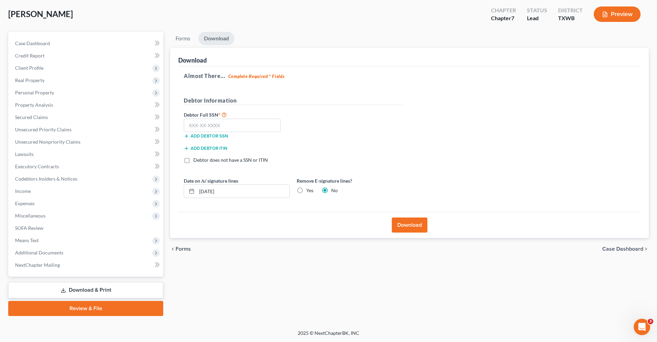
scroll to position [34, 0]
click at [211, 124] on input "text" at bounding box center [232, 126] width 97 height 14
paste input "566-53-3714"
type input "566-53-3714"
click at [412, 223] on button "Download" at bounding box center [410, 225] width 36 height 15
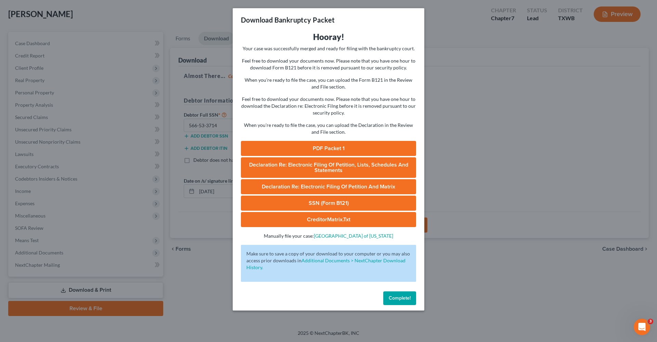
click at [328, 149] on link "PDF Packet 1" at bounding box center [328, 148] width 175 height 15
click at [336, 201] on link "SSN (Form B121)" at bounding box center [328, 203] width 175 height 15
